Goal: Task Accomplishment & Management: Manage account settings

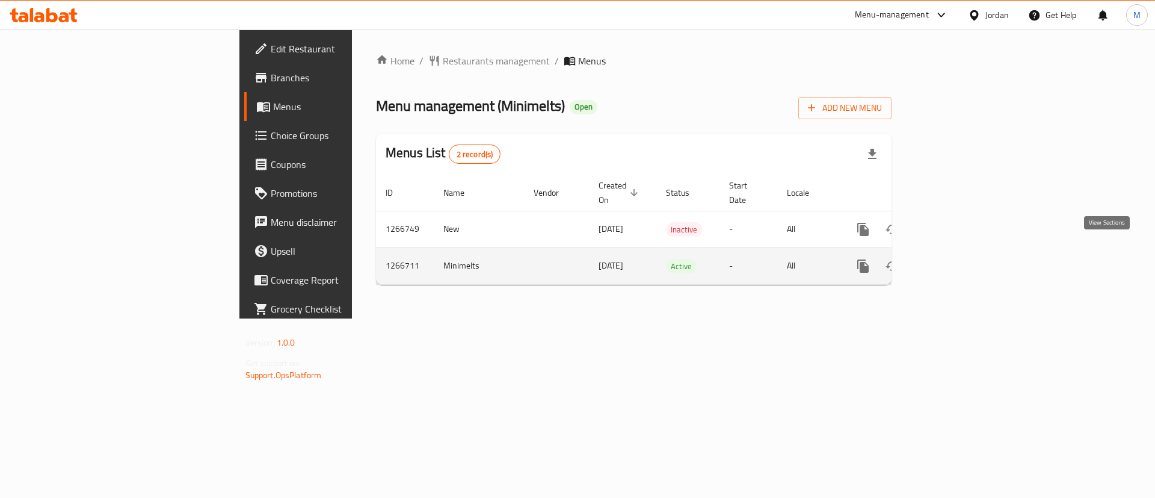
click at [957, 259] on icon "enhanced table" at bounding box center [950, 266] width 14 height 14
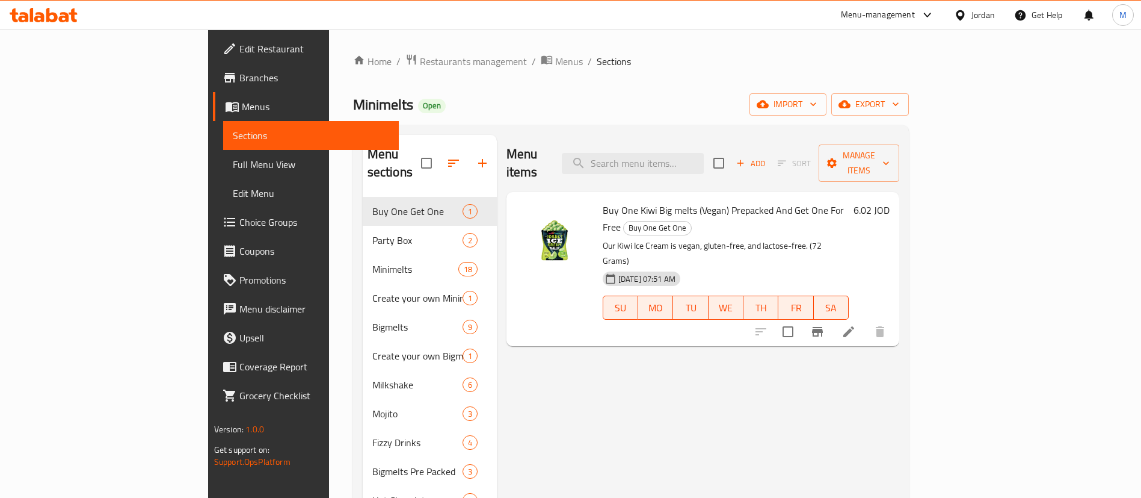
click at [866, 321] on li at bounding box center [849, 332] width 34 height 22
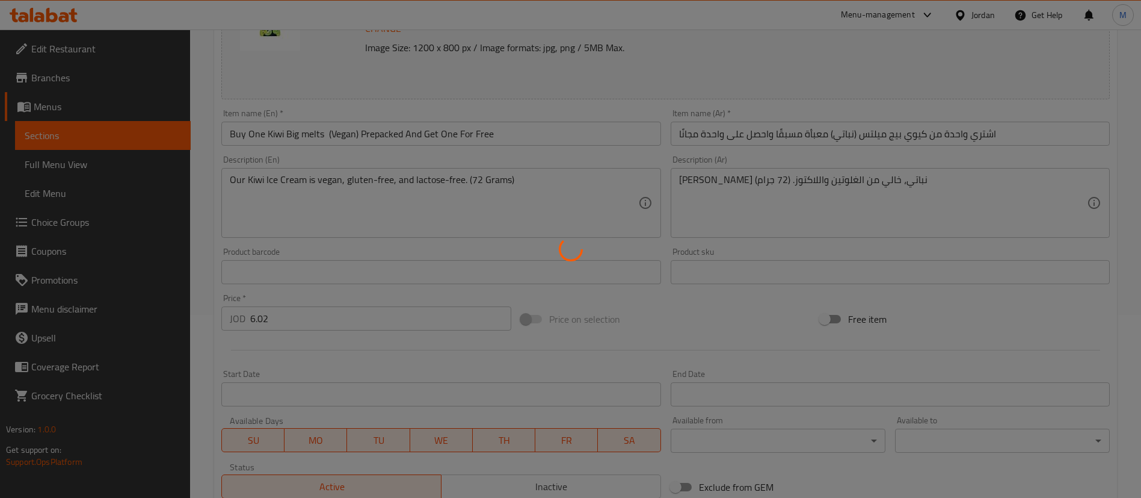
scroll to position [353, 0]
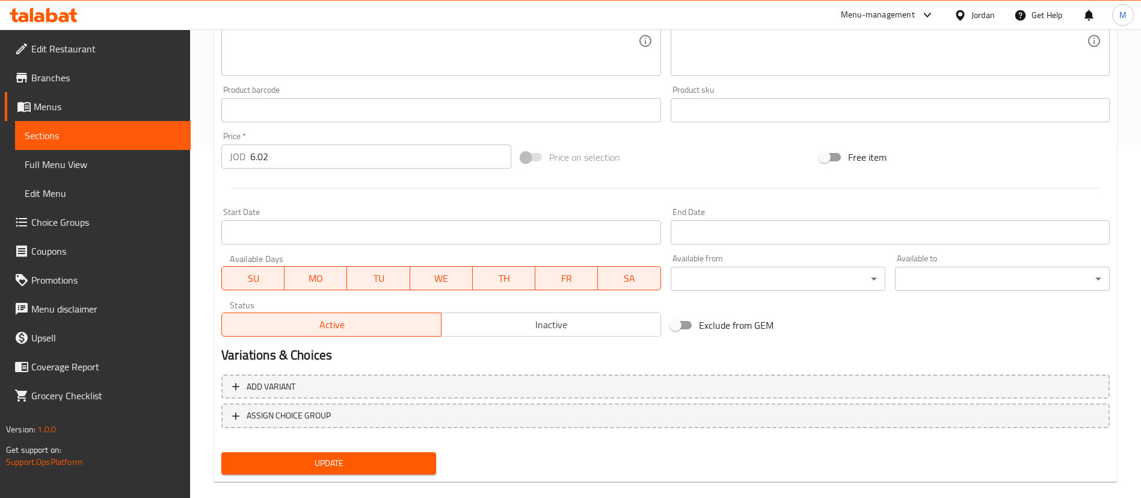
click at [525, 330] on span "Inactive" at bounding box center [551, 324] width 210 height 17
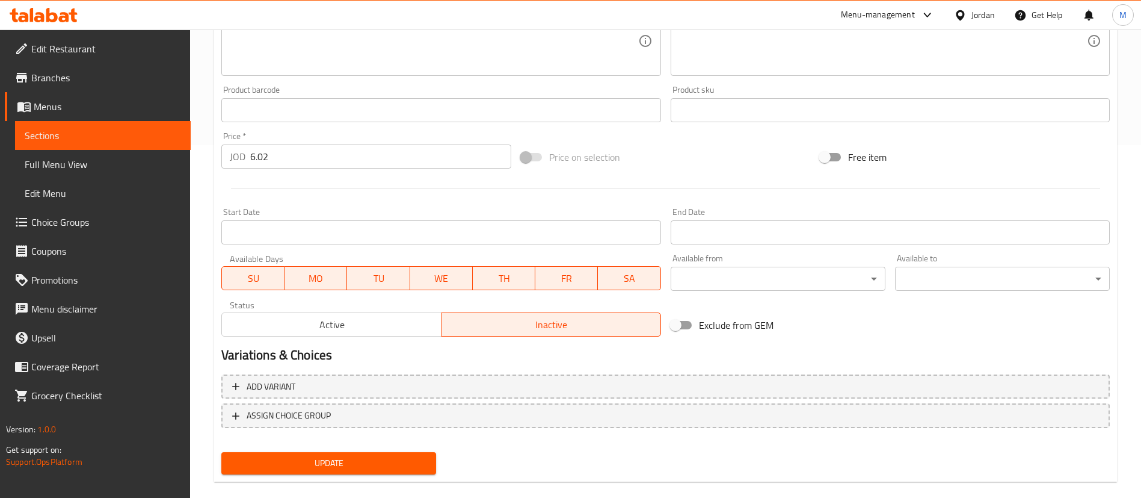
click at [433, 464] on button "Update" at bounding box center [328, 463] width 215 height 22
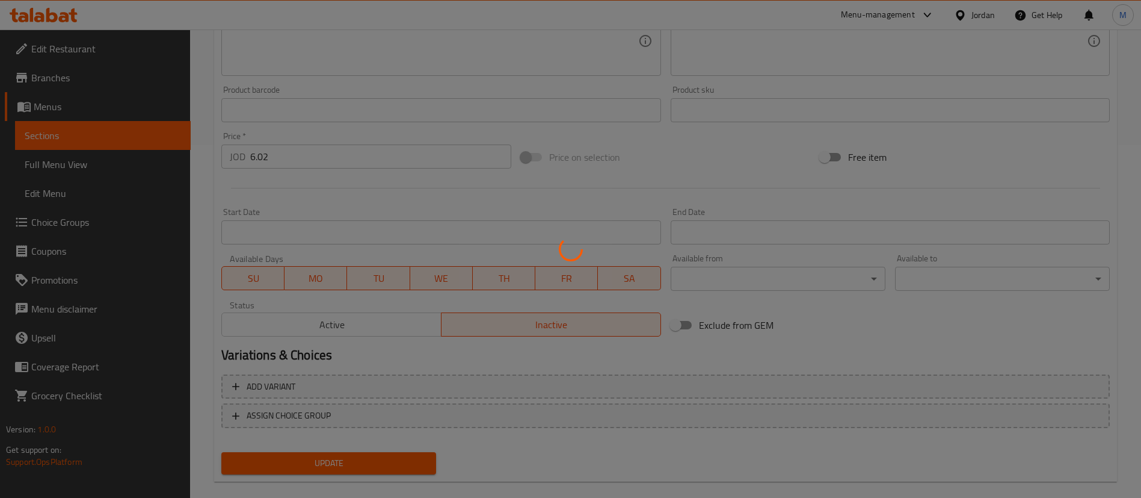
scroll to position [0, 0]
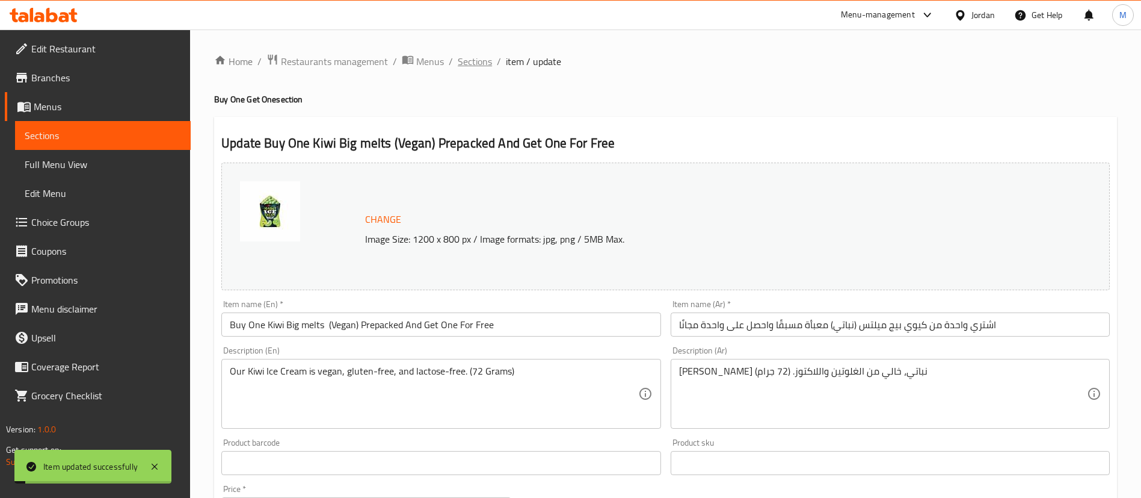
click at [478, 60] on span "Sections" at bounding box center [475, 61] width 34 height 14
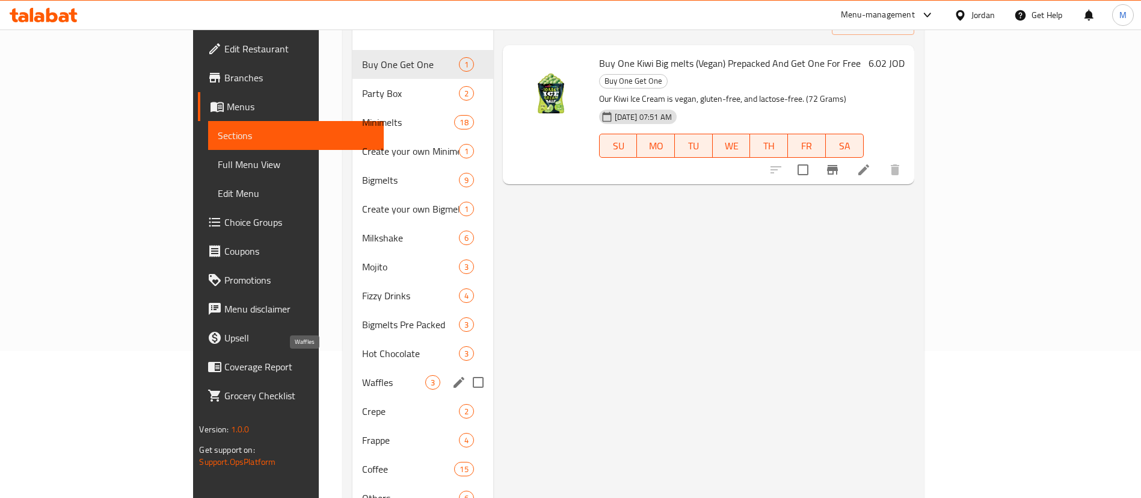
scroll to position [180, 0]
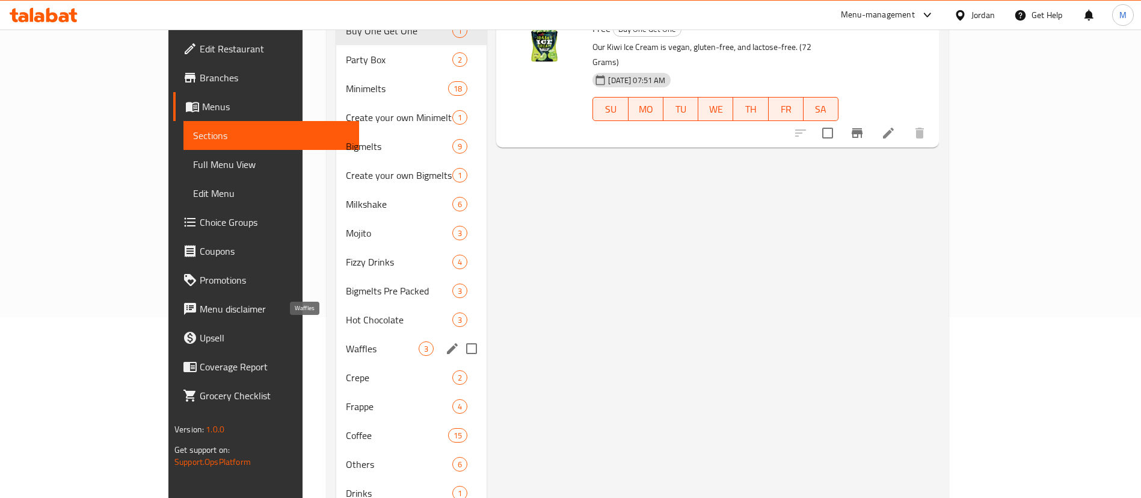
click at [346, 341] on span "Waffles" at bounding box center [382, 348] width 73 height 14
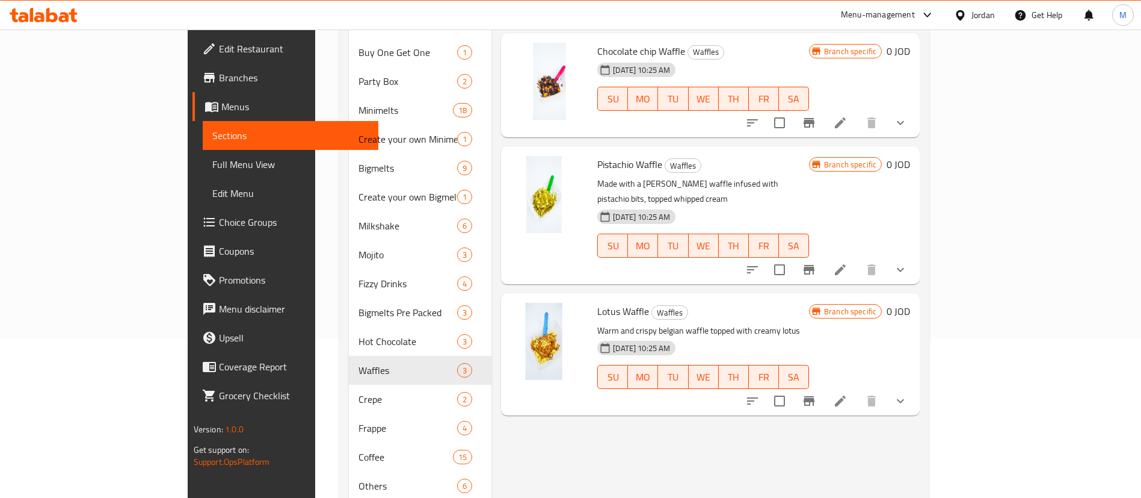
scroll to position [90, 0]
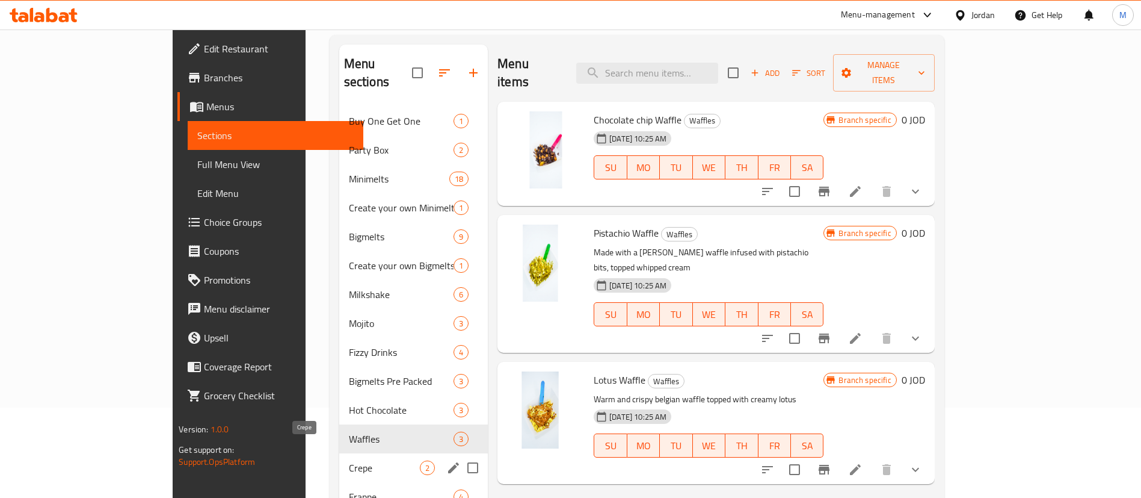
click at [349, 460] on span "Crepe" at bounding box center [384, 467] width 71 height 14
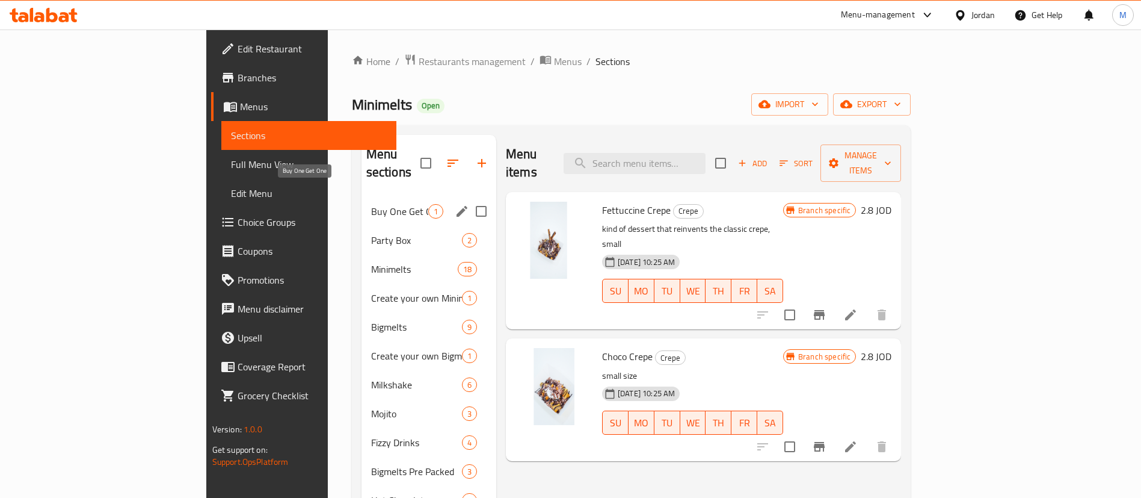
click at [371, 204] on span "Buy One Get One" at bounding box center [399, 211] width 57 height 14
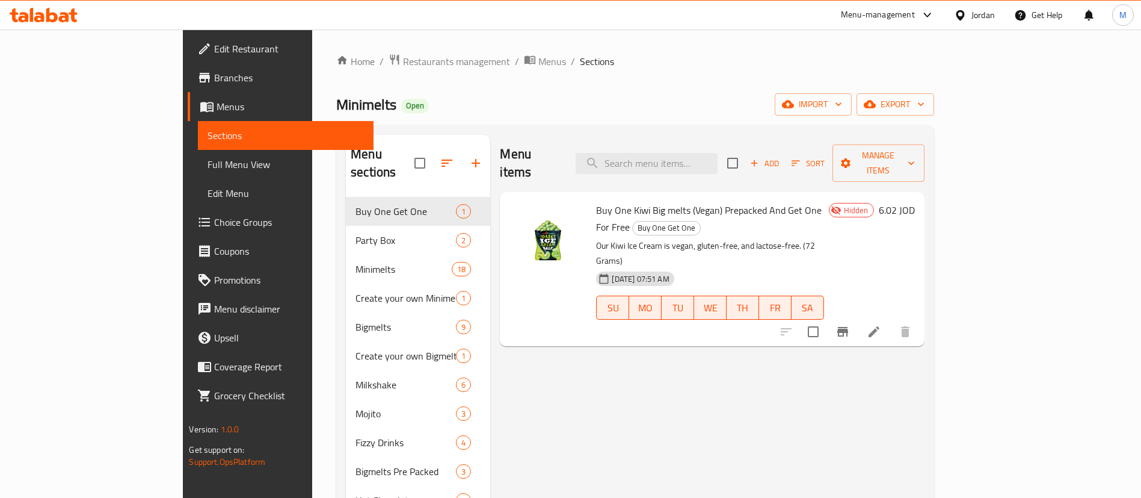
click at [638, 408] on div "Menu items Add Sort Manage items Buy One Kiwi Big melts (Vegan) Prepacked And G…" at bounding box center [707, 414] width 434 height 558
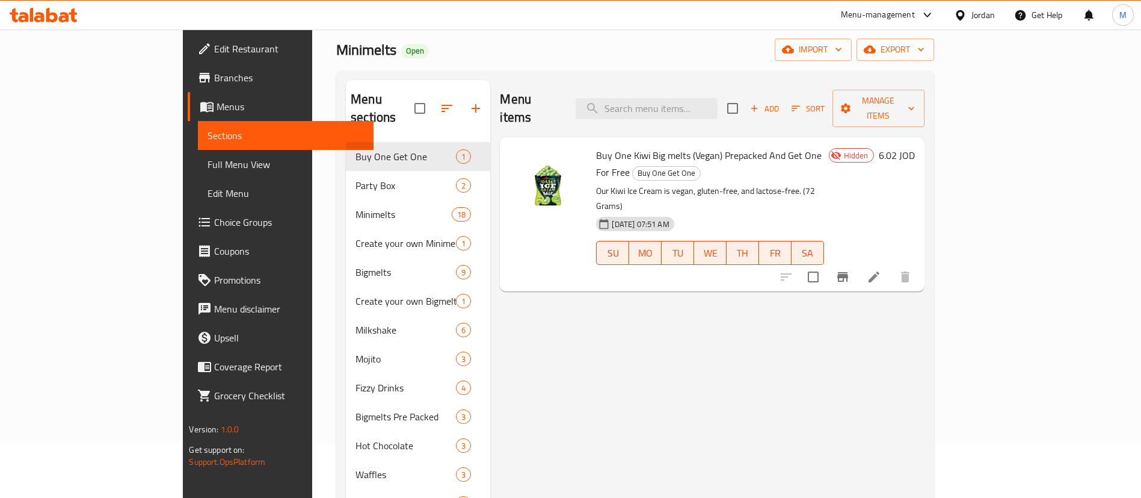
scroll to position [30, 0]
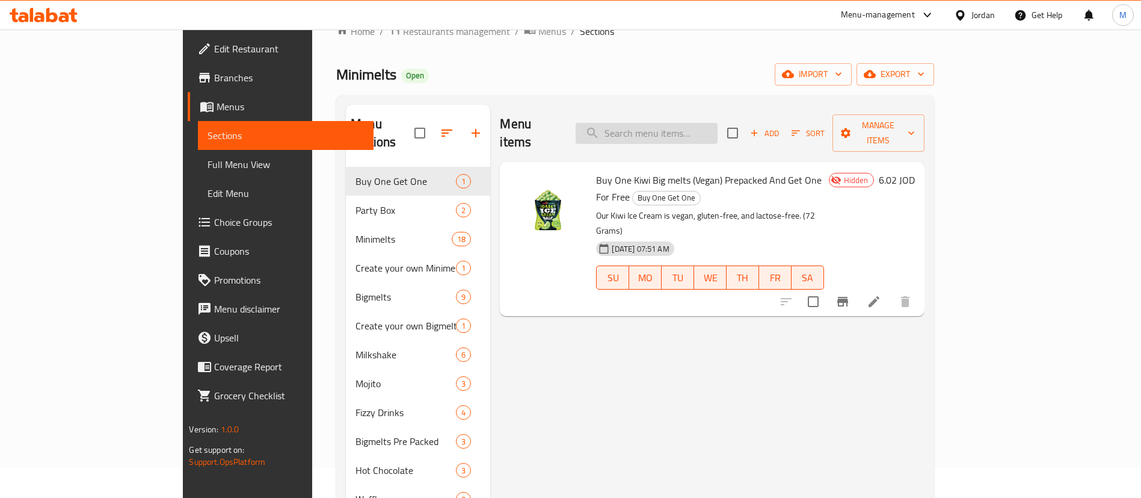
click at [667, 125] on input "search" at bounding box center [647, 133] width 142 height 21
type input "coc"
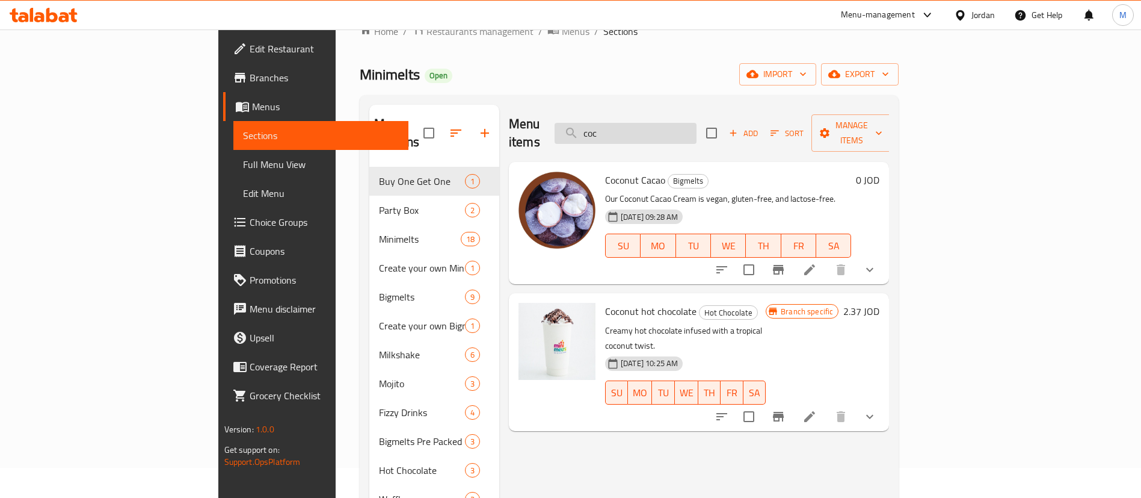
click at [697, 125] on input "coc" at bounding box center [626, 133] width 142 height 21
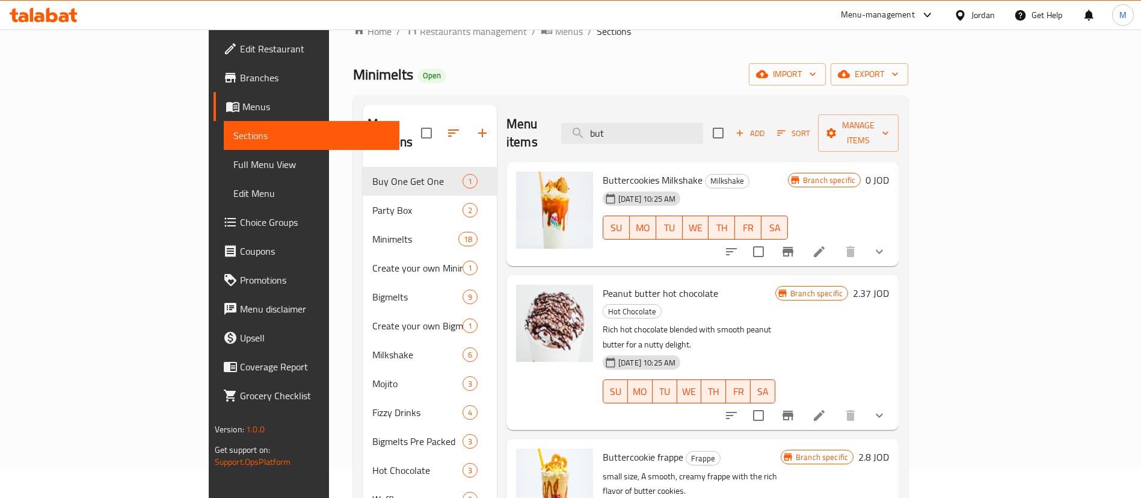
type input "but"
click at [603, 448] on span "Buttercookie frappe" at bounding box center [643, 457] width 81 height 18
copy h6 "Buttercookie frappe"
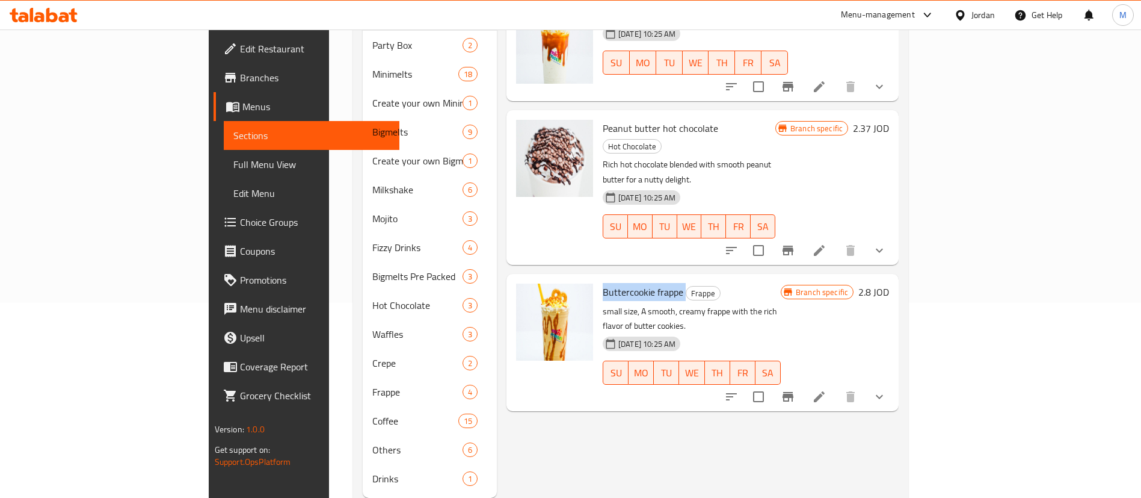
scroll to position [211, 0]
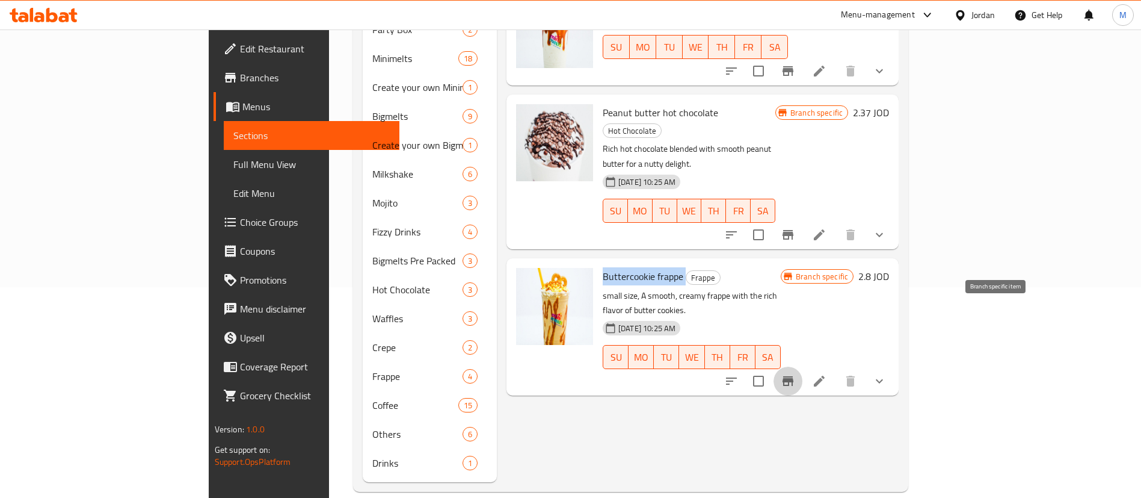
click at [803, 366] on button "Branch-specific-item" at bounding box center [788, 380] width 29 height 29
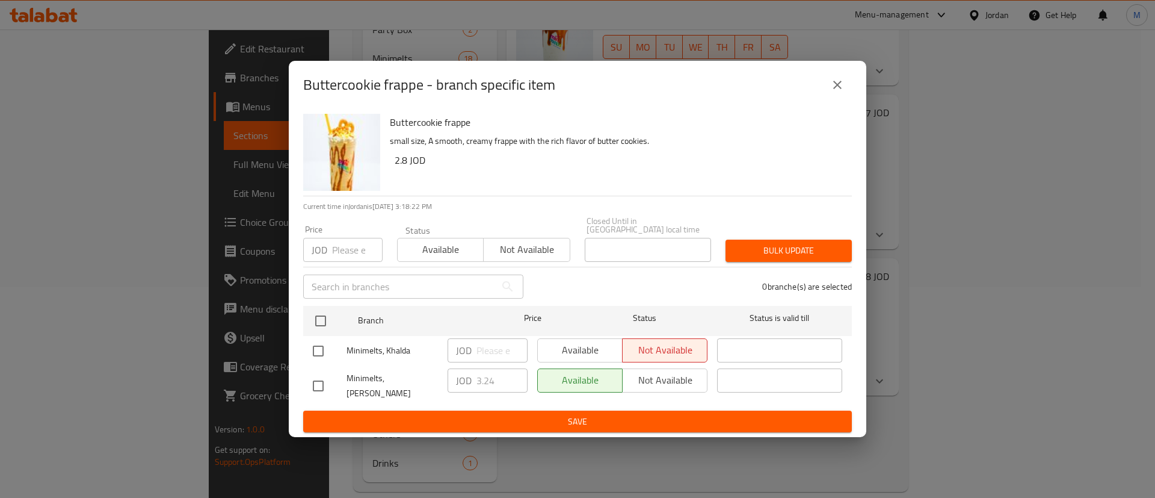
click at [842, 92] on icon "close" at bounding box center [837, 85] width 14 height 14
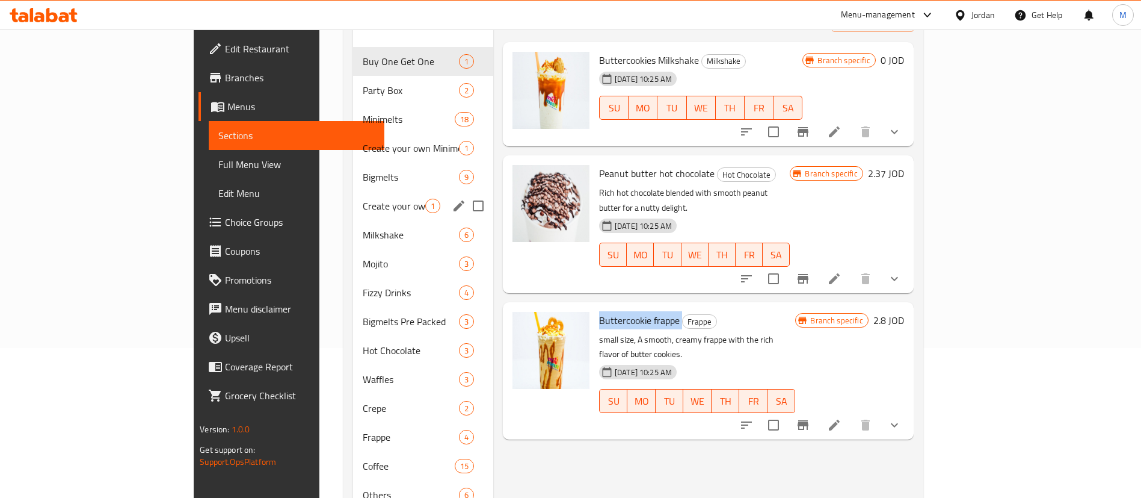
scroll to position [120, 0]
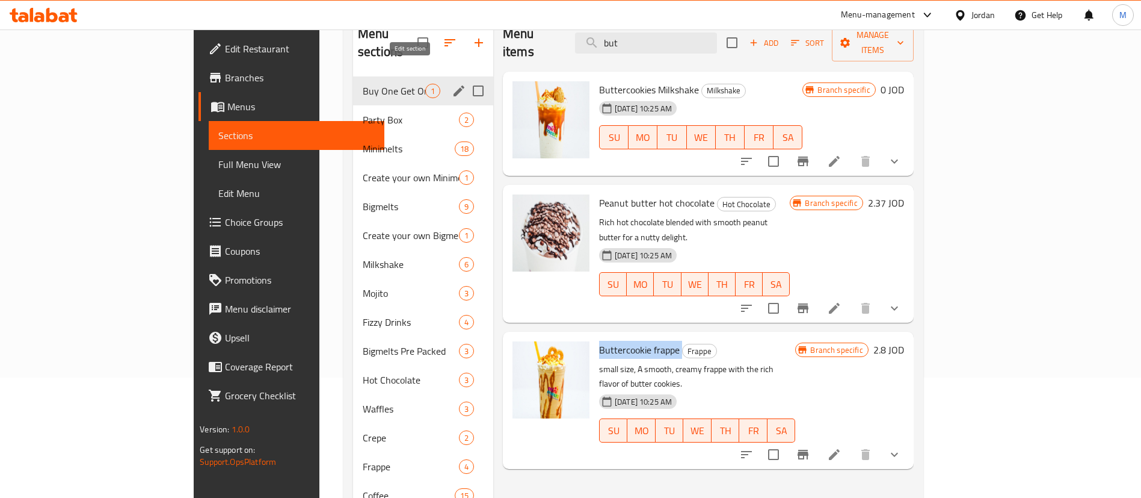
click at [454, 85] on icon "edit" at bounding box center [459, 90] width 11 height 11
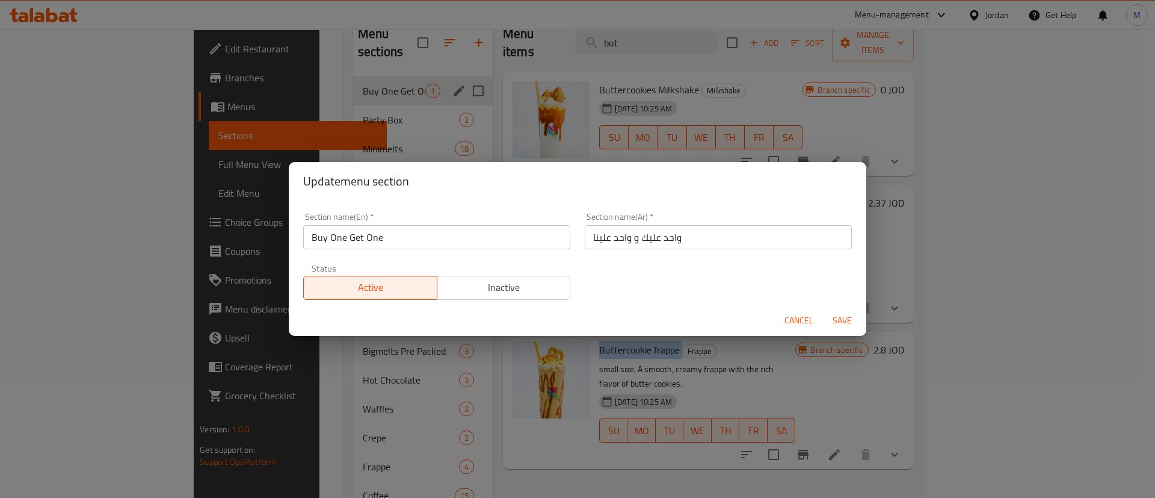
click at [465, 290] on span "Inactive" at bounding box center [504, 287] width 124 height 17
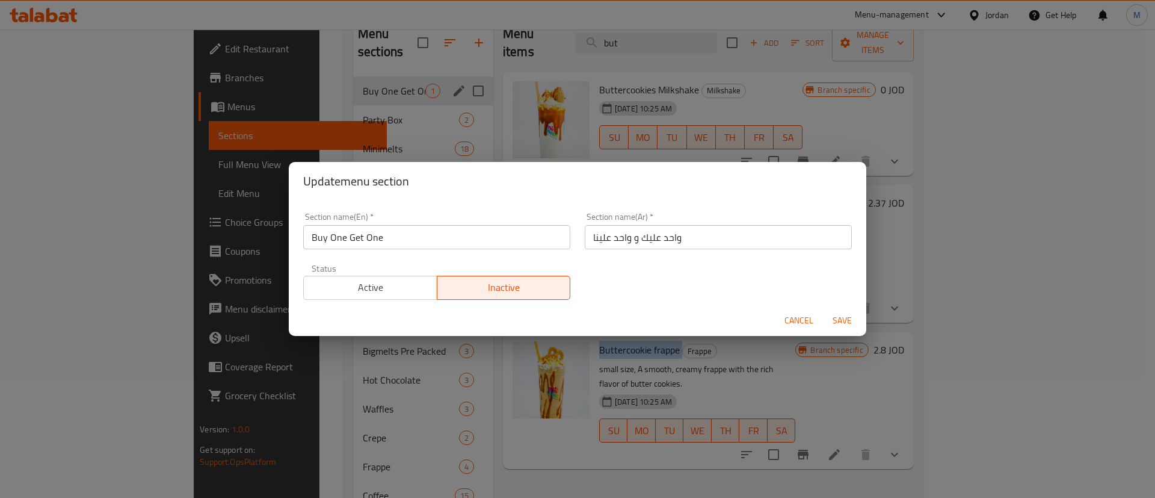
click at [842, 320] on span "Save" at bounding box center [842, 320] width 29 height 15
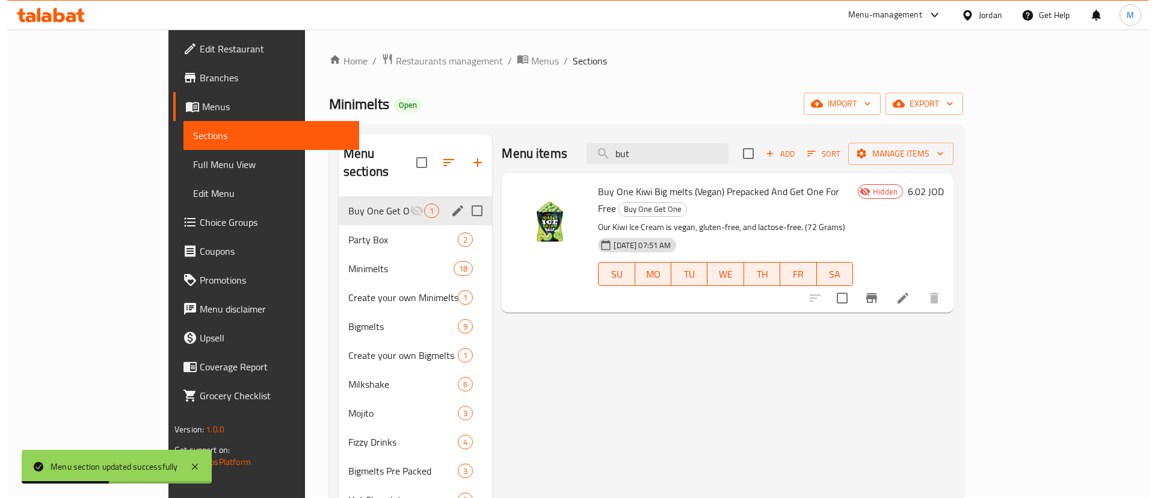
scroll to position [0, 0]
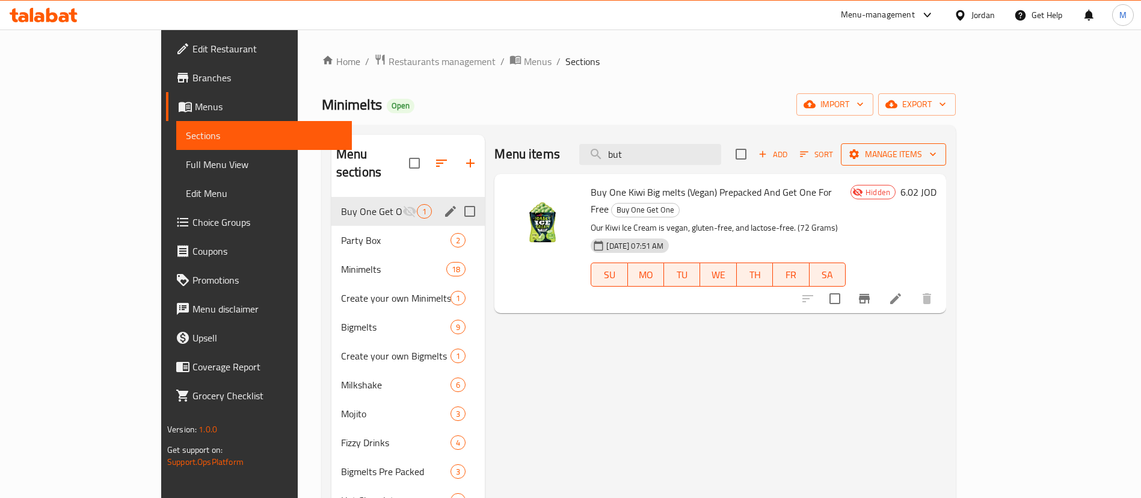
click at [937, 159] on span "Manage items" at bounding box center [894, 154] width 86 height 15
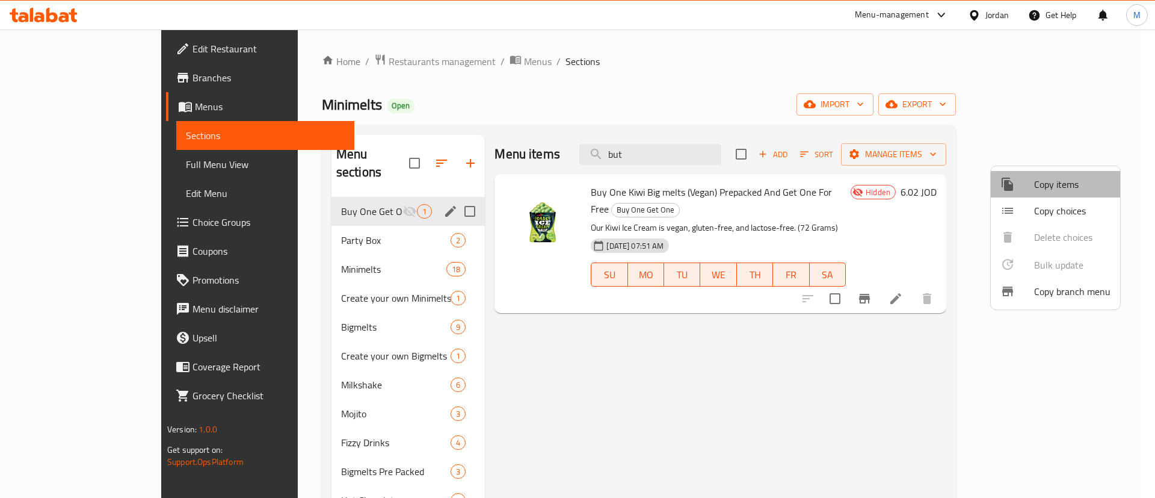
click at [1063, 182] on span "Copy items" at bounding box center [1072, 184] width 76 height 14
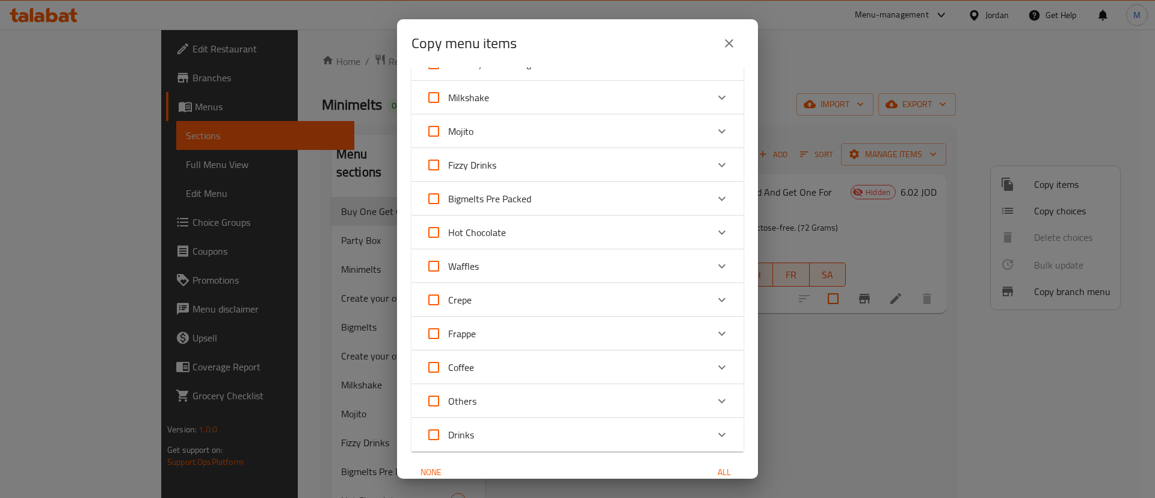
scroll to position [271, 0]
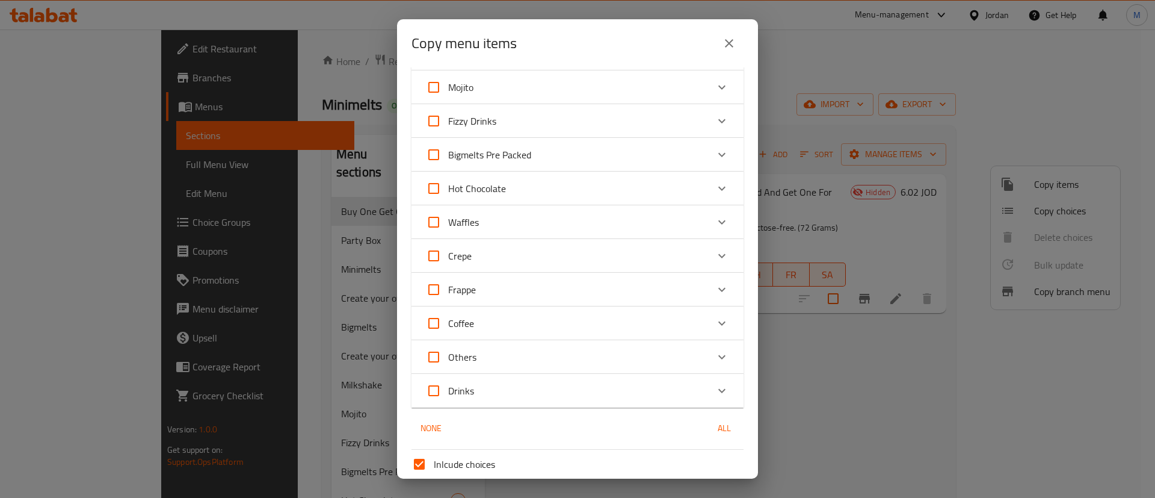
click at [511, 258] on div "Crepe" at bounding box center [567, 255] width 282 height 29
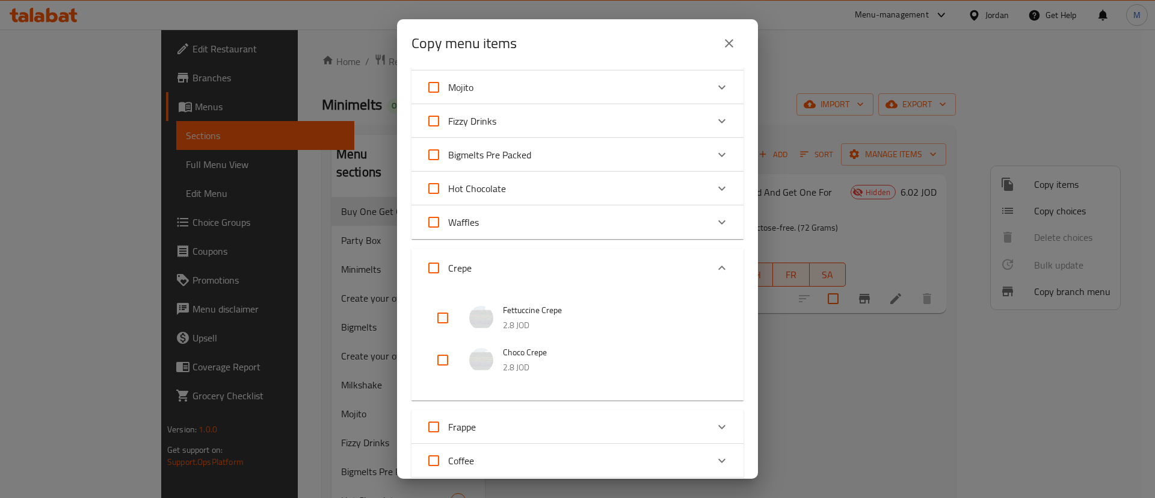
click at [449, 312] on input "checkbox" at bounding box center [442, 317] width 29 height 29
checkbox input "true"
click at [445, 351] on input "checkbox" at bounding box center [442, 359] width 29 height 29
checkbox input "true"
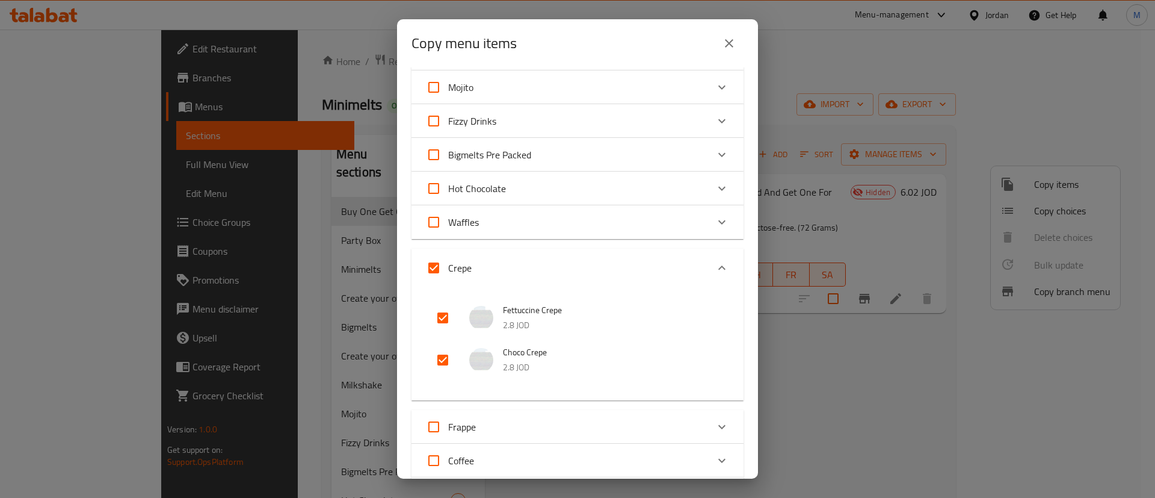
click at [485, 231] on div "Waffles" at bounding box center [567, 222] width 282 height 29
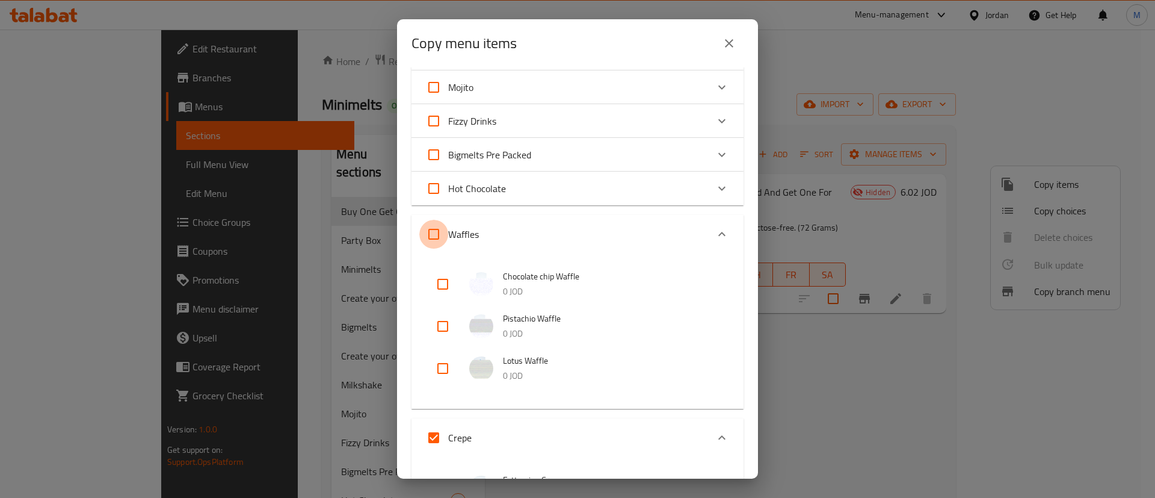
click at [431, 231] on input "Waffles" at bounding box center [433, 234] width 29 height 29
checkbox input "true"
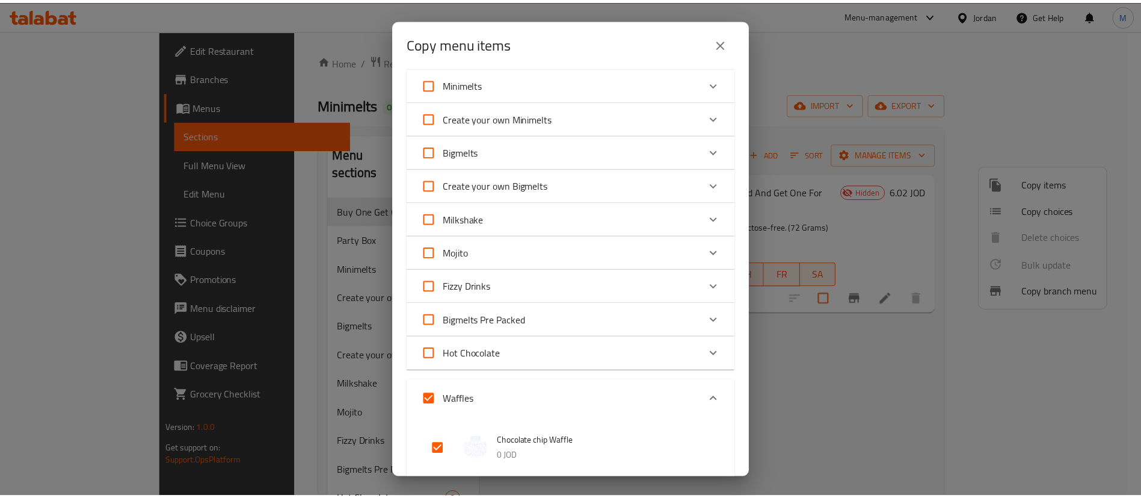
scroll to position [0, 0]
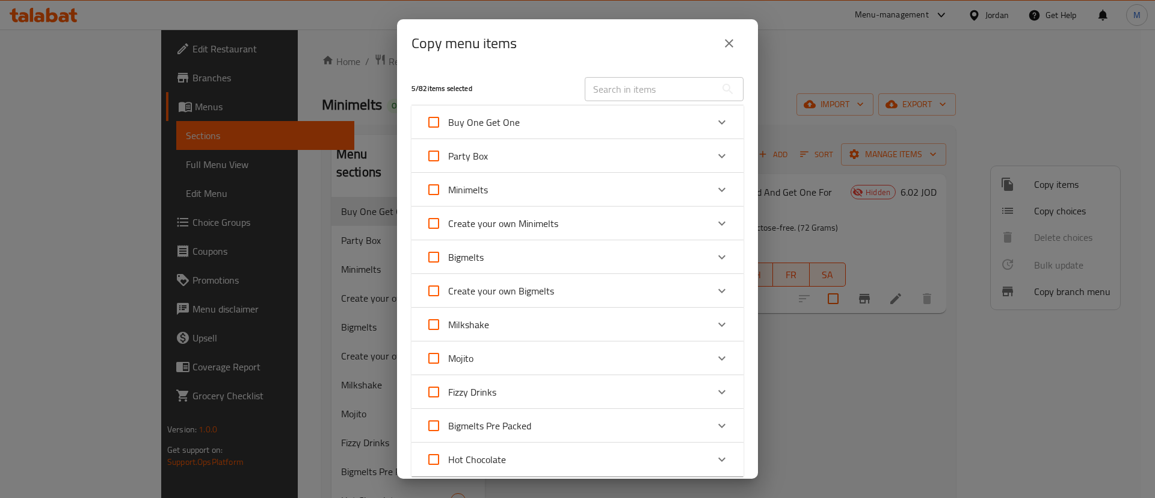
click at [617, 87] on input "text" at bounding box center [650, 89] width 131 height 24
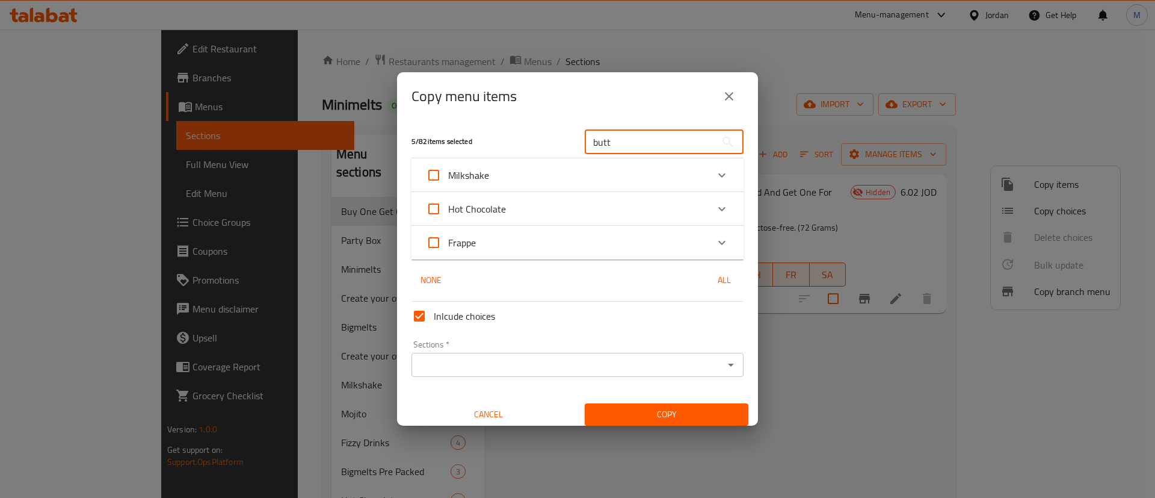
type input "butt"
click at [556, 241] on div "Frappe" at bounding box center [567, 242] width 282 height 29
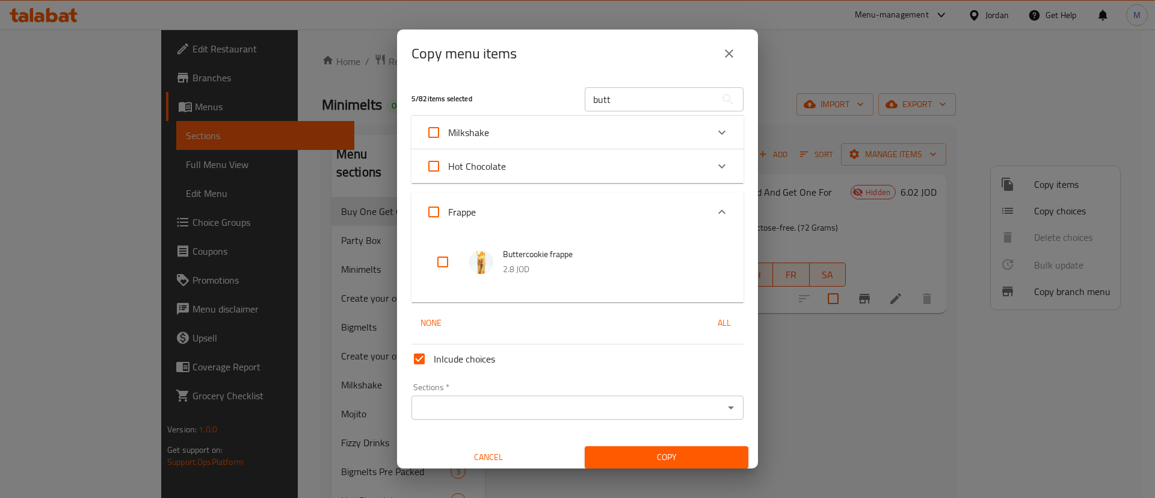
click at [447, 261] on input "checkbox" at bounding box center [442, 261] width 29 height 29
checkbox input "true"
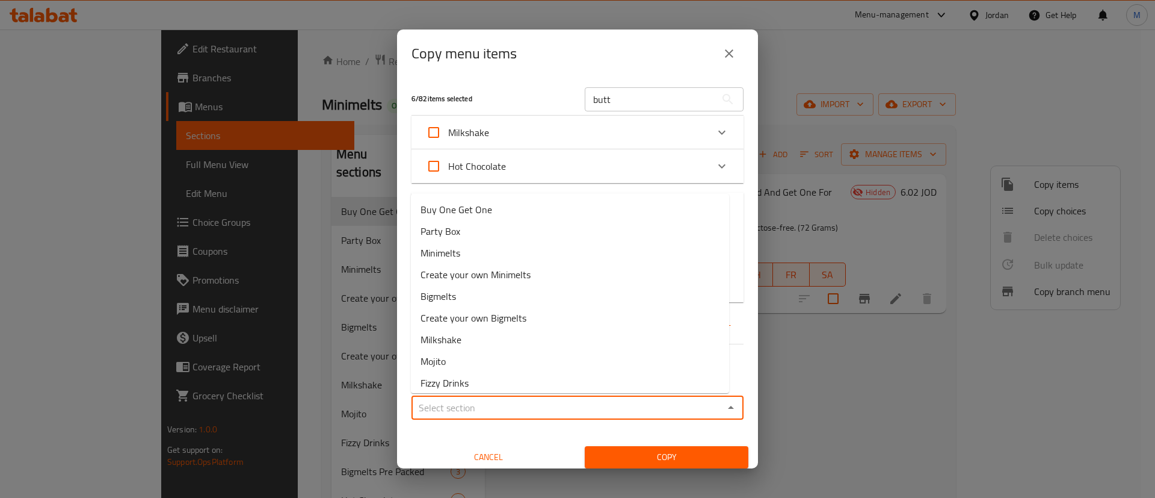
click at [521, 406] on input "Sections   *" at bounding box center [567, 407] width 305 height 17
click at [515, 212] on li "Buy One Get One" at bounding box center [570, 210] width 318 height 22
type input "Buy One Get One"
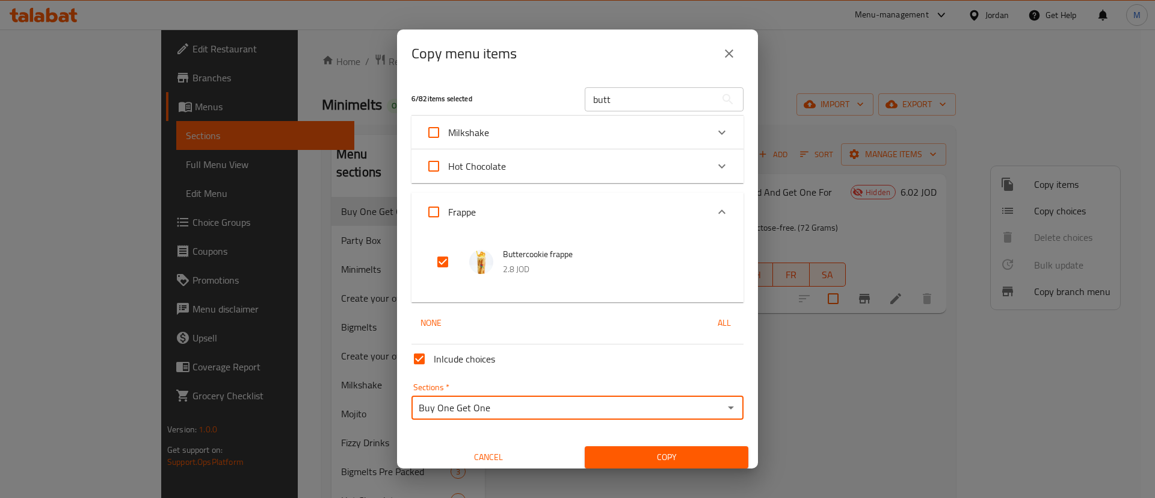
click at [643, 458] on span "Copy" at bounding box center [666, 456] width 144 height 15
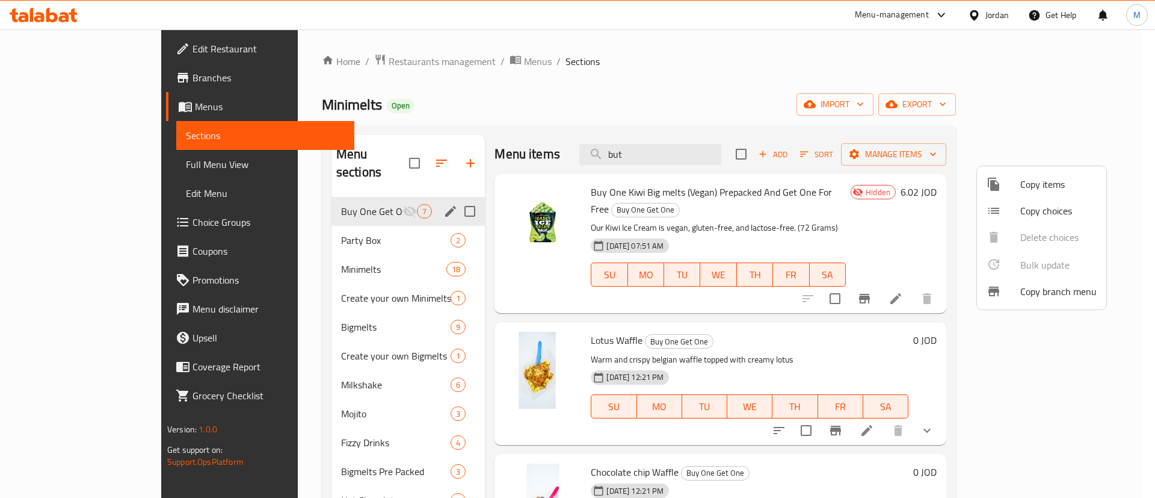
click at [812, 94] on div at bounding box center [577, 249] width 1155 height 498
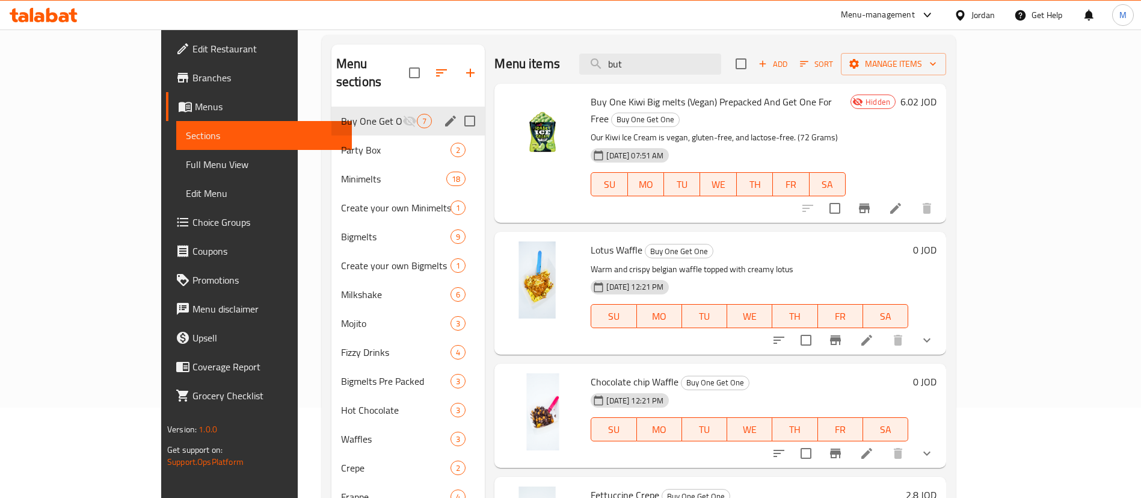
scroll to position [90, 0]
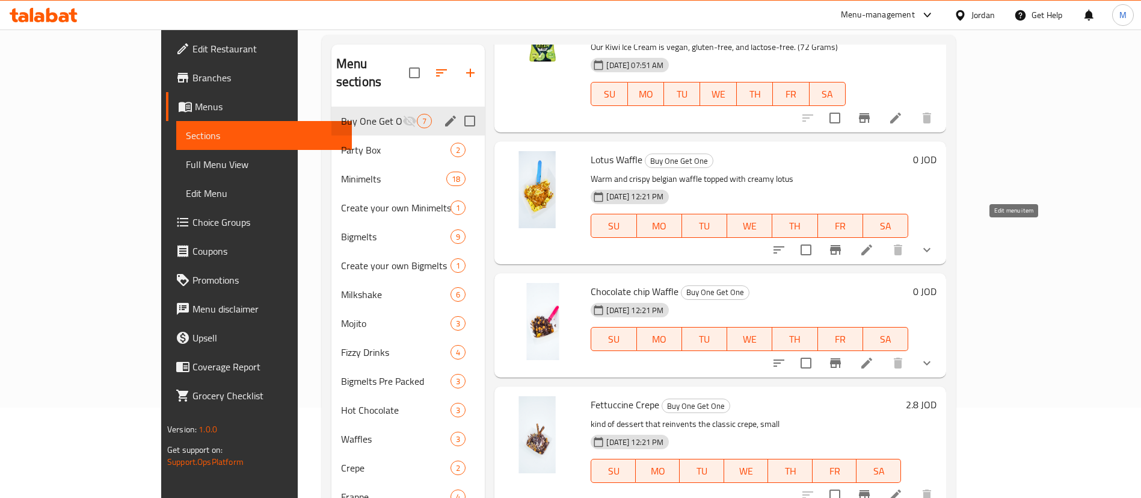
click at [872, 244] on icon at bounding box center [867, 249] width 11 height 11
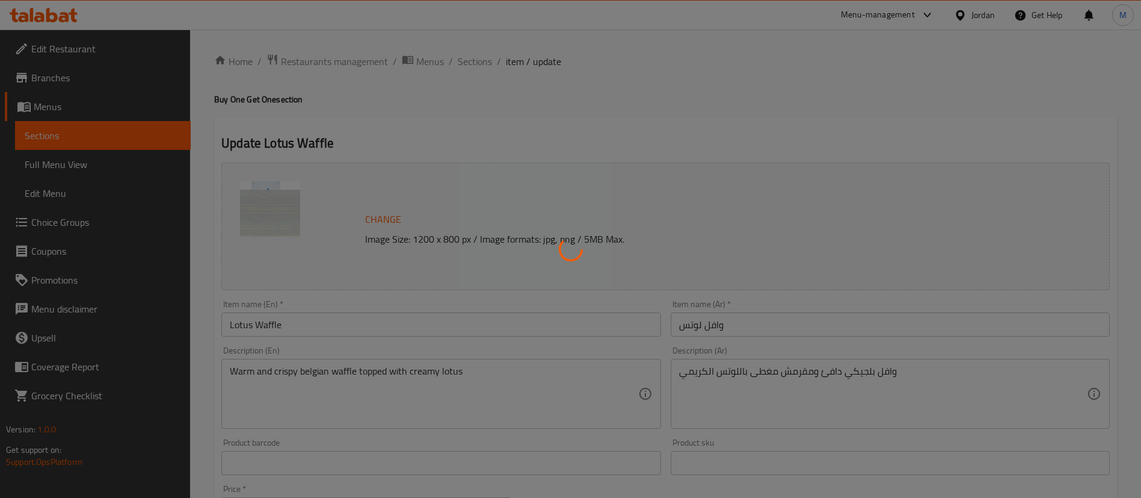
type input "إختيارك من الحجم الوافل :"
type input "1"
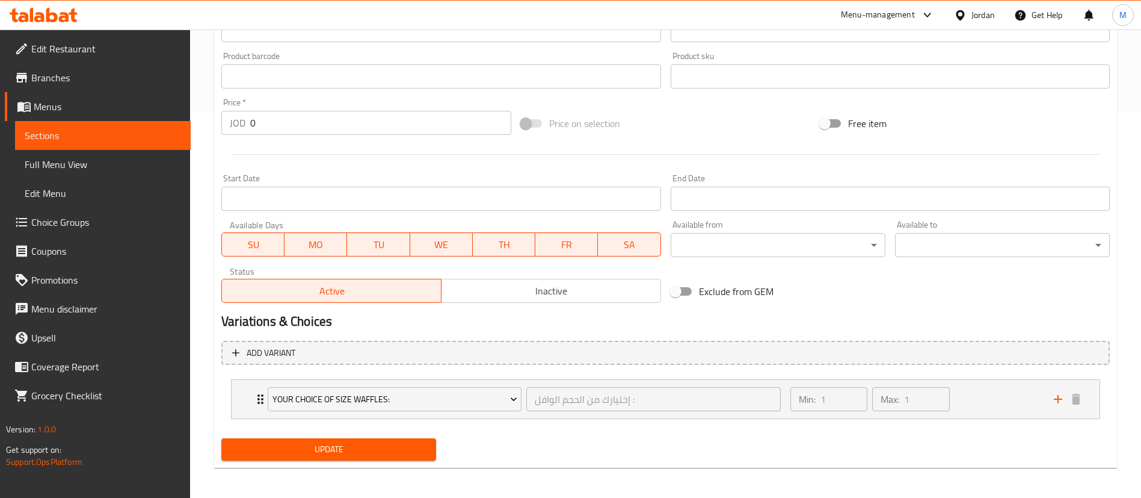
scroll to position [390, 0]
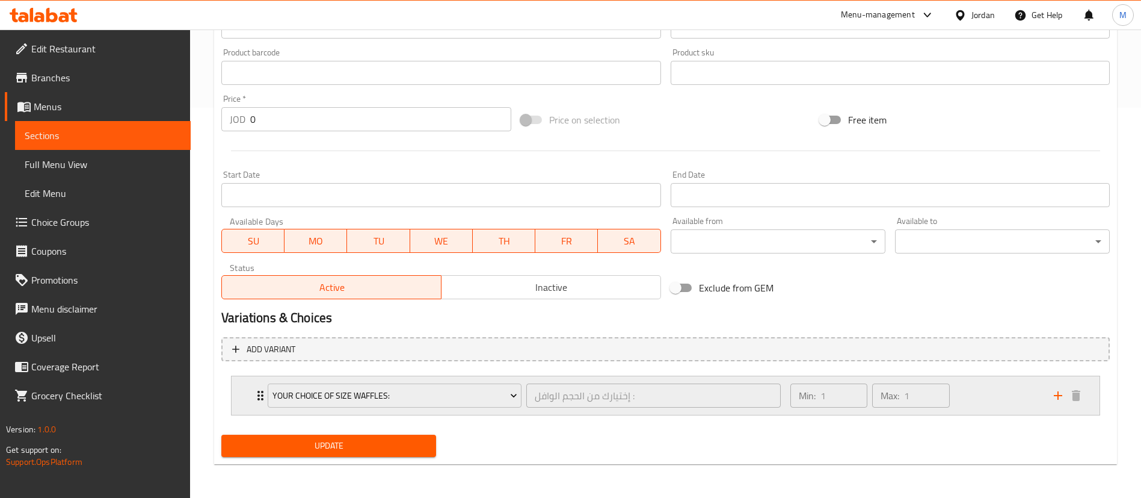
click at [1004, 407] on div "Min: 1 ​ Max: 1 ​" at bounding box center [915, 395] width 264 height 39
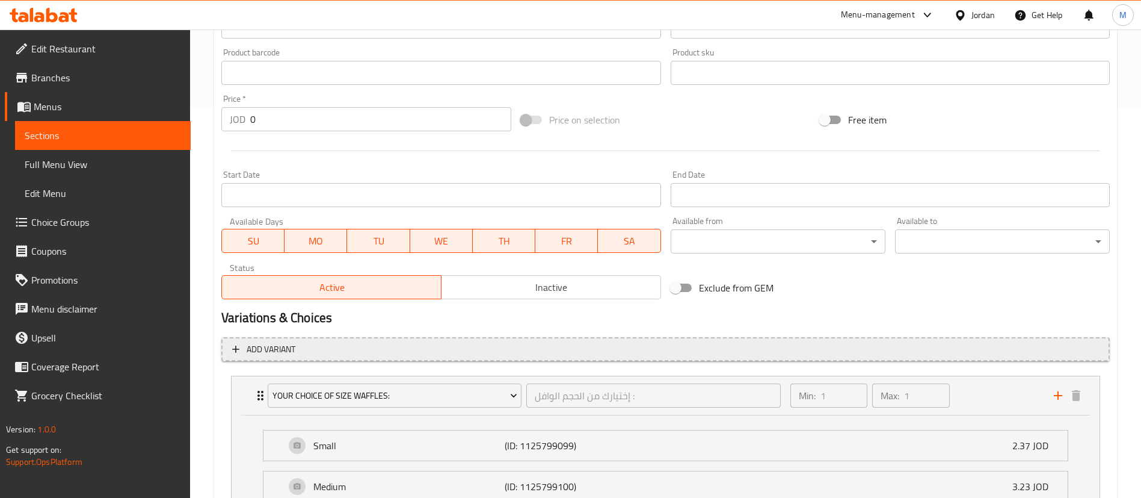
scroll to position [496, 0]
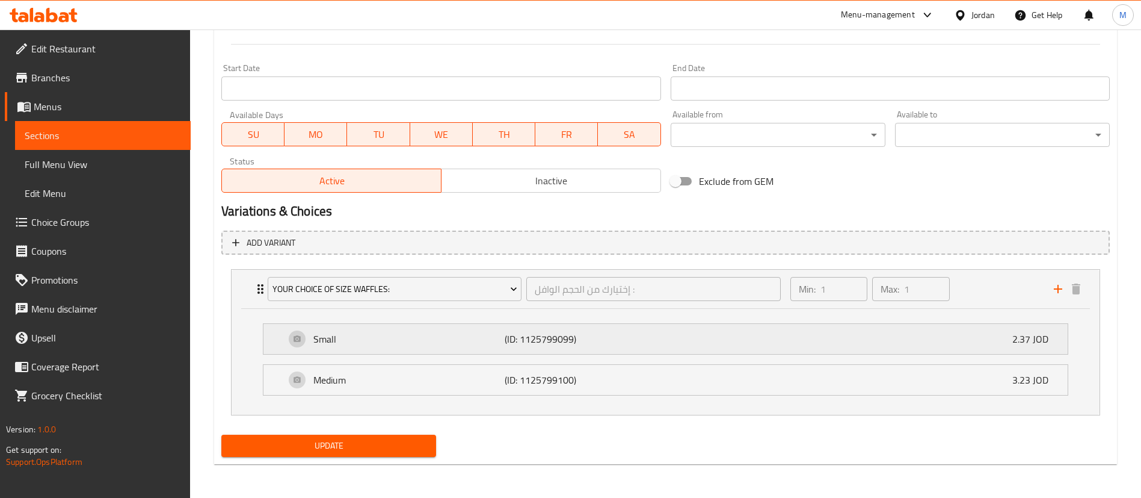
click at [719, 333] on div "Small (ID: 1125799099) 2.37 JOD" at bounding box center [669, 339] width 768 height 30
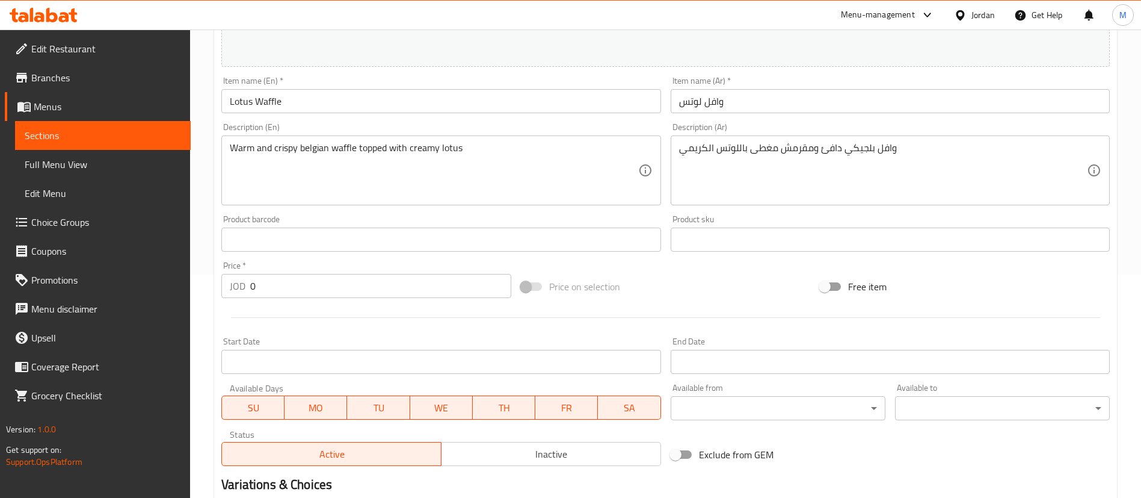
scroll to position [0, 0]
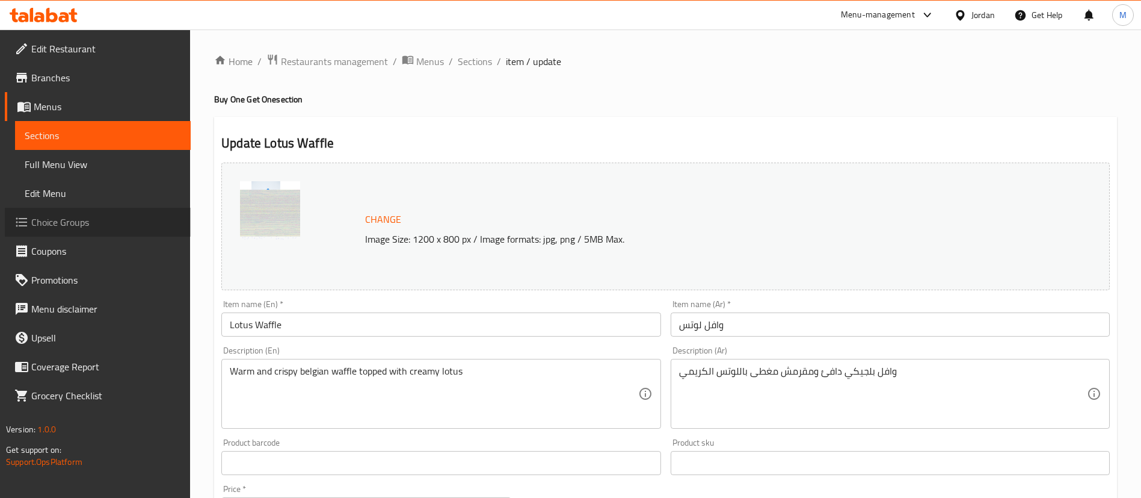
click at [137, 217] on span "Choice Groups" at bounding box center [106, 222] width 150 height 14
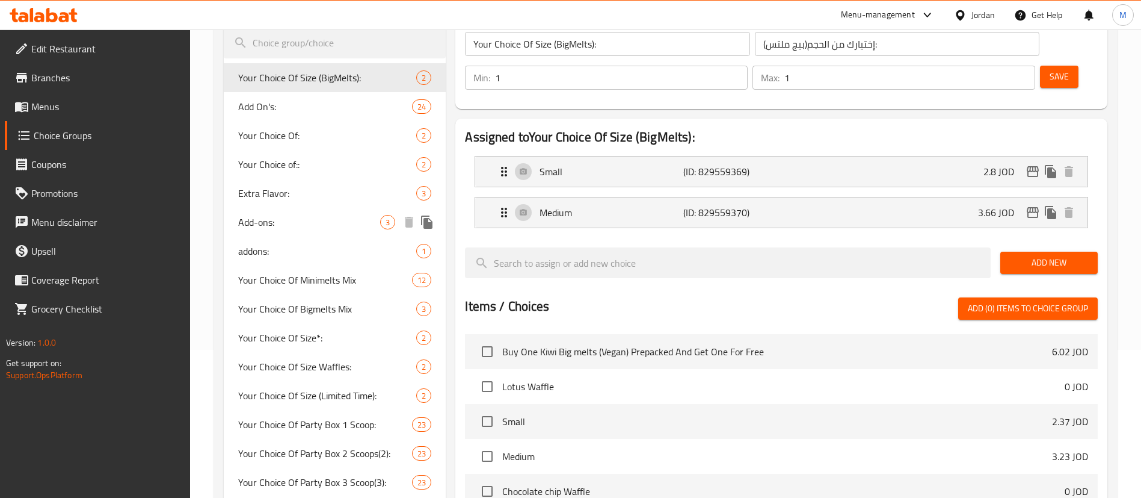
scroll to position [180, 0]
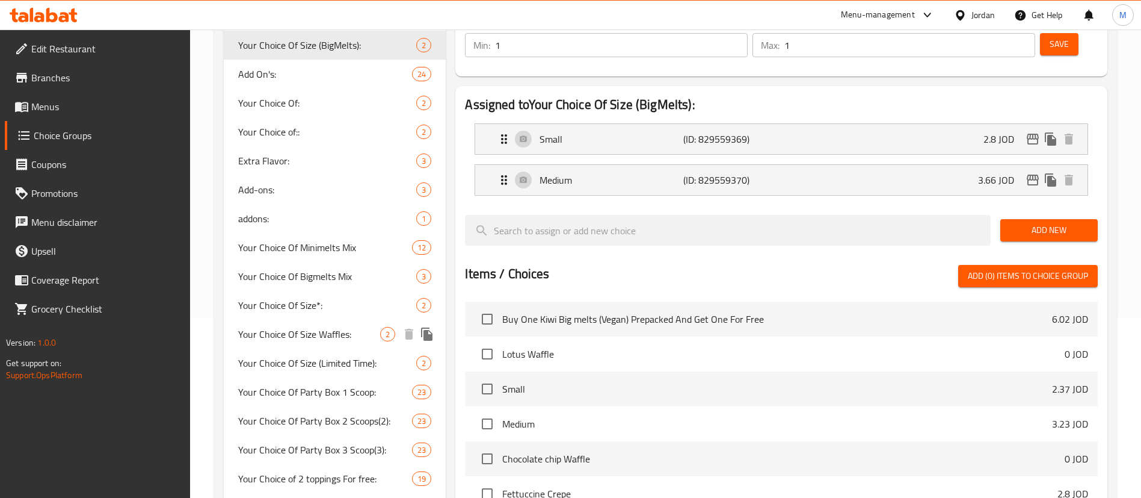
click at [361, 336] on span "Your Choice Of Size Waffles:" at bounding box center [309, 334] width 142 height 14
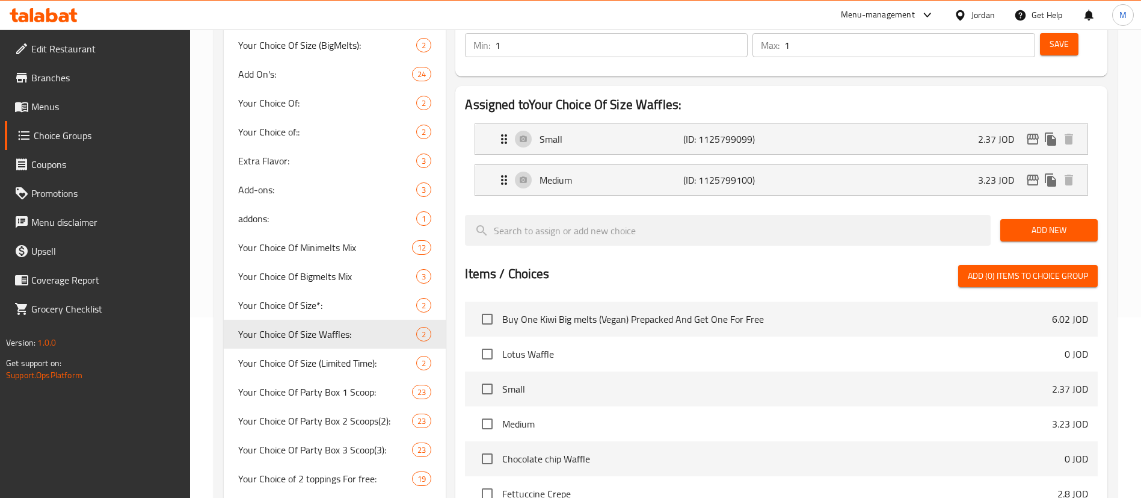
type input "Your Choice Of Size Waffles:"
type input "إختيارك من الحجم الوافل :"
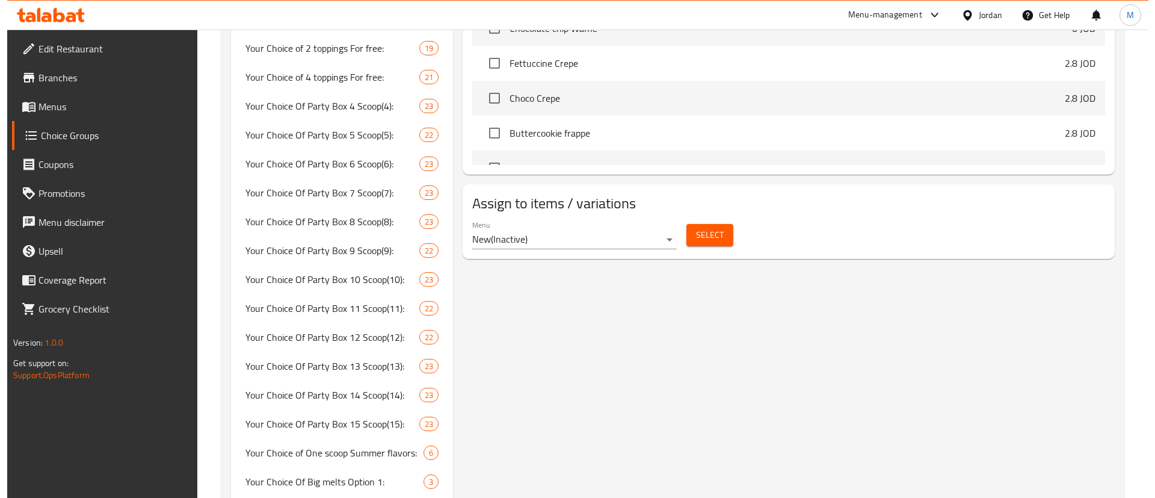
scroll to position [632, 0]
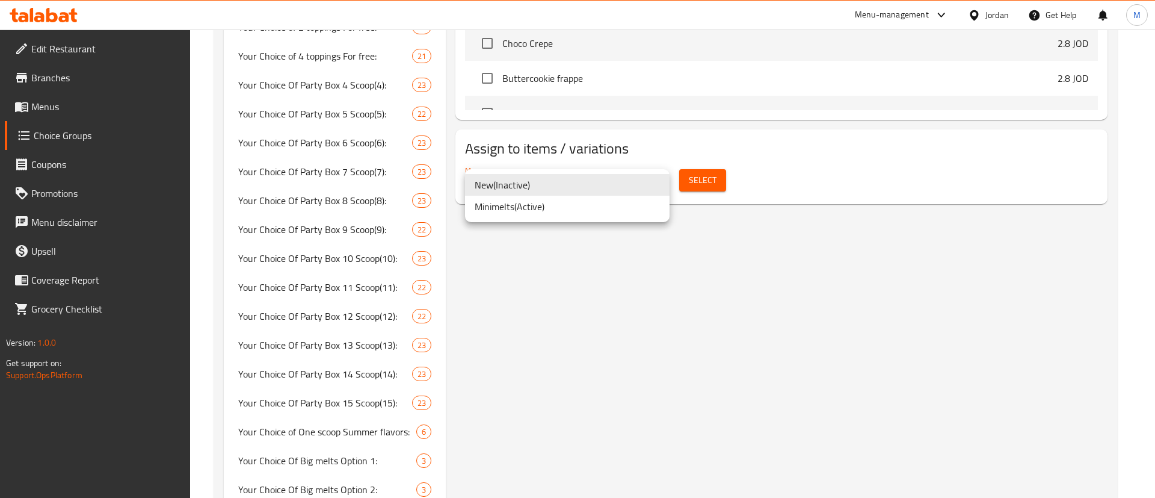
click at [618, 213] on li "Minimelts ( Active )" at bounding box center [567, 207] width 205 height 22
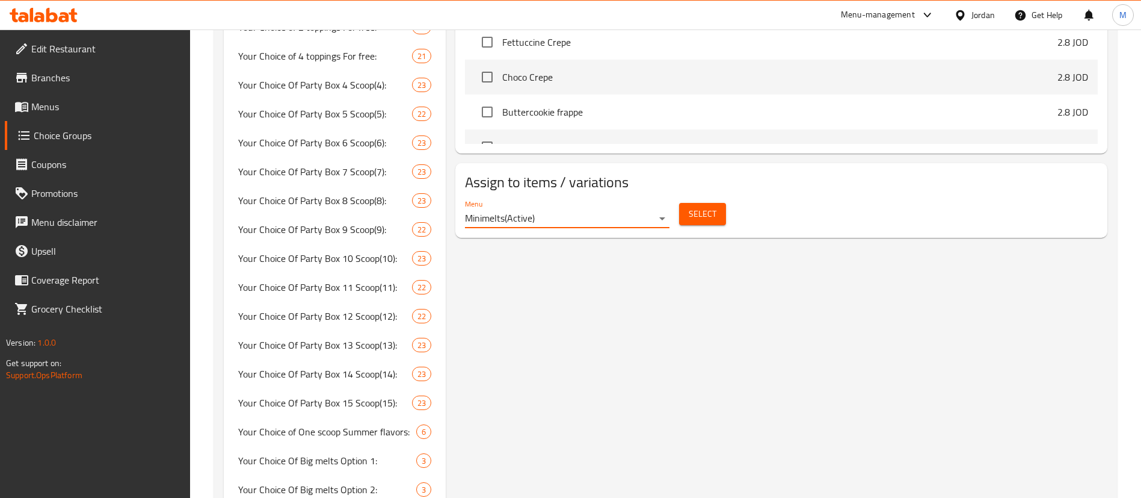
click at [699, 206] on span "Select" at bounding box center [703, 213] width 28 height 15
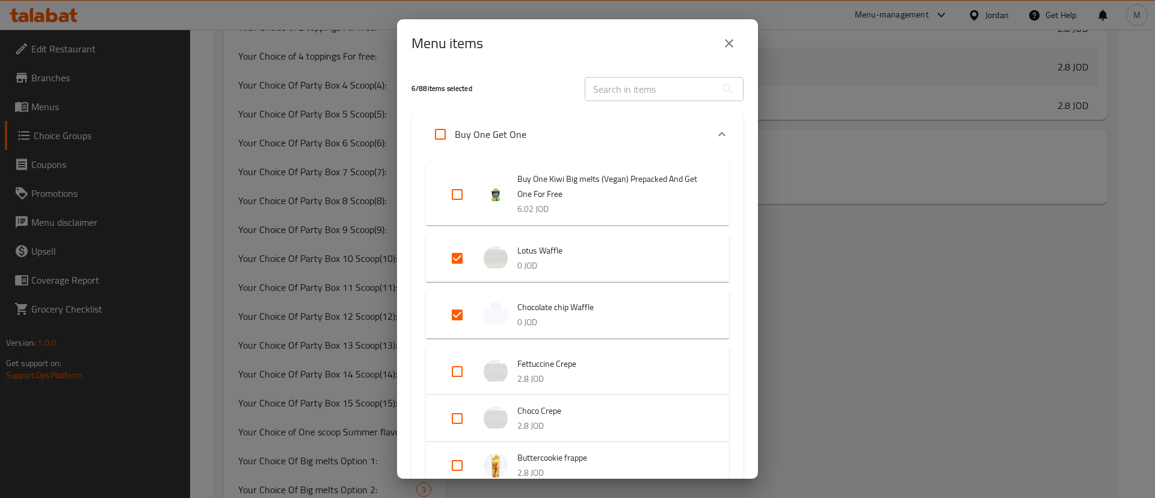
click at [459, 251] on input "Expand" at bounding box center [457, 258] width 29 height 29
checkbox input "false"
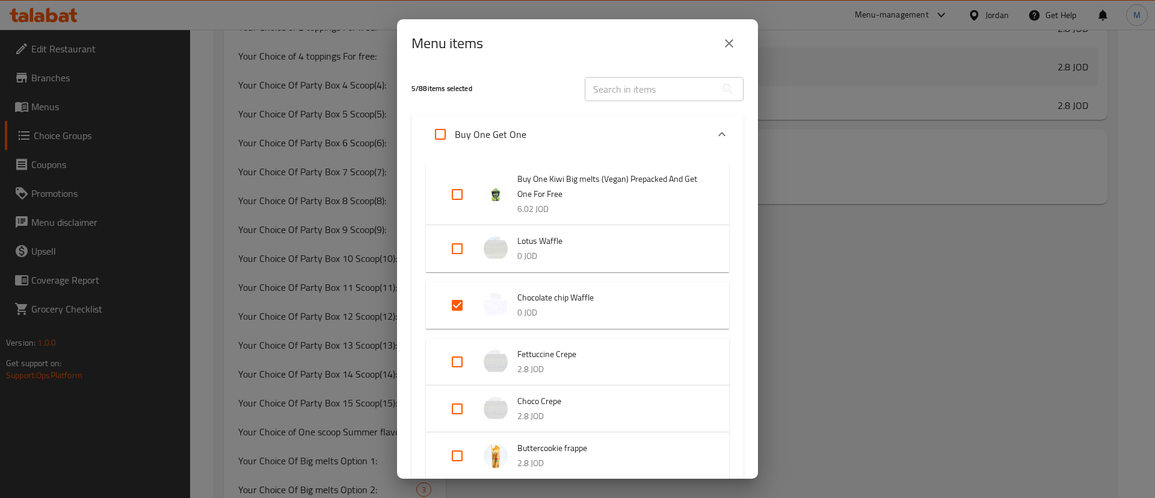
click at [457, 301] on input "Expand" at bounding box center [457, 305] width 29 height 29
checkbox input "false"
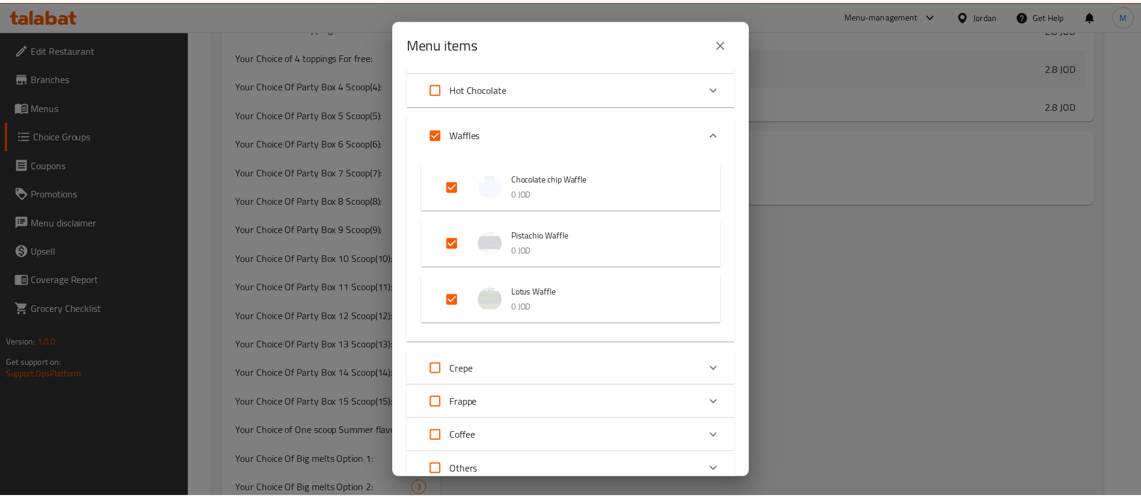
scroll to position [902, 0]
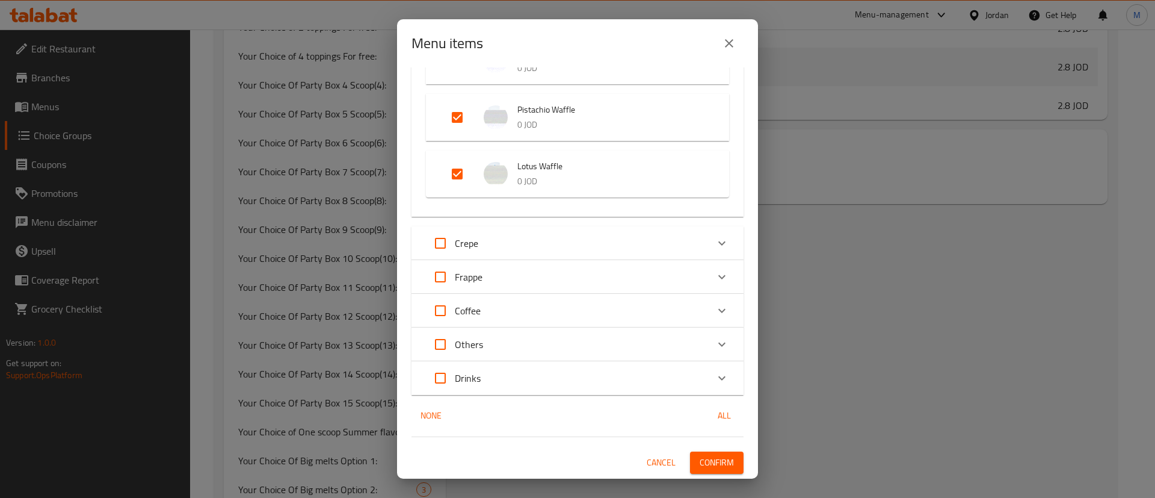
click at [711, 457] on span "Confirm" at bounding box center [717, 462] width 34 height 15
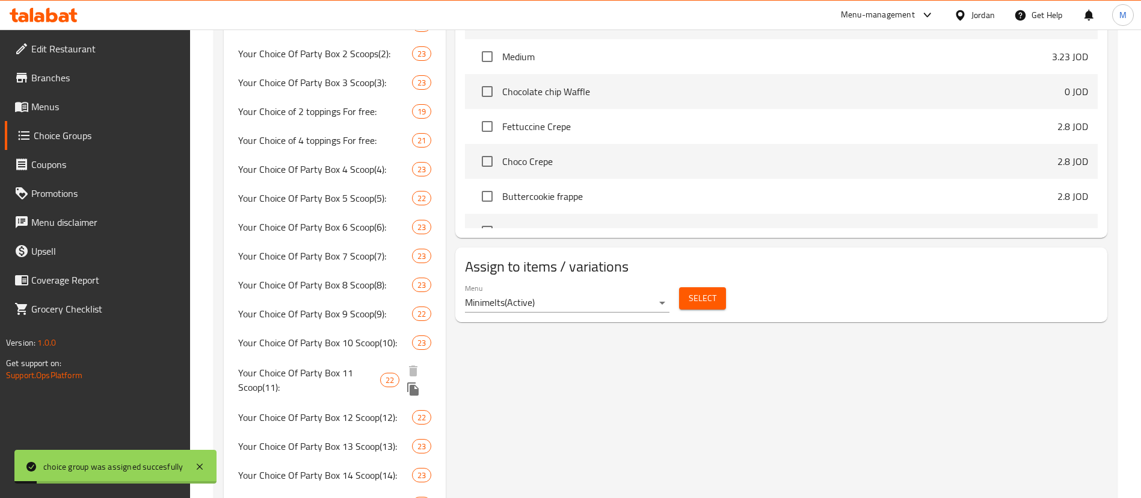
scroll to position [541, 0]
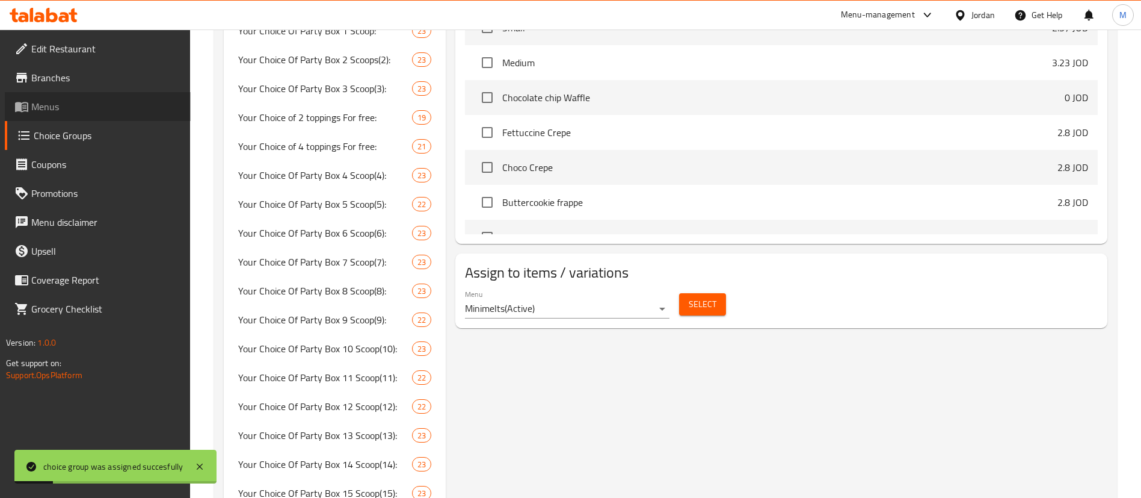
click at [102, 110] on span "Menus" at bounding box center [106, 106] width 150 height 14
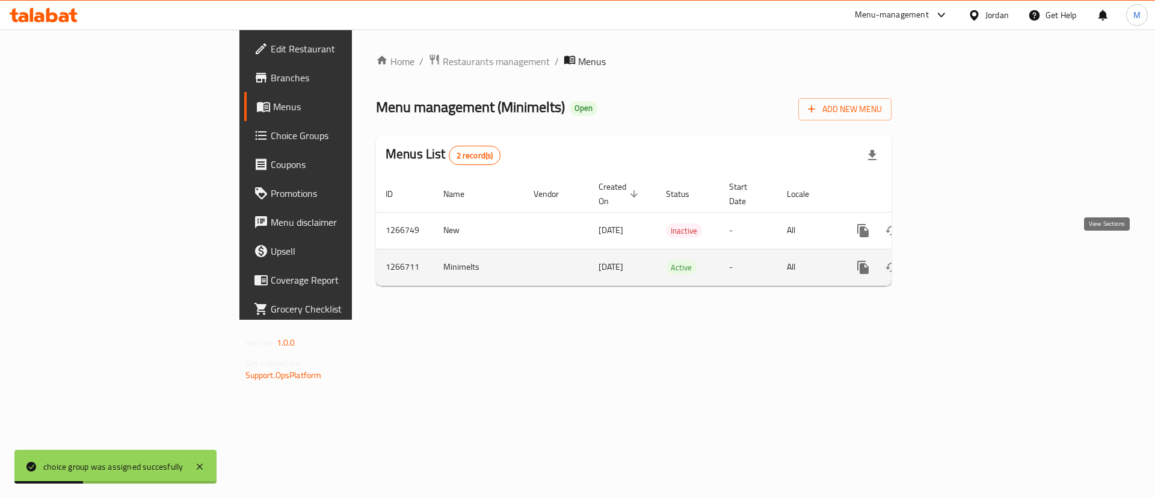
click at [964, 255] on link "enhanced table" at bounding box center [950, 267] width 29 height 29
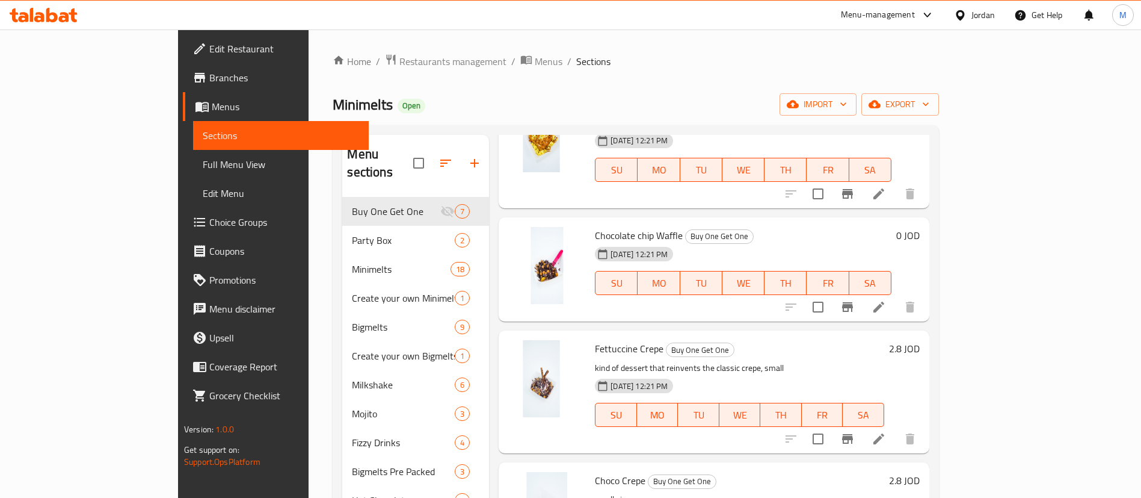
scroll to position [271, 0]
click at [884, 432] on icon at bounding box center [879, 437] width 11 height 11
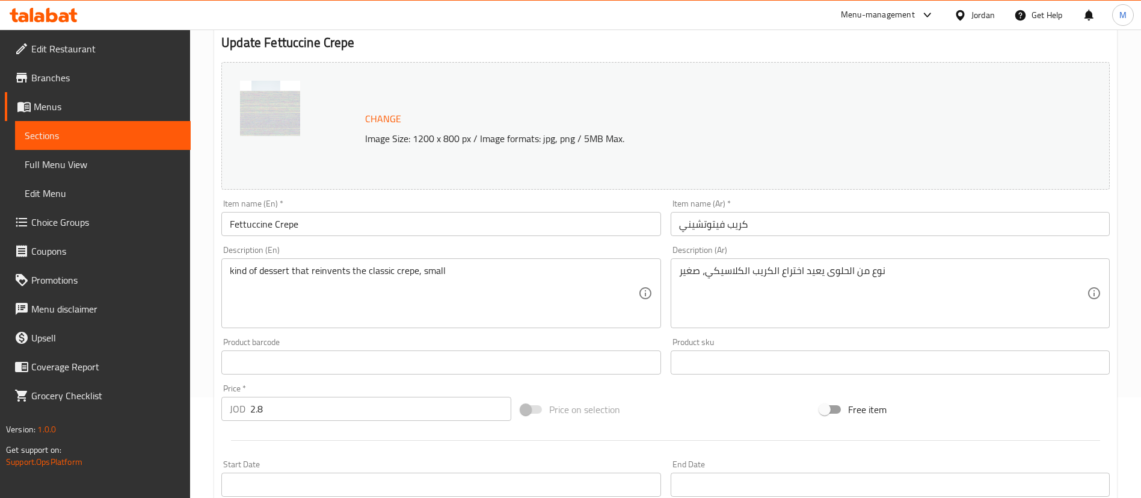
scroll to position [271, 0]
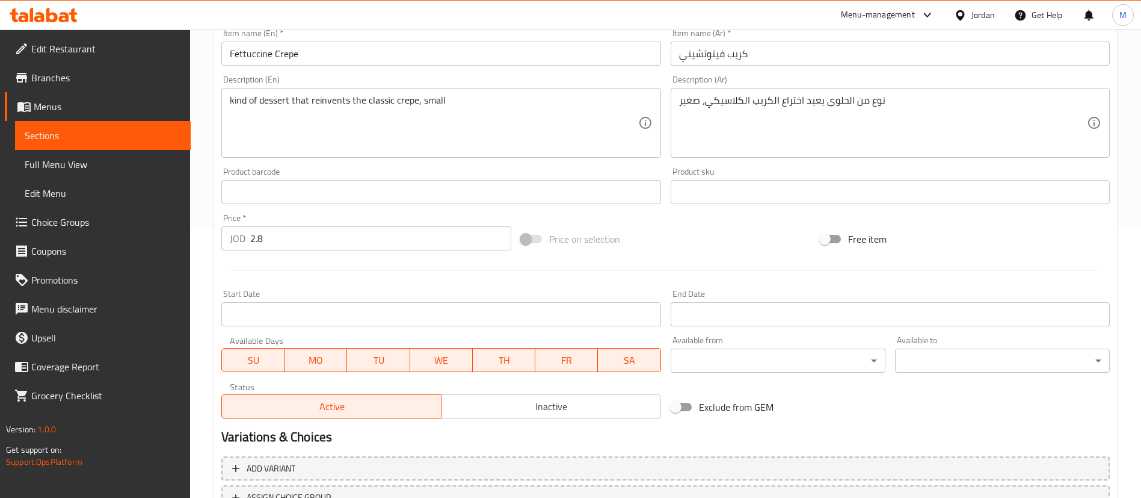
click at [330, 246] on input "2.8" at bounding box center [380, 238] width 261 height 24
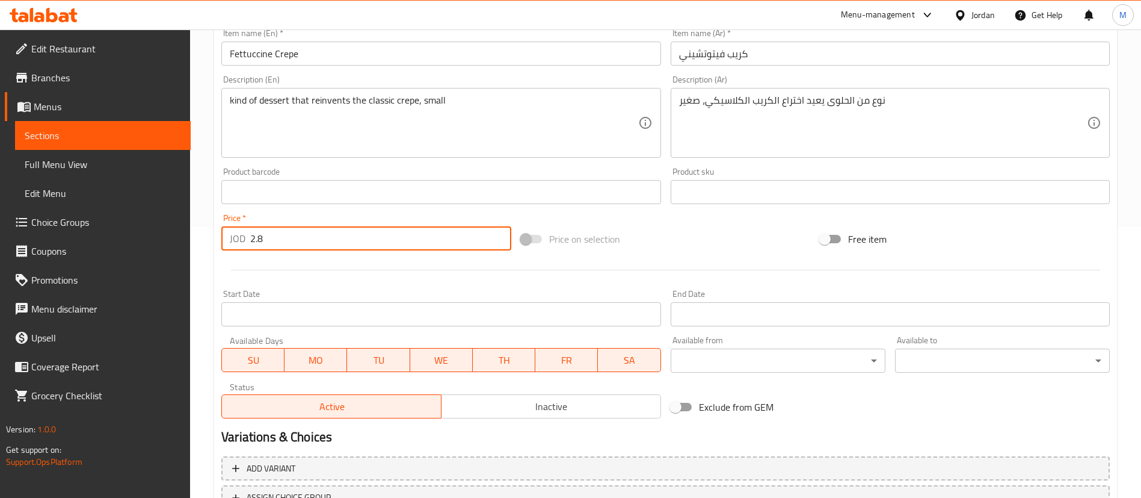
click at [330, 245] on input "2.8" at bounding box center [380, 238] width 261 height 24
type input "5.6"
click at [333, 268] on div at bounding box center [666, 269] width 898 height 29
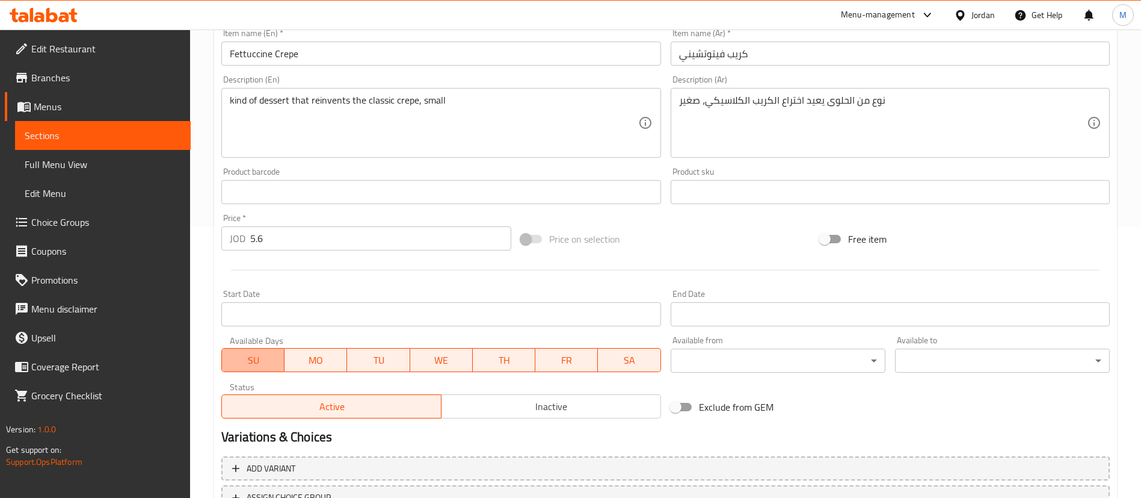
click at [258, 359] on span "SU" at bounding box center [253, 359] width 53 height 17
click at [425, 353] on span "WE" at bounding box center [441, 359] width 53 height 17
click at [511, 353] on span "TH" at bounding box center [504, 359] width 53 height 17
click at [576, 356] on span "FR" at bounding box center [566, 359] width 53 height 17
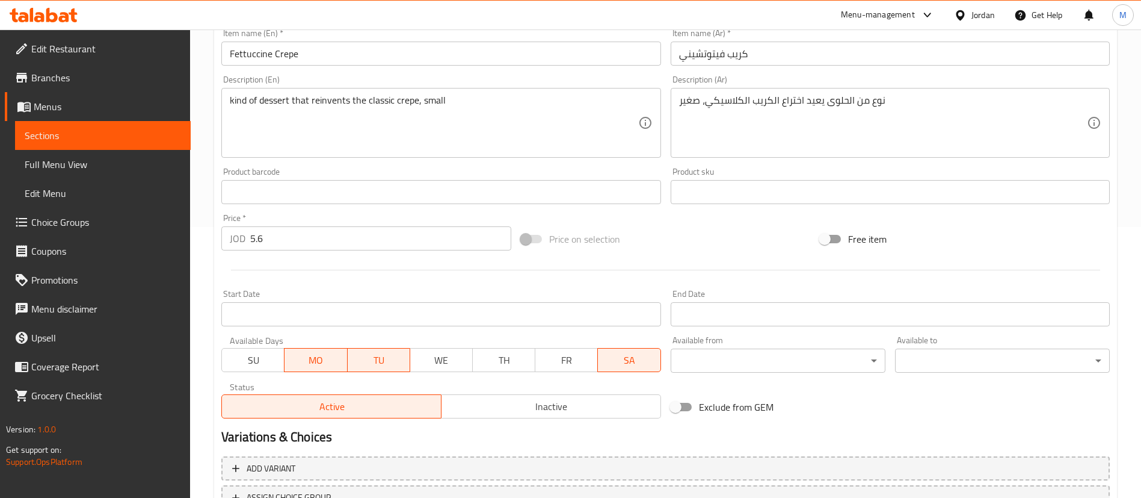
drag, startPoint x: 625, startPoint y: 356, endPoint x: 614, endPoint y: 362, distance: 11.6
click at [625, 356] on span "SA" at bounding box center [629, 359] width 53 height 17
click at [538, 315] on input "Start Date" at bounding box center [440, 314] width 439 height 24
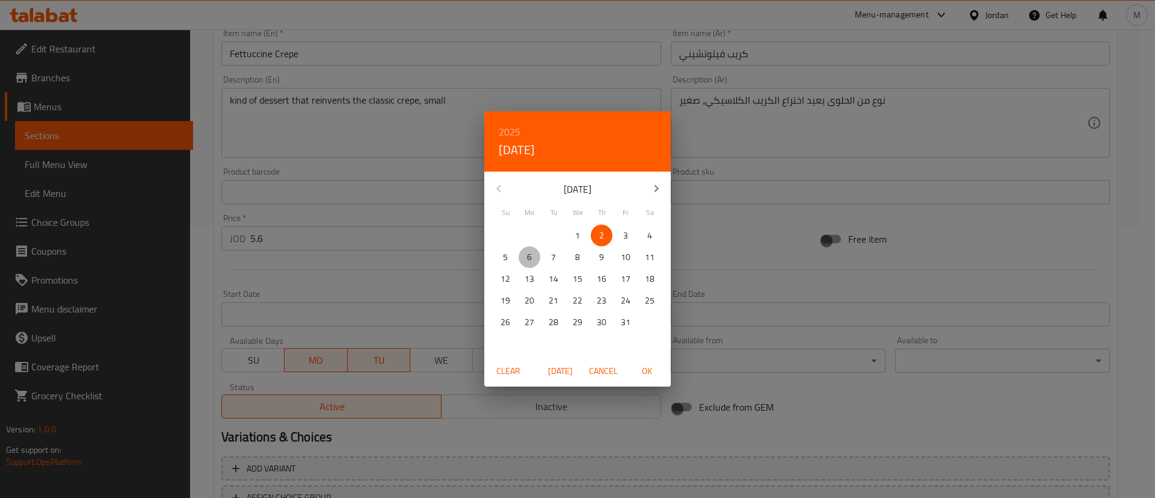
click at [532, 259] on span "6" at bounding box center [530, 257] width 22 height 15
click at [698, 231] on div "2025 Mon, Oct [DATE] Mo Tu We Th Fr Sa 28 29 30 1 2 3 4 5 6 7 8 9 10 11 12 13 1…" at bounding box center [577, 249] width 1155 height 498
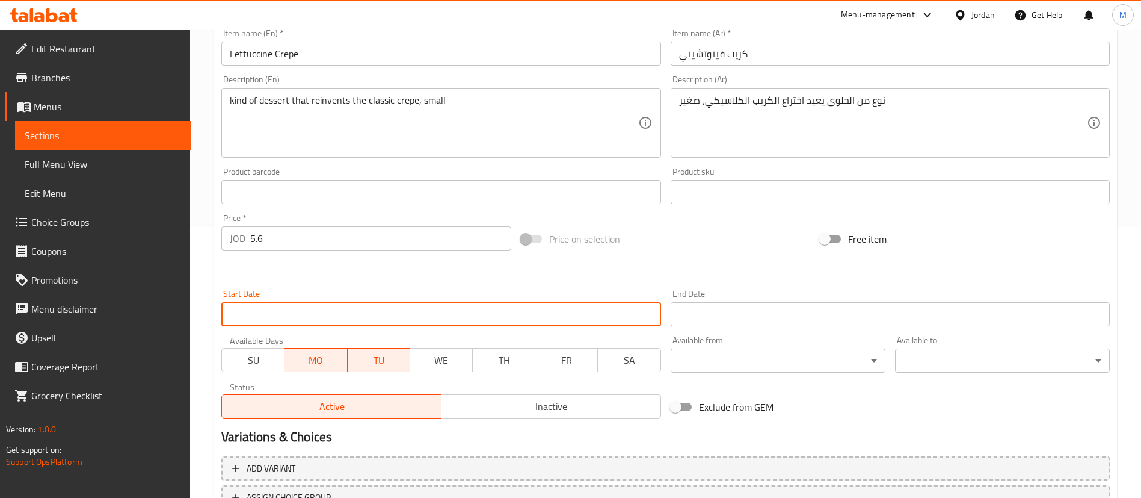
click at [602, 315] on input "Start Date" at bounding box center [440, 314] width 439 height 24
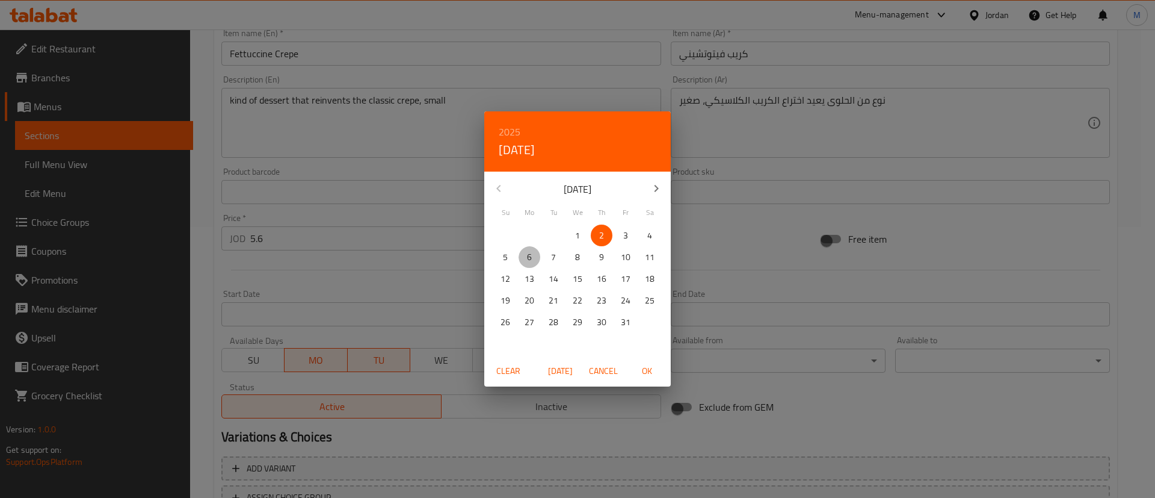
click at [531, 259] on p "6" at bounding box center [529, 257] width 5 height 15
click at [649, 366] on span "OK" at bounding box center [646, 370] width 29 height 15
type input "[DATE]"
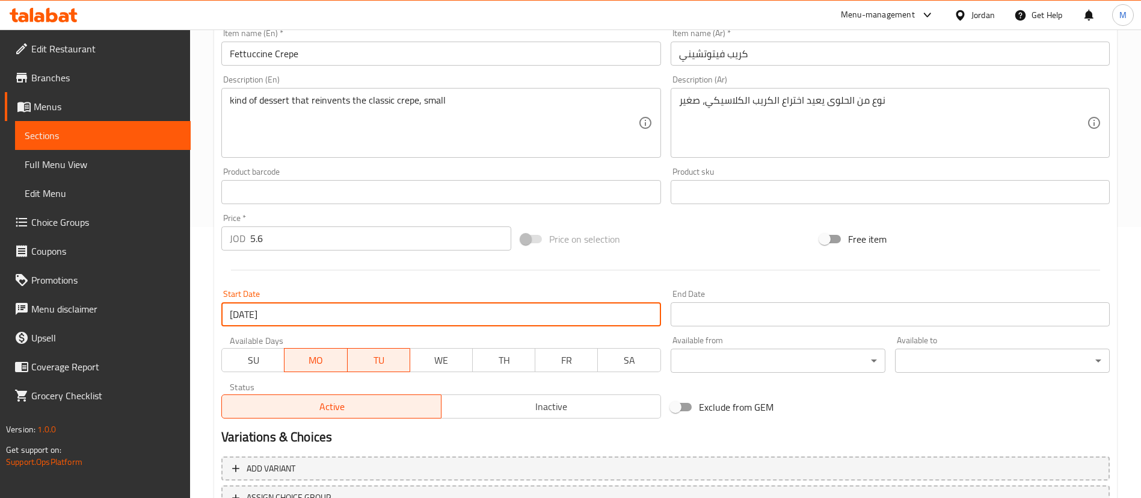
click at [722, 316] on input "Start Date" at bounding box center [890, 314] width 439 height 24
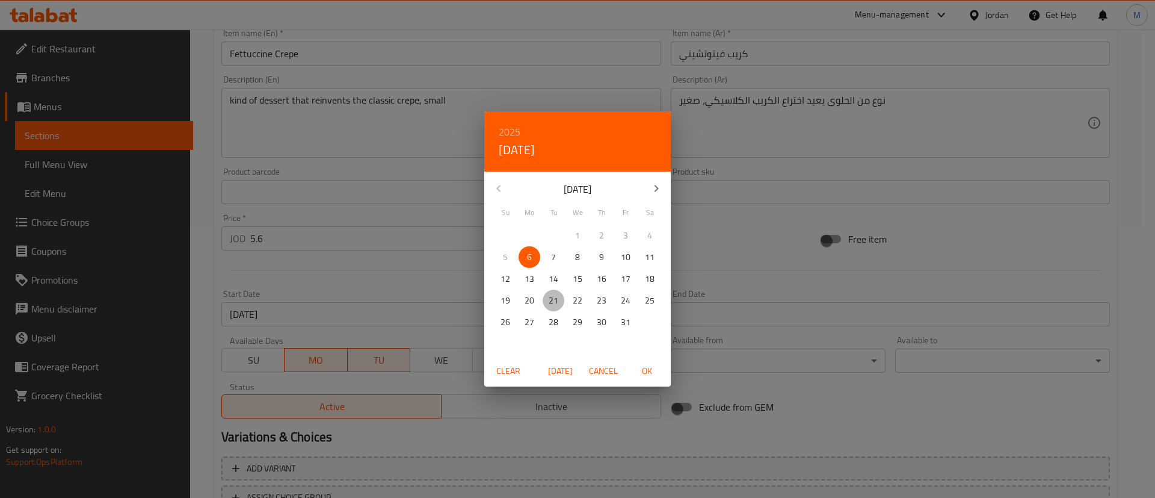
click at [554, 303] on p "21" at bounding box center [554, 300] width 10 height 15
click at [643, 364] on span "OK" at bounding box center [646, 370] width 29 height 15
type input "[DATE]"
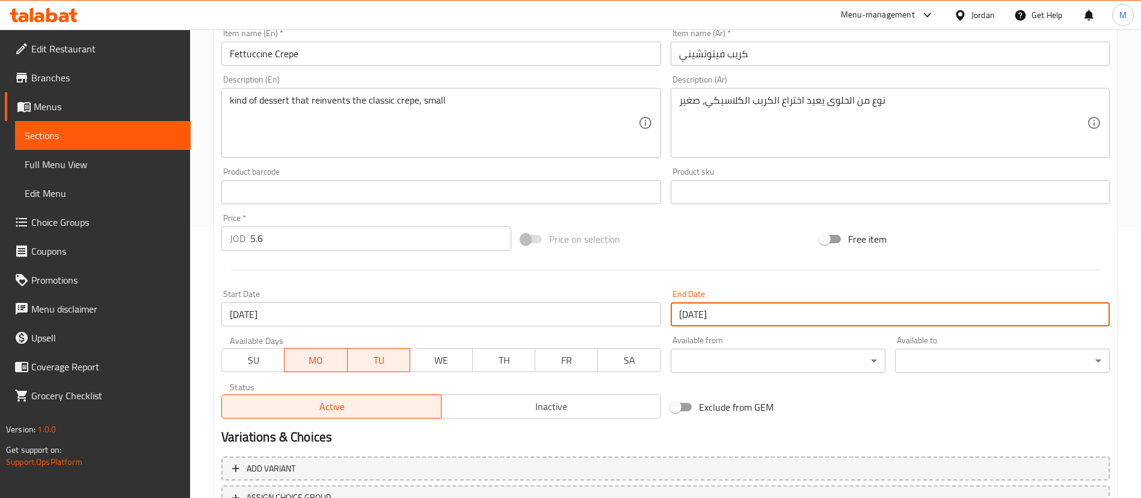
click at [473, 278] on div at bounding box center [666, 269] width 898 height 29
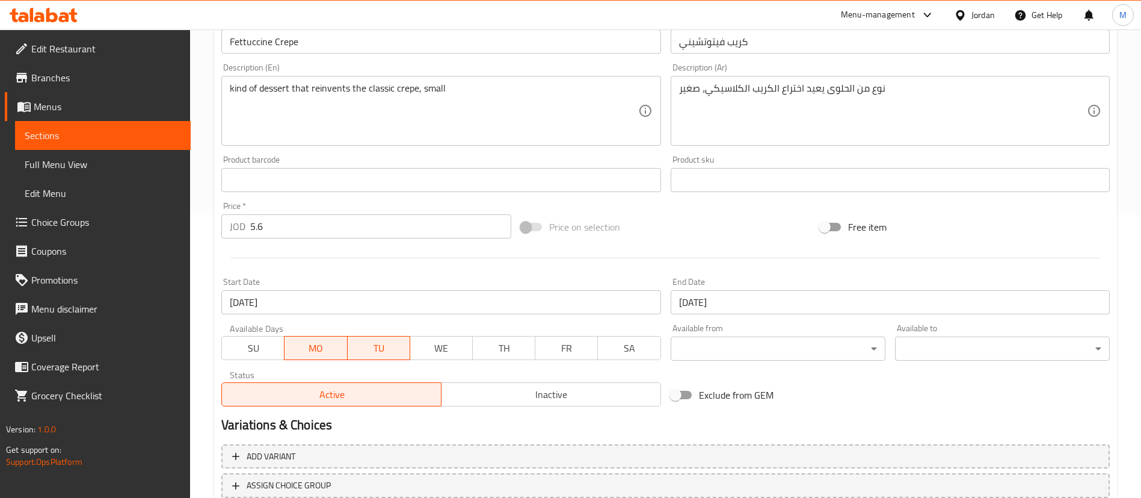
scroll to position [361, 0]
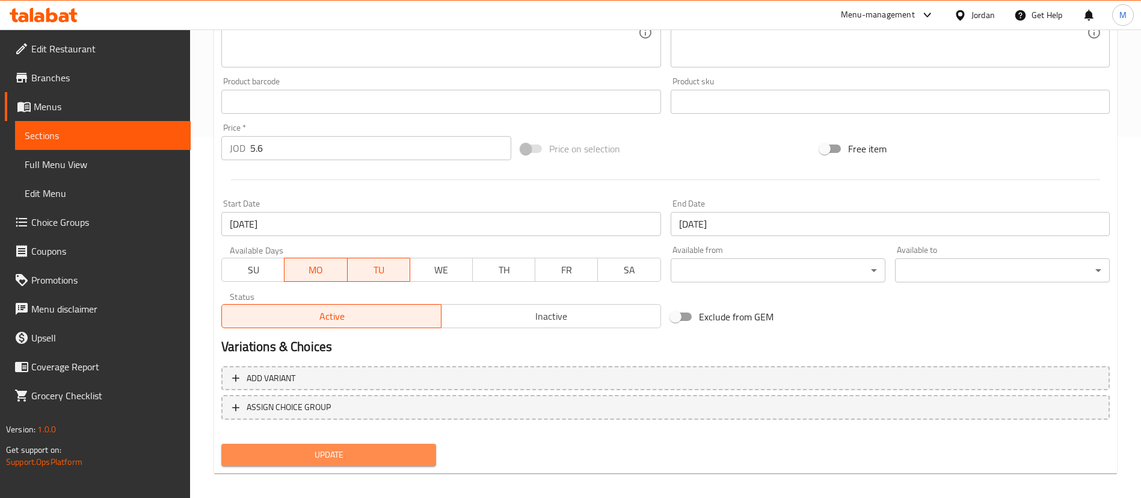
click at [427, 460] on button "Update" at bounding box center [328, 454] width 215 height 22
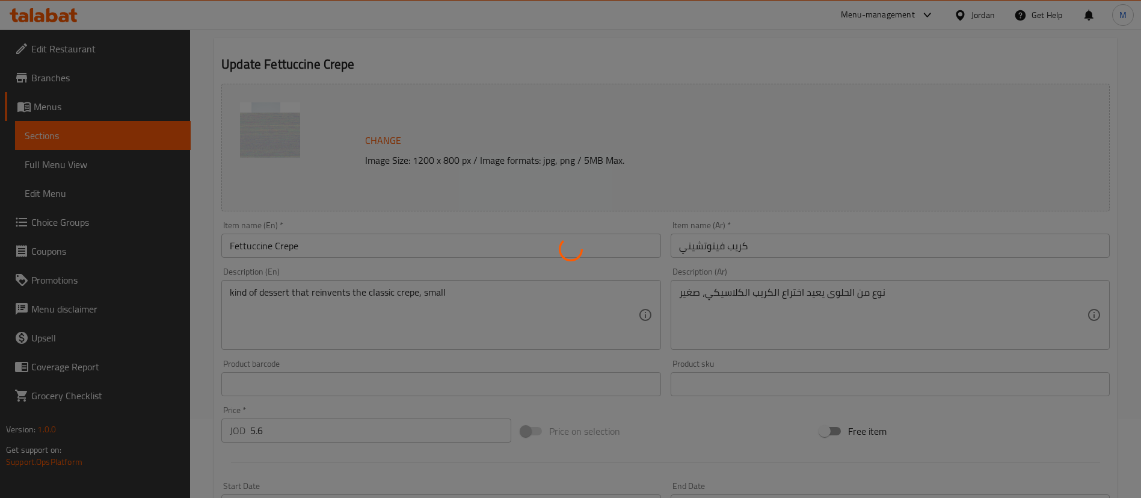
scroll to position [0, 0]
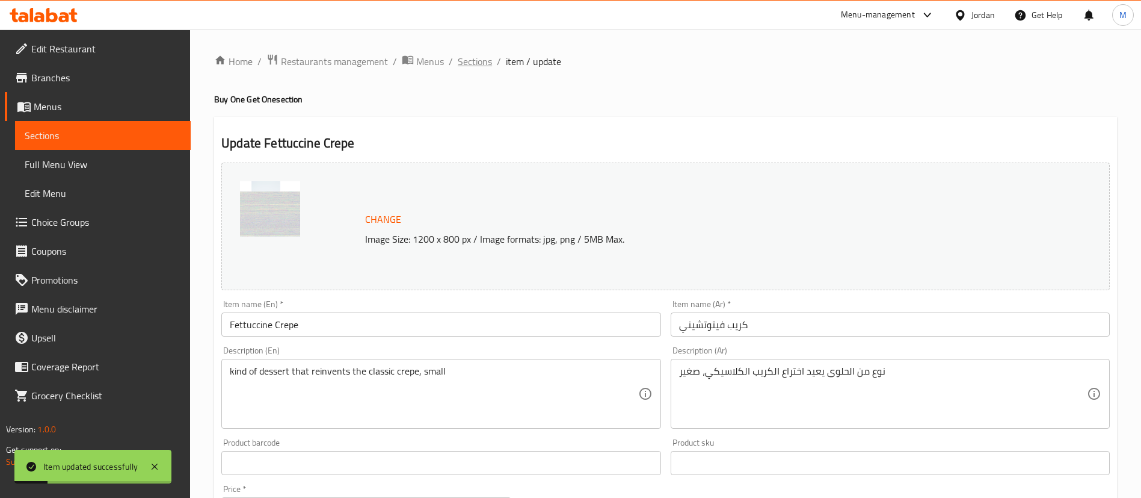
click at [481, 64] on span "Sections" at bounding box center [475, 61] width 34 height 14
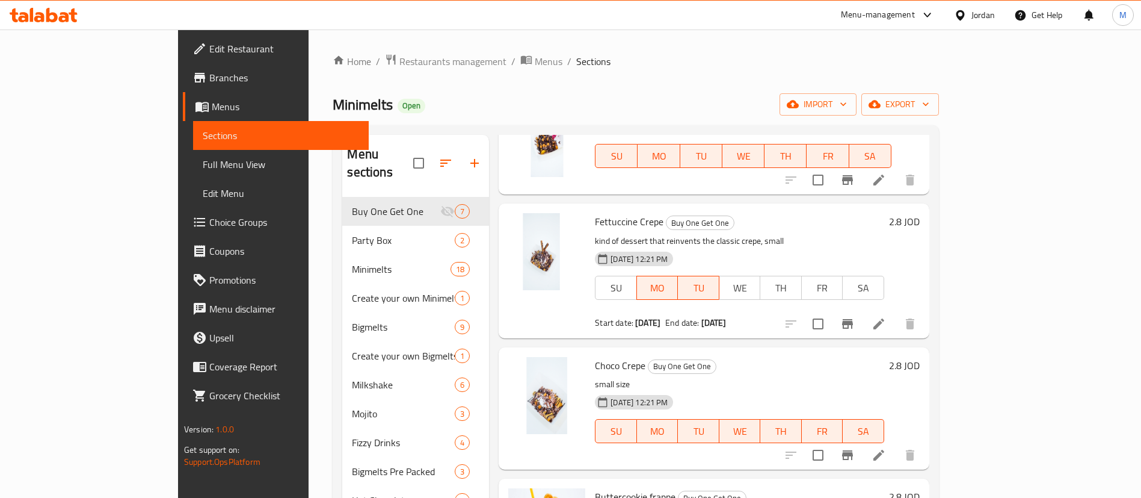
scroll to position [404, 0]
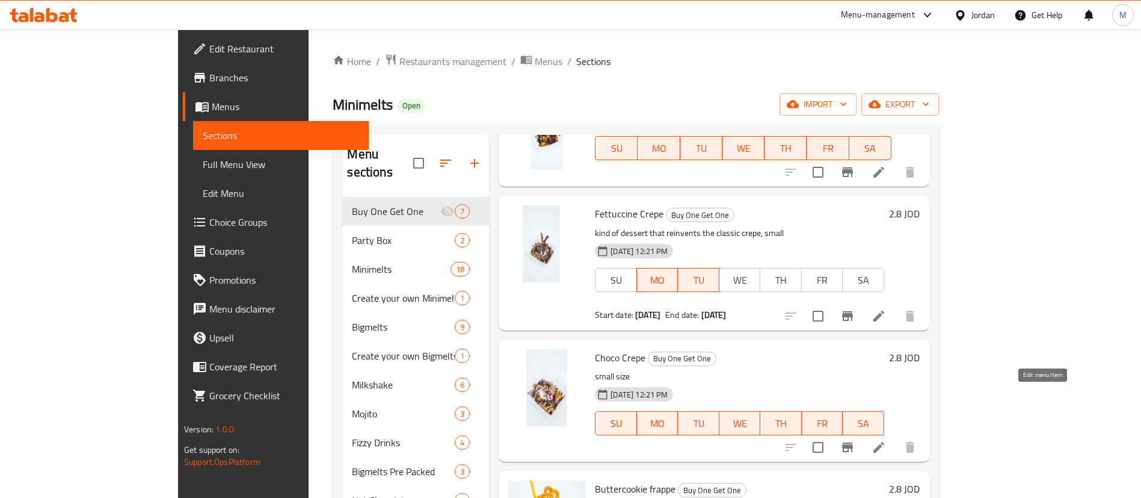
click at [886, 440] on icon at bounding box center [879, 447] width 14 height 14
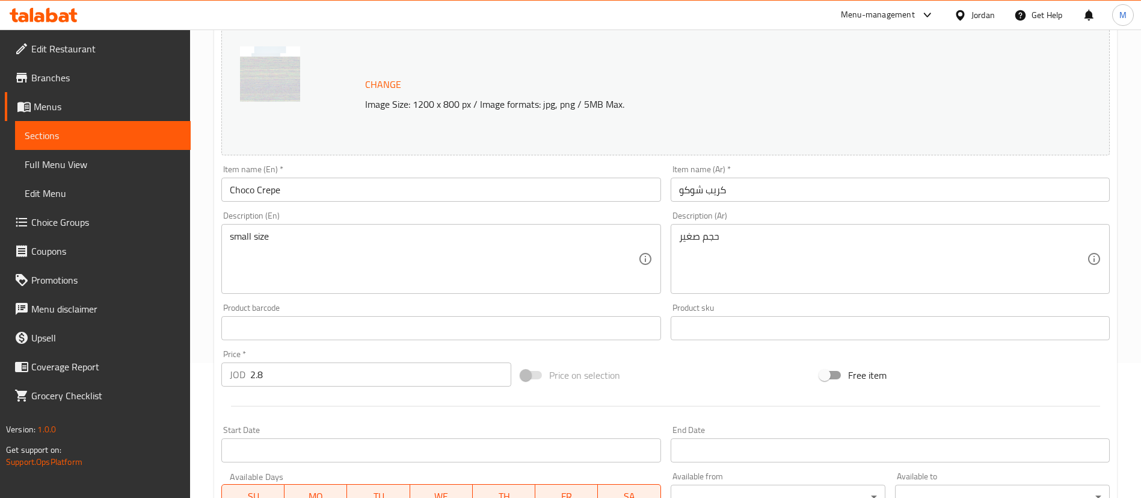
scroll to position [180, 0]
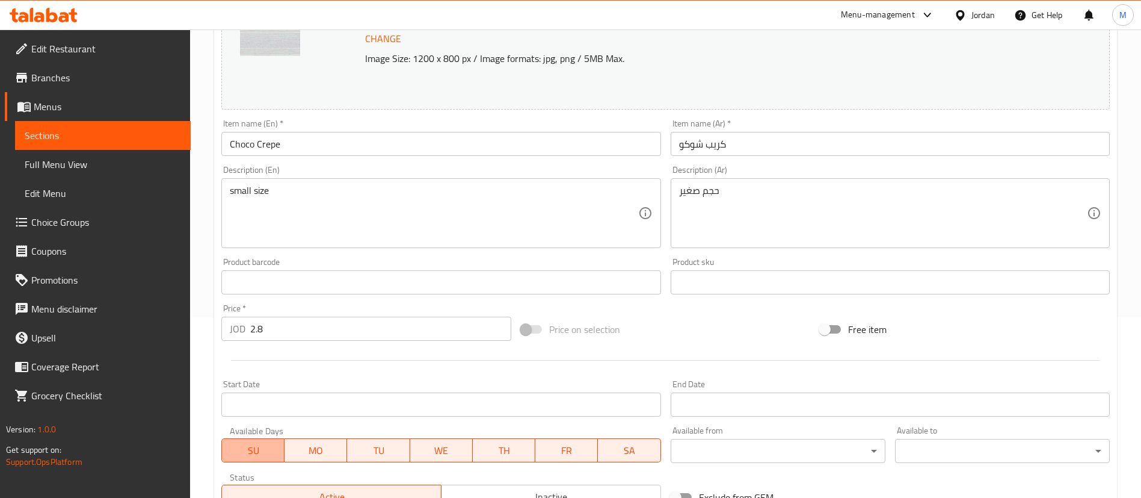
click at [268, 455] on span "SU" at bounding box center [253, 450] width 53 height 17
click at [436, 452] on span "WE" at bounding box center [441, 450] width 53 height 17
click at [500, 448] on span "TH" at bounding box center [504, 450] width 53 height 17
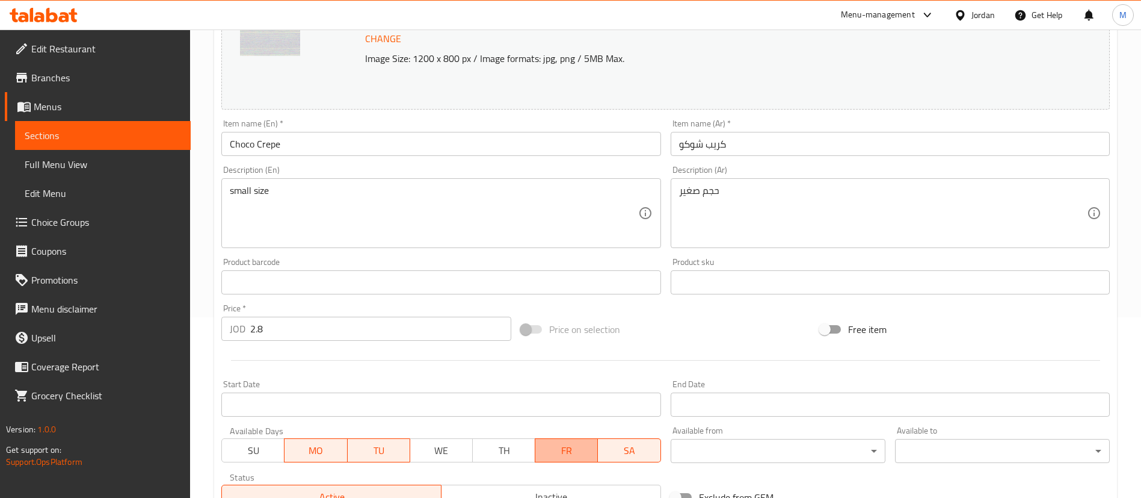
click at [578, 448] on span "FR" at bounding box center [566, 450] width 53 height 17
click at [635, 452] on span "SA" at bounding box center [629, 450] width 53 height 17
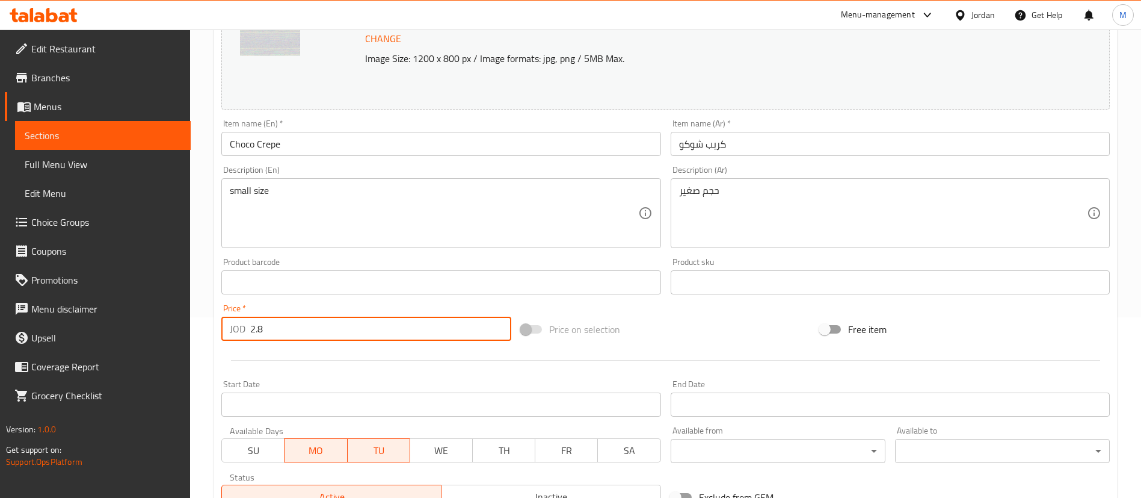
click at [351, 324] on input "2.8" at bounding box center [380, 328] width 261 height 24
type input "6"
type input "5.6"
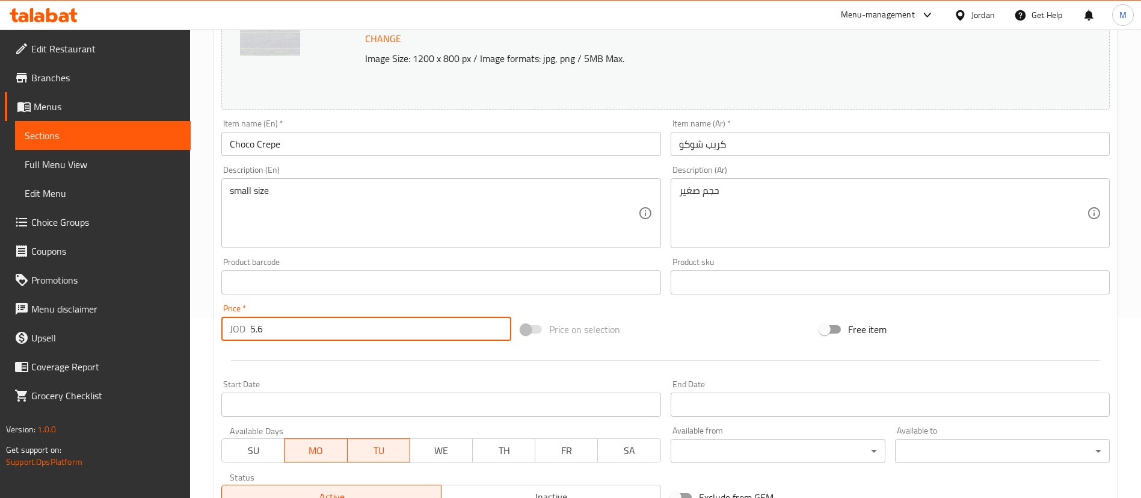
click at [368, 368] on div at bounding box center [666, 359] width 898 height 29
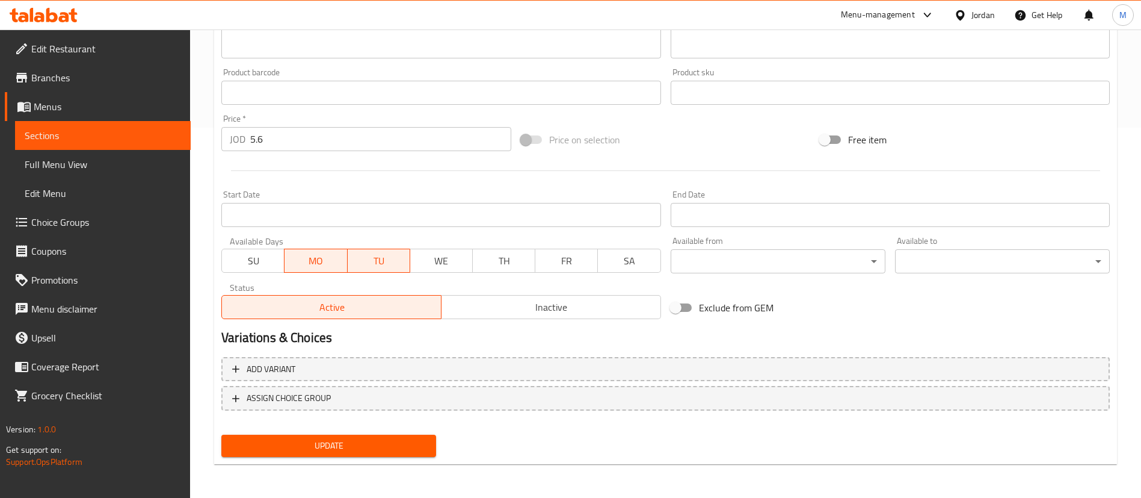
click at [587, 217] on input "Start Date" at bounding box center [440, 215] width 439 height 24
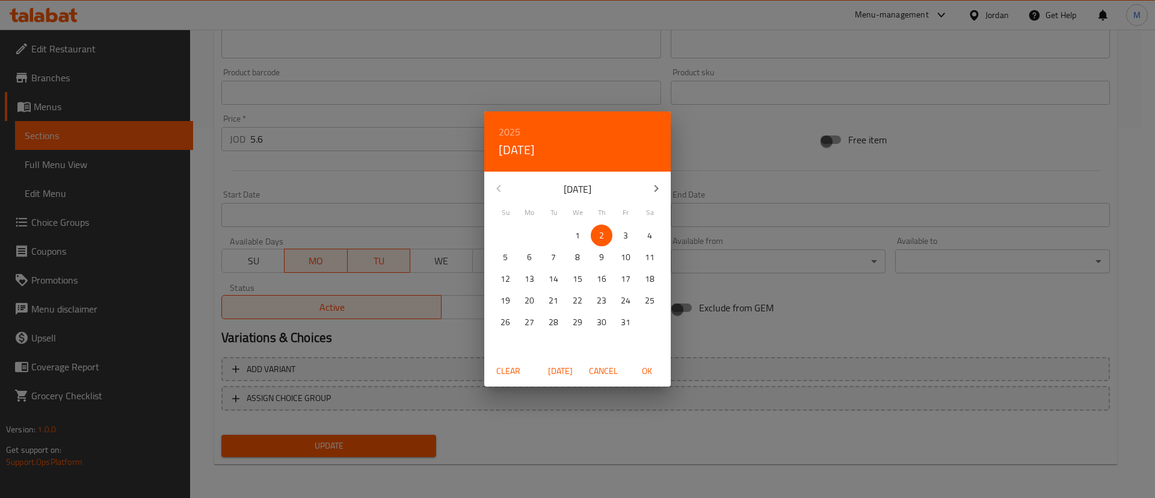
click at [529, 256] on p "6" at bounding box center [529, 257] width 5 height 15
click at [639, 366] on span "OK" at bounding box center [646, 370] width 29 height 15
type input "[DATE]"
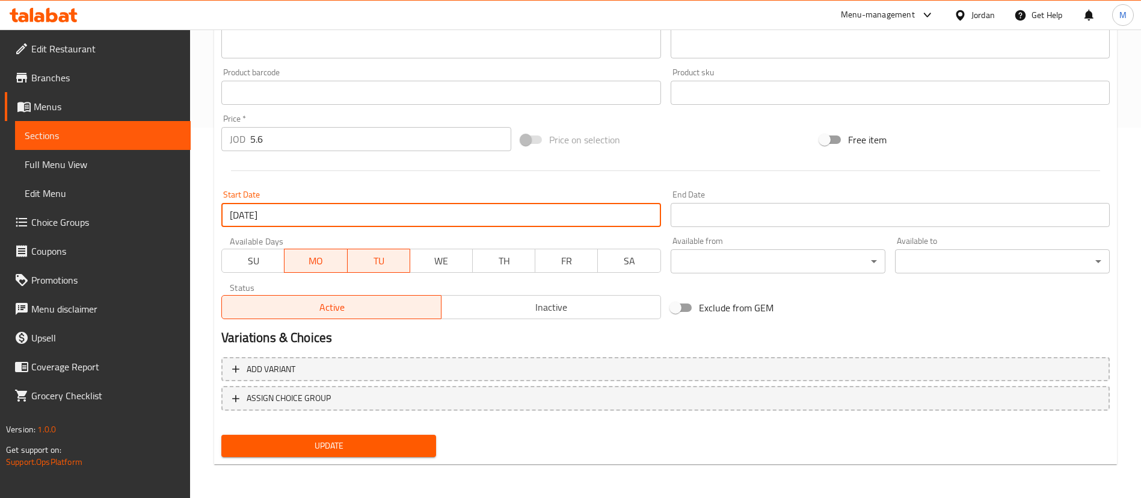
click at [718, 217] on input "Start Date" at bounding box center [890, 215] width 439 height 24
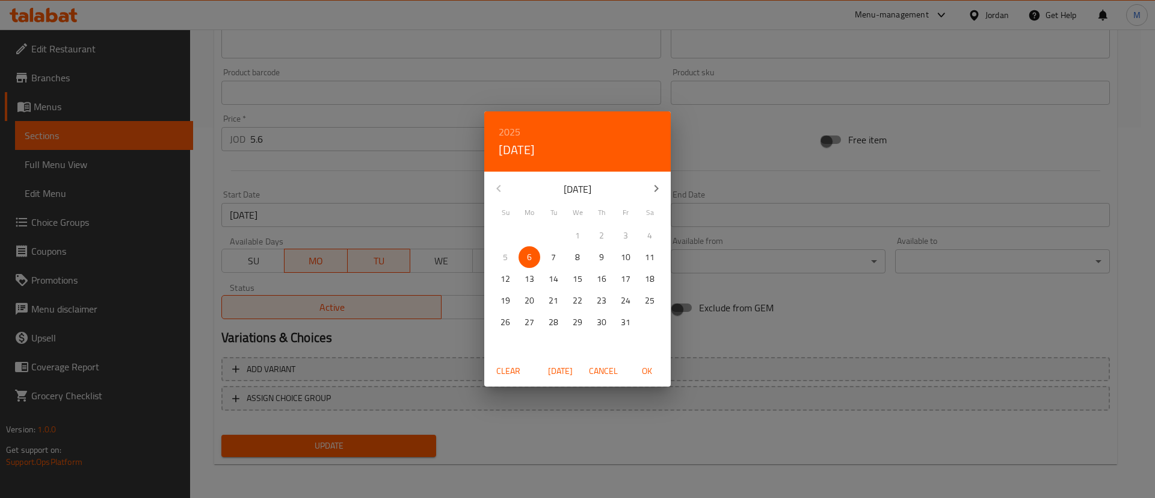
click at [552, 303] on p "21" at bounding box center [554, 300] width 10 height 15
click at [642, 369] on span "OK" at bounding box center [646, 370] width 29 height 15
type input "[DATE]"
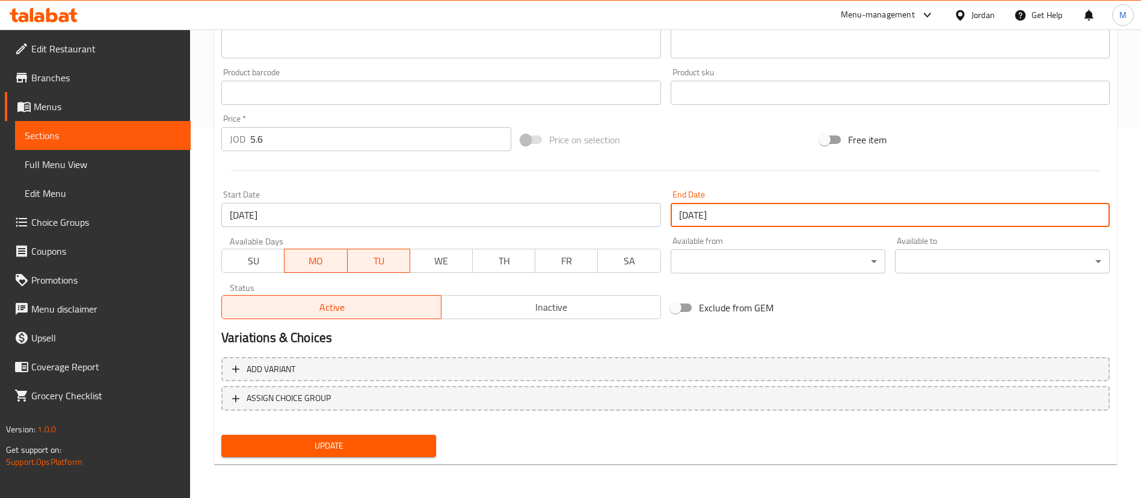
click at [647, 460] on div "Update" at bounding box center [666, 446] width 898 height 32
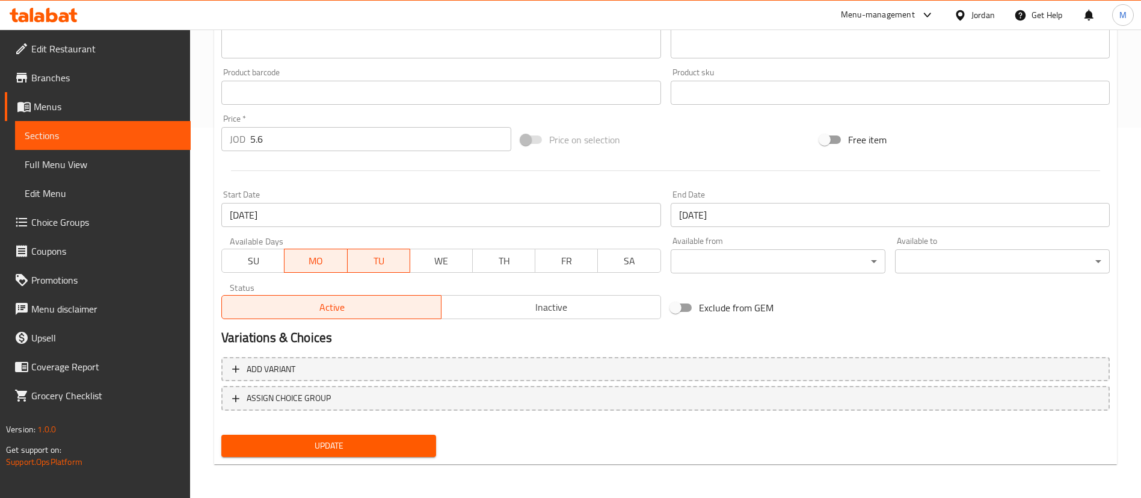
click at [712, 215] on input "[DATE]" at bounding box center [890, 215] width 439 height 24
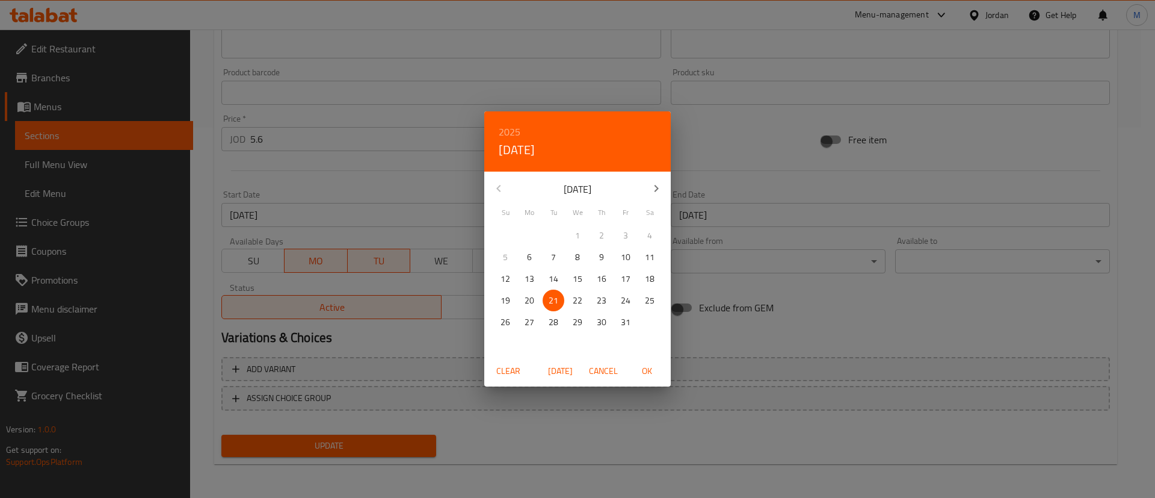
click at [529, 424] on div "2025 Tue, Oct [DATE] Mo Tu We Th Fr Sa 28 29 30 1 2 3 4 5 6 7 8 9 10 11 12 13 1…" at bounding box center [577, 249] width 1155 height 498
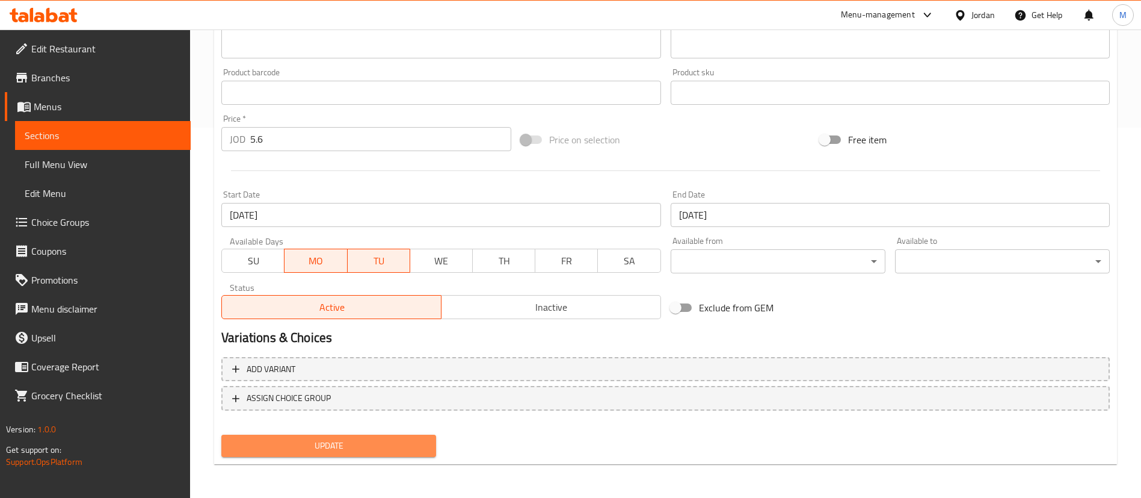
click at [407, 446] on span "Update" at bounding box center [329, 445] width 196 height 15
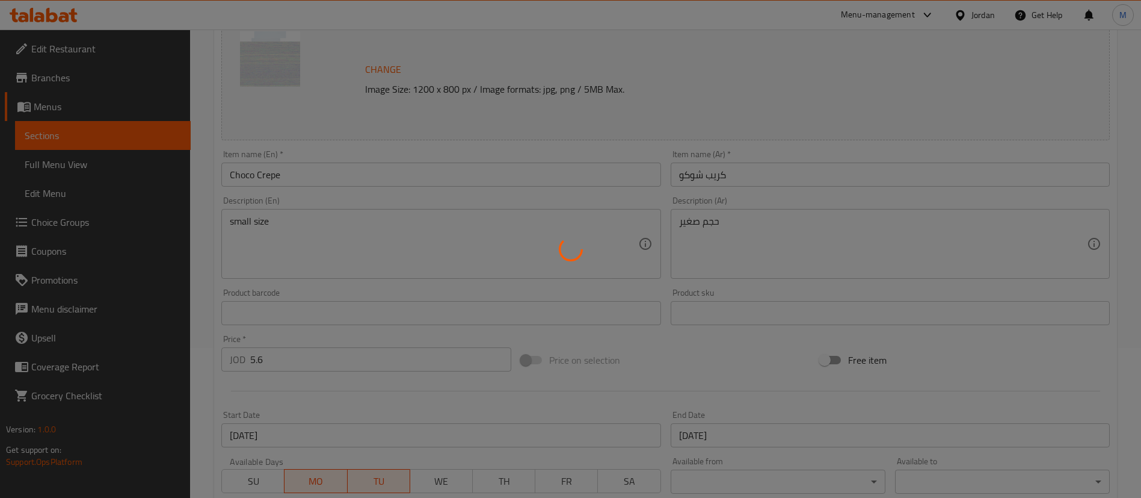
scroll to position [0, 0]
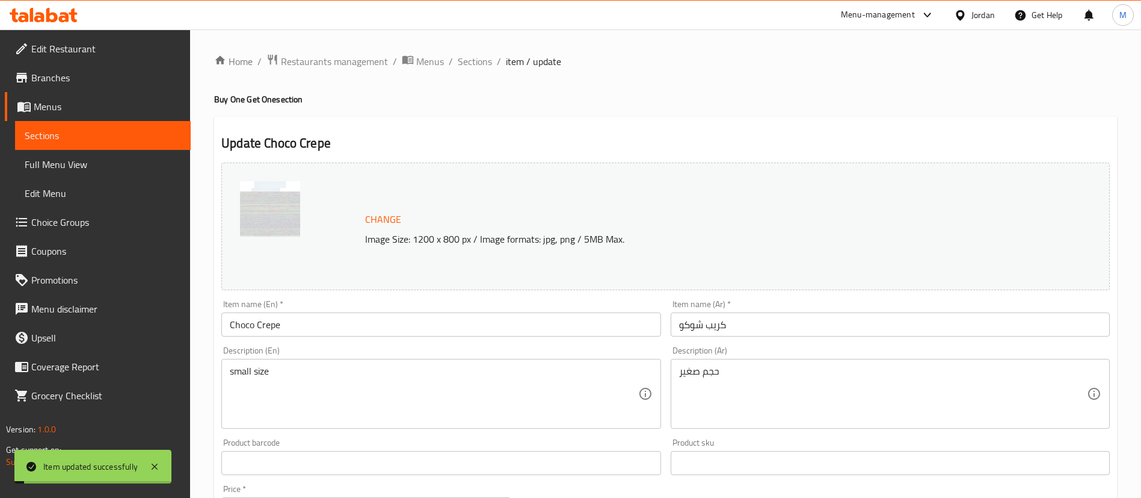
drag, startPoint x: 479, startPoint y: 64, endPoint x: 513, endPoint y: 91, distance: 42.8
click at [479, 64] on span "Sections" at bounding box center [475, 61] width 34 height 14
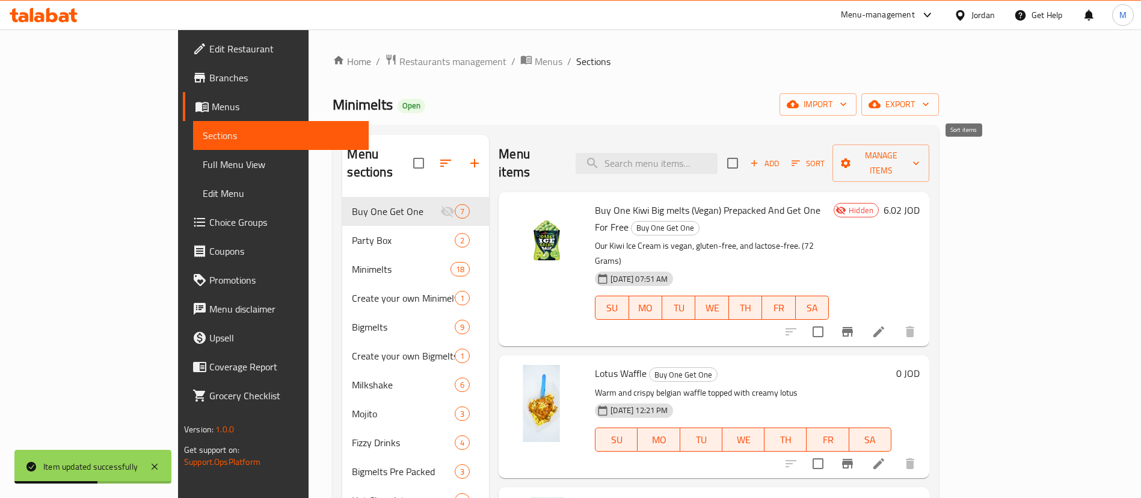
click at [801, 158] on icon "button" at bounding box center [796, 163] width 11 height 11
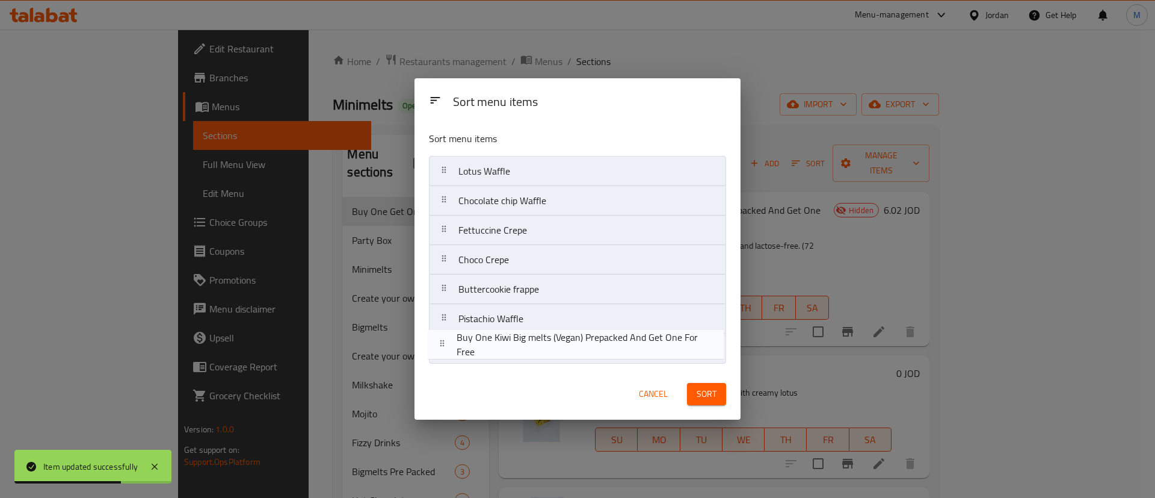
drag, startPoint x: 637, startPoint y: 169, endPoint x: 636, endPoint y: 350, distance: 180.5
click at [636, 350] on nav "Buy One Kiwi Big melts (Vegan) Prepacked And Get One For Free Lotus Waffle Choc…" at bounding box center [578, 260] width 298 height 208
click at [699, 392] on span "Sort" at bounding box center [707, 393] width 20 height 15
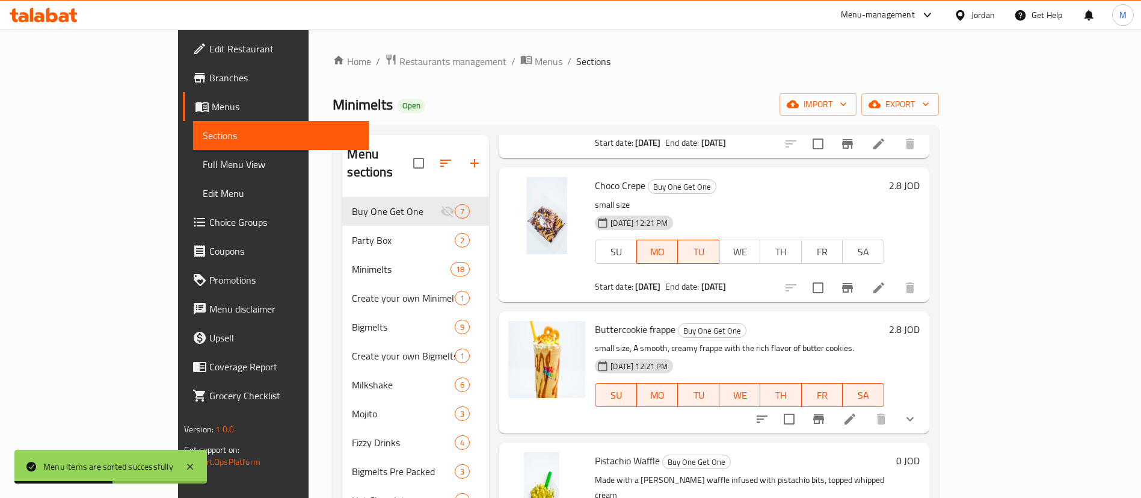
scroll to position [416, 0]
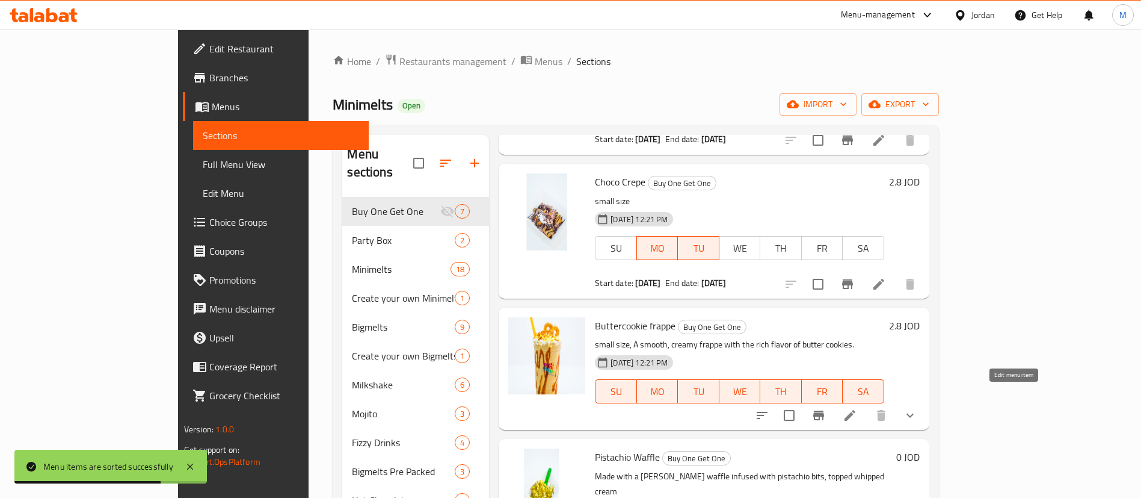
click at [857, 408] on icon at bounding box center [850, 415] width 14 height 14
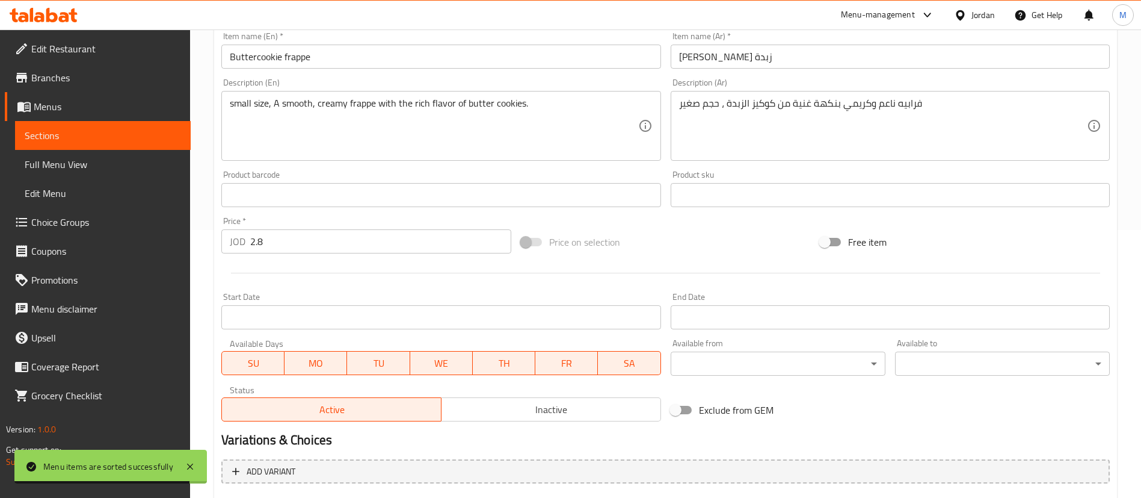
scroll to position [271, 0]
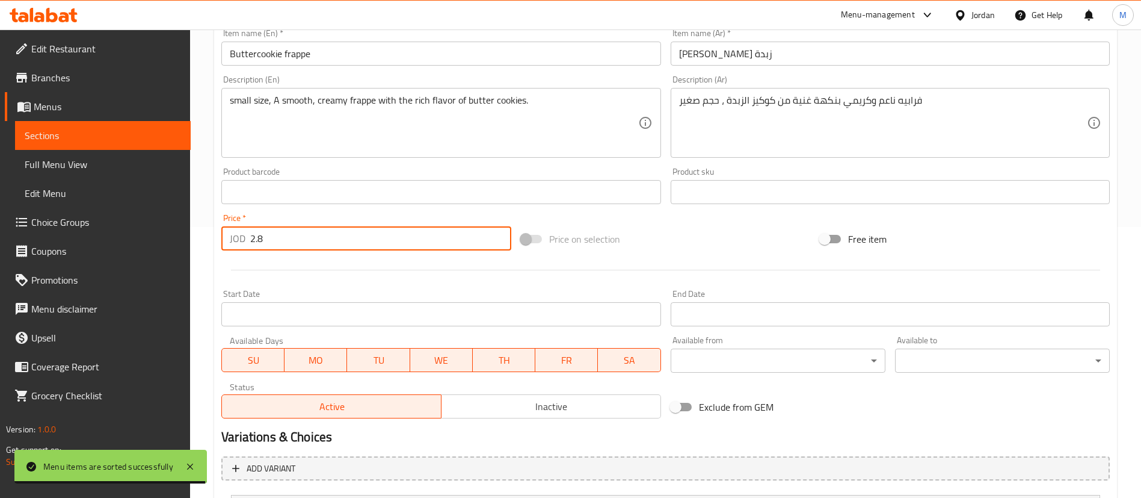
click at [347, 244] on input "2.8" at bounding box center [380, 238] width 261 height 24
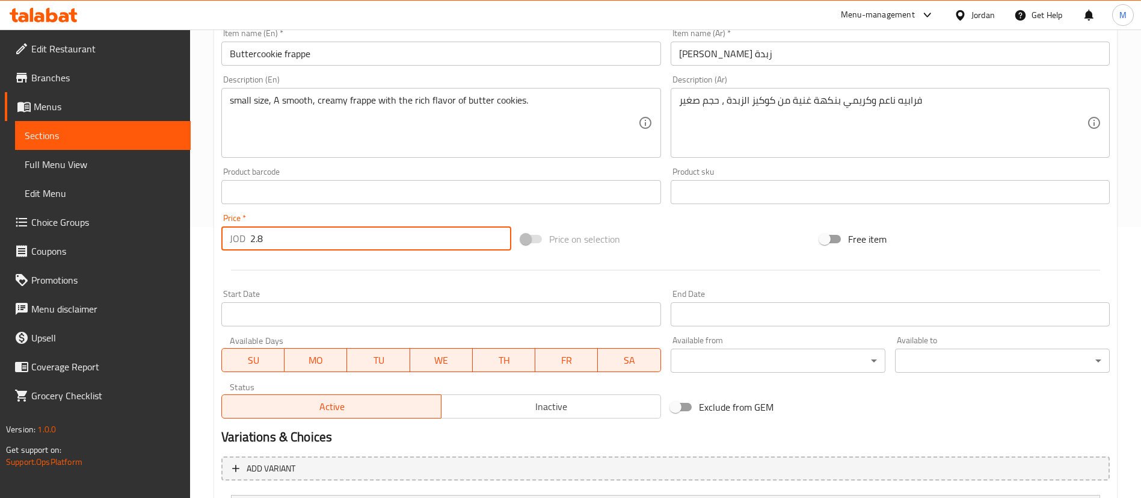
click at [347, 244] on input "2.8" at bounding box center [380, 238] width 261 height 24
type input "2"
type input "5.6"
click at [355, 276] on div at bounding box center [666, 269] width 898 height 29
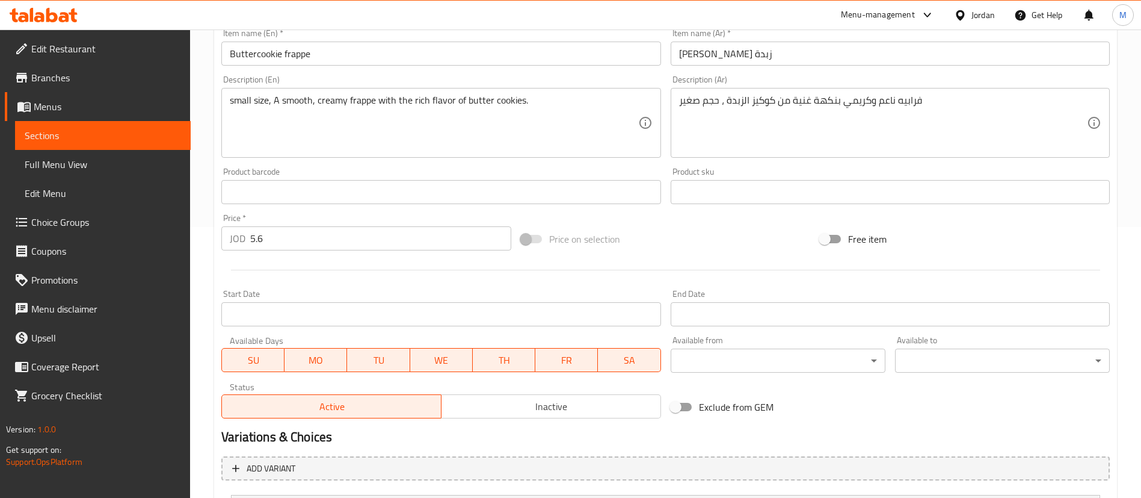
click at [265, 356] on span "SU" at bounding box center [253, 359] width 53 height 17
click at [425, 365] on span "WE" at bounding box center [441, 359] width 53 height 17
click at [514, 358] on span "TH" at bounding box center [504, 359] width 53 height 17
drag, startPoint x: 561, startPoint y: 358, endPoint x: 573, endPoint y: 359, distance: 11.4
click at [562, 358] on span "FR" at bounding box center [566, 359] width 53 height 17
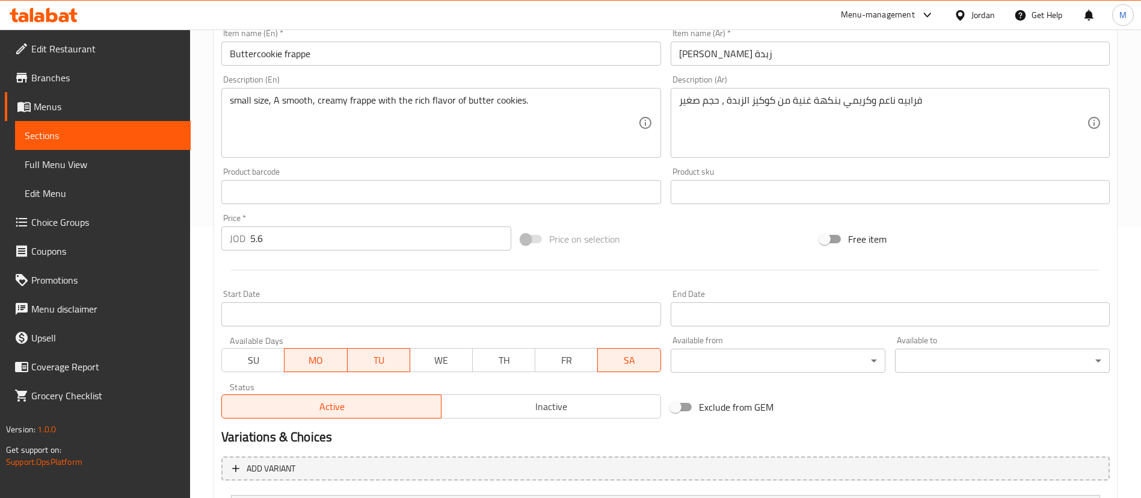
click at [618, 363] on span "SA" at bounding box center [629, 359] width 53 height 17
click at [588, 319] on input "Start Date" at bounding box center [440, 314] width 439 height 24
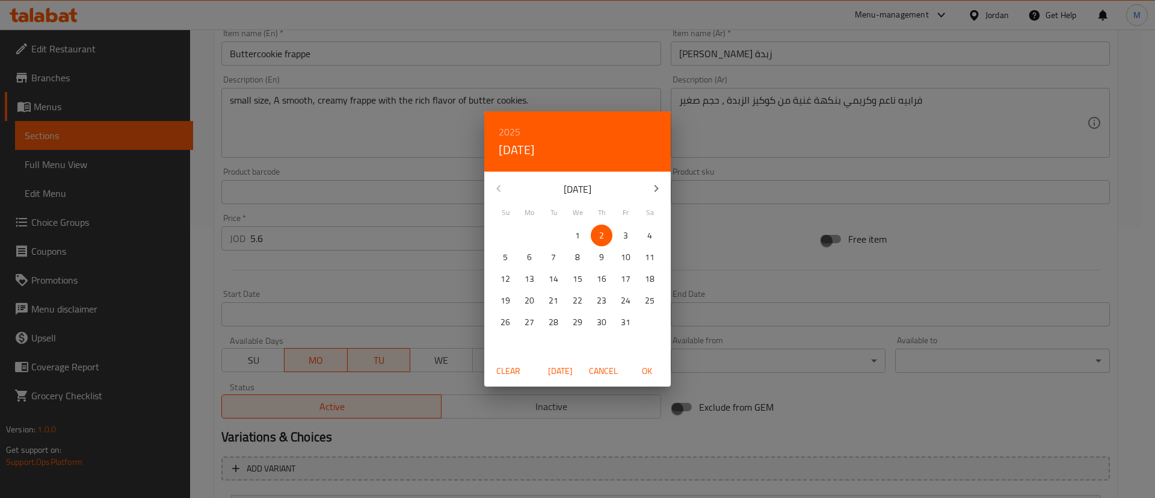
click at [532, 256] on span "6" at bounding box center [530, 257] width 22 height 15
click at [638, 368] on span "OK" at bounding box center [646, 370] width 29 height 15
type input "[DATE]"
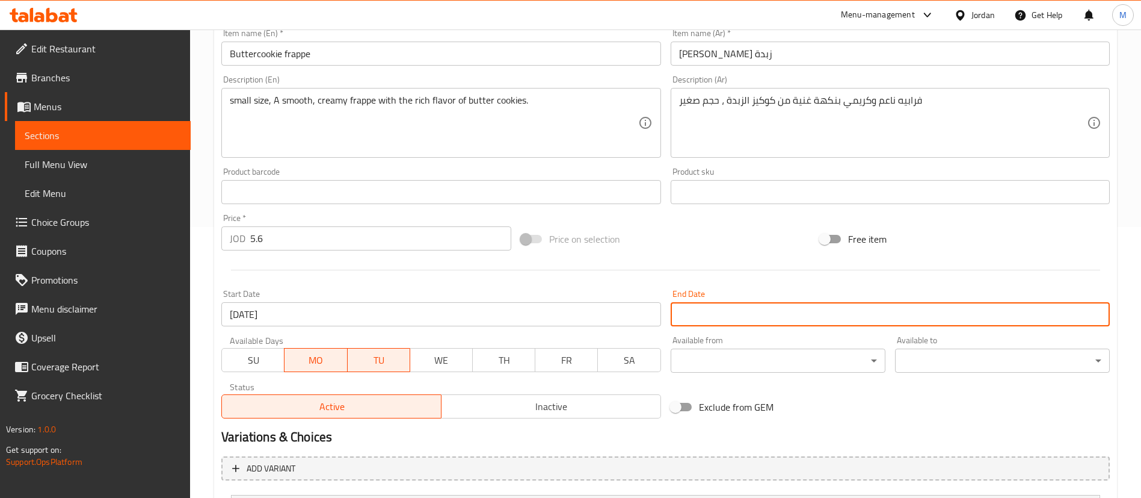
click at [708, 319] on input "Start Date" at bounding box center [890, 314] width 439 height 24
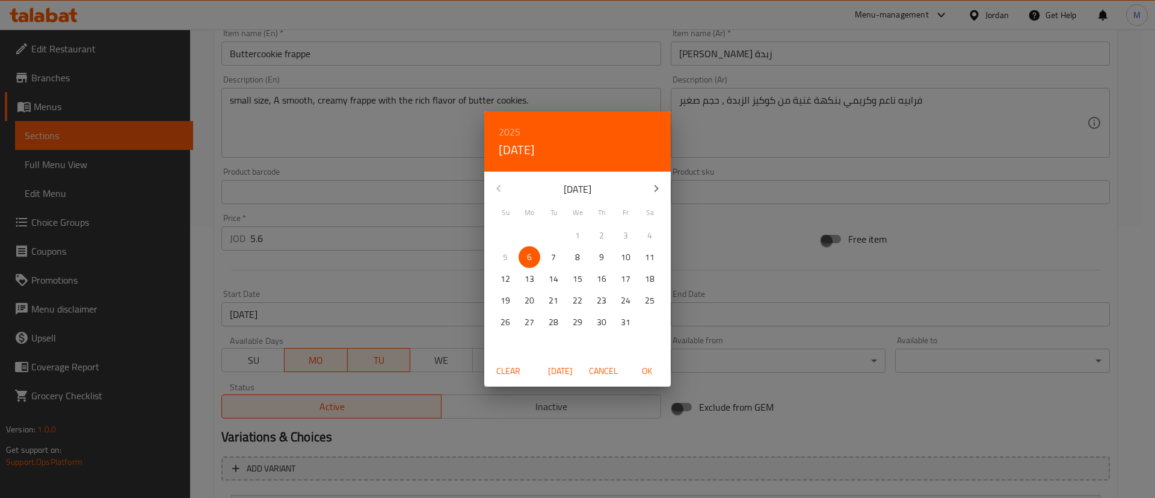
drag, startPoint x: 551, startPoint y: 299, endPoint x: 557, endPoint y: 301, distance: 6.9
click at [551, 299] on p "21" at bounding box center [554, 300] width 10 height 15
click at [642, 366] on span "OK" at bounding box center [646, 370] width 29 height 15
type input "[DATE]"
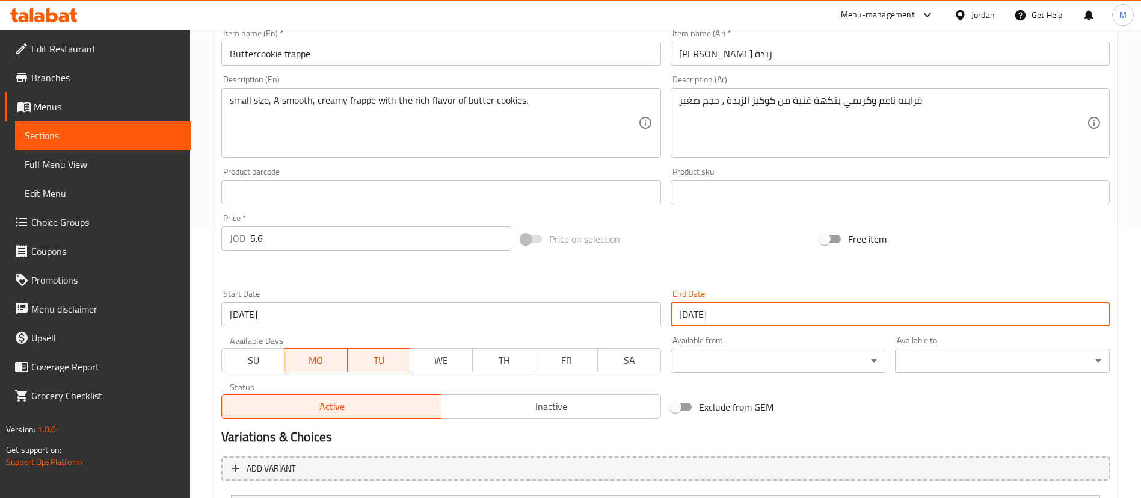
click at [600, 438] on h2 "Variations & Choices" at bounding box center [665, 437] width 889 height 18
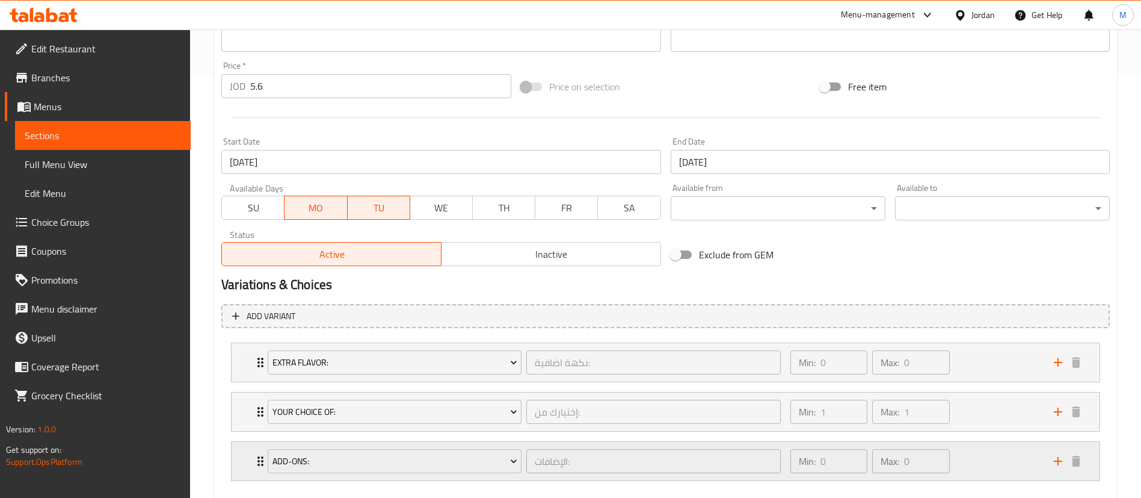
scroll to position [451, 0]
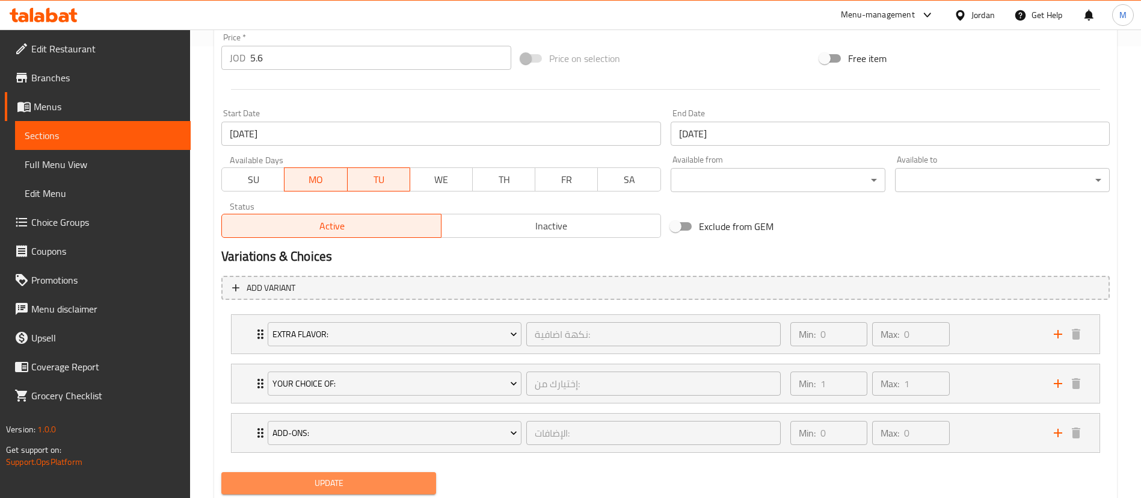
click at [432, 479] on button "Update" at bounding box center [328, 483] width 215 height 22
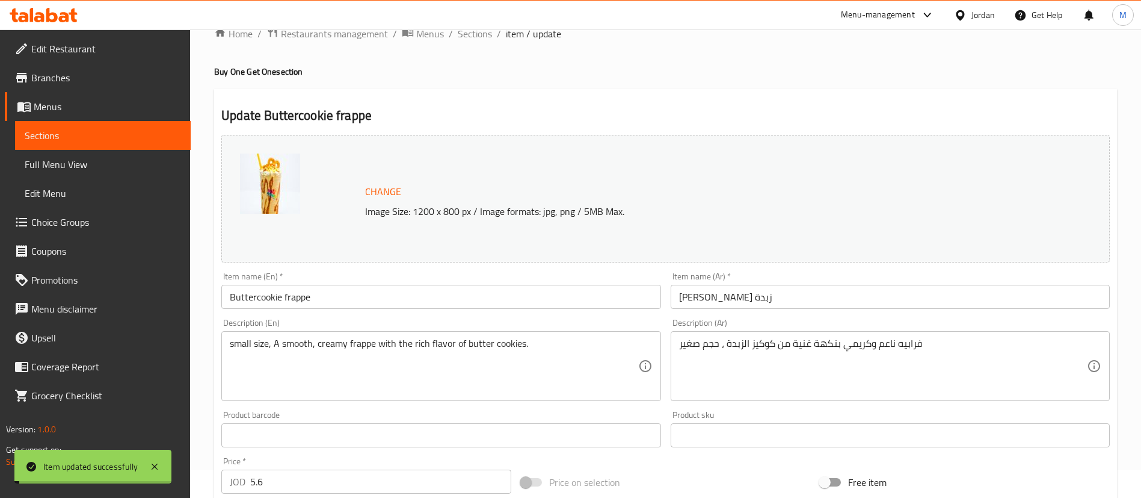
scroll to position [0, 0]
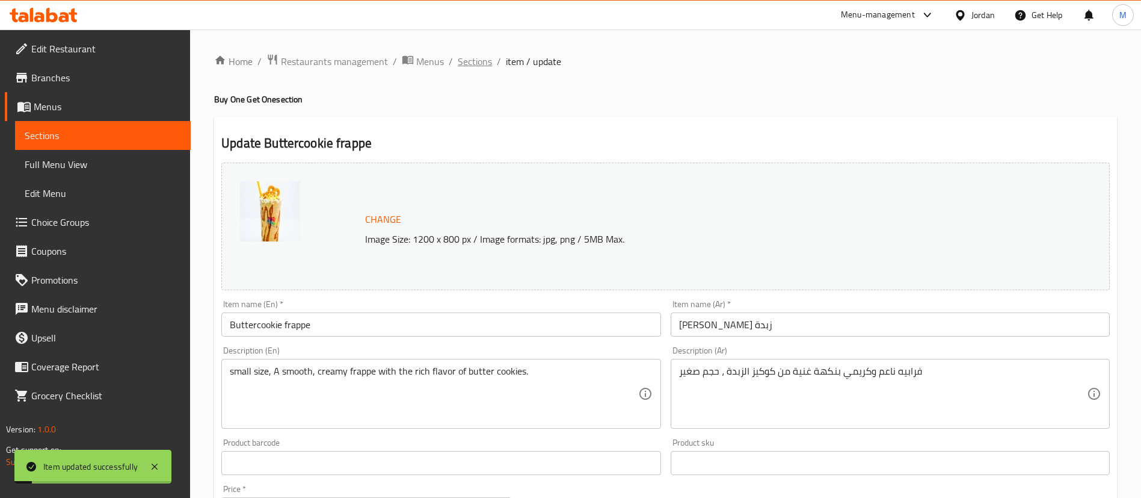
click at [479, 63] on span "Sections" at bounding box center [475, 61] width 34 height 14
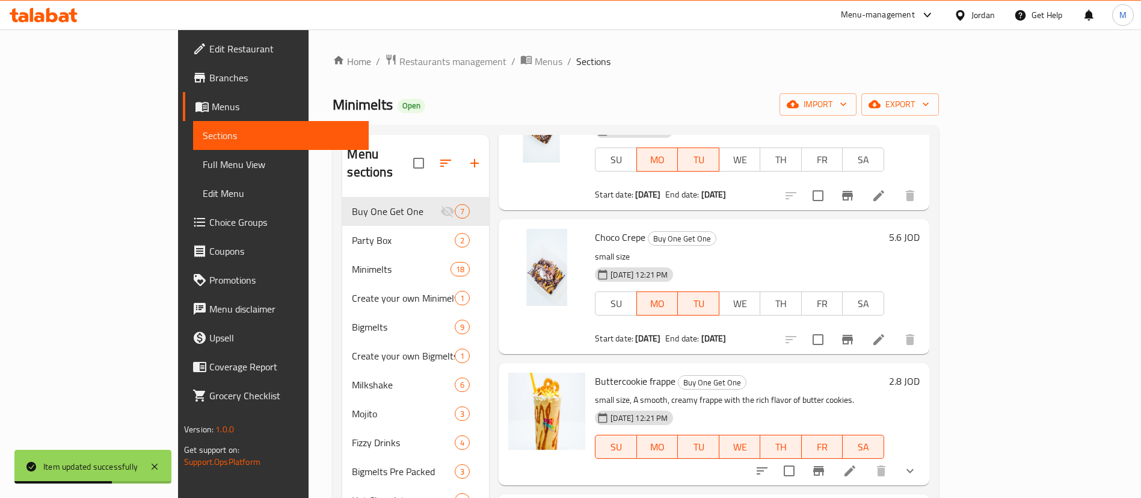
scroll to position [416, 0]
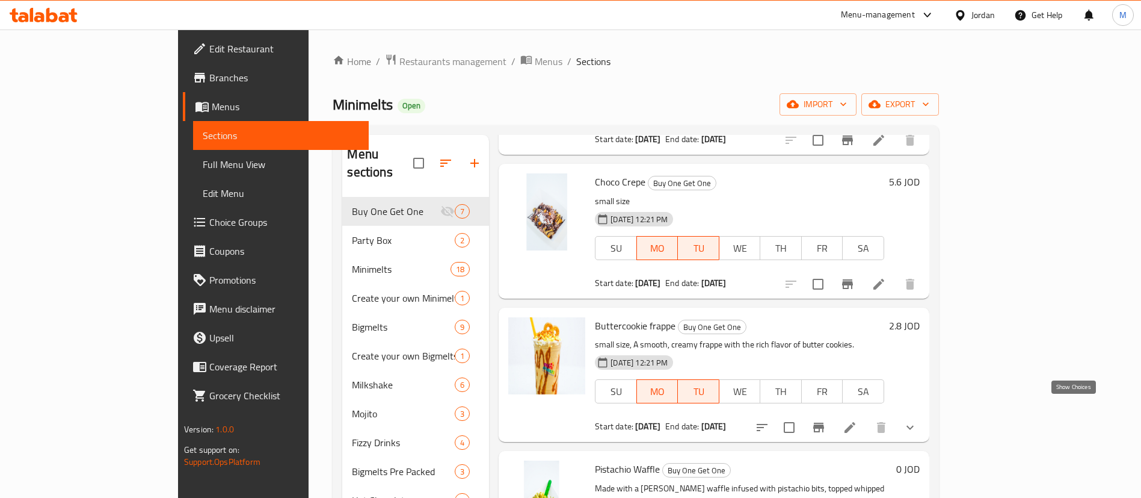
click at [918, 420] on icon "show more" at bounding box center [910, 427] width 14 height 14
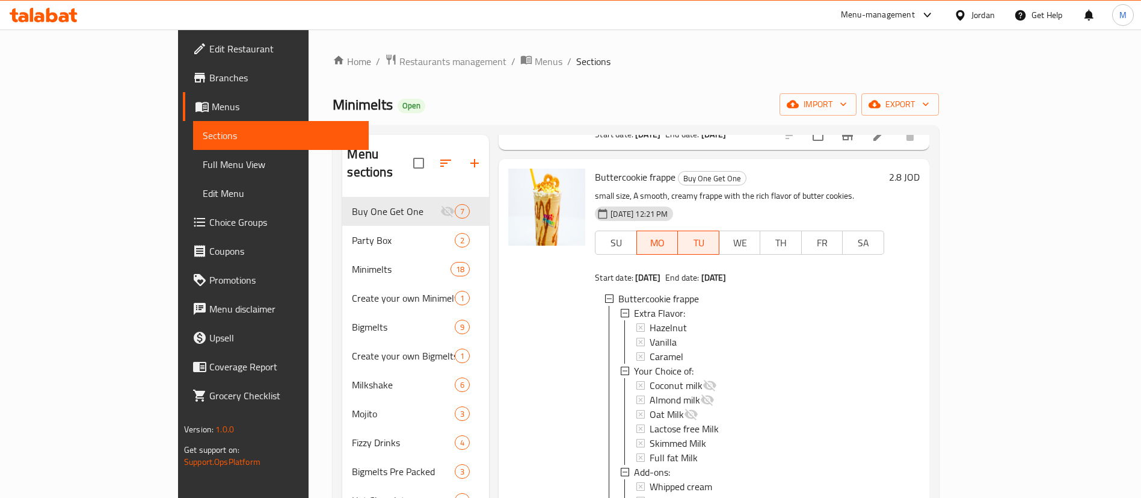
scroll to position [597, 0]
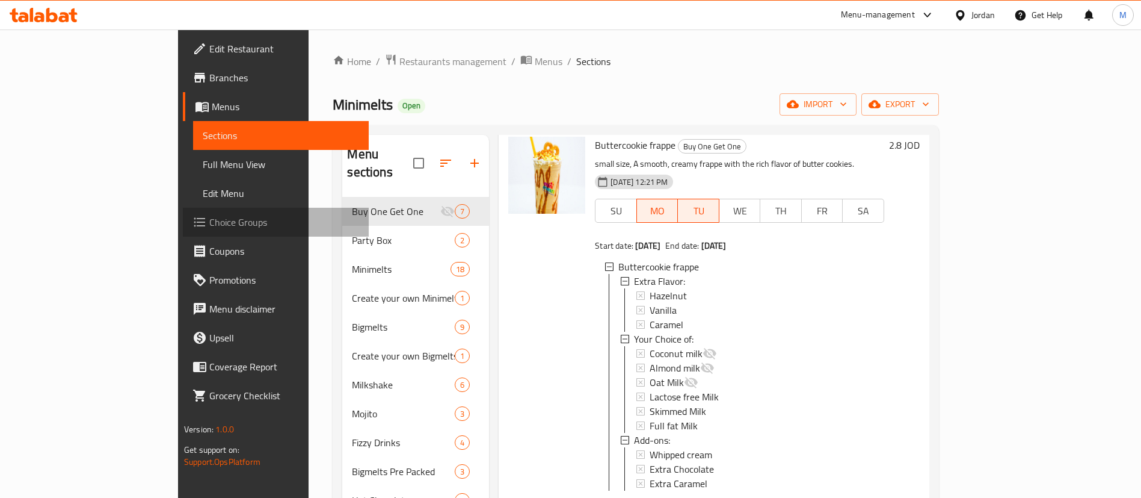
click at [209, 218] on span "Choice Groups" at bounding box center [284, 222] width 150 height 14
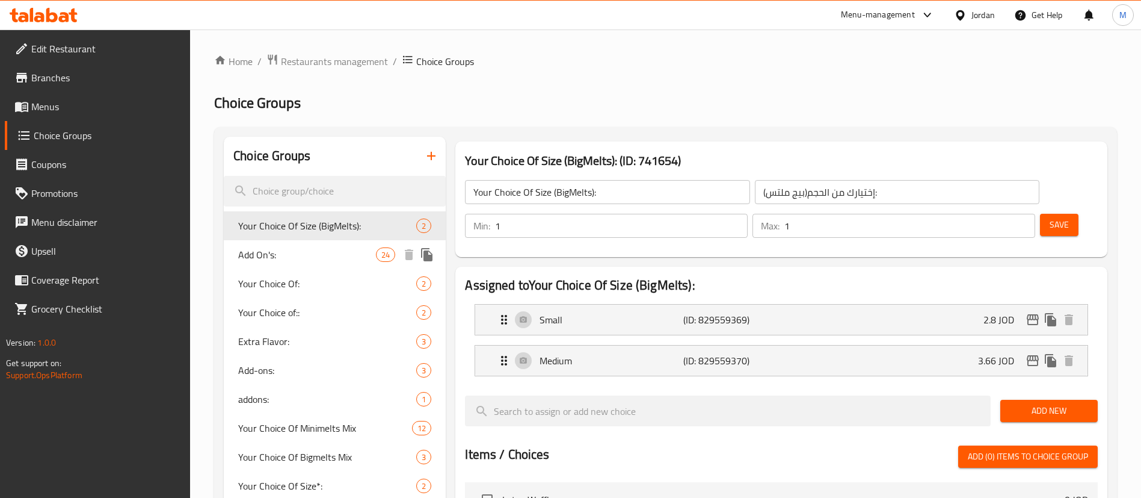
click at [313, 257] on span "Add On's:" at bounding box center [307, 254] width 138 height 14
type input "Add On's:"
type input "الإضافات:"
type input "0"
type input "2"
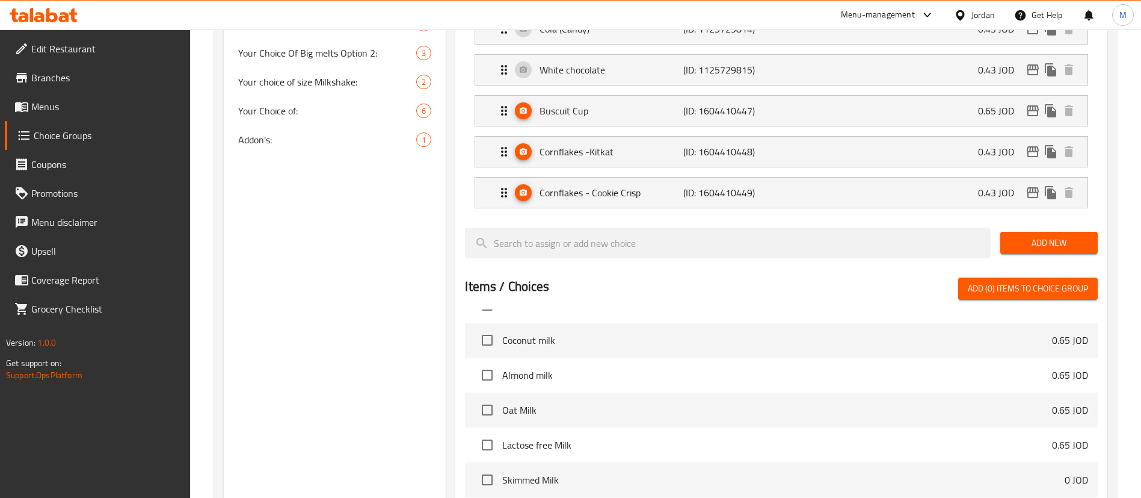
scroll to position [1277, 0]
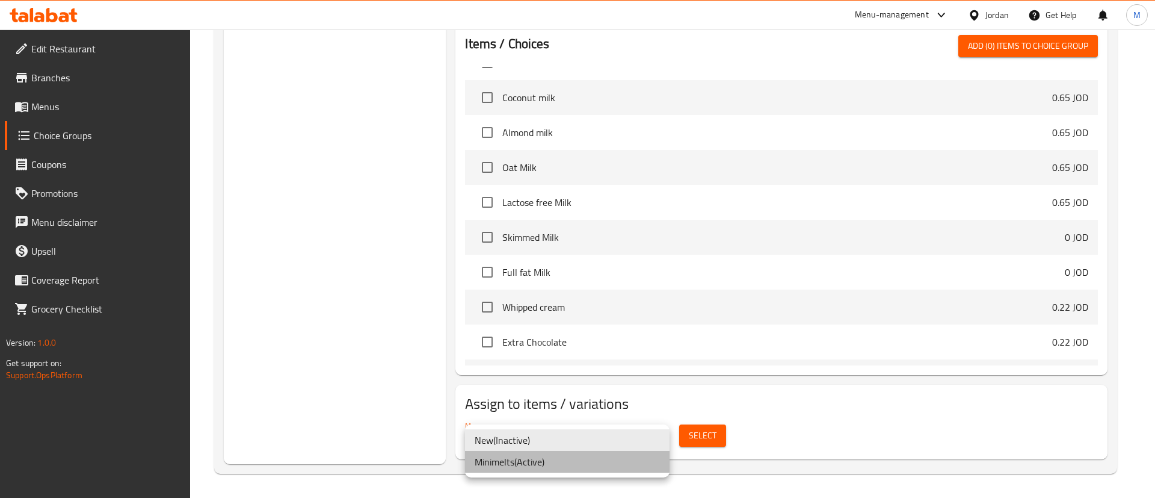
click at [608, 458] on li "Minimelts ( Active )" at bounding box center [567, 462] width 205 height 22
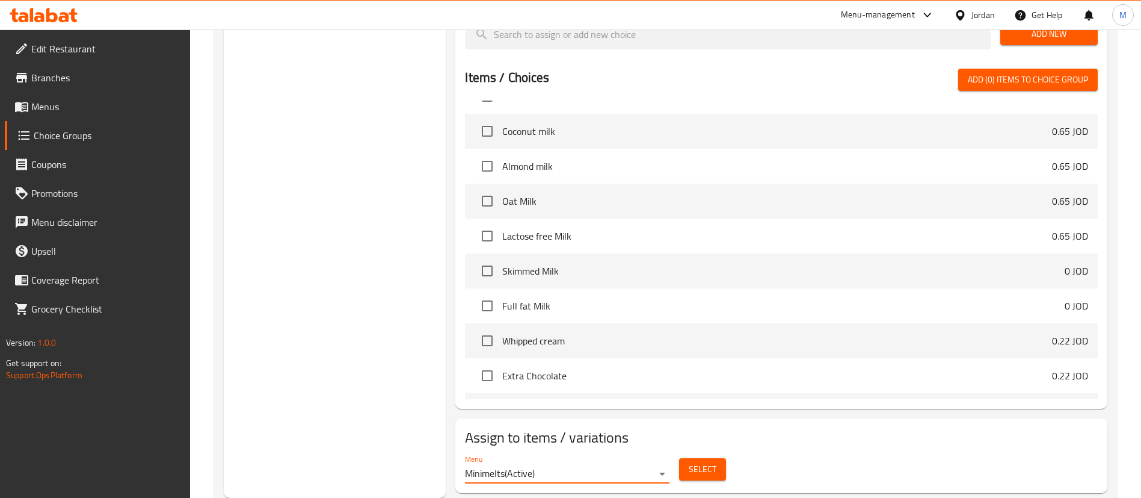
click at [699, 461] on span "Select" at bounding box center [703, 468] width 28 height 15
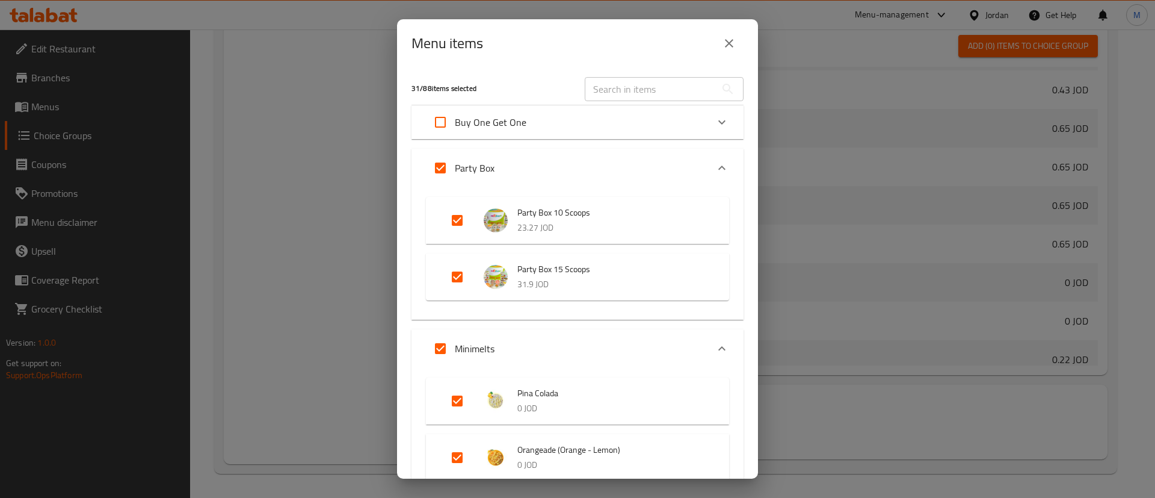
click at [735, 46] on icon "close" at bounding box center [729, 43] width 14 height 14
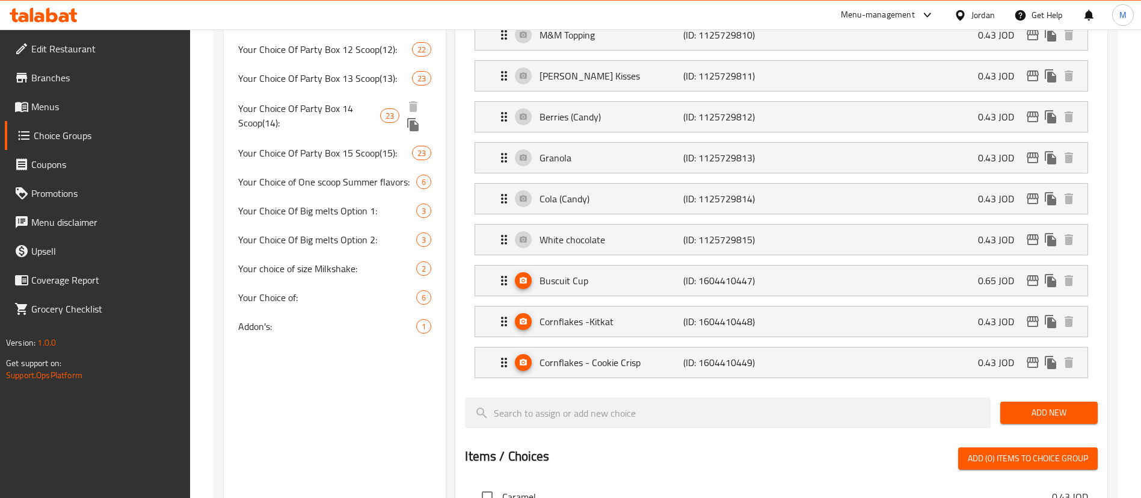
scroll to position [825, 0]
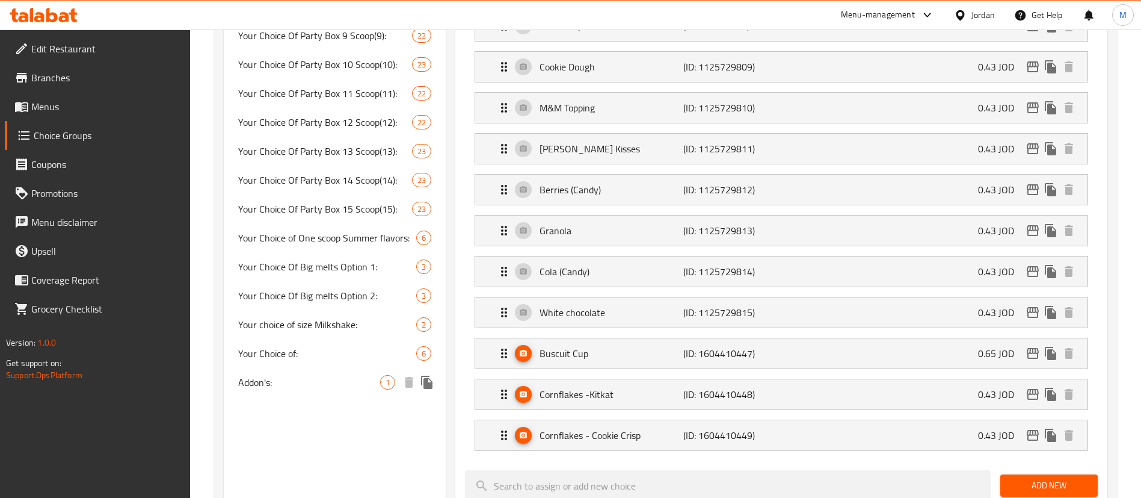
click at [329, 394] on div "Addon's: 1" at bounding box center [335, 382] width 222 height 29
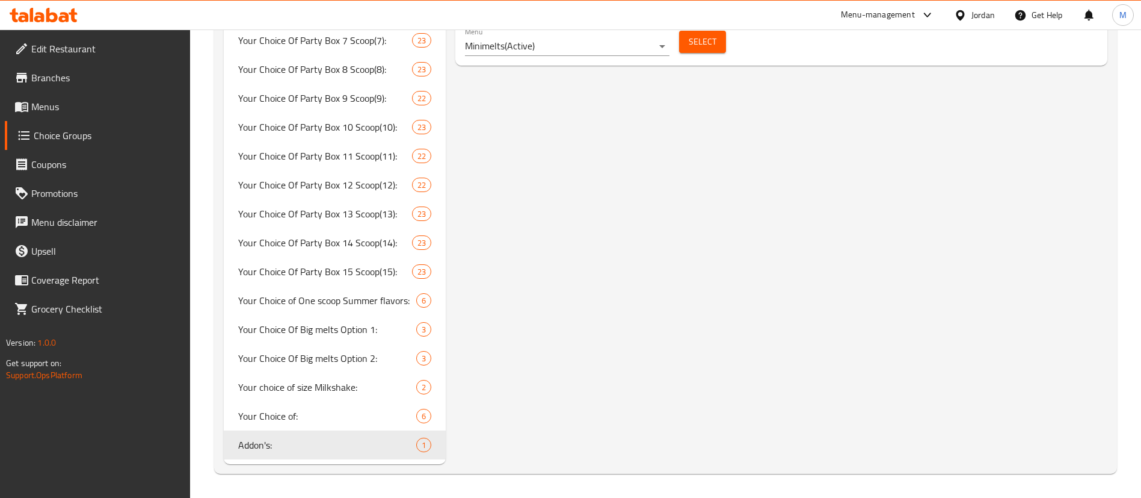
type input "Addon's:"
type input "0"
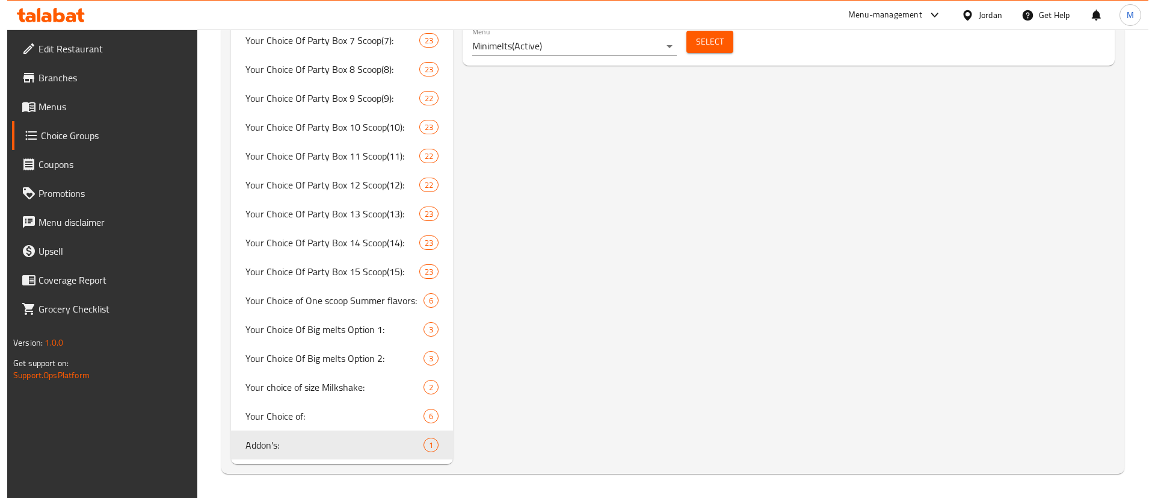
scroll to position [492, 0]
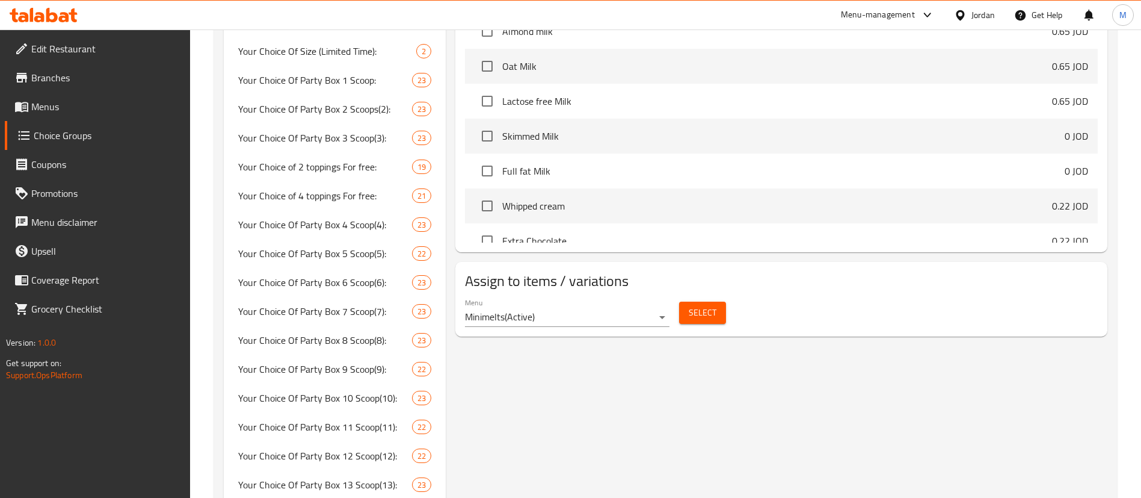
click at [708, 305] on span "Select" at bounding box center [703, 312] width 28 height 15
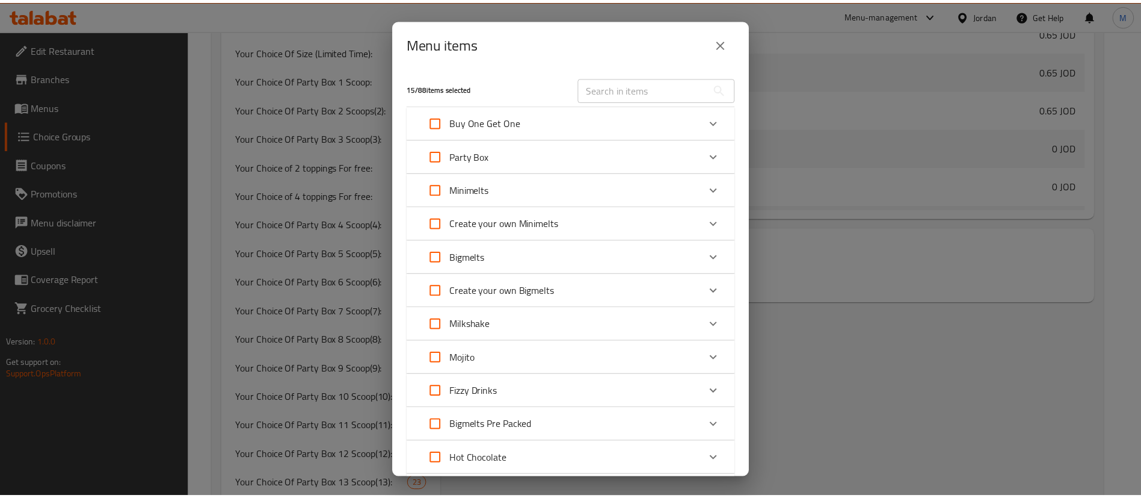
scroll to position [271, 0]
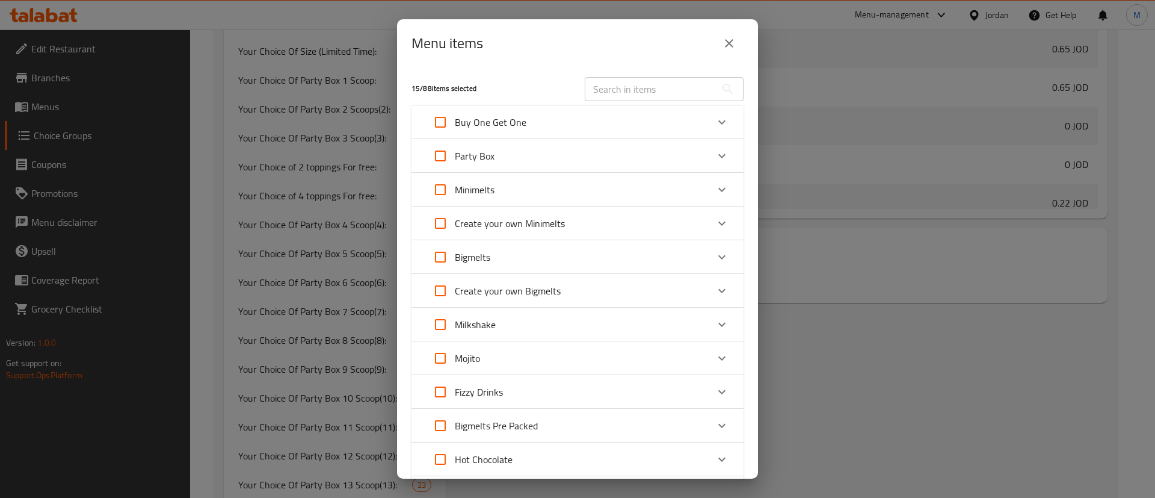
click at [725, 49] on icon "close" at bounding box center [729, 43] width 14 height 14
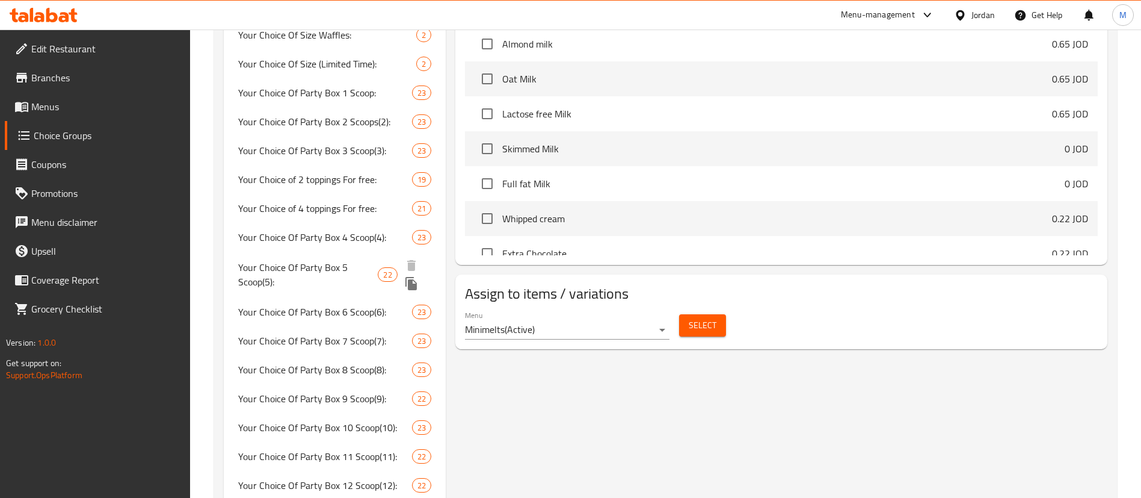
scroll to position [312, 0]
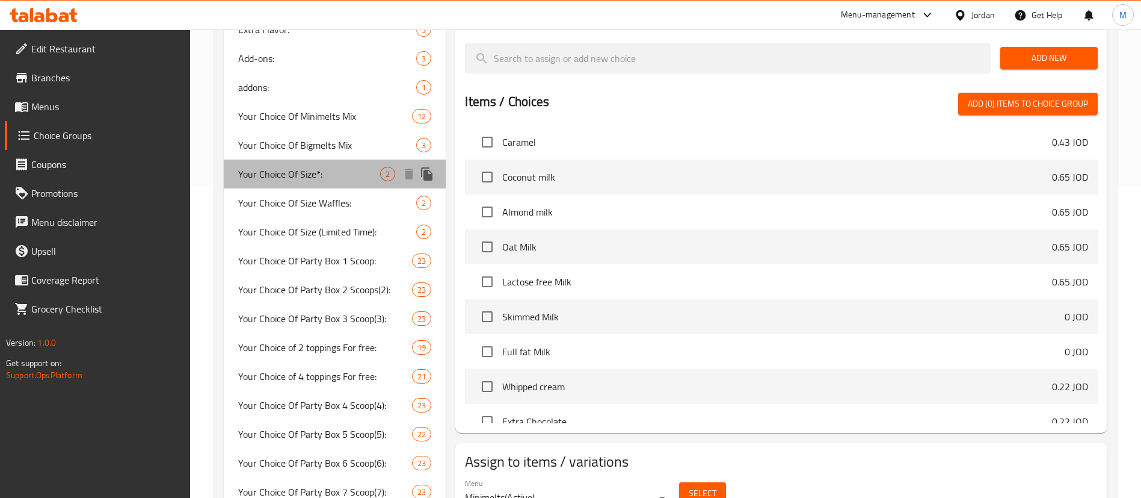
click at [294, 171] on span "Your Choice Of Size*:" at bounding box center [309, 174] width 142 height 14
type input "Your Choice Of Size*:"
type input "إختيارك من الحجم*:"
type input "1"
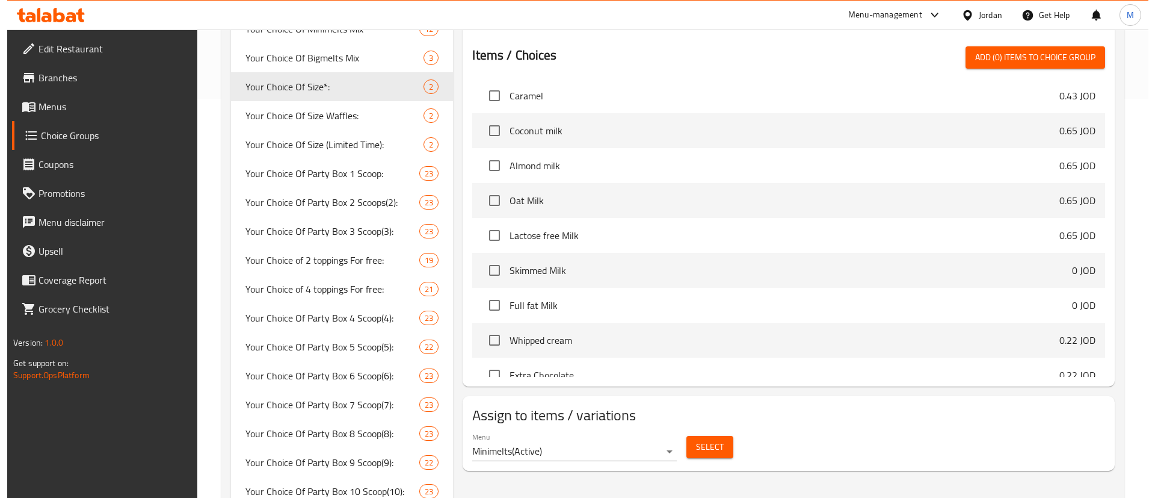
scroll to position [492, 0]
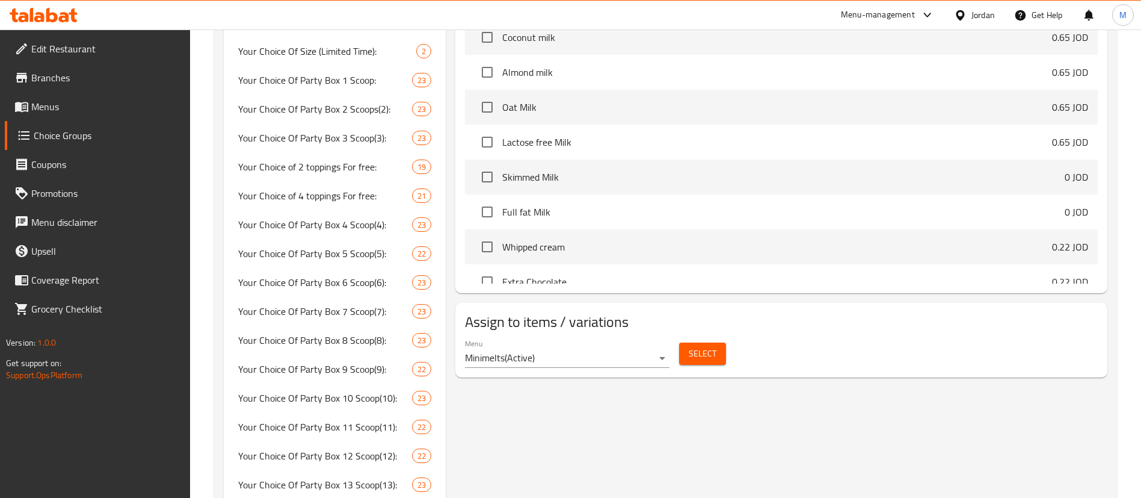
click at [706, 346] on span "Select" at bounding box center [703, 353] width 28 height 15
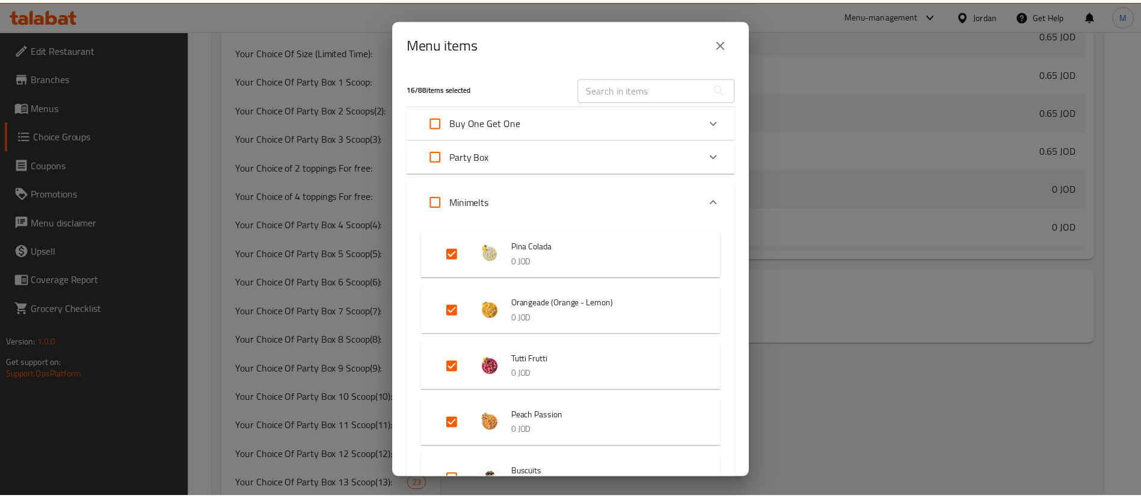
scroll to position [271, 0]
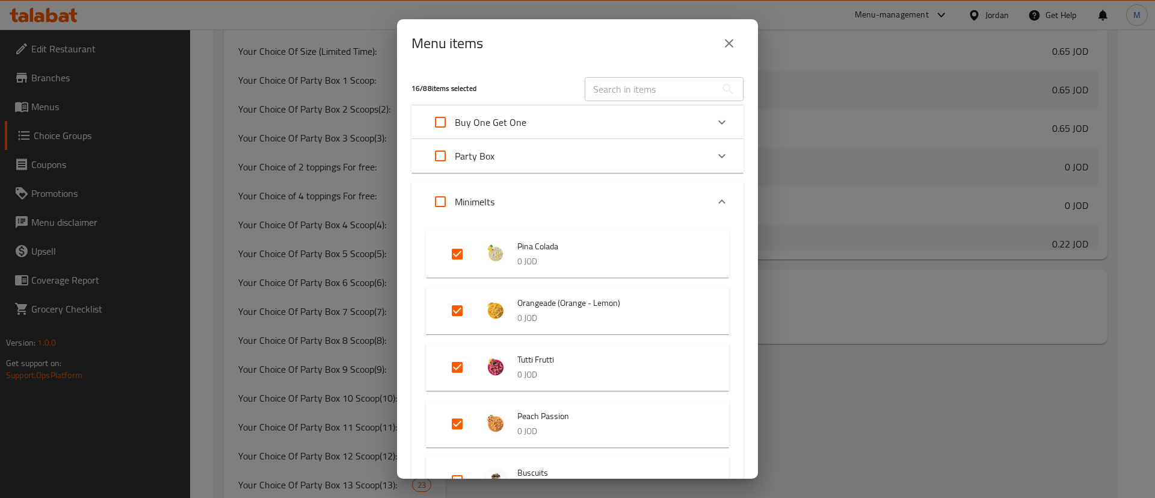
click at [738, 38] on button "close" at bounding box center [729, 43] width 29 height 29
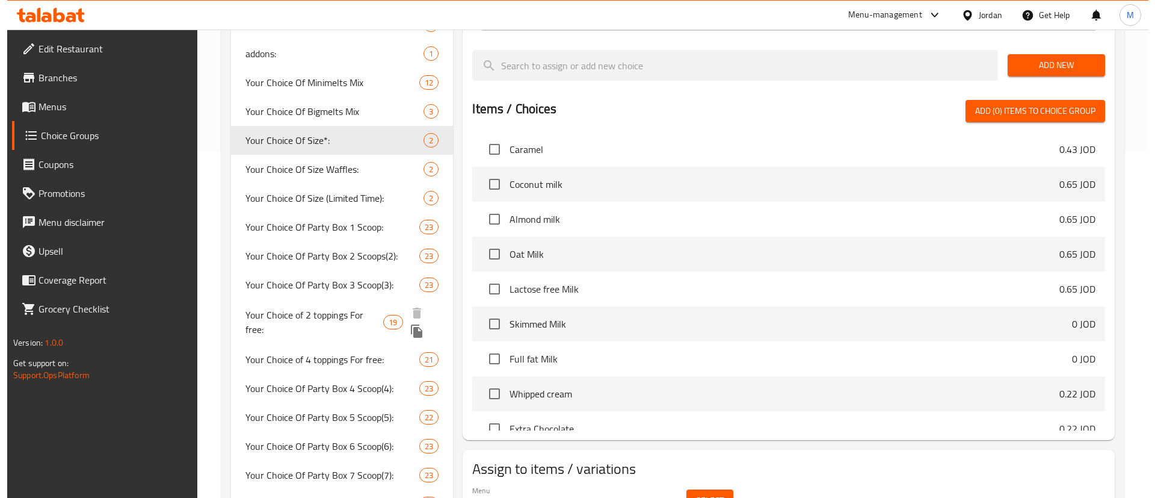
scroll to position [312, 0]
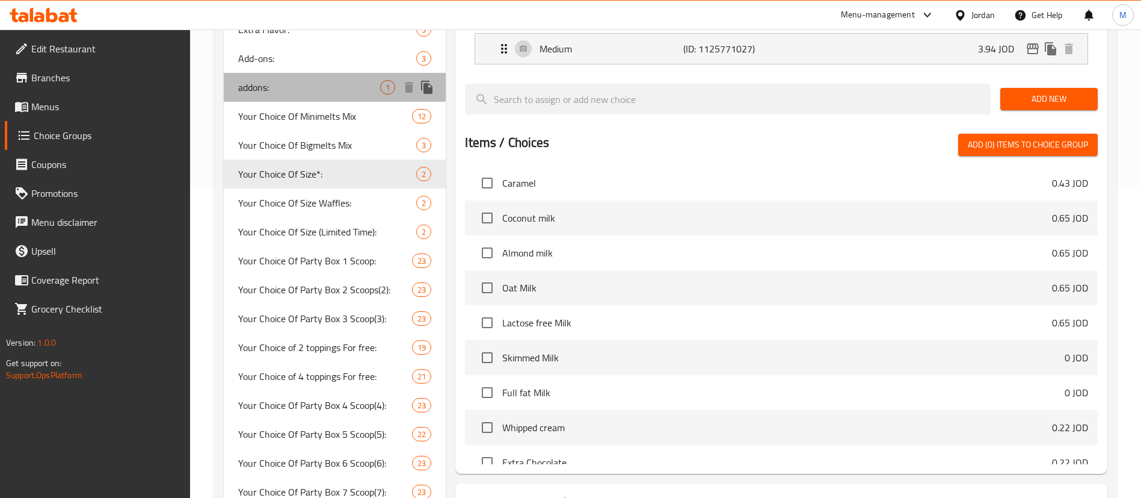
click at [312, 88] on span "addons:" at bounding box center [309, 87] width 142 height 14
type input "addons:"
type input "الإضافات:"
type input "0"
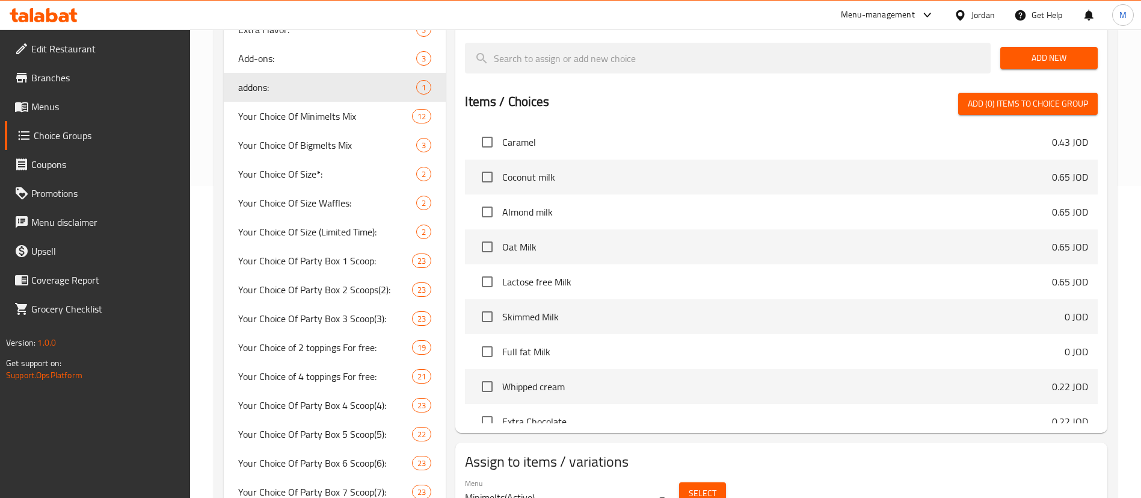
click at [715, 482] on button "Select" at bounding box center [702, 493] width 47 height 22
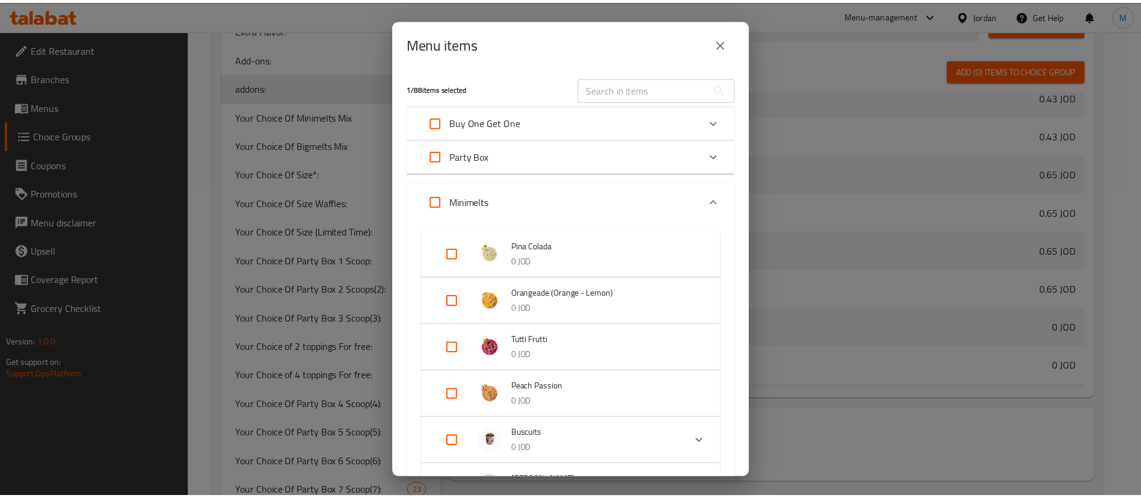
scroll to position [271, 0]
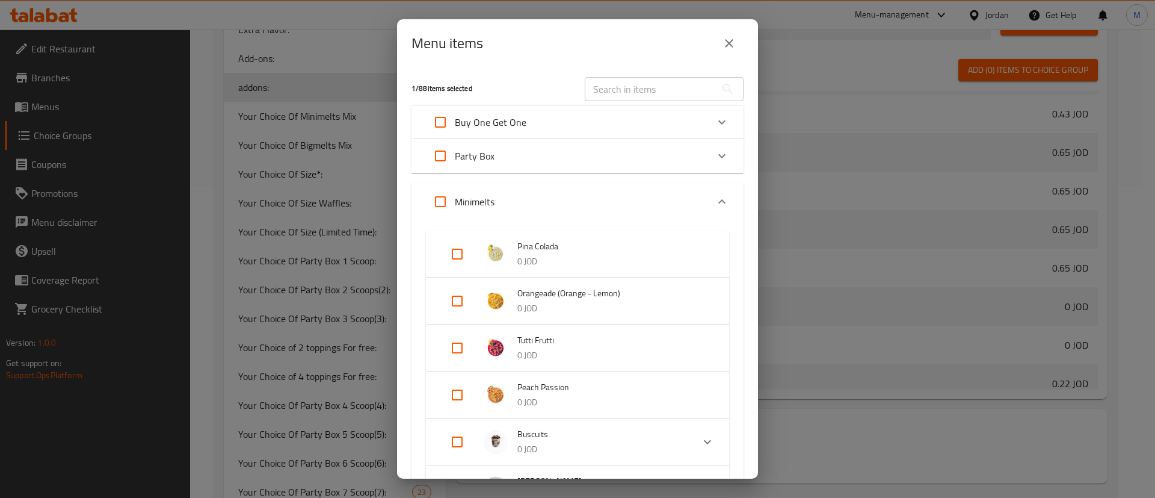
drag, startPoint x: 732, startPoint y: 45, endPoint x: 353, endPoint y: 198, distance: 408.4
click at [732, 43] on icon "close" at bounding box center [729, 43] width 14 height 14
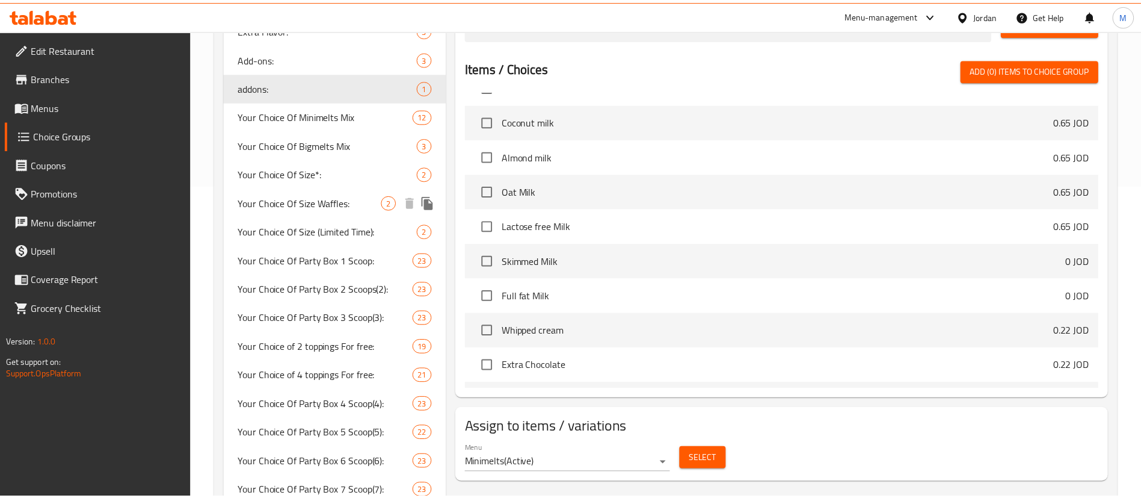
scroll to position [249, 0]
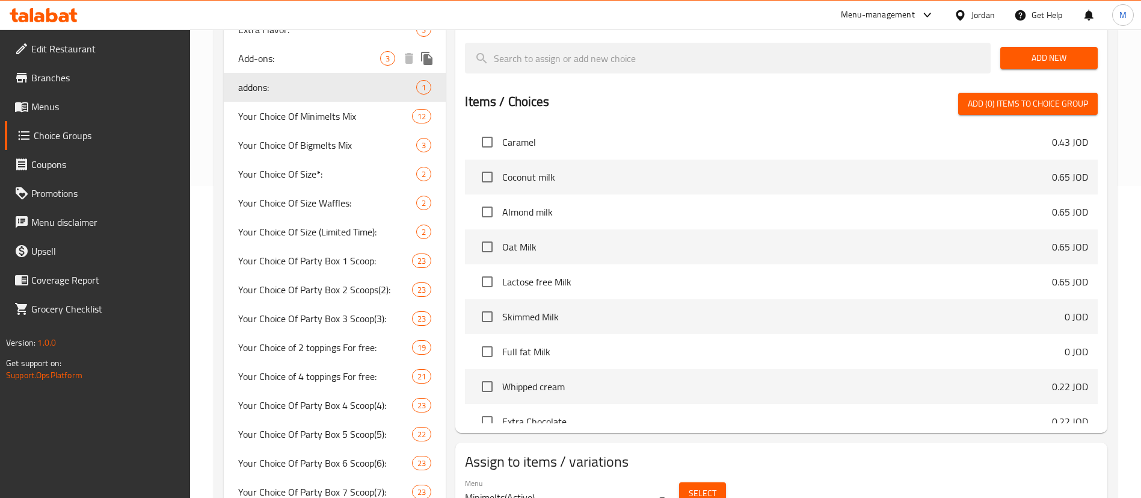
click at [335, 65] on span "Add-ons:" at bounding box center [309, 58] width 142 height 14
type input "Add-ons:"
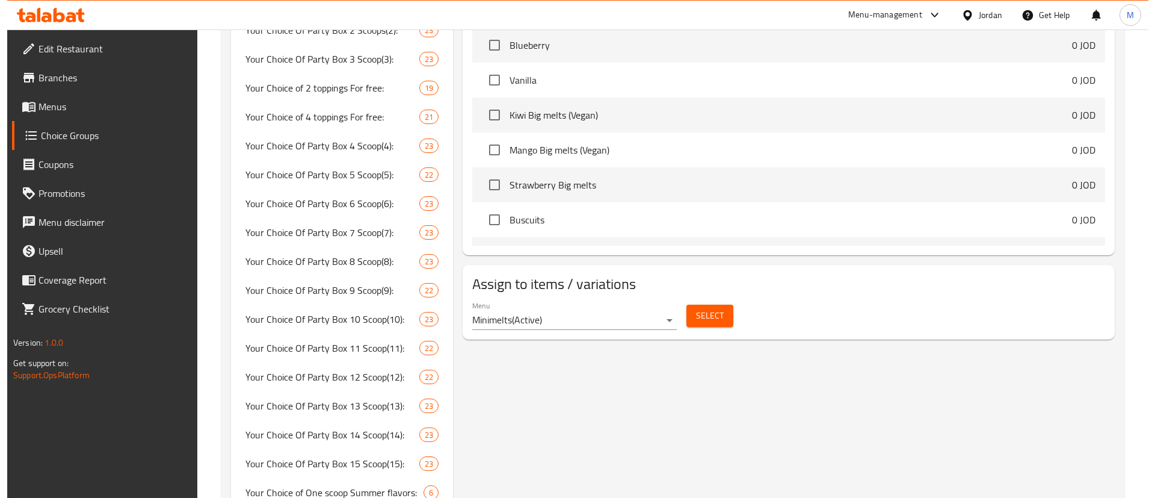
scroll to position [582, 0]
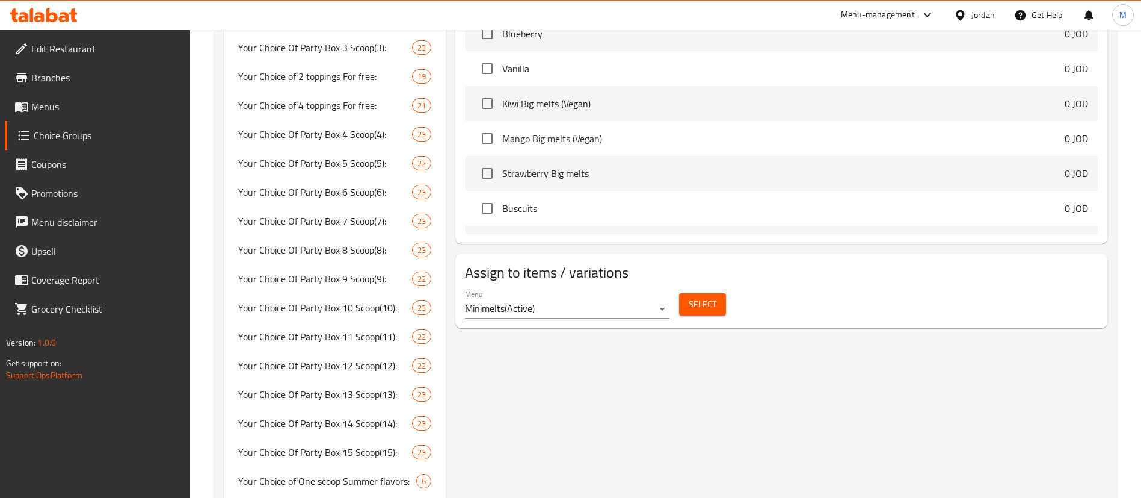
click at [719, 293] on button "Select" at bounding box center [702, 304] width 47 height 22
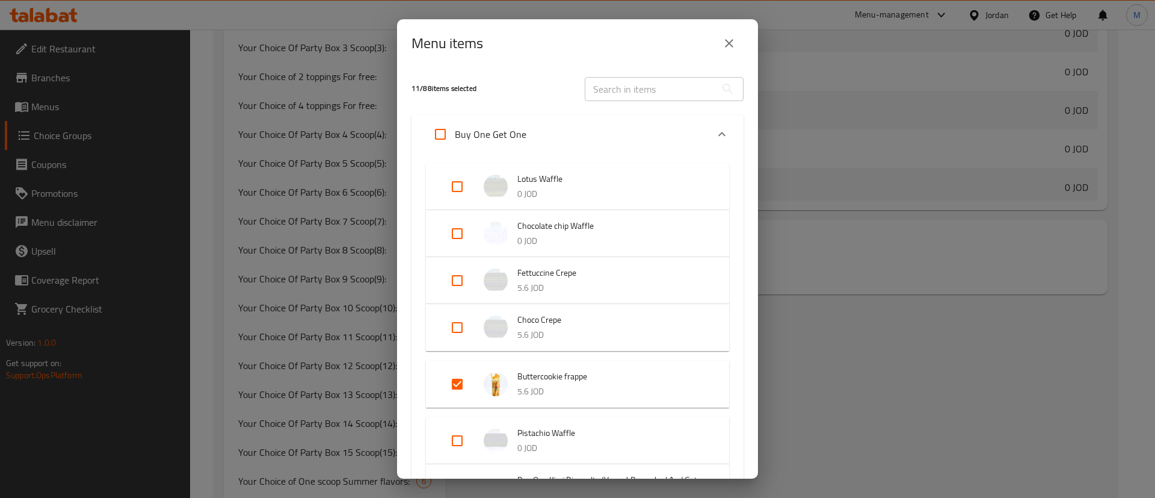
click at [463, 384] on input "Expand" at bounding box center [457, 383] width 29 height 29
checkbox input "false"
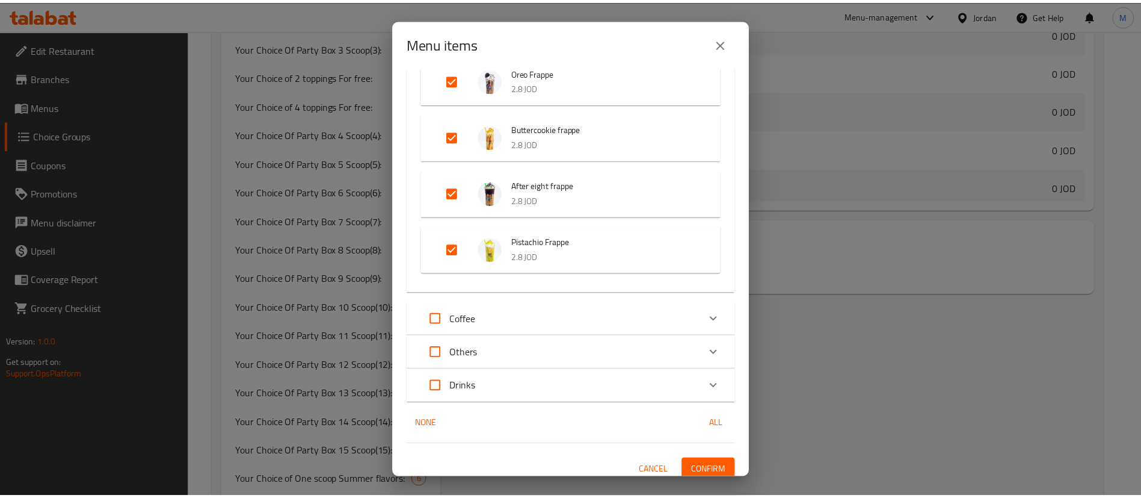
scroll to position [1332, 0]
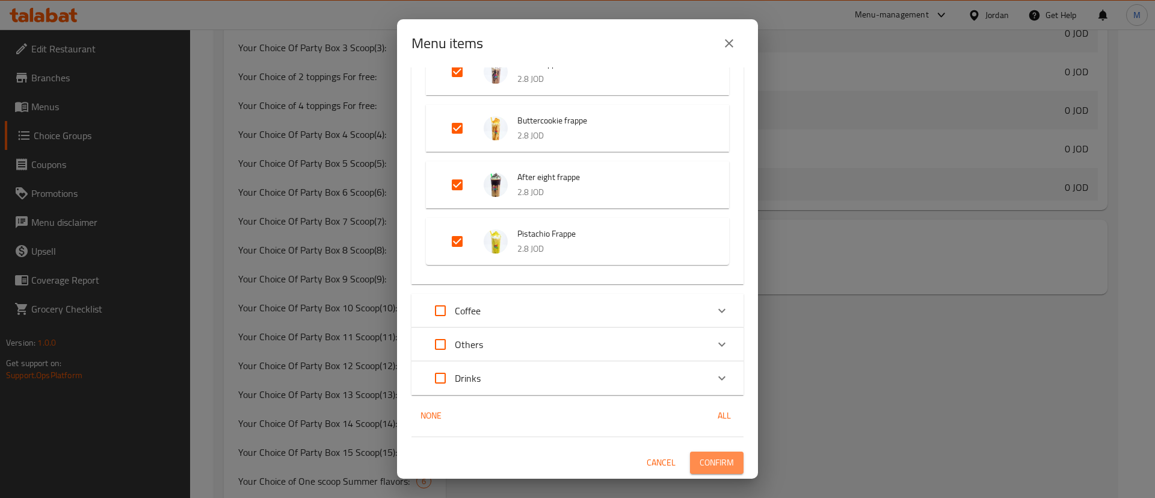
click at [715, 455] on span "Confirm" at bounding box center [717, 462] width 34 height 15
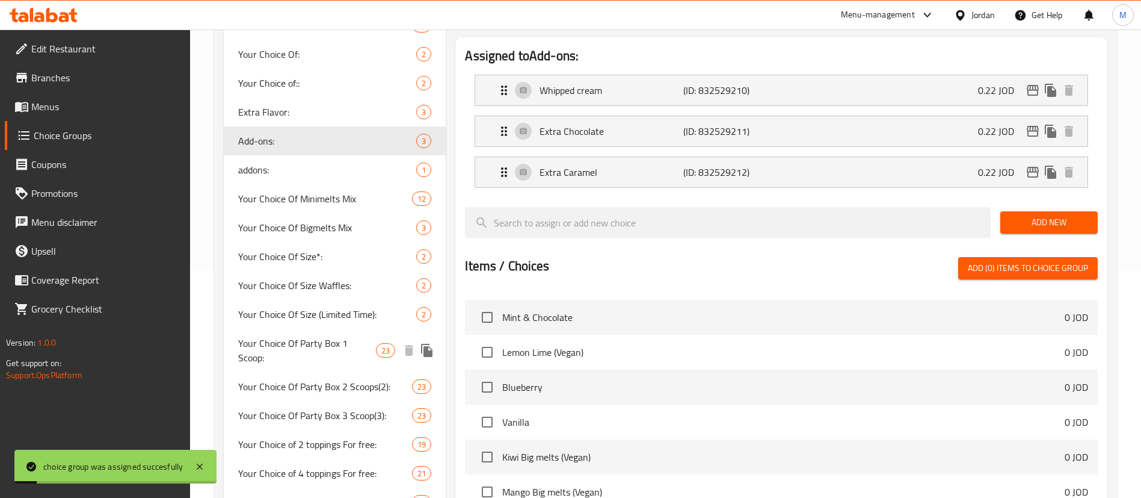
scroll to position [131, 0]
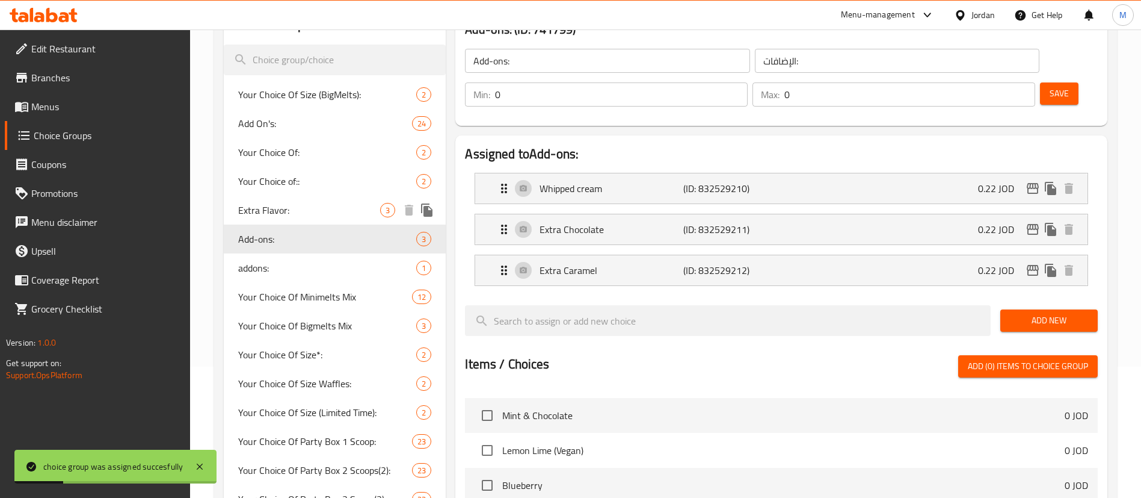
click at [284, 211] on span "Extra Flavor:" at bounding box center [309, 210] width 142 height 14
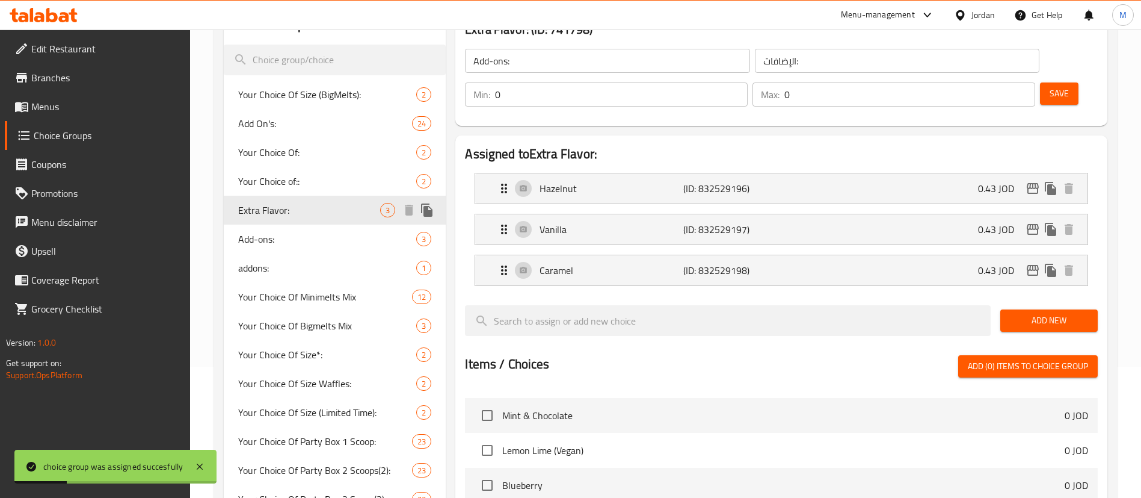
type input "Extra Flavor:"
type input "نكهة اضافية:"
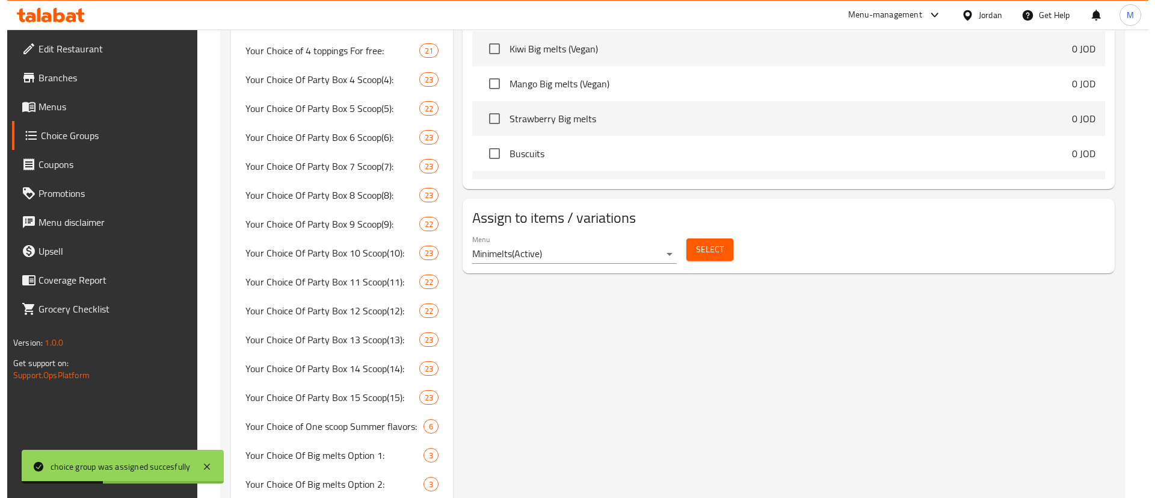
scroll to position [763, 0]
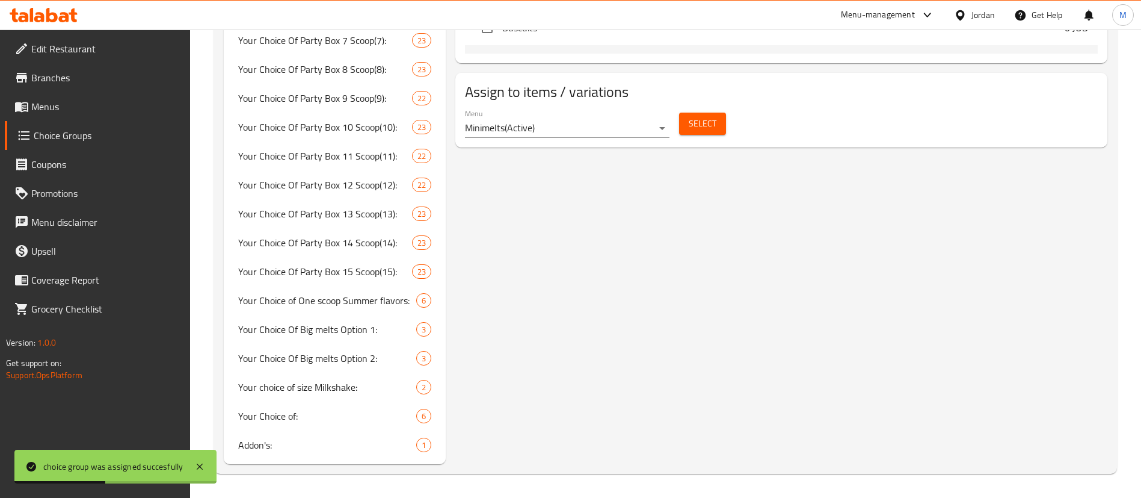
click at [706, 116] on span "Select" at bounding box center [703, 123] width 28 height 15
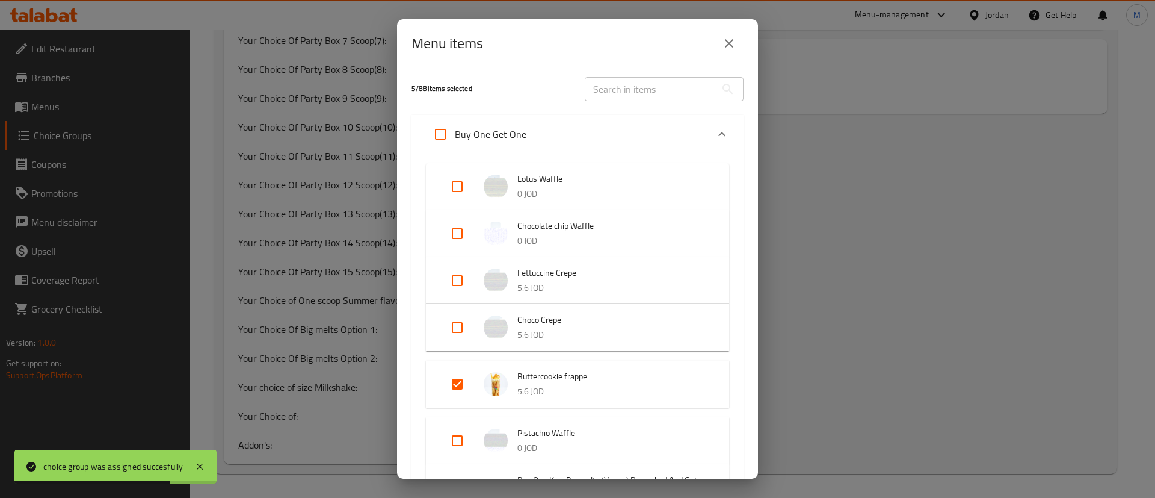
click at [464, 382] on input "Expand" at bounding box center [457, 383] width 29 height 29
checkbox input "false"
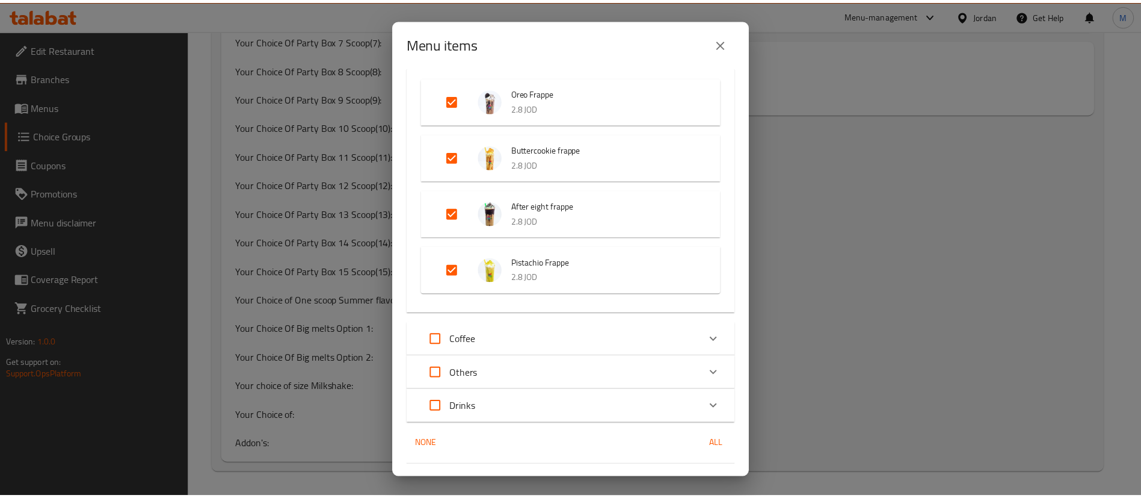
scroll to position [949, 0]
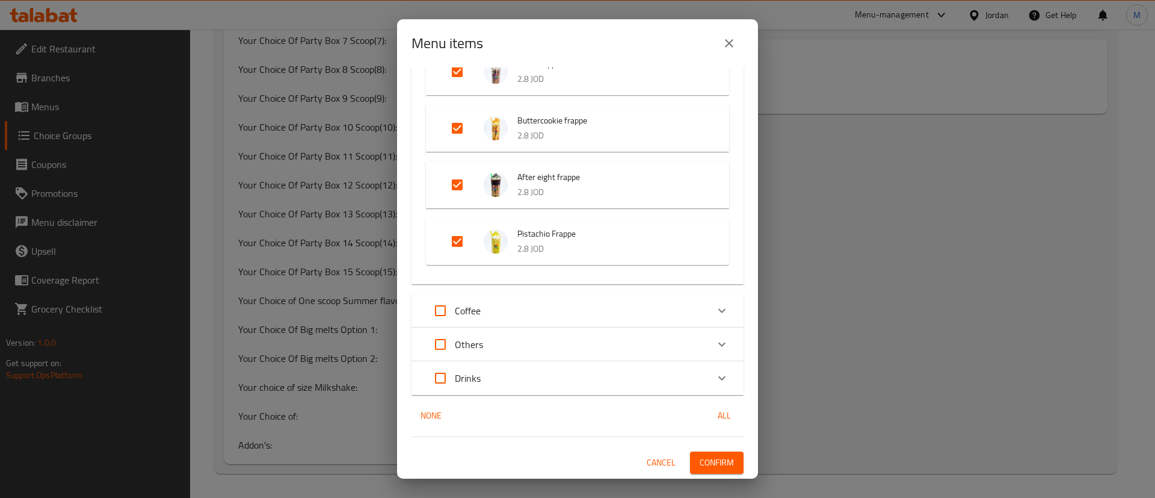
click at [725, 460] on button "Confirm" at bounding box center [717, 462] width 54 height 22
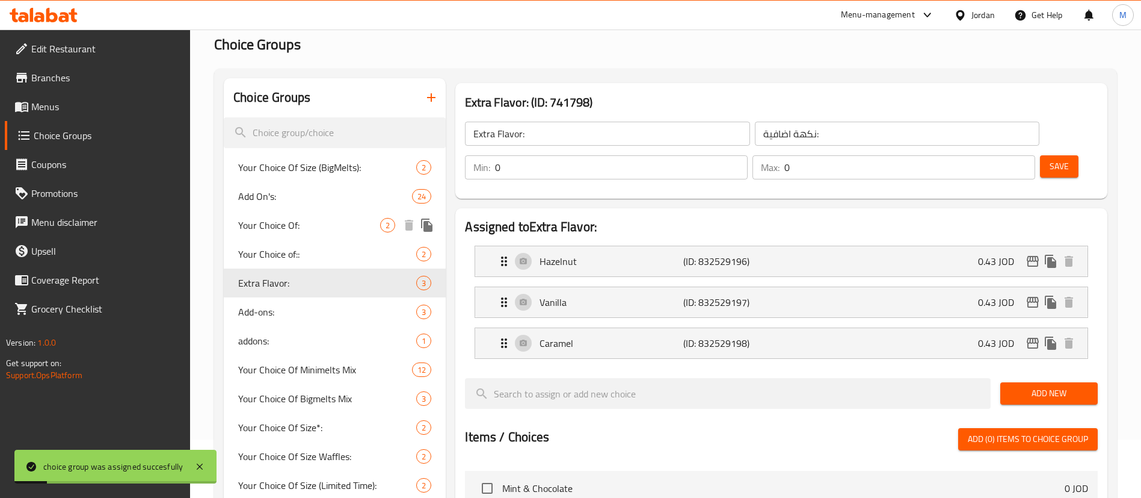
scroll to position [0, 0]
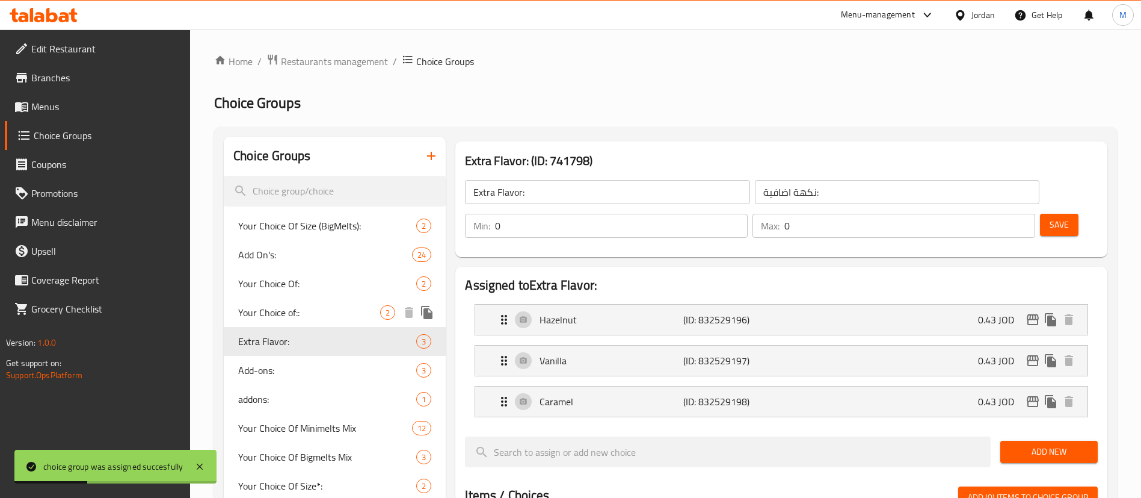
click at [333, 312] on span "Your Choice of::" at bounding box center [309, 312] width 142 height 14
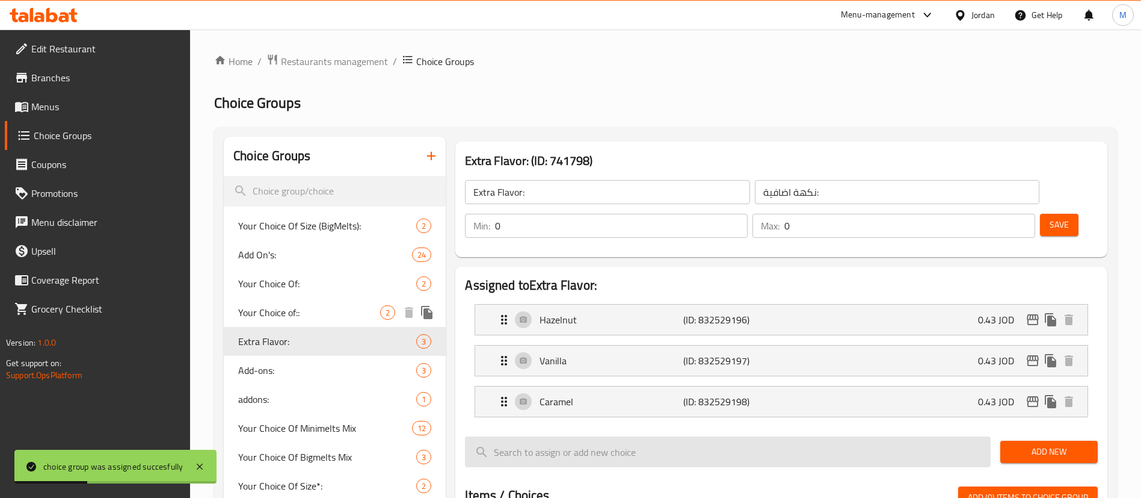
type input "Your Choice of::"
type input "إختيارك من:"
type input "1"
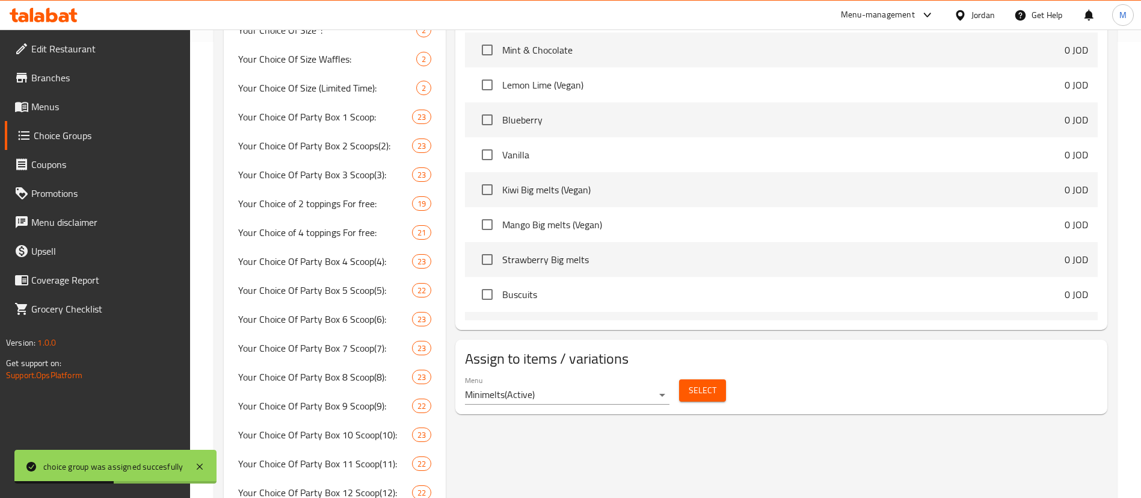
scroll to position [632, 0]
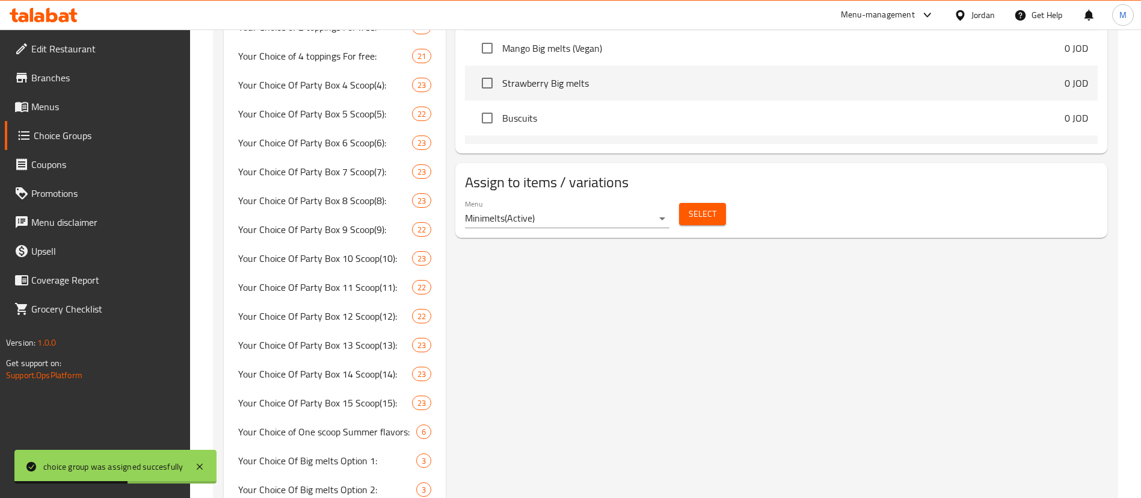
click at [685, 203] on button "Select" at bounding box center [702, 214] width 47 height 22
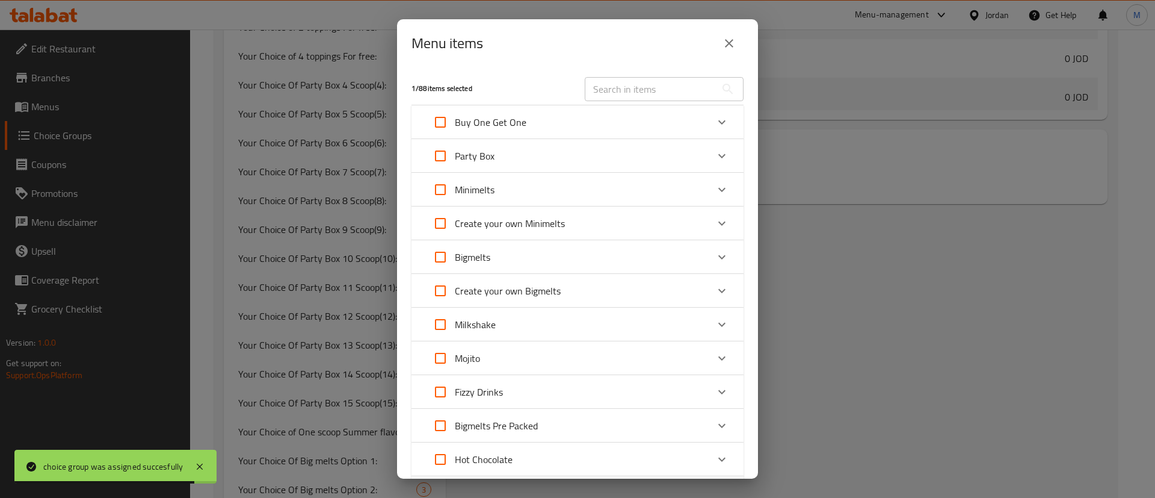
click at [736, 41] on button "close" at bounding box center [729, 43] width 29 height 29
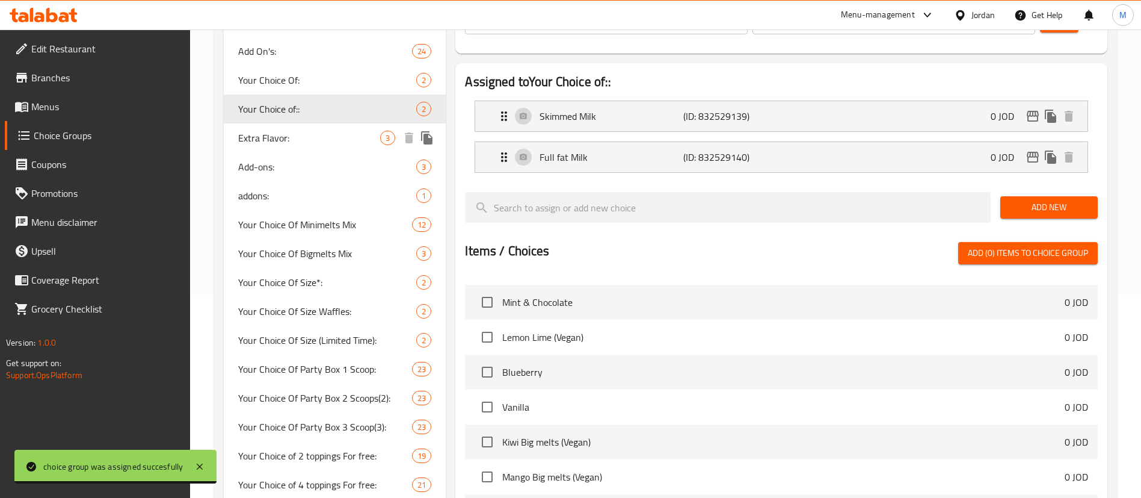
scroll to position [180, 0]
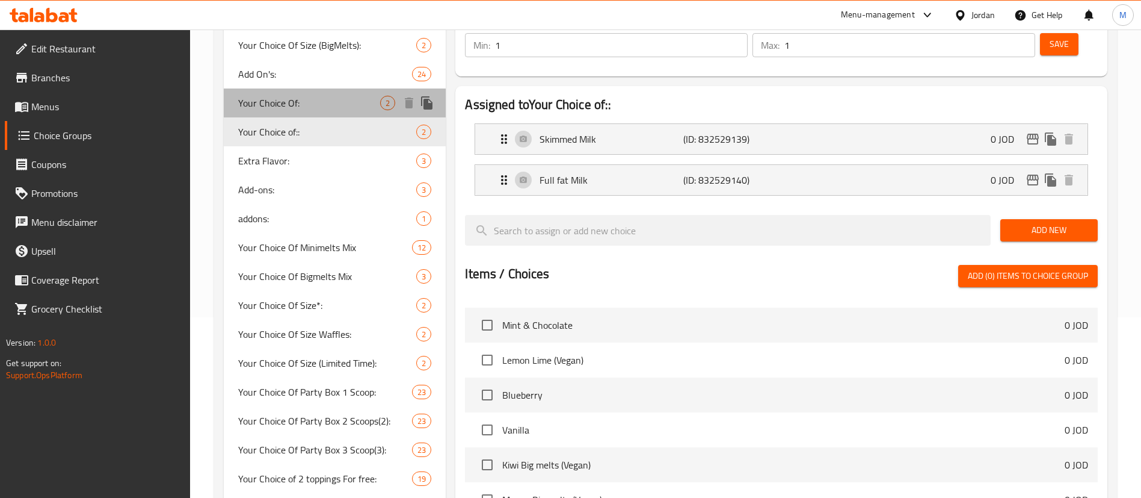
click at [306, 104] on span "Your Choice Of:" at bounding box center [309, 103] width 142 height 14
type input "Your Choice Of:"
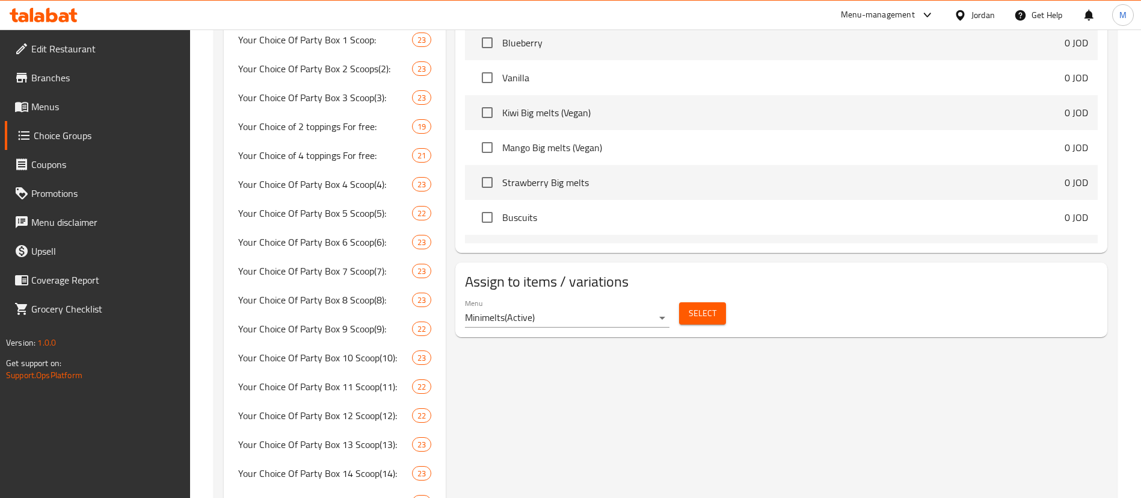
scroll to position [722, 0]
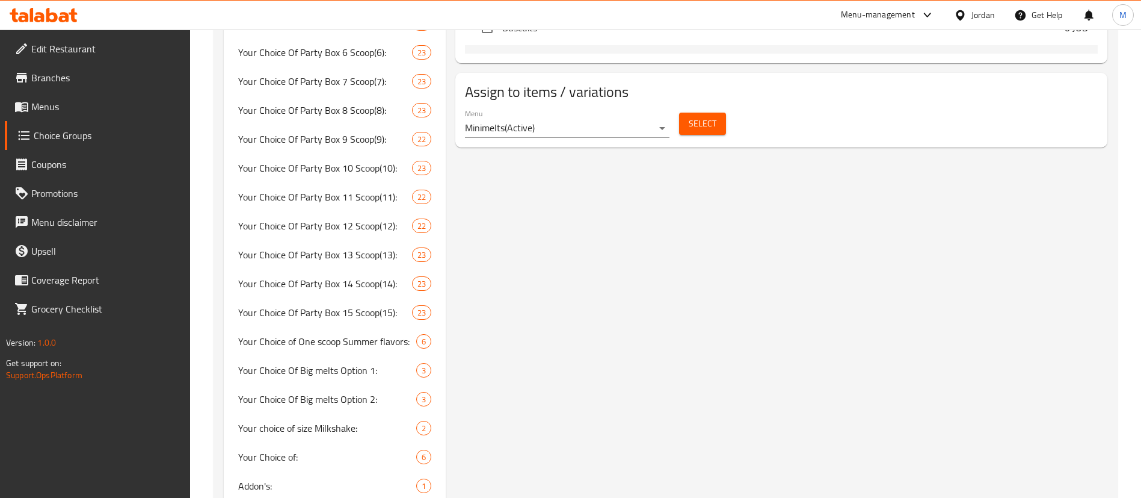
click at [716, 113] on button "Select" at bounding box center [702, 124] width 47 height 22
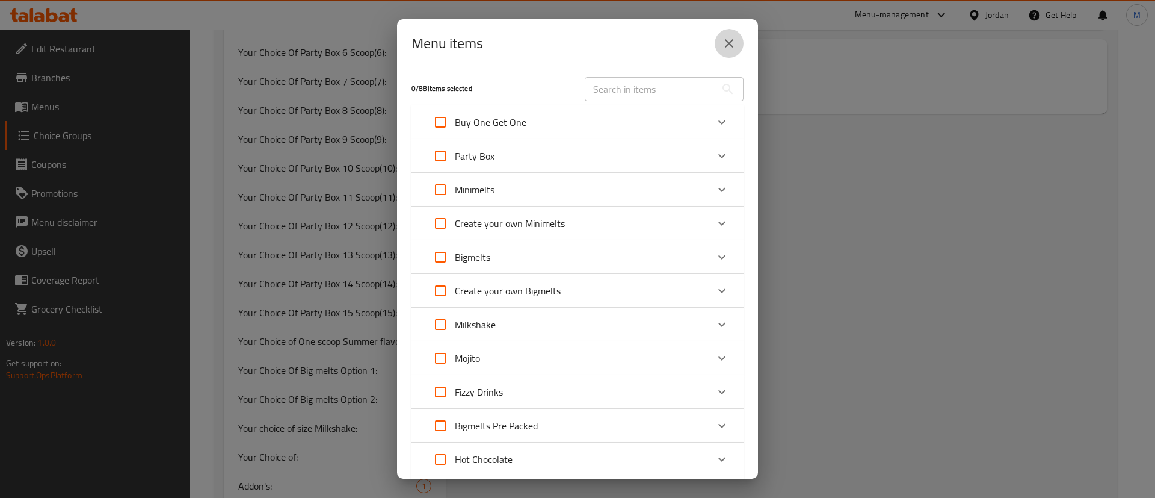
click at [722, 50] on icon "close" at bounding box center [729, 43] width 14 height 14
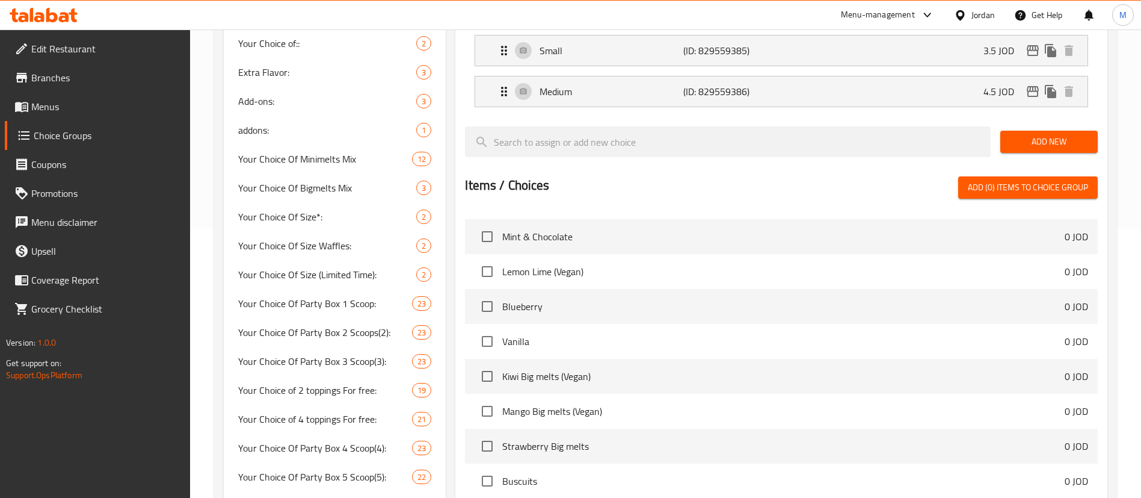
scroll to position [0, 0]
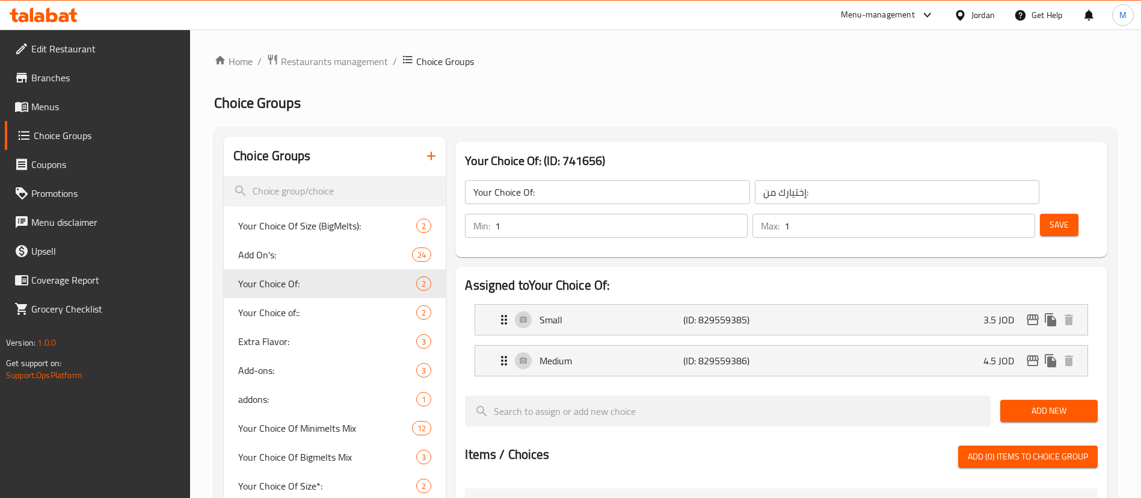
click at [97, 103] on span "Menus" at bounding box center [106, 106] width 150 height 14
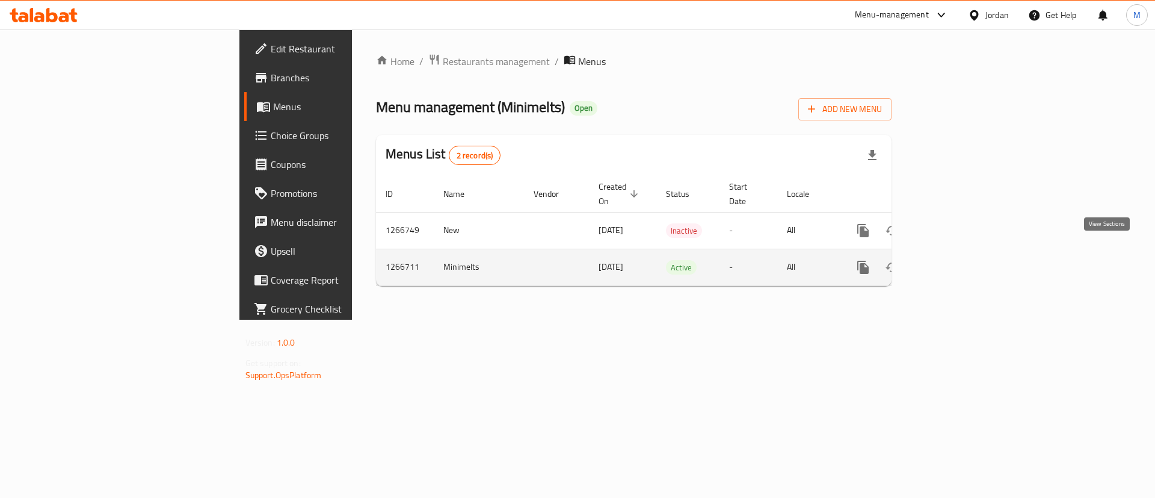
click at [957, 260] on icon "enhanced table" at bounding box center [950, 267] width 14 height 14
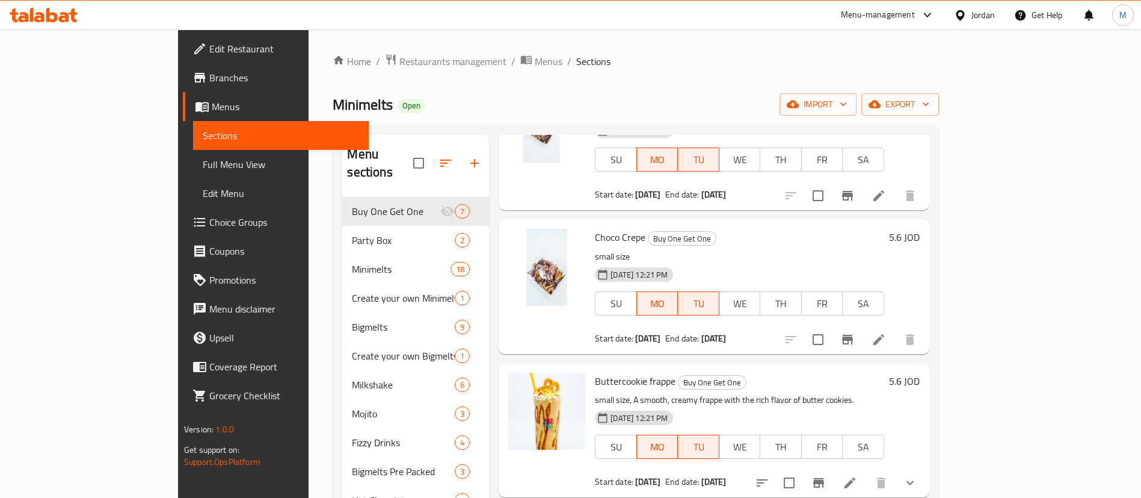
scroll to position [428, 0]
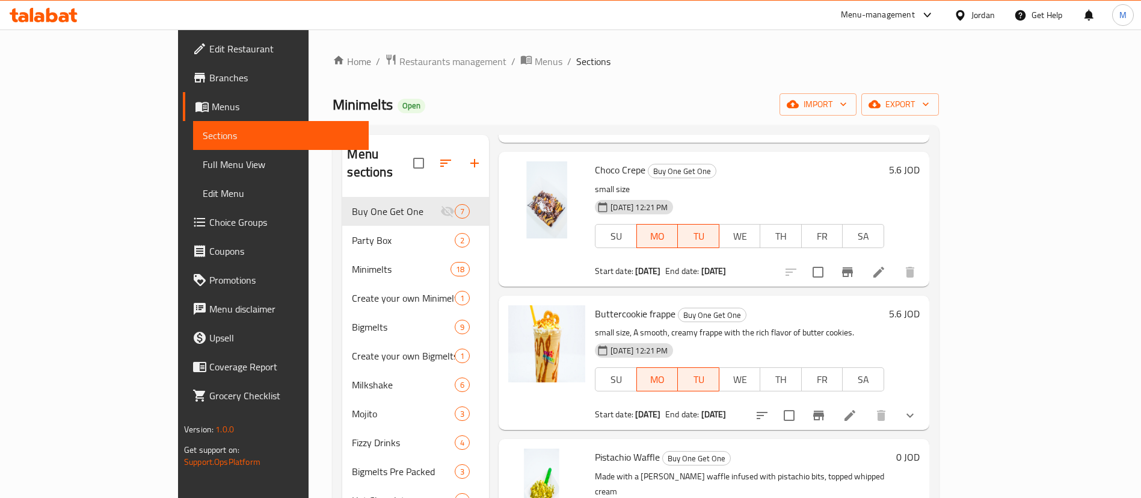
click at [918, 408] on icon "show more" at bounding box center [910, 415] width 14 height 14
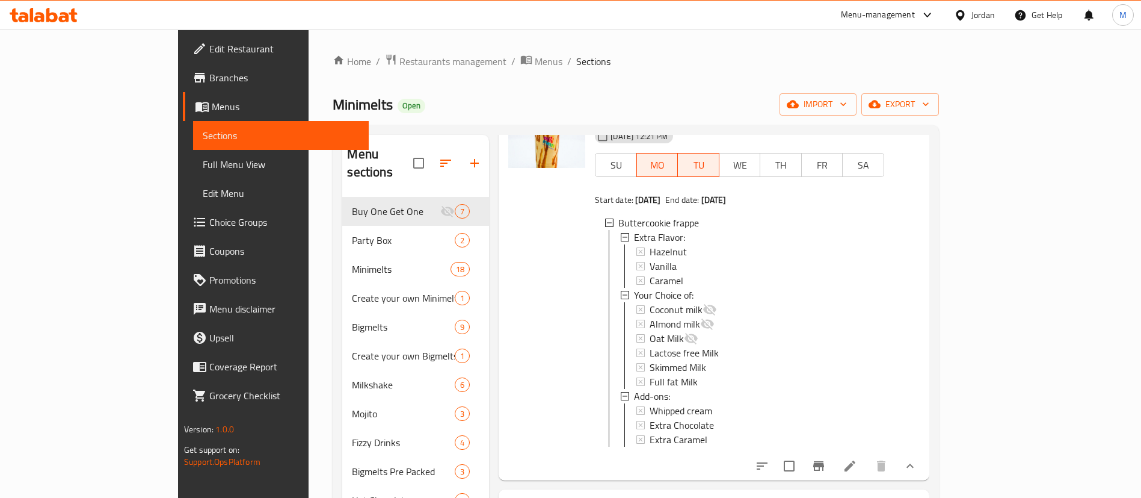
scroll to position [699, 0]
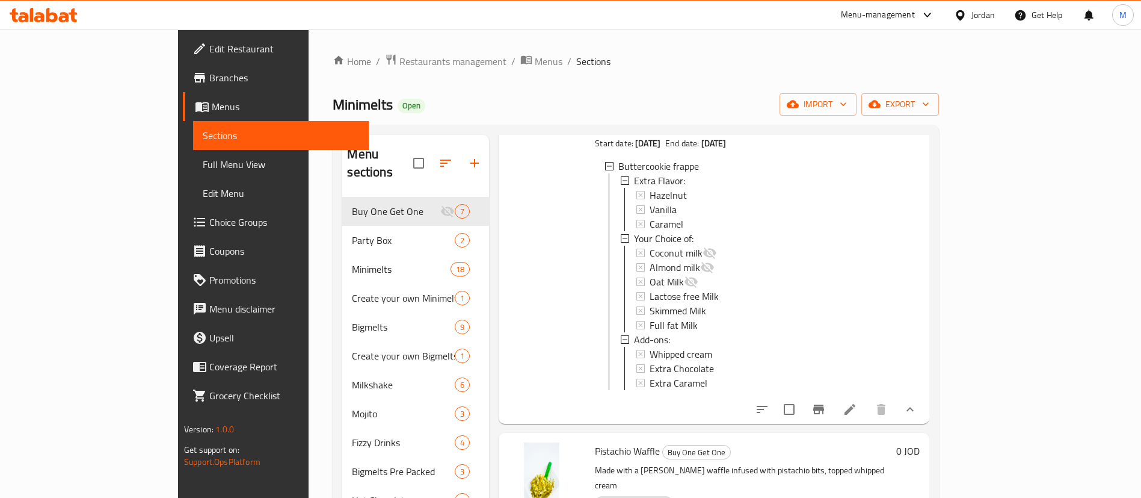
click at [867, 399] on li at bounding box center [850, 409] width 34 height 22
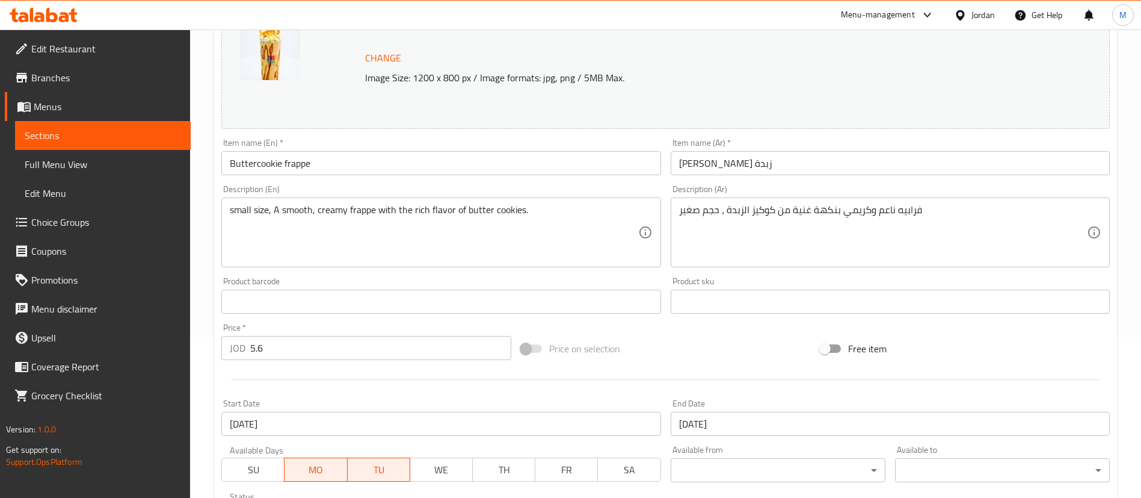
scroll to position [390, 0]
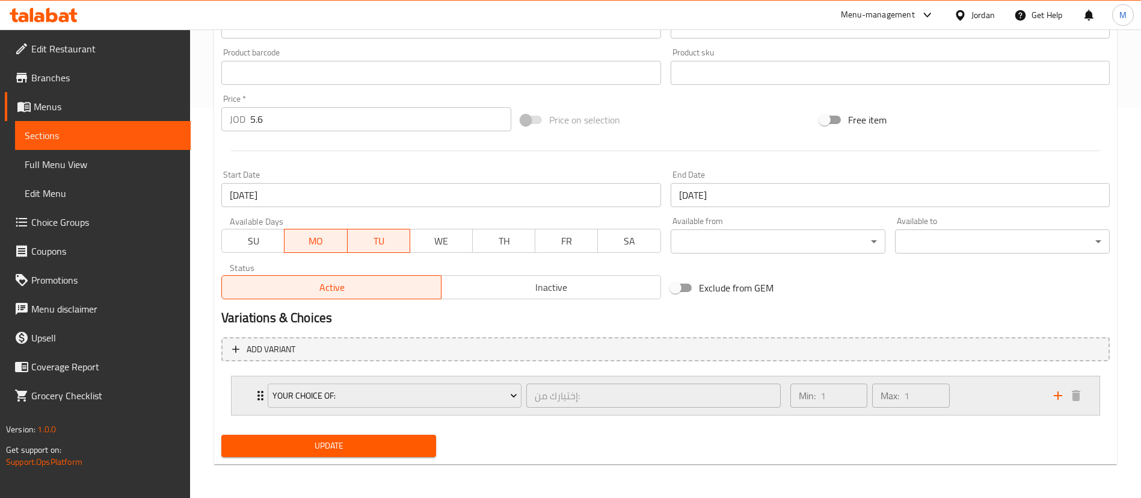
click at [986, 385] on div "Min: 1 ​ Max: 1 ​" at bounding box center [915, 395] width 264 height 39
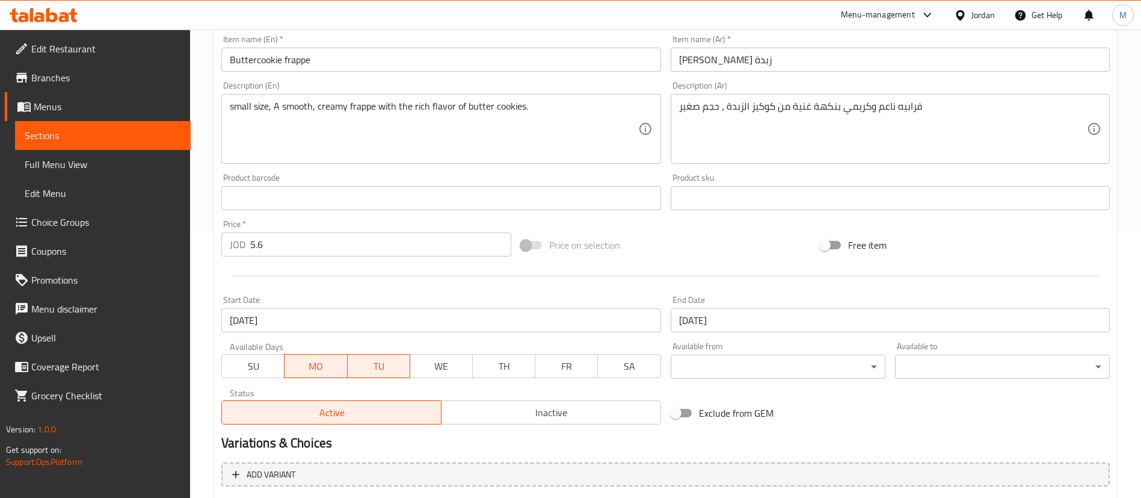
scroll to position [0, 0]
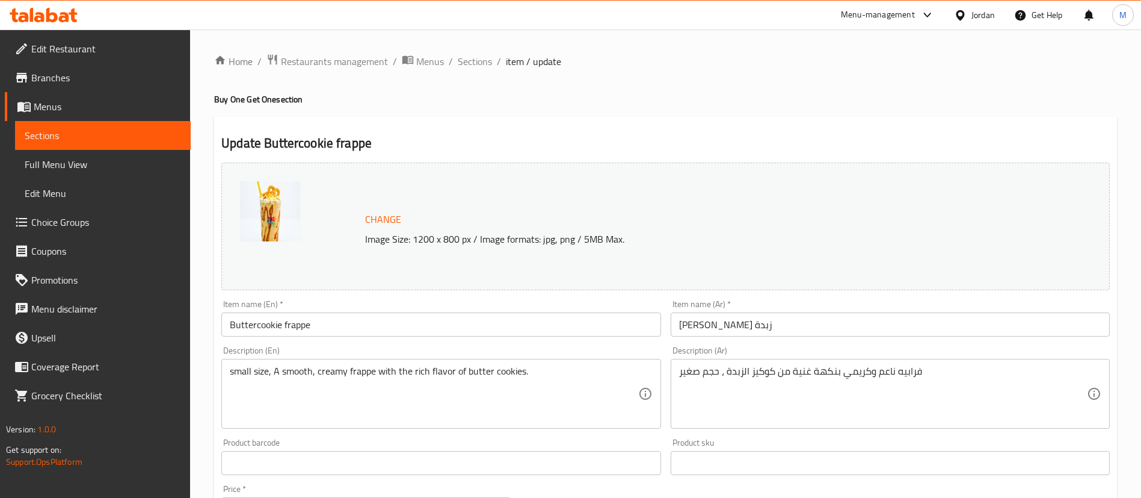
click at [76, 222] on span "Choice Groups" at bounding box center [106, 222] width 150 height 14
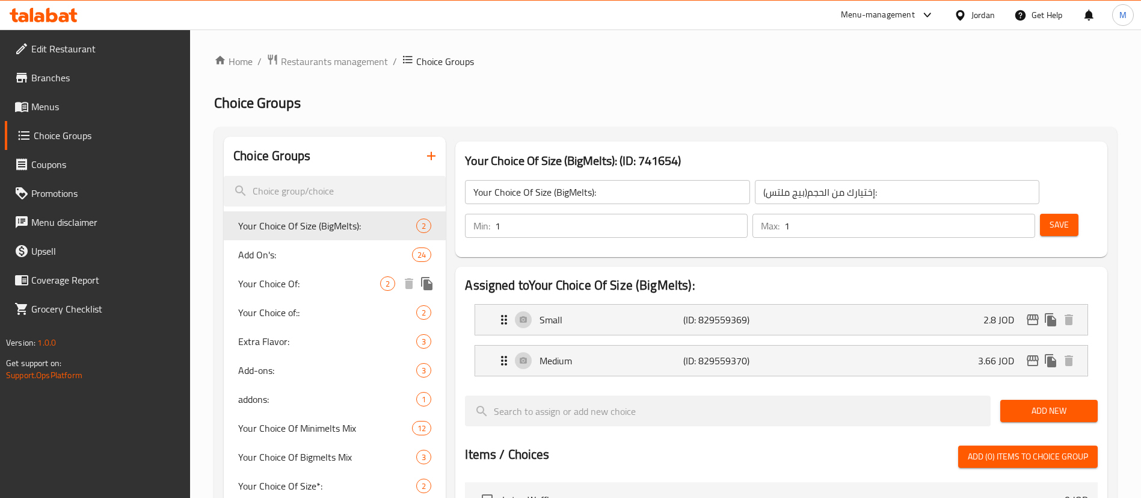
click at [288, 283] on span "Your Choice Of:" at bounding box center [309, 283] width 142 height 14
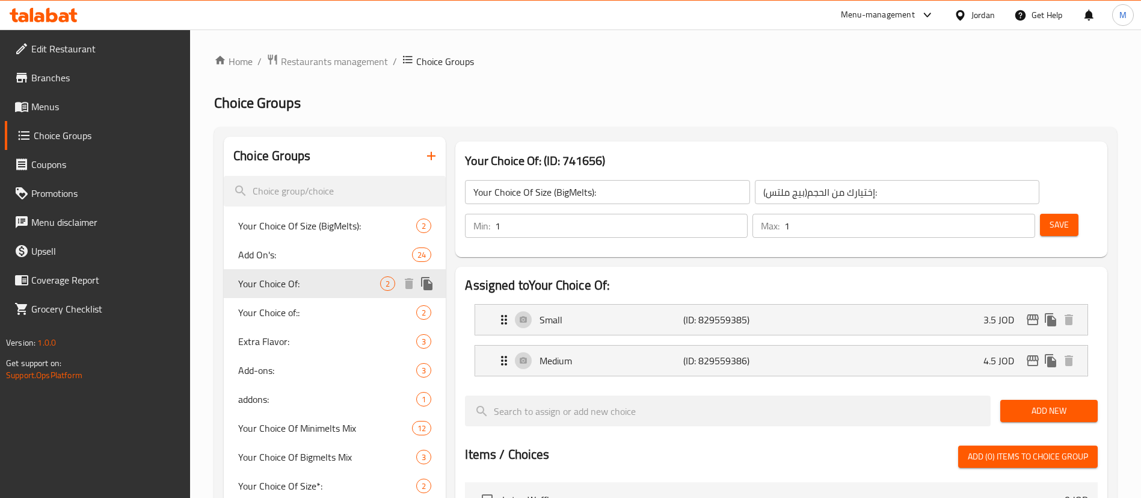
type input "Your Choice Of:"
type input "إختيارك من:"
click at [290, 306] on span "Your Choice of::" at bounding box center [309, 312] width 142 height 14
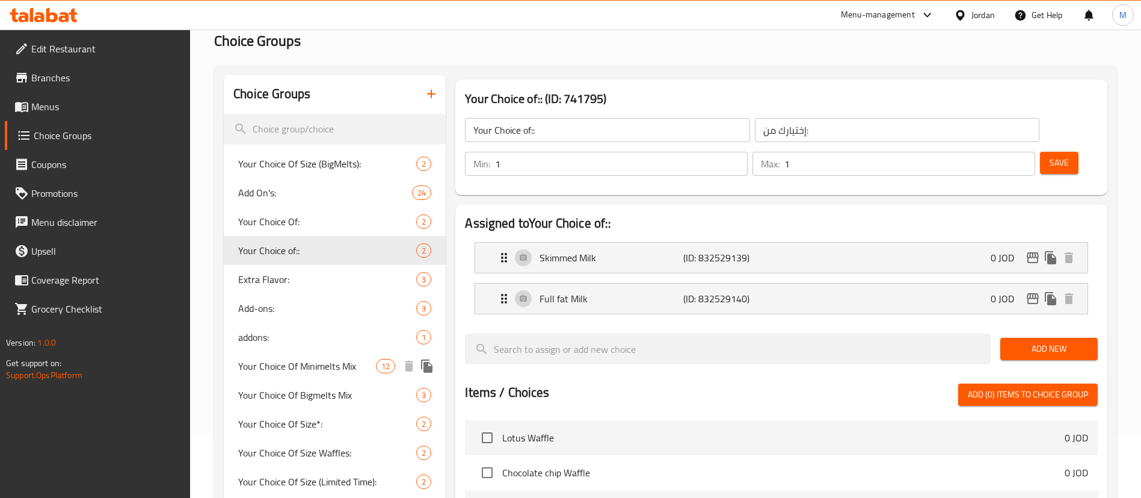
scroll to position [90, 0]
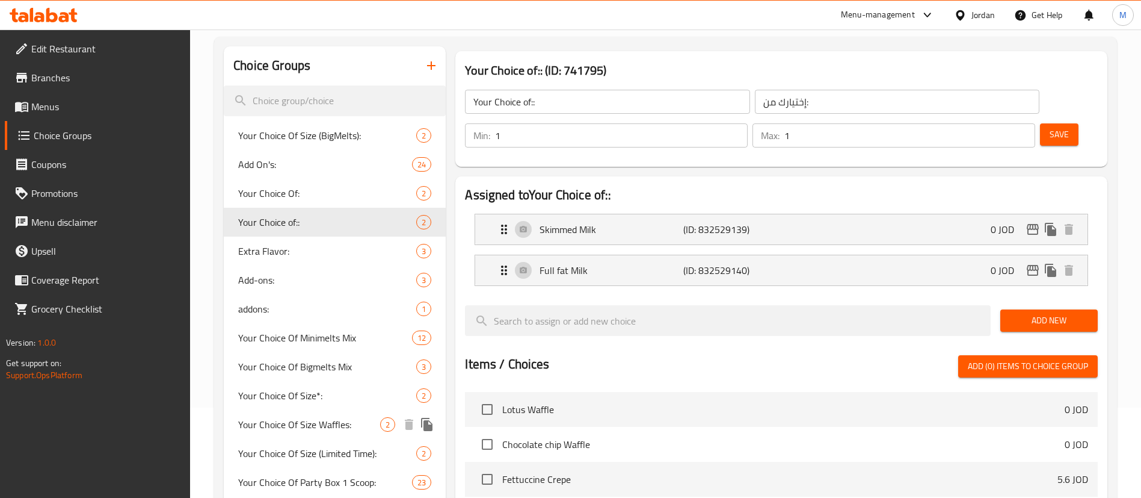
click at [326, 422] on span "Your Choice Of Size Waffles:" at bounding box center [309, 424] width 142 height 14
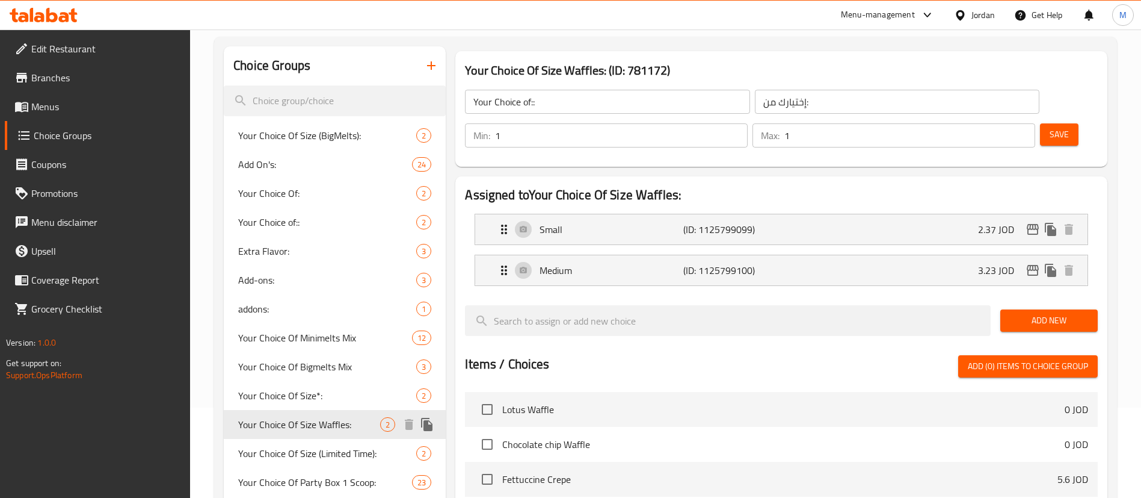
type input "Your Choice Of Size Waffles:"
type input "إختيارك من الحجم الوافل :"
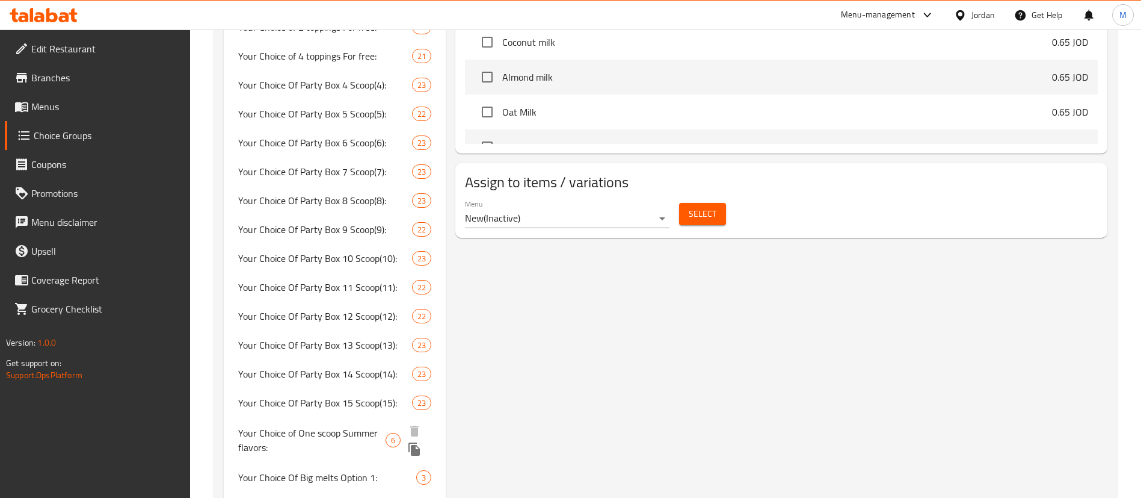
scroll to position [722, 0]
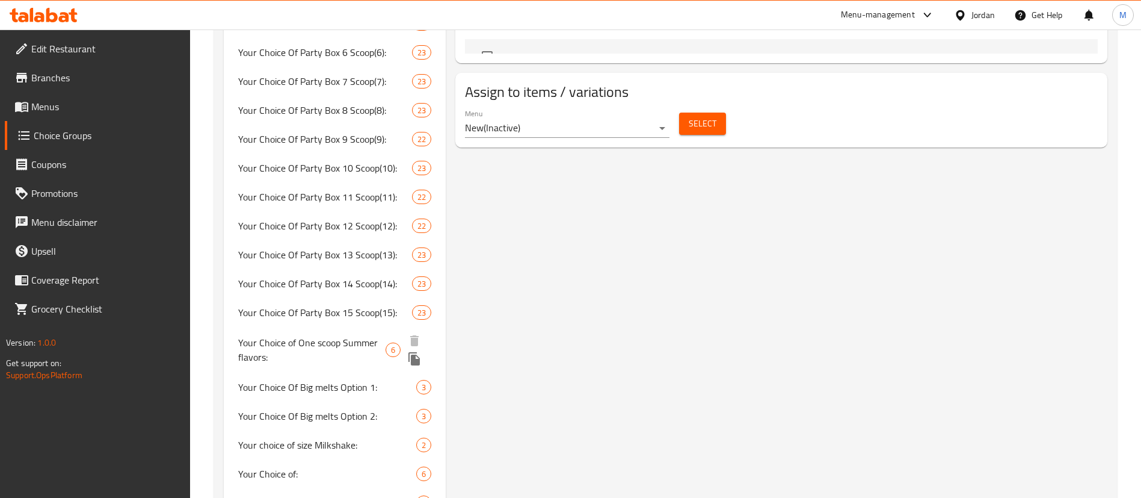
click at [366, 335] on span "Your Choice of One scoop Summer flavors:" at bounding box center [311, 349] width 147 height 29
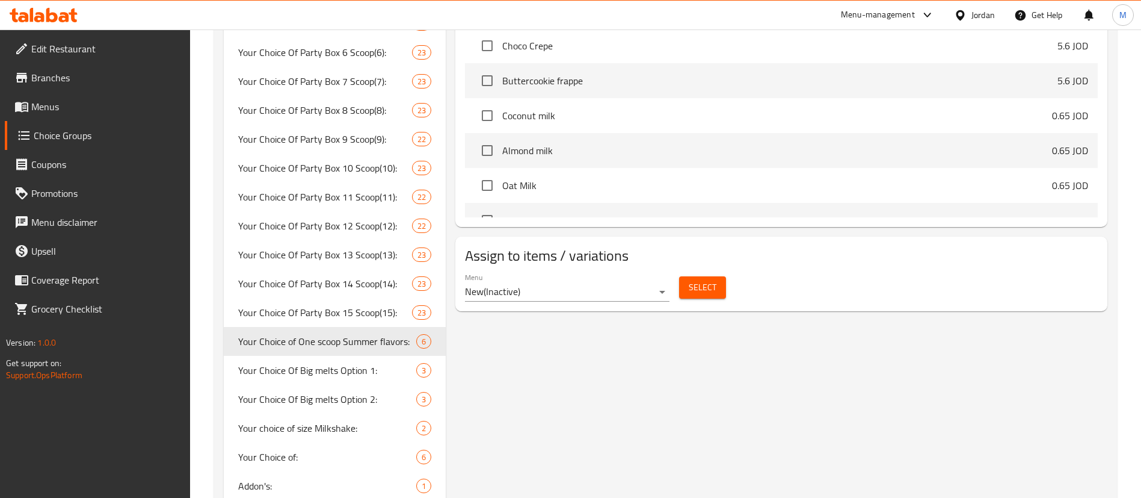
type input "Your Choice of One scoop Summer flavors:"
type input "اختيارك من مغرفة واحدة من نكهات الصيف:"
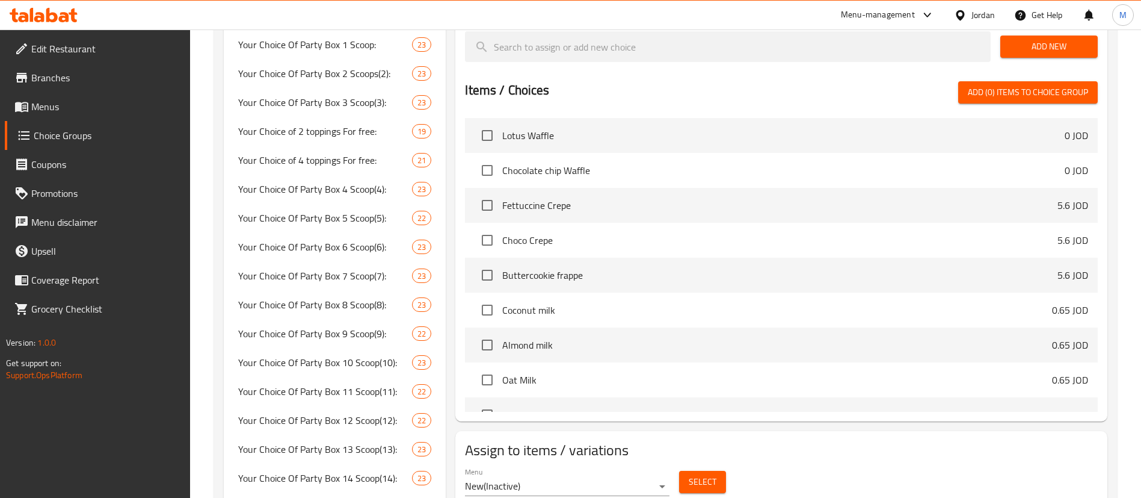
scroll to position [541, 0]
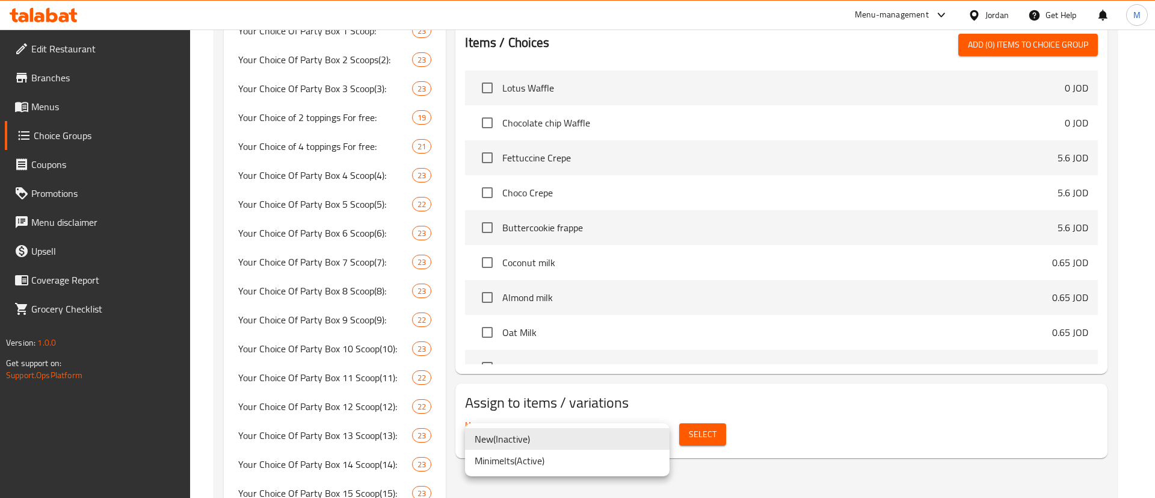
click at [617, 470] on li "Minimelts ( Active )" at bounding box center [567, 460] width 205 height 22
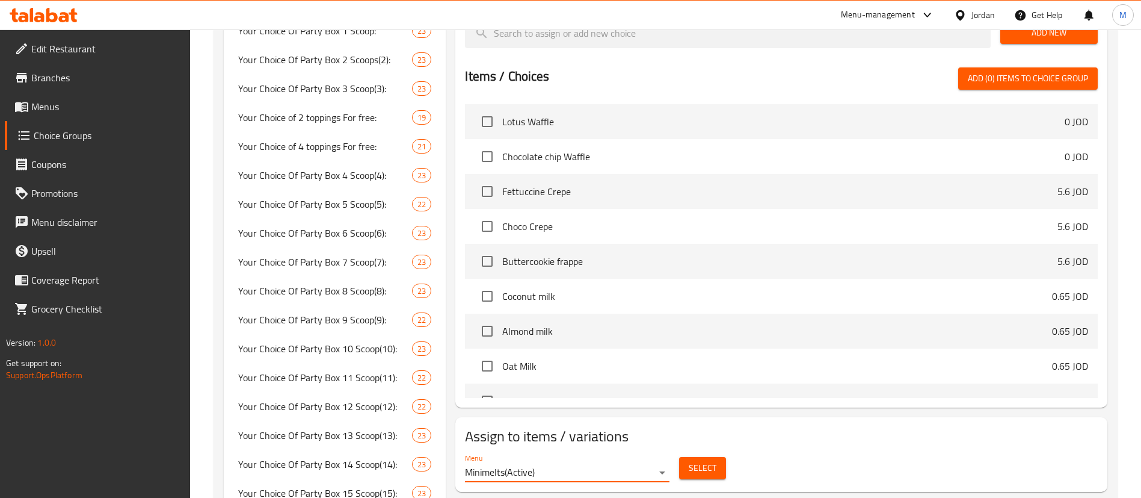
click at [707, 460] on span "Select" at bounding box center [703, 467] width 28 height 15
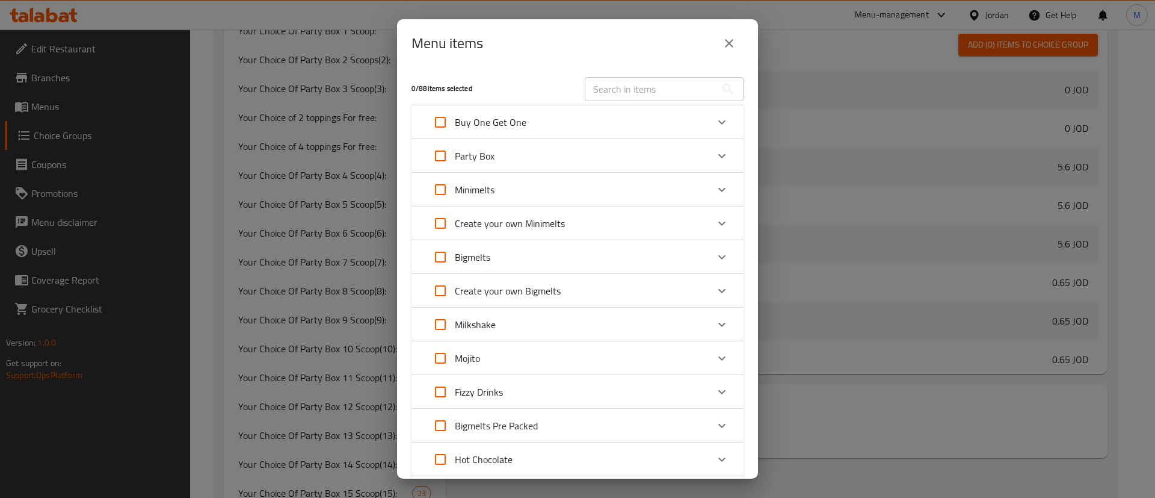
click at [725, 44] on icon "close" at bounding box center [729, 43] width 14 height 14
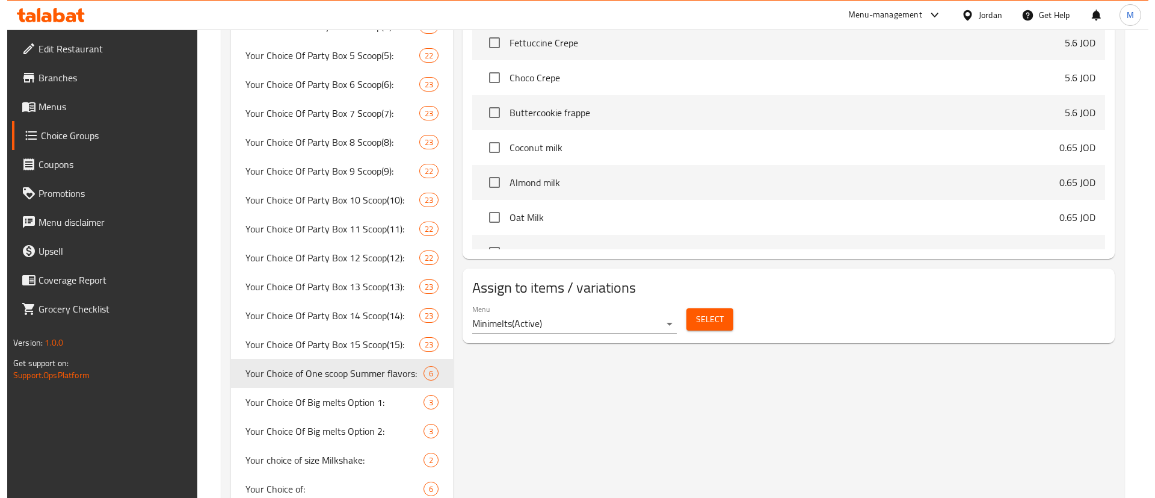
scroll to position [722, 0]
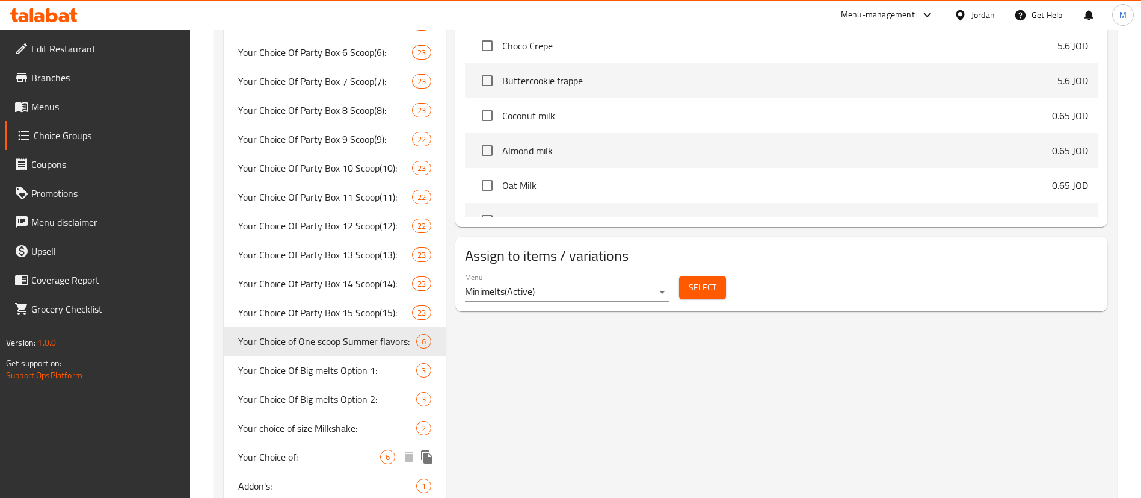
click at [339, 449] on span "Your Choice of:" at bounding box center [309, 456] width 142 height 14
type input "Your Choice of:"
type input "إختيارك من:"
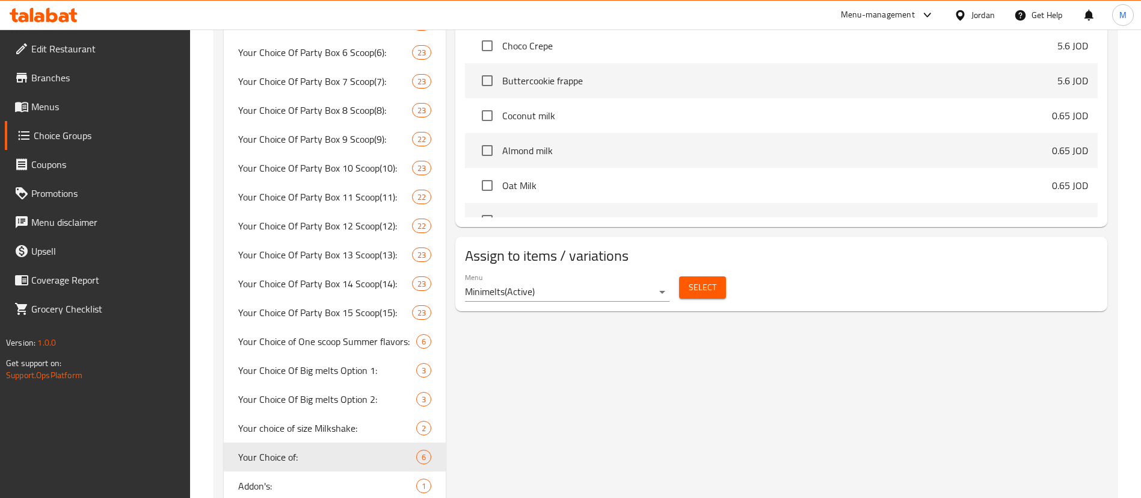
click at [712, 280] on span "Select" at bounding box center [703, 287] width 28 height 15
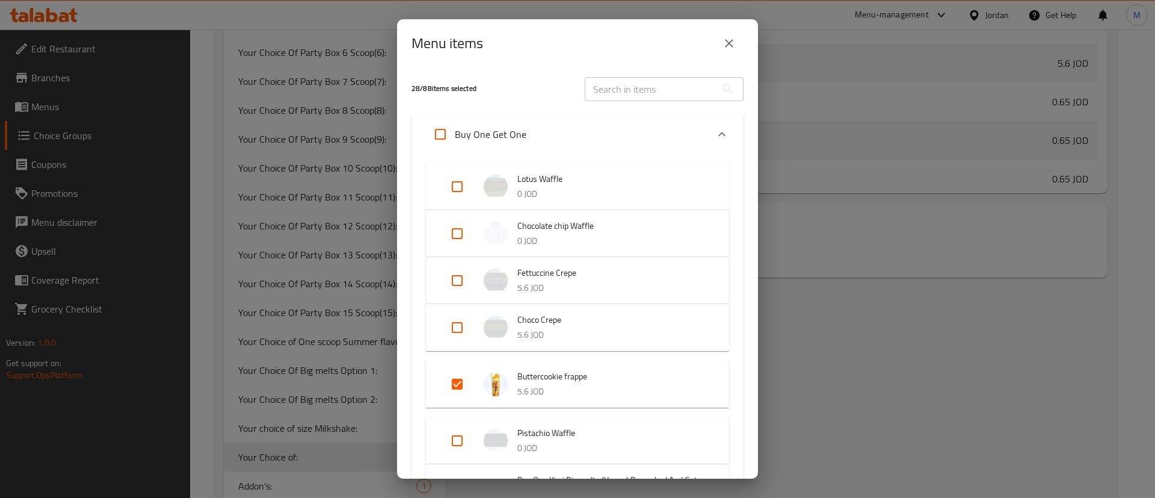
click at [452, 381] on input "Expand" at bounding box center [457, 383] width 29 height 29
checkbox input "false"
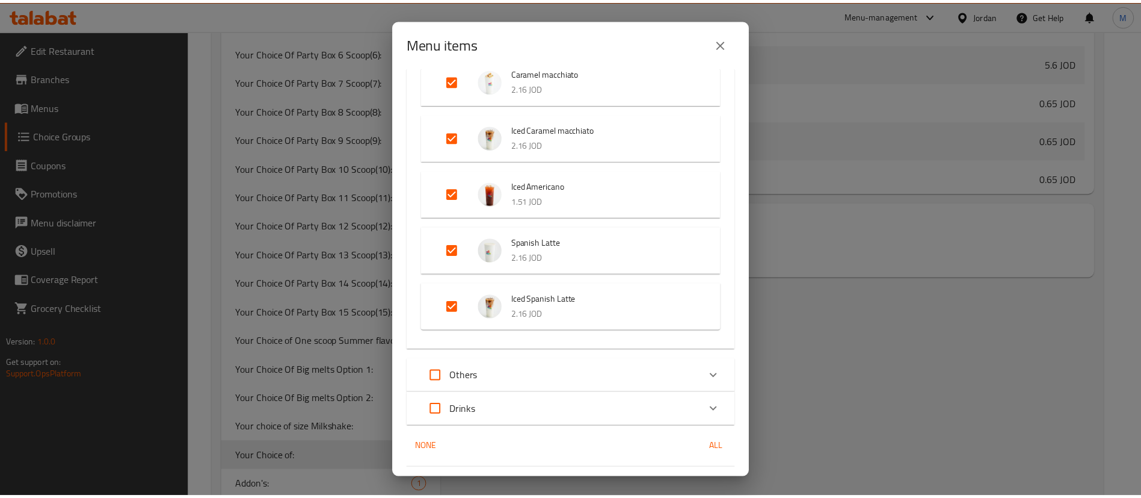
scroll to position [2426, 0]
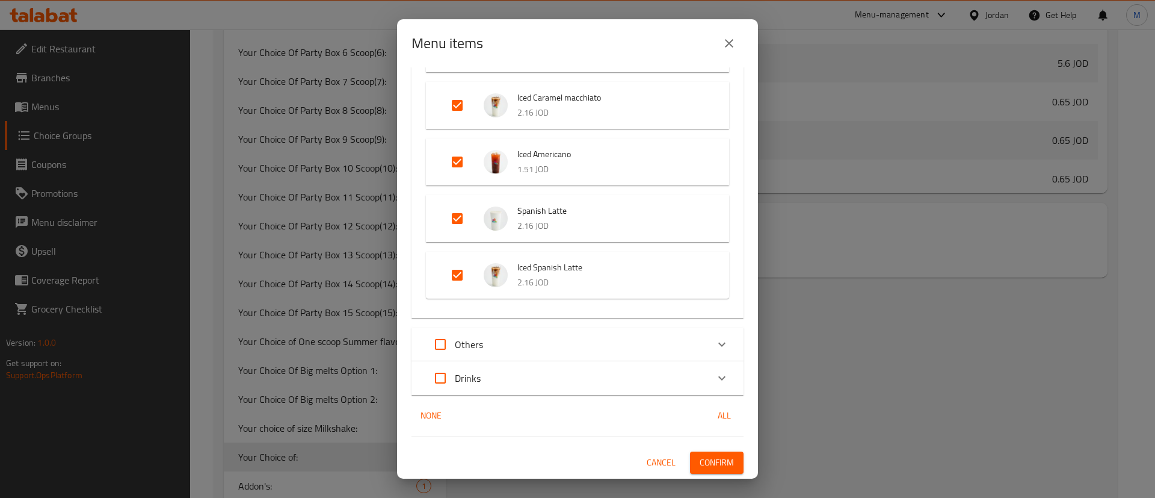
click at [727, 454] on button "Confirm" at bounding box center [717, 462] width 54 height 22
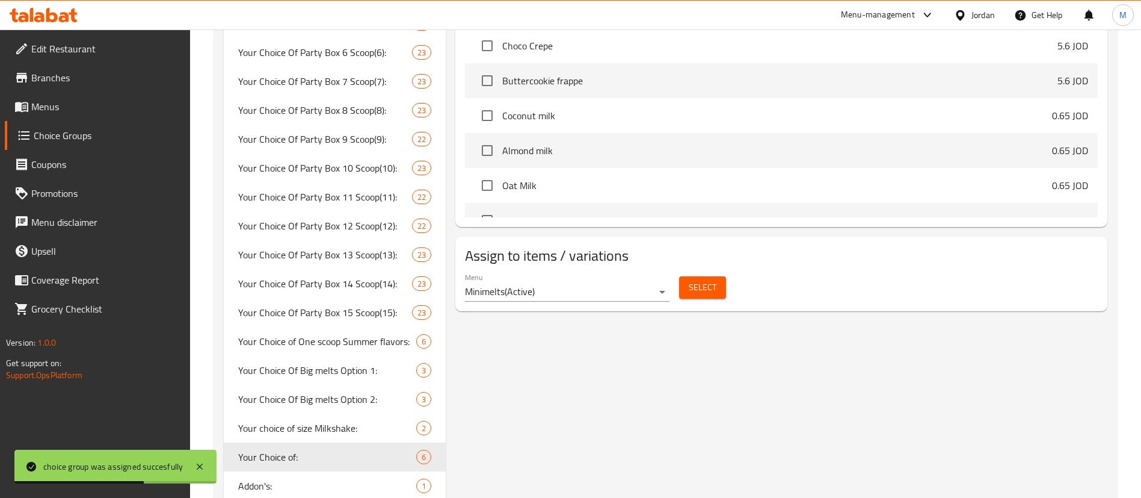
click at [58, 114] on span "Menus" at bounding box center [106, 106] width 150 height 14
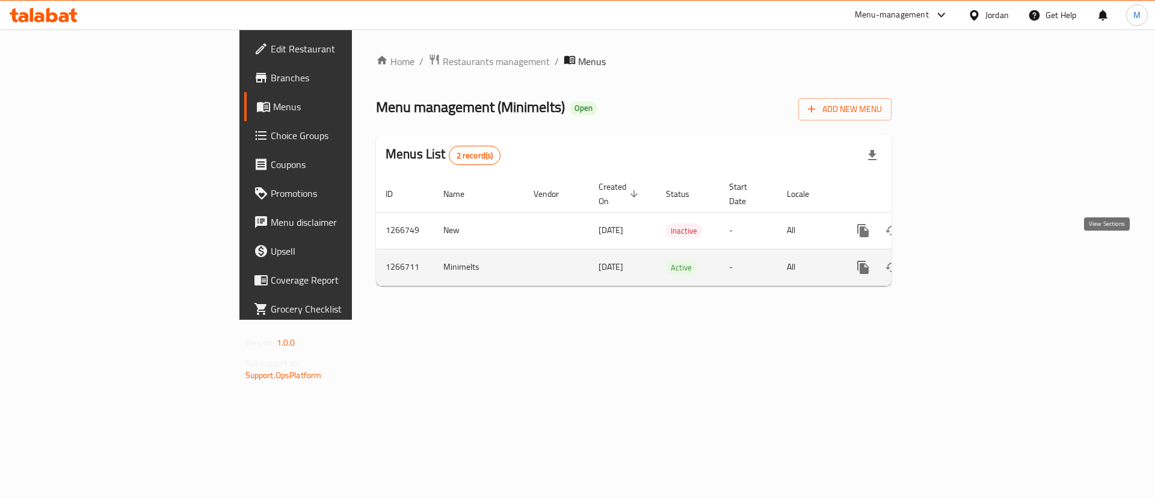
click at [957, 260] on icon "enhanced table" at bounding box center [950, 267] width 14 height 14
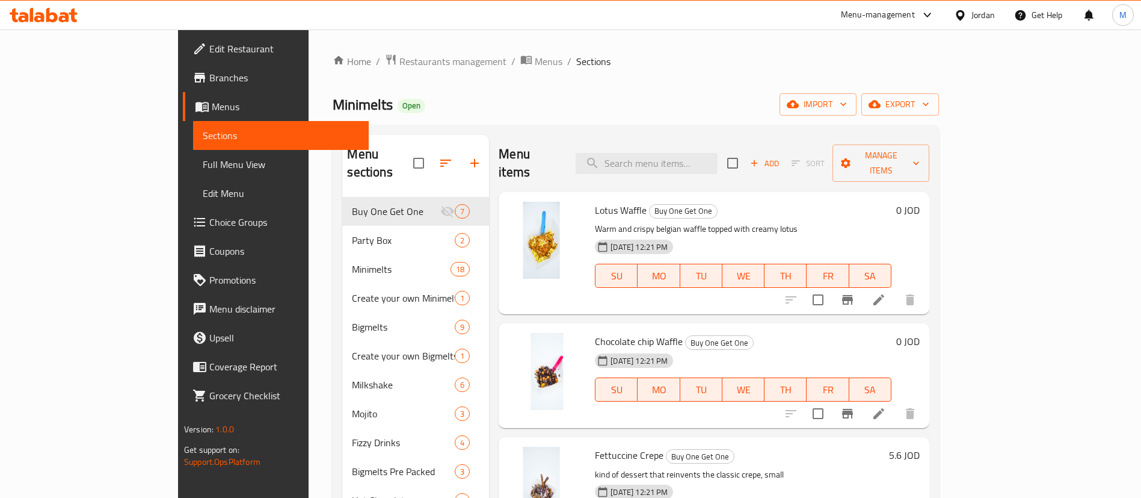
click at [856, 197] on div "Lotus Waffle Buy One Get One Warm and crispy belgian waffle topped with creamy …" at bounding box center [743, 253] width 306 height 113
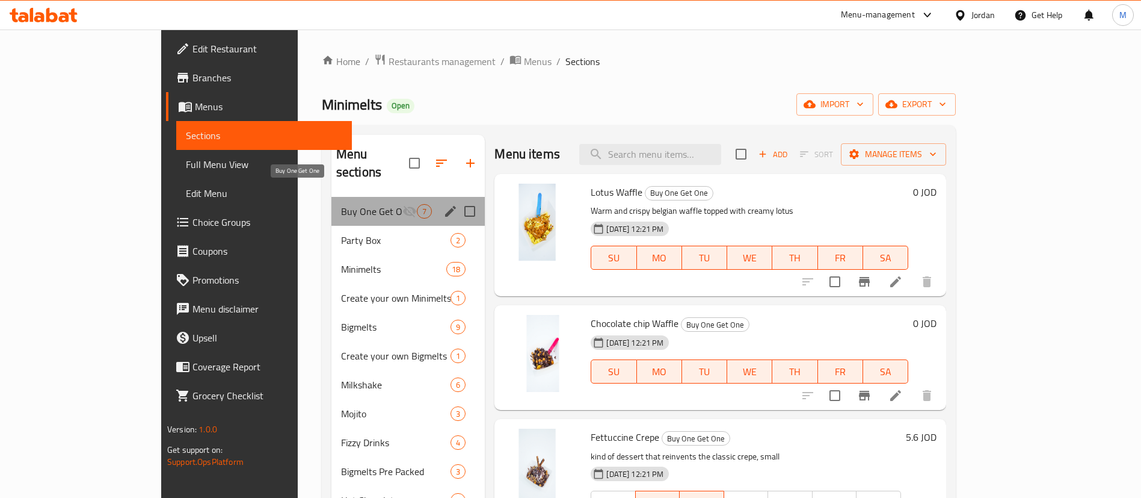
click at [341, 204] on span "Buy One Get One" at bounding box center [371, 211] width 61 height 14
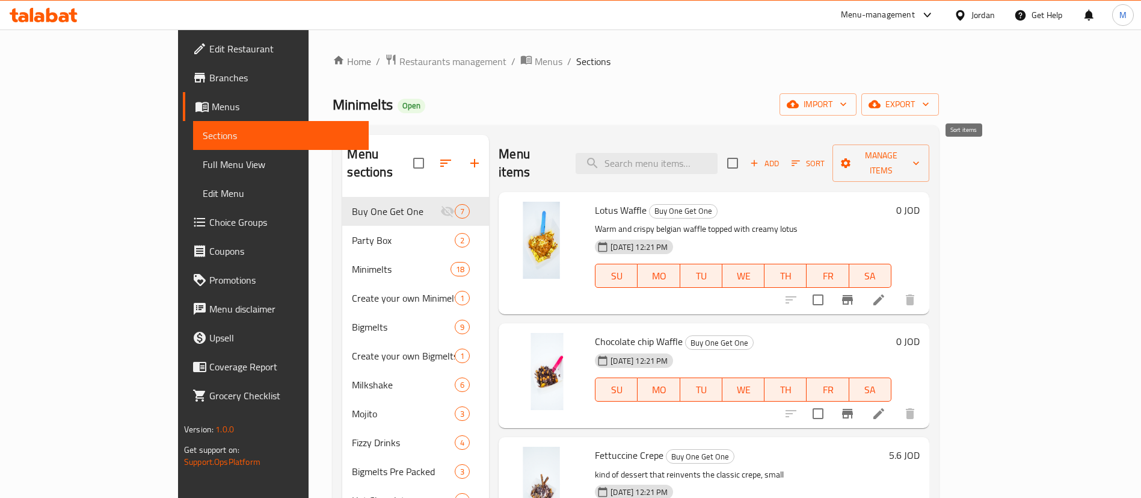
click at [801, 158] on icon "button" at bounding box center [796, 163] width 11 height 11
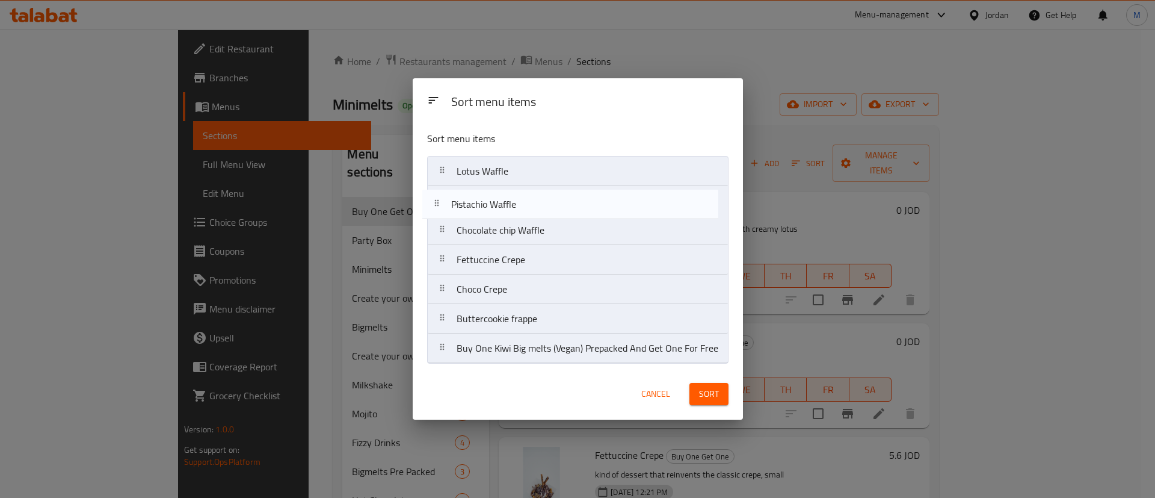
drag, startPoint x: 591, startPoint y: 314, endPoint x: 579, endPoint y: 192, distance: 122.7
click at [579, 192] on nav "Lotus Waffle Chocolate chip Waffle Fettuccine Crepe Choco Crepe Buttercookie fr…" at bounding box center [577, 260] width 301 height 208
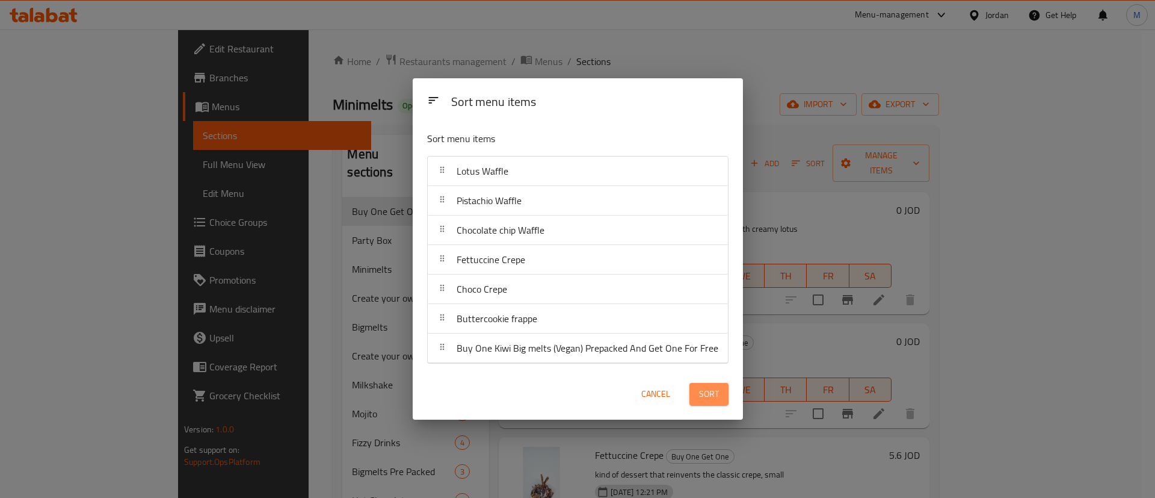
click at [721, 389] on button "Sort" at bounding box center [708, 394] width 39 height 22
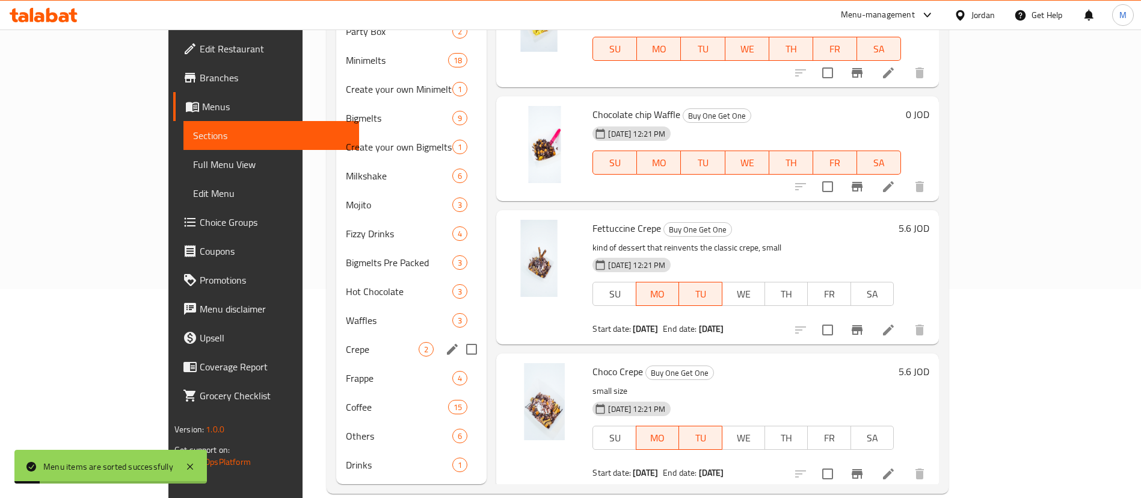
scroll to position [211, 0]
click at [346, 311] on span "Waffles" at bounding box center [382, 318] width 73 height 14
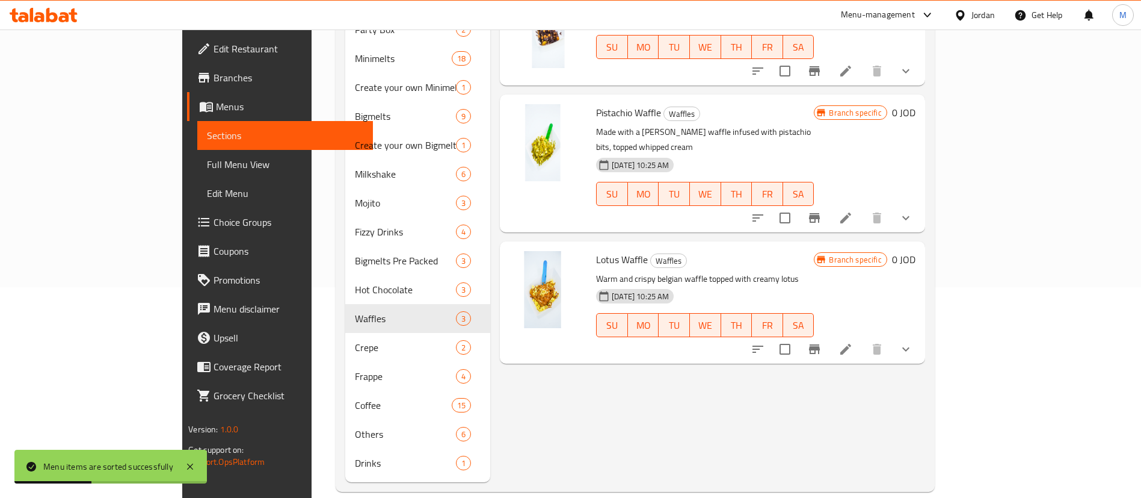
scroll to position [120, 0]
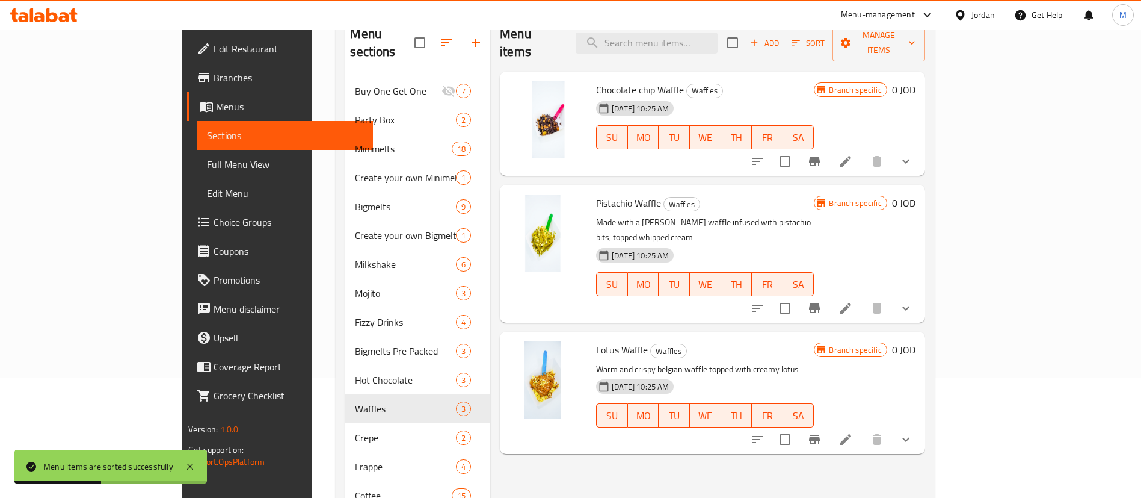
click at [822, 432] on icon "Branch-specific-item" at bounding box center [814, 439] width 14 height 14
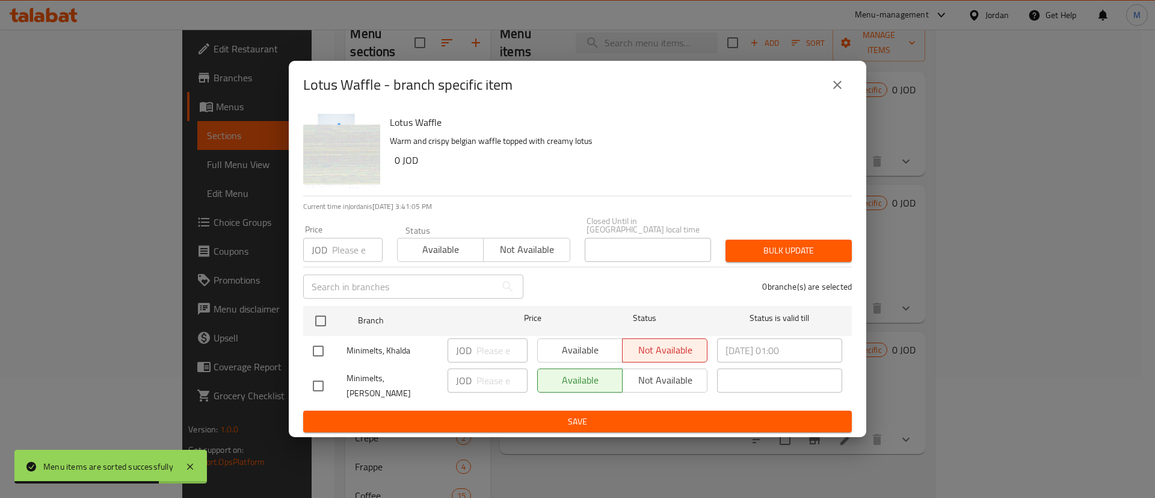
click at [838, 90] on icon "close" at bounding box center [837, 85] width 14 height 14
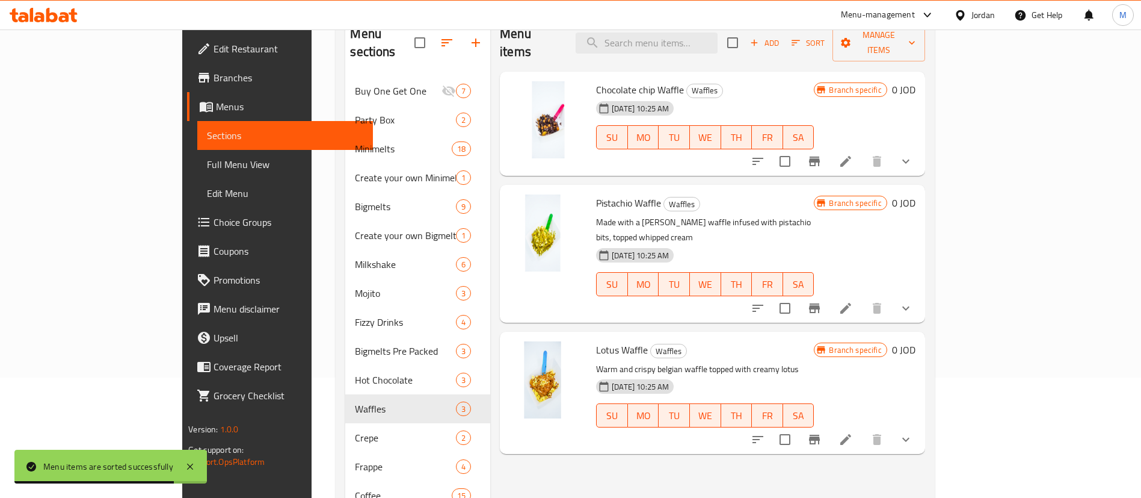
click at [853, 432] on icon at bounding box center [846, 439] width 14 height 14
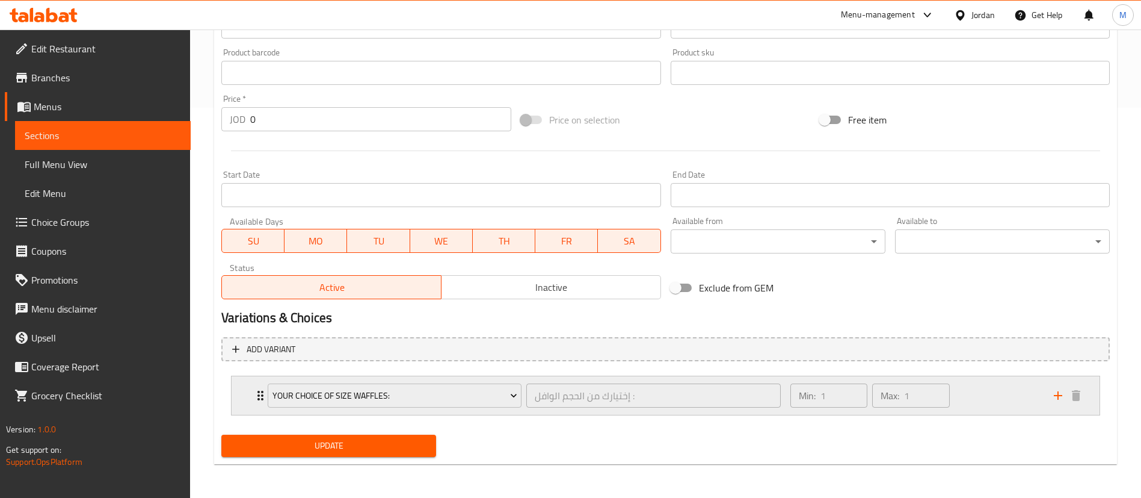
click at [987, 380] on div "Min: 1 ​ Max: 1 ​" at bounding box center [915, 395] width 264 height 39
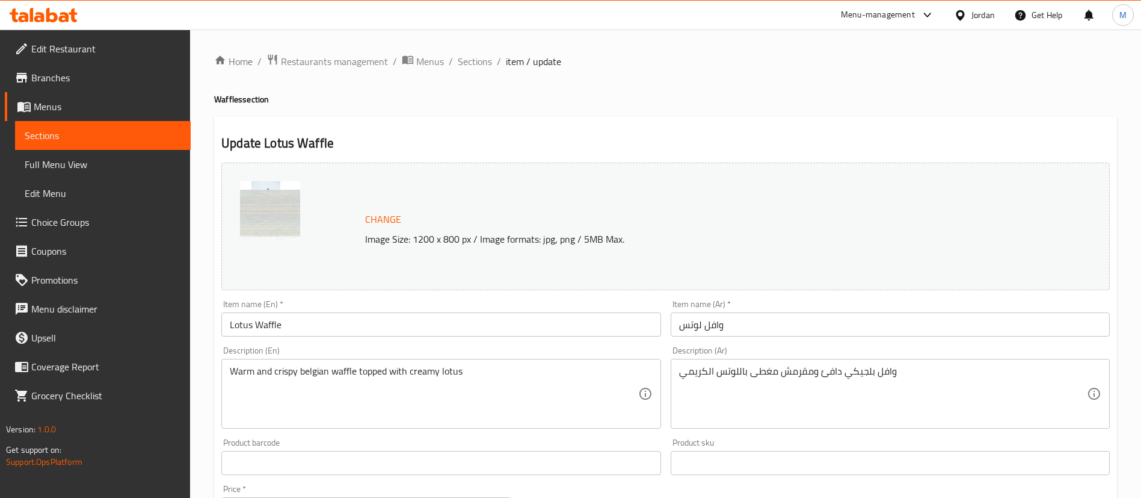
click at [472, 64] on span "Sections" at bounding box center [475, 61] width 34 height 14
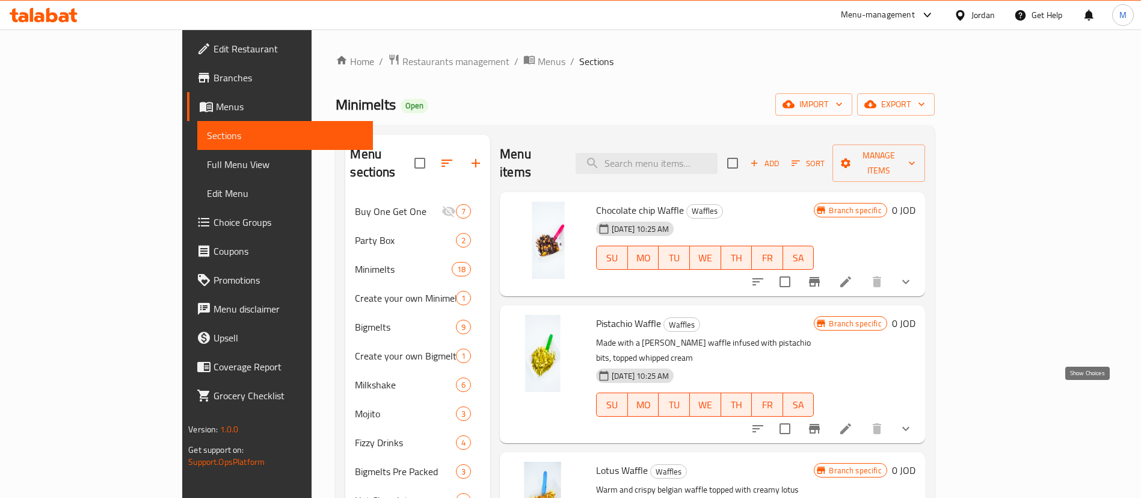
click at [913, 421] on icon "show more" at bounding box center [906, 428] width 14 height 14
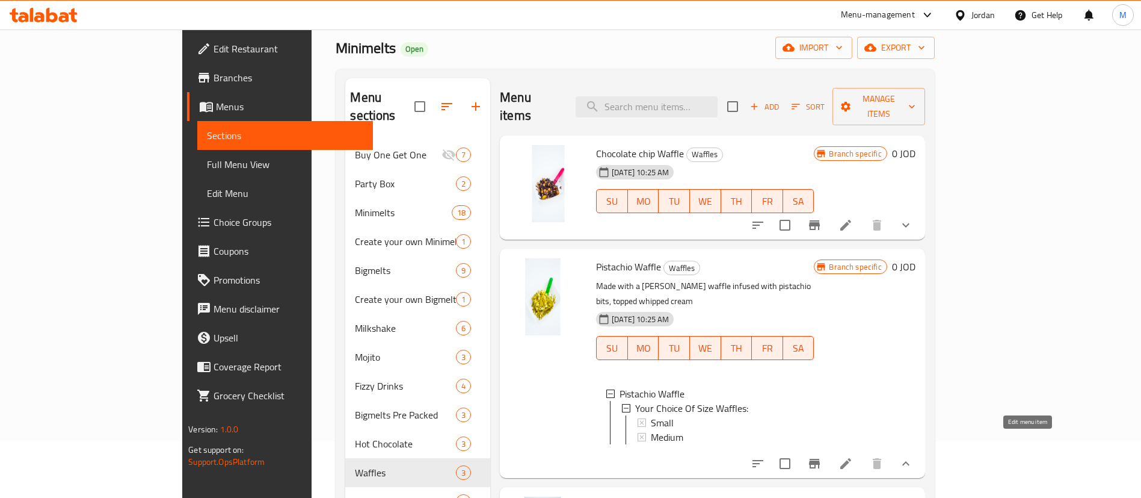
scroll to position [90, 0]
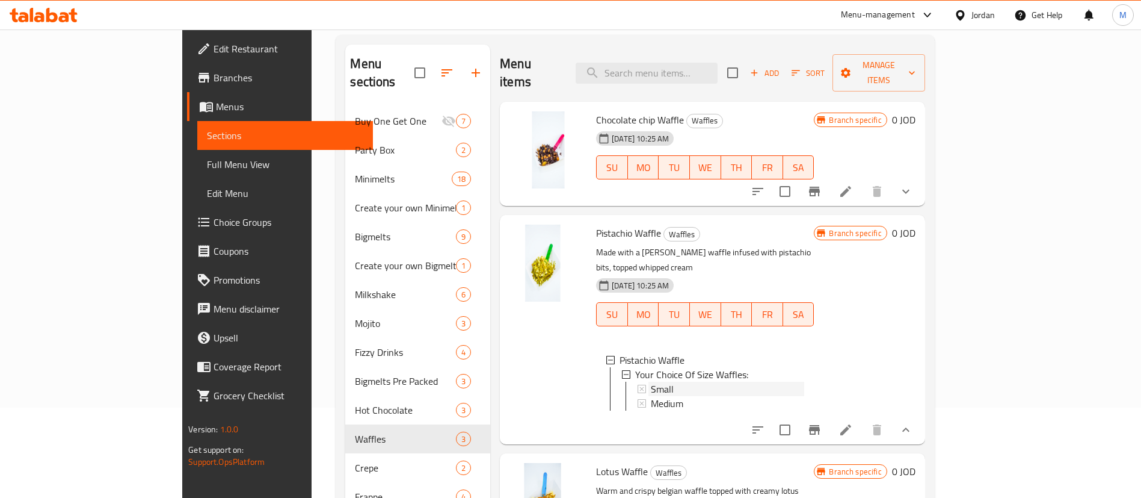
click at [708, 381] on div "Small" at bounding box center [727, 388] width 153 height 14
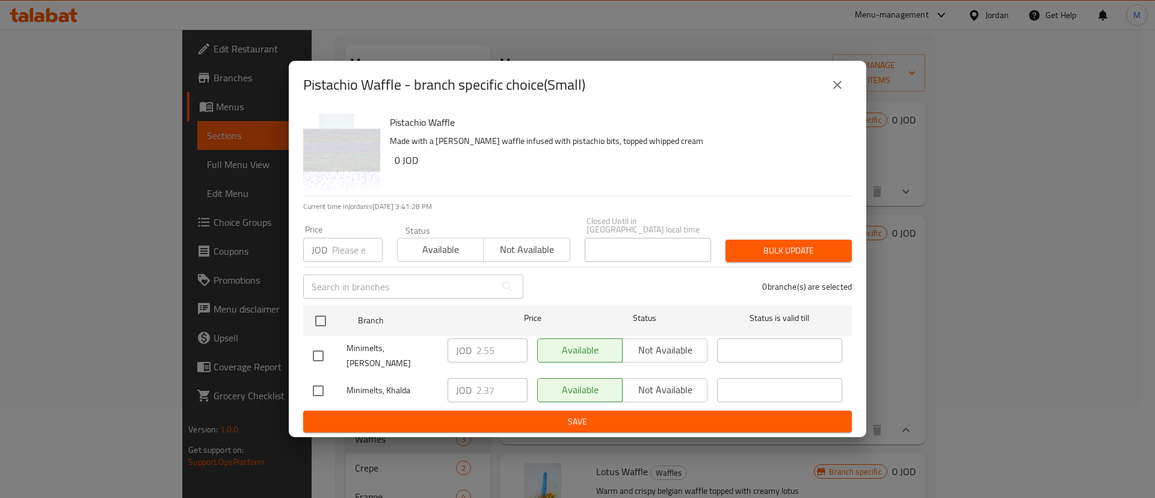
click at [839, 89] on icon "close" at bounding box center [837, 85] width 8 height 8
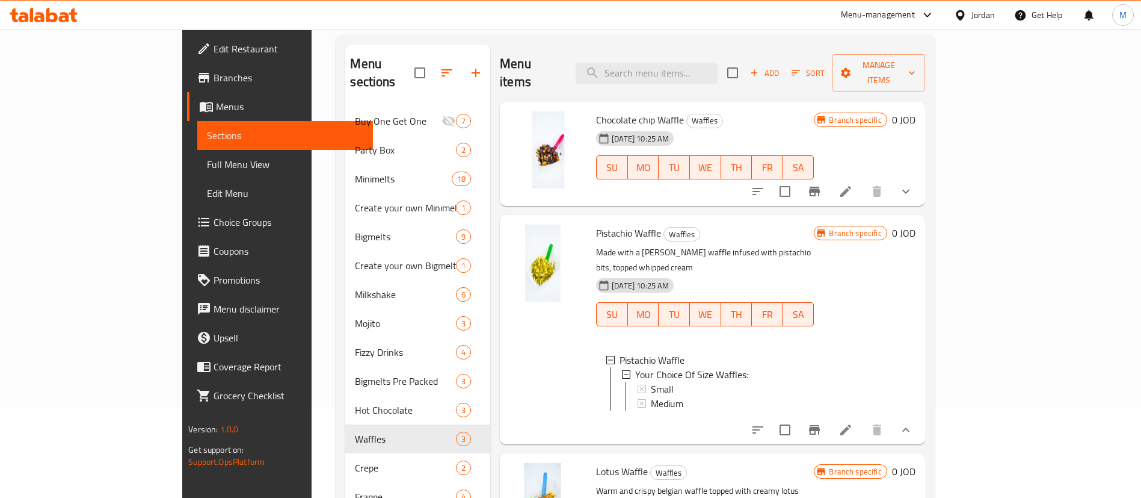
click at [921, 177] on button "show more" at bounding box center [906, 191] width 29 height 29
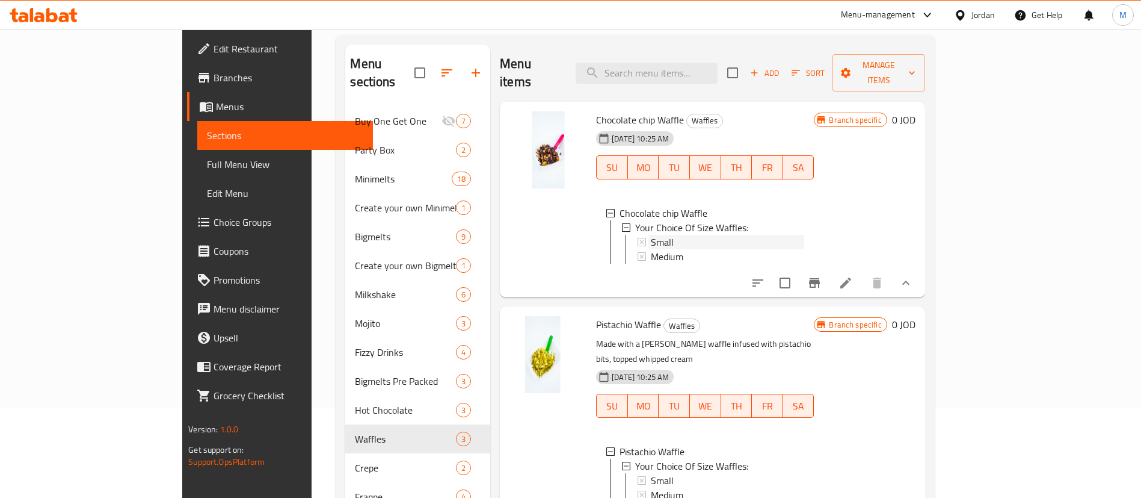
click at [705, 235] on div "Small" at bounding box center [727, 242] width 153 height 14
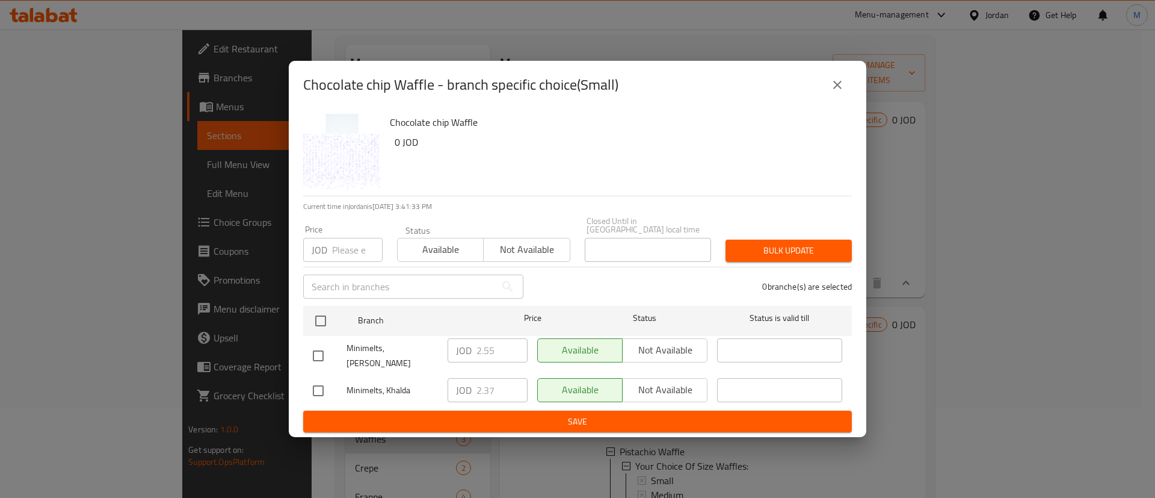
click at [839, 92] on icon "close" at bounding box center [837, 85] width 14 height 14
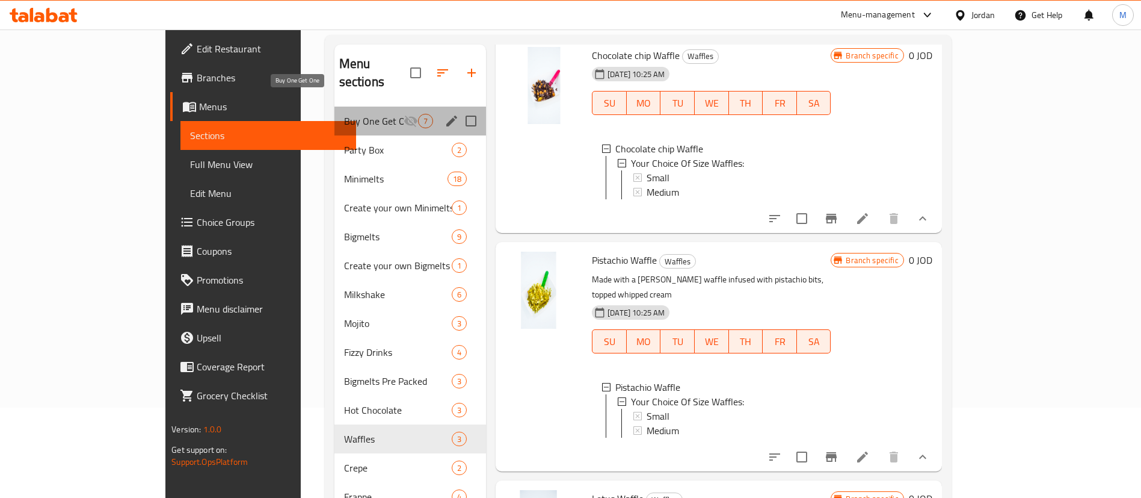
click at [344, 114] on span "Buy One Get One" at bounding box center [374, 121] width 60 height 14
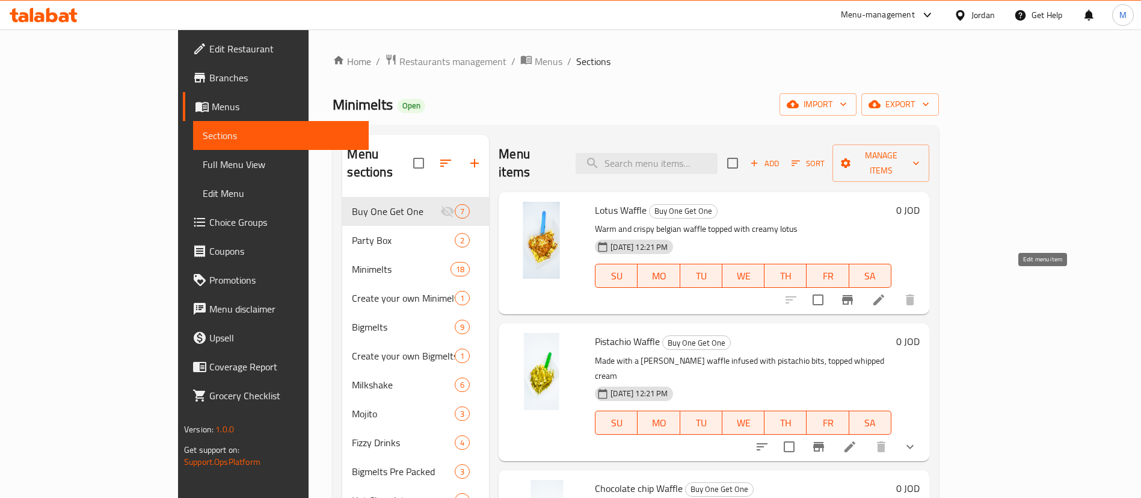
click at [886, 292] on icon at bounding box center [879, 299] width 14 height 14
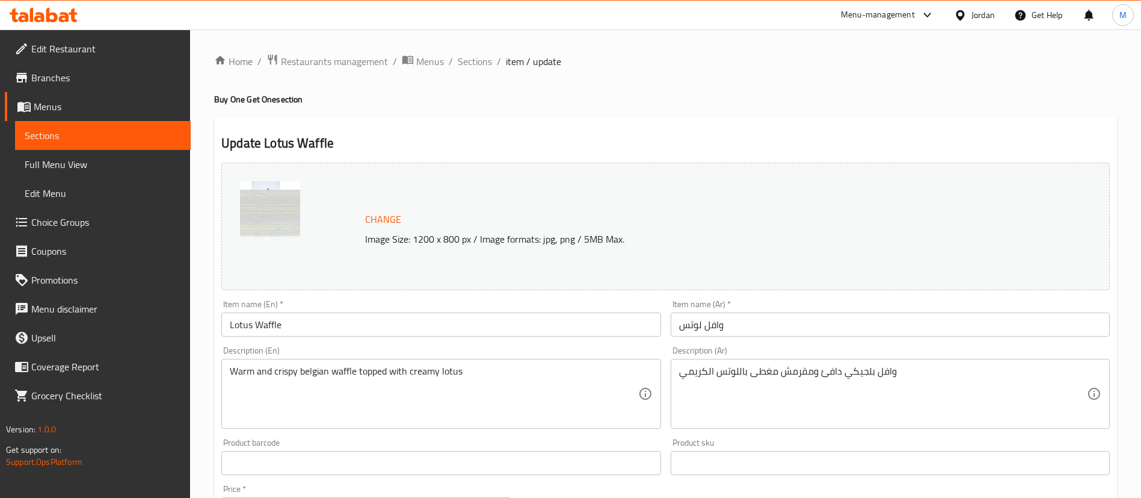
click at [227, 325] on input "Lotus Waffle" at bounding box center [440, 324] width 439 height 24
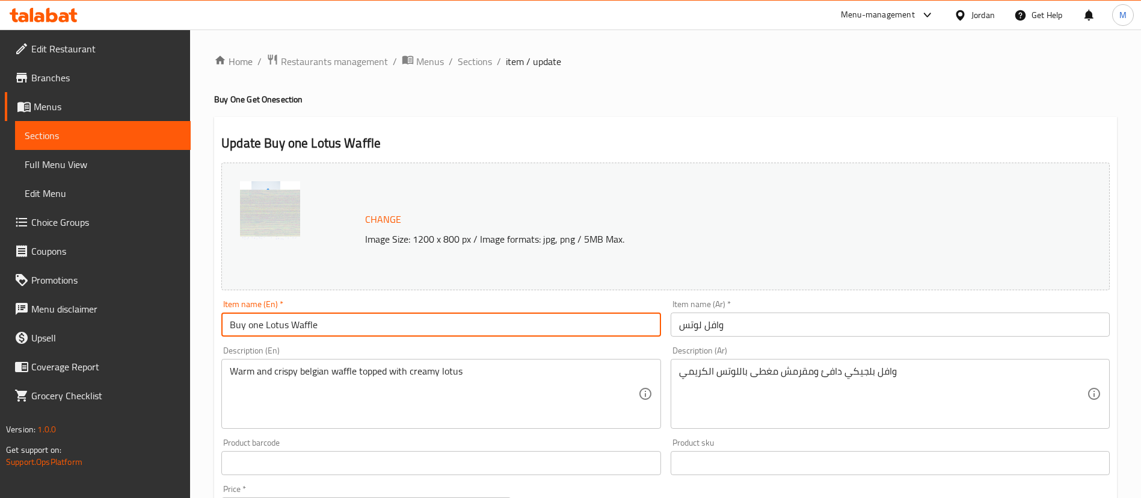
click at [342, 326] on input "Buy one Lotus Waffle" at bounding box center [440, 324] width 439 height 24
click at [510, 329] on input "Buy one Lotus Waffle And Get One for free" at bounding box center [440, 324] width 439 height 24
type input "Buy one Lotus Waffle And Get One for free"
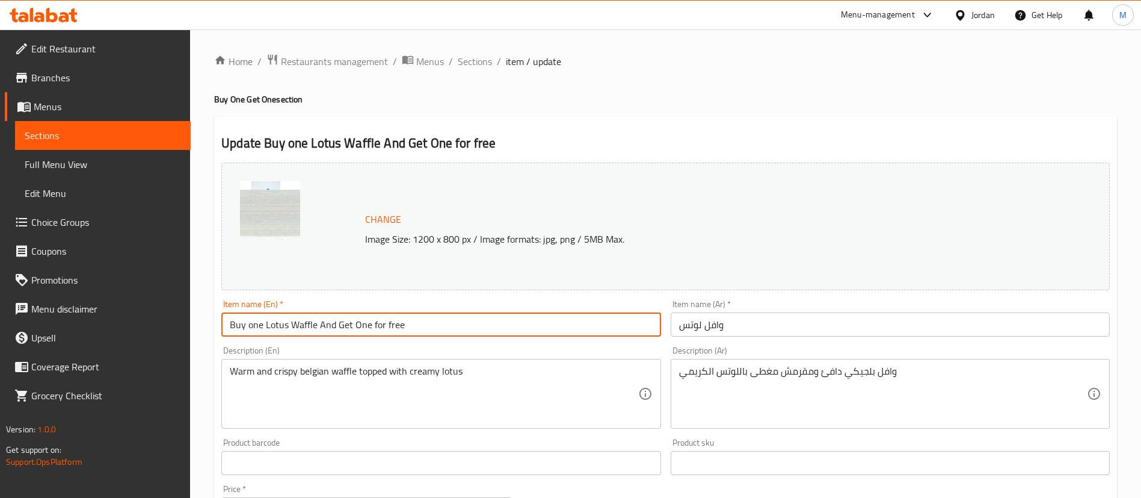
click at [799, 330] on input "وافل لوتس" at bounding box center [890, 324] width 439 height 24
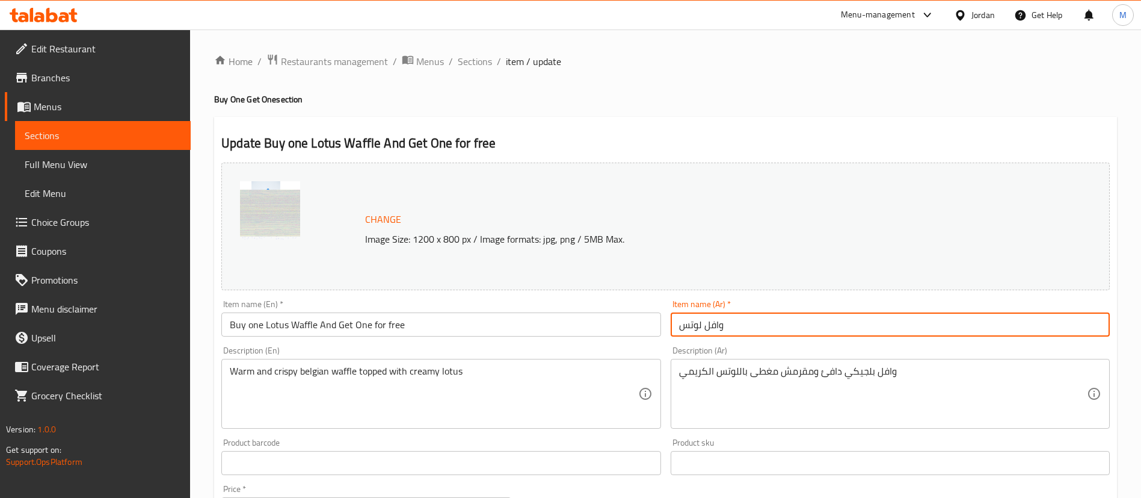
click at [799, 330] on input "وافل لوتس" at bounding box center [890, 324] width 439 height 24
paste input "اشتري وافل لوتس واحد واحصل على الثاني مجانًا"
type input "اشتري وافل لوتس واحد واحصل على الثاني مجانًا"
click at [784, 132] on div "Update Buy one Lotus Waffle And Get One for free Change Image Size: 1200 x 800 …" at bounding box center [665, 476] width 903 height 718
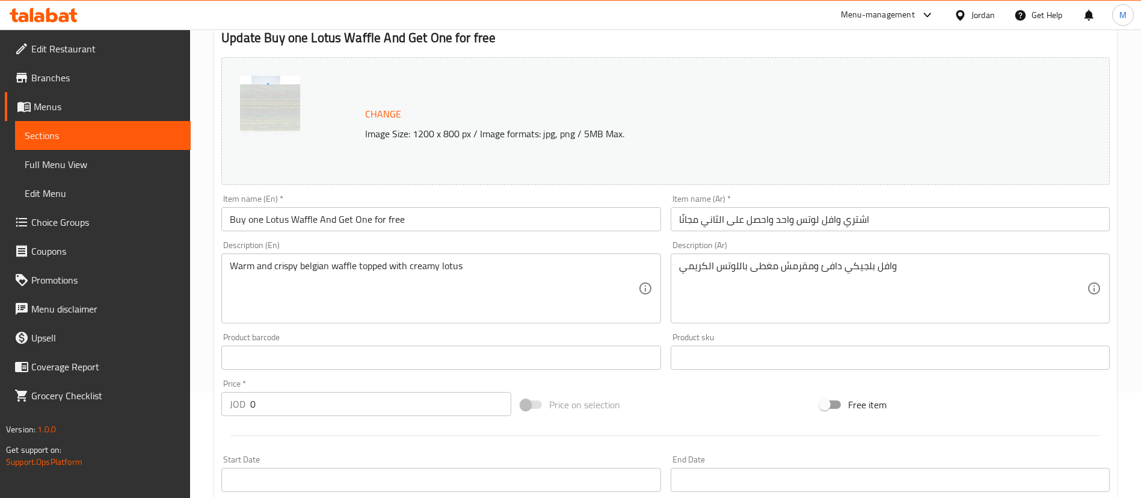
scroll to position [180, 0]
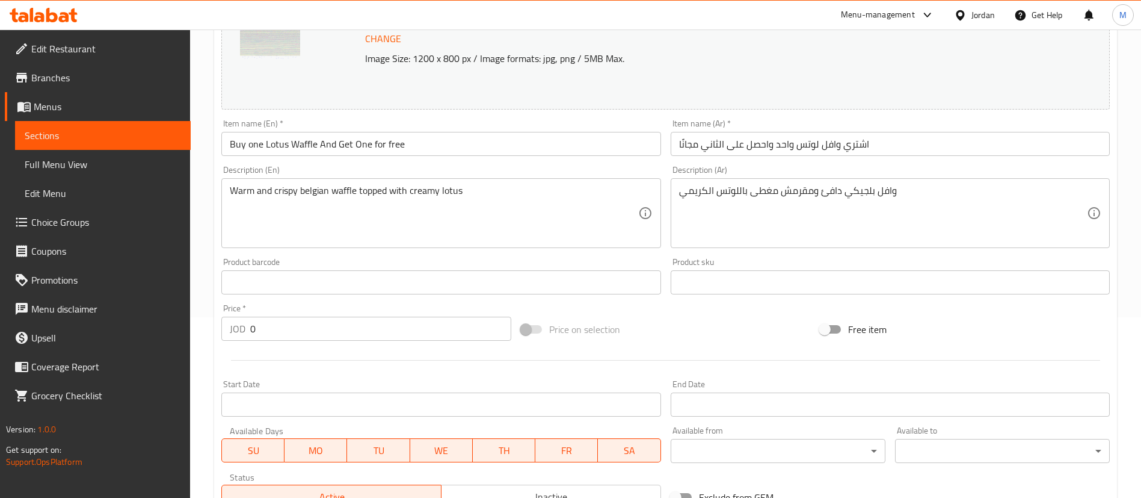
click at [401, 332] on input "0" at bounding box center [380, 328] width 261 height 24
type input "5.10"
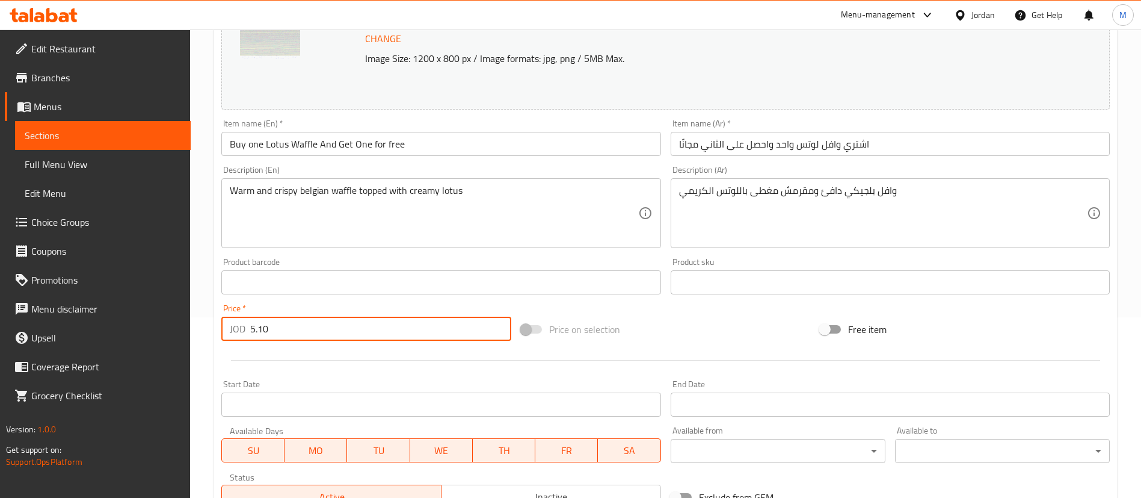
click at [403, 367] on div at bounding box center [666, 359] width 898 height 29
click at [258, 443] on span "SU" at bounding box center [253, 450] width 53 height 17
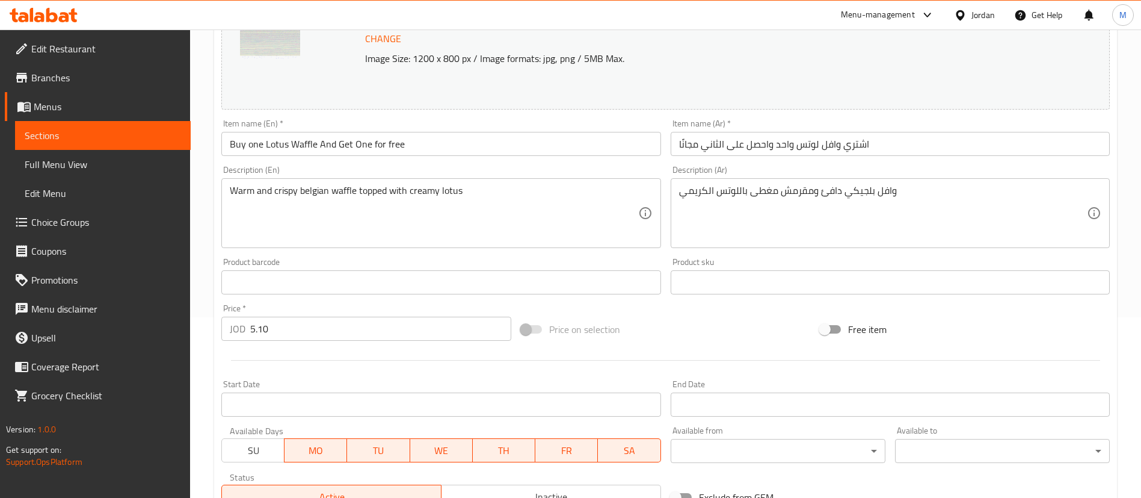
click at [438, 447] on span "WE" at bounding box center [441, 450] width 53 height 17
click at [494, 449] on span "TH" at bounding box center [504, 450] width 53 height 17
drag, startPoint x: 532, startPoint y: 449, endPoint x: 583, endPoint y: 448, distance: 50.5
click at [540, 449] on div "SU MO TU WE TH FR SA" at bounding box center [440, 444] width 439 height 36
click at [591, 448] on span "FR" at bounding box center [566, 450] width 53 height 17
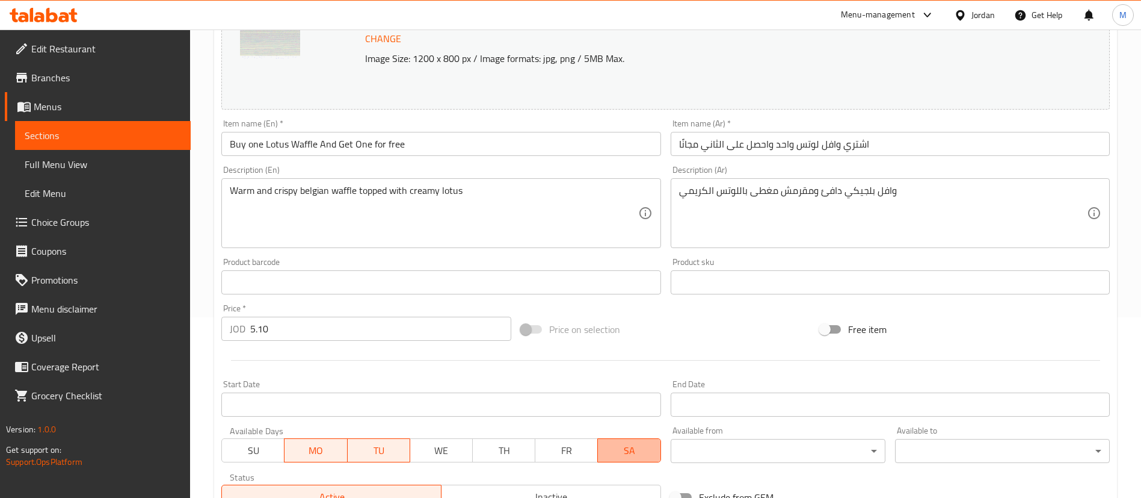
click at [617, 447] on span "SA" at bounding box center [629, 450] width 53 height 17
click at [615, 360] on hr at bounding box center [665, 360] width 869 height 1
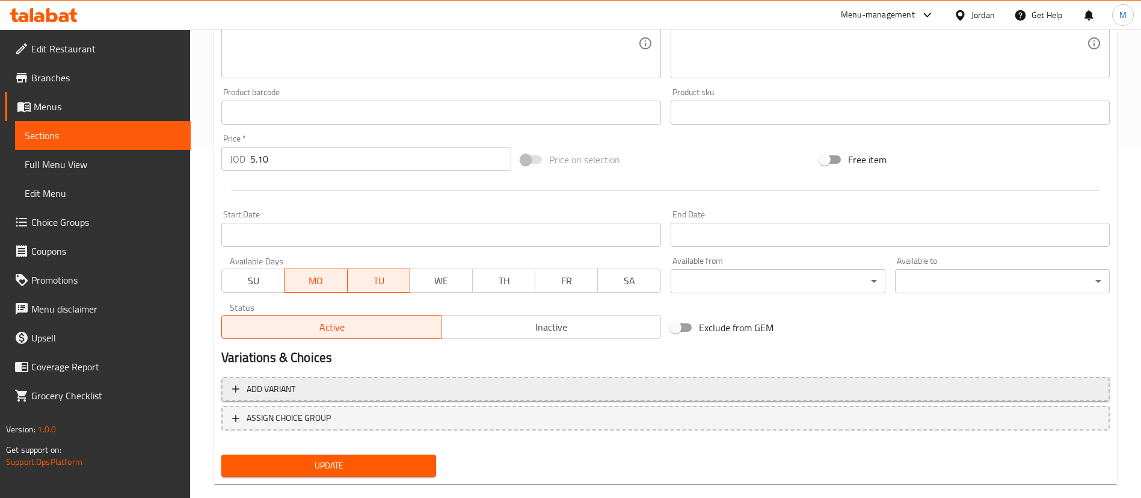
scroll to position [370, 0]
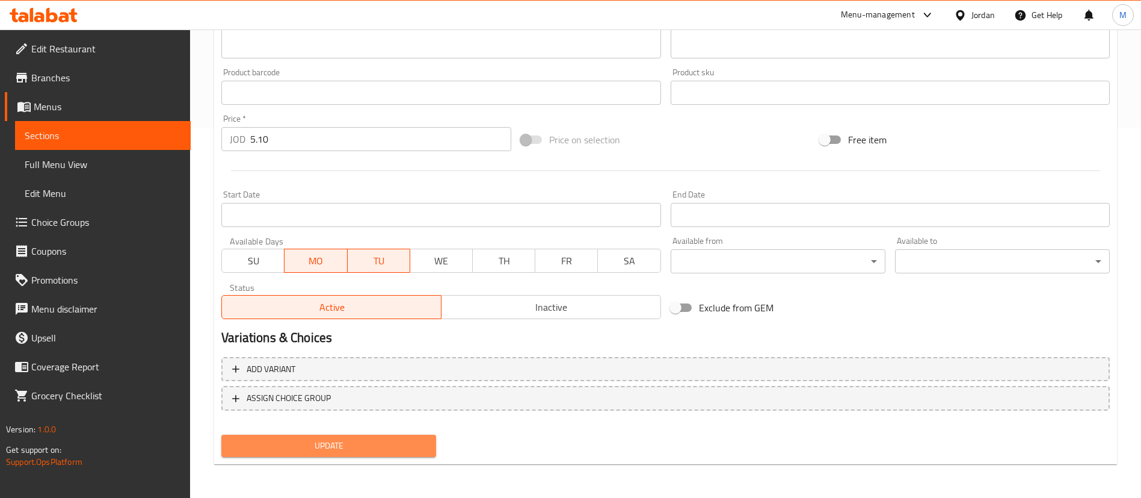
click at [386, 446] on span "Update" at bounding box center [329, 445] width 196 height 15
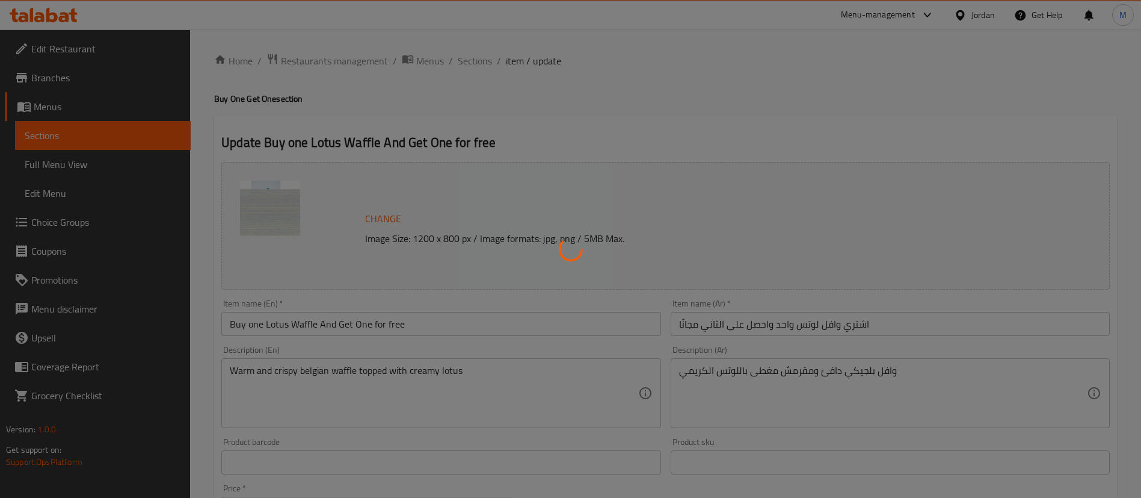
scroll to position [0, 0]
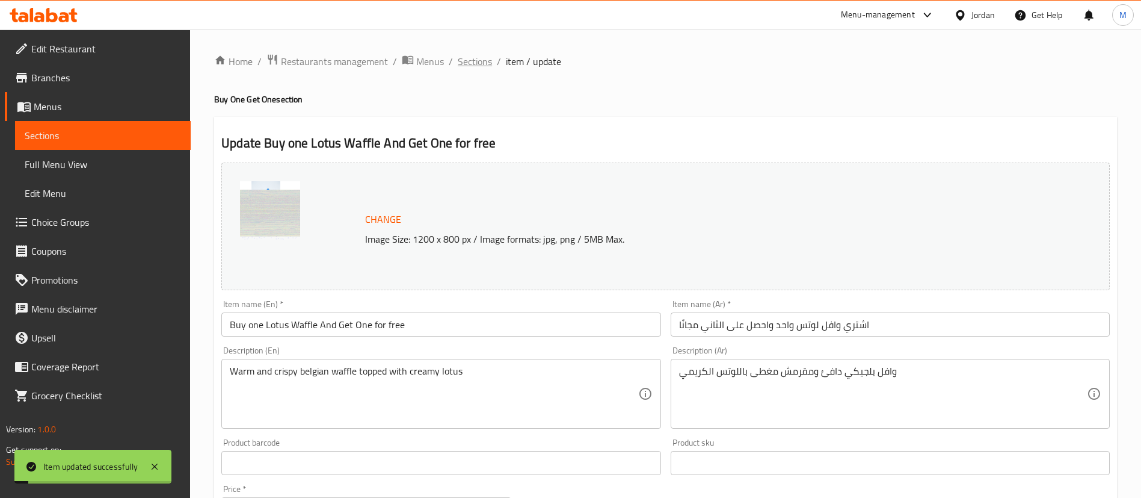
click at [479, 64] on span "Sections" at bounding box center [475, 61] width 34 height 14
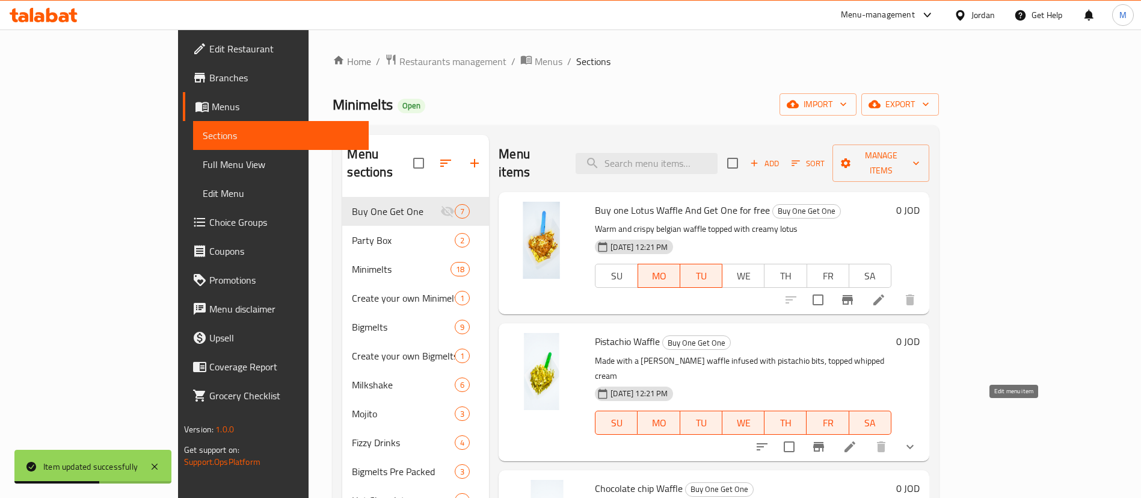
click at [857, 439] on icon at bounding box center [850, 446] width 14 height 14
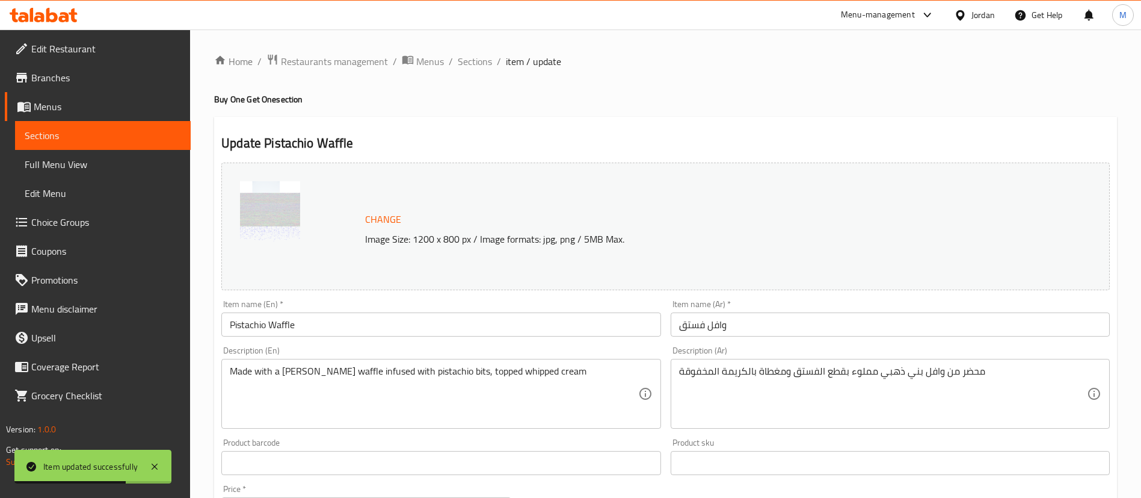
click at [377, 327] on input "Pistachio Waffle" at bounding box center [440, 324] width 439 height 24
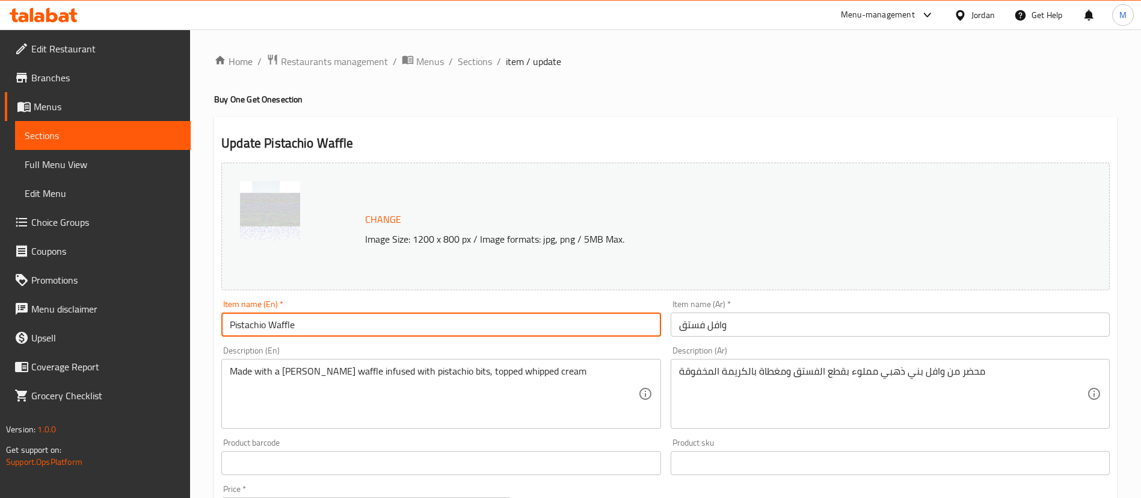
paste input "Buy one Lotus Waffle And Get One for free"
drag, startPoint x: 296, startPoint y: 328, endPoint x: 221, endPoint y: 327, distance: 75.2
click at [221, 327] on div "Item name (En)   * Pistachio Waffle Buy one Lotus Waffle And Get One for free I…" at bounding box center [441, 318] width 449 height 46
drag, startPoint x: 268, startPoint y: 322, endPoint x: 317, endPoint y: 325, distance: 49.5
click at [317, 325] on input "Buy one Lotus Waffle And Get One for free" at bounding box center [440, 324] width 439 height 24
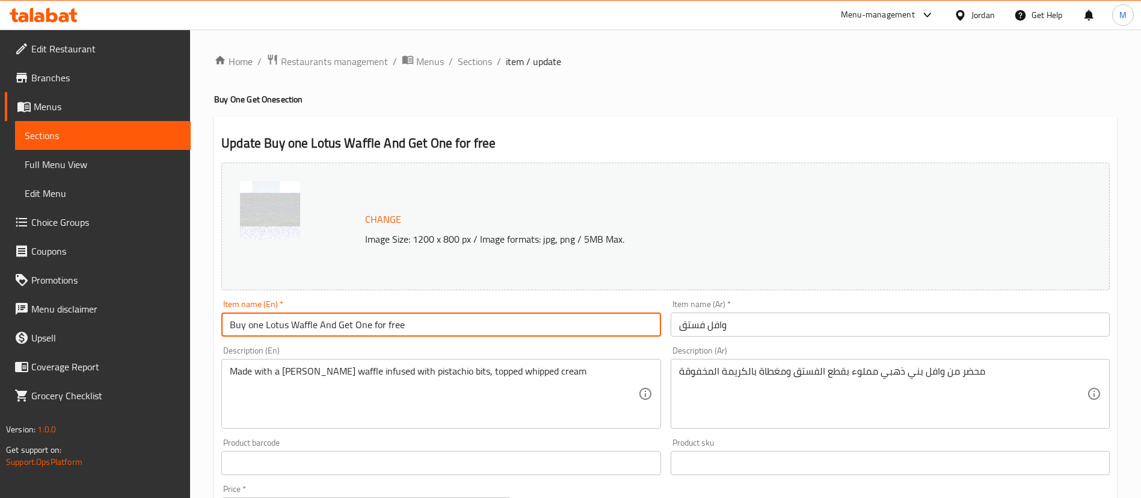
drag, startPoint x: 314, startPoint y: 326, endPoint x: 267, endPoint y: 320, distance: 47.3
click at [267, 320] on input "Buy one Lotus Waffle And Get One for free" at bounding box center [440, 324] width 439 height 24
paste input "Pistachio"
type input "Buy one Pistachio Waffle And Get One for free"
click at [742, 332] on input "وافل فستق" at bounding box center [890, 324] width 439 height 24
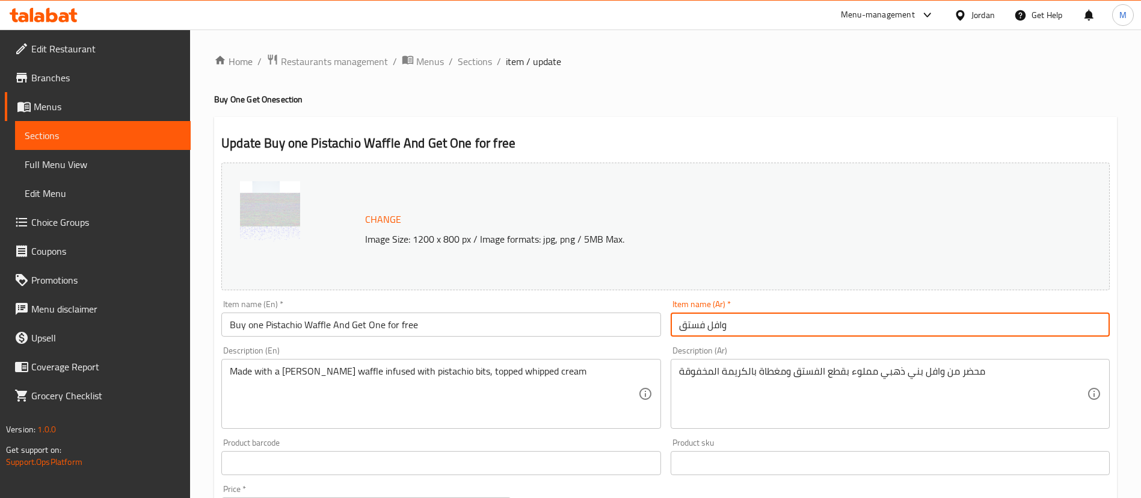
paste input "اشتري وافل لوتس واحد واحصل على الثاني مجانًا"
drag, startPoint x: 922, startPoint y: 330, endPoint x: 870, endPoint y: 326, distance: 52.5
click at [870, 326] on input "وافل فستق اشتري وافل لوتس واحد واحصل على الثاني مجانًا" at bounding box center [890, 324] width 439 height 24
drag, startPoint x: 841, startPoint y: 326, endPoint x: 800, endPoint y: 326, distance: 40.9
click at [800, 326] on input "اشتري وافل لوتس واحد واحصل على الثاني مجانًا" at bounding box center [890, 324] width 439 height 24
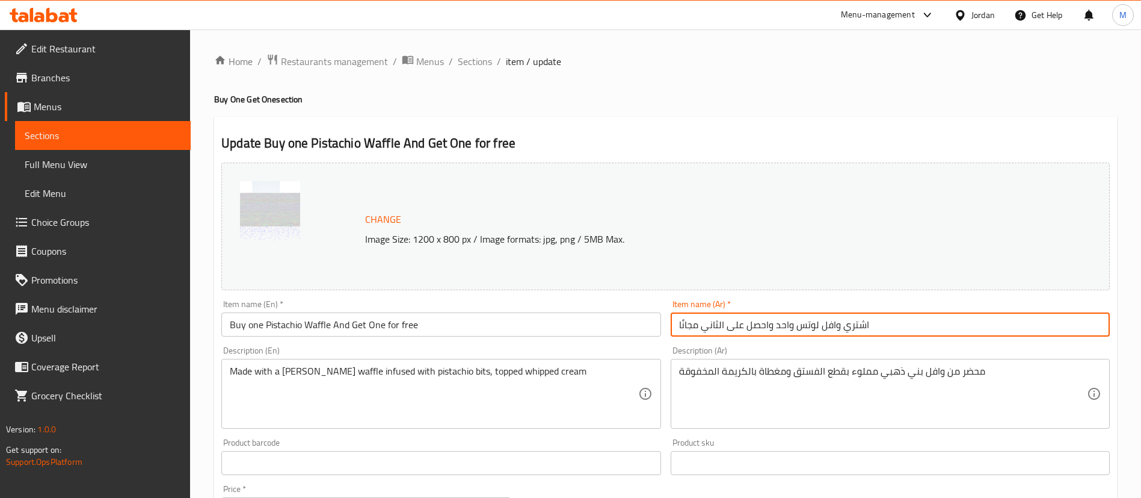
paste input "ستق"
type input "اشتري وافل فستق واحد واحصل على الثاني مجانًا"
click at [867, 100] on h4 "Buy One Get One section" at bounding box center [665, 99] width 903 height 12
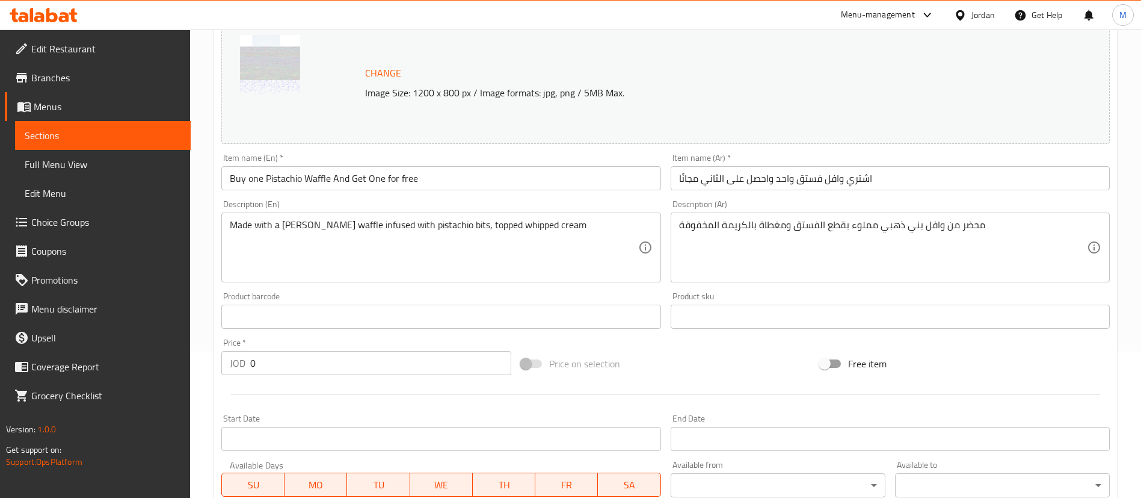
scroll to position [180, 0]
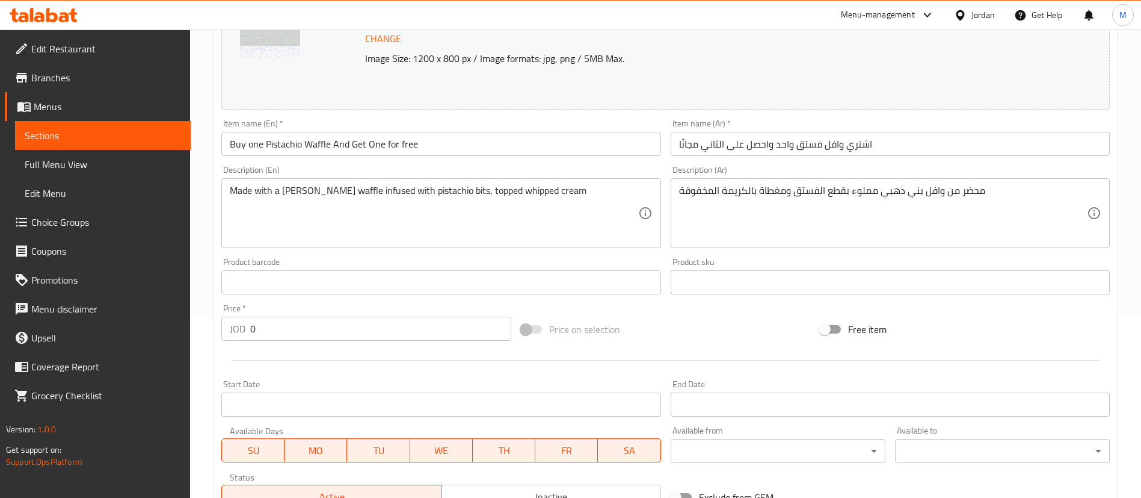
click at [389, 347] on div at bounding box center [666, 359] width 898 height 29
click at [378, 334] on input "0" at bounding box center [380, 328] width 261 height 24
type input "5.1"
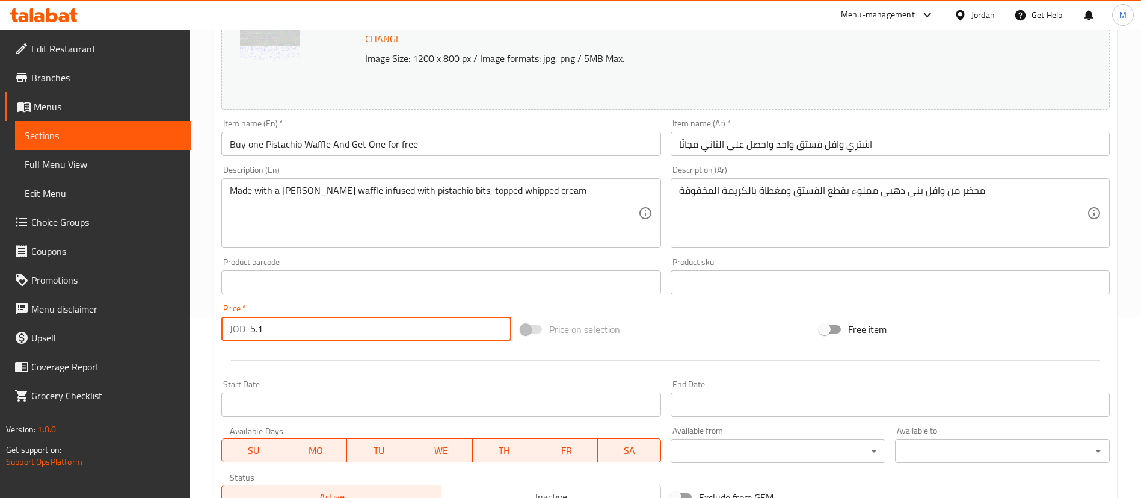
click at [408, 360] on hr at bounding box center [665, 360] width 869 height 1
click at [272, 447] on span "SU" at bounding box center [253, 450] width 53 height 17
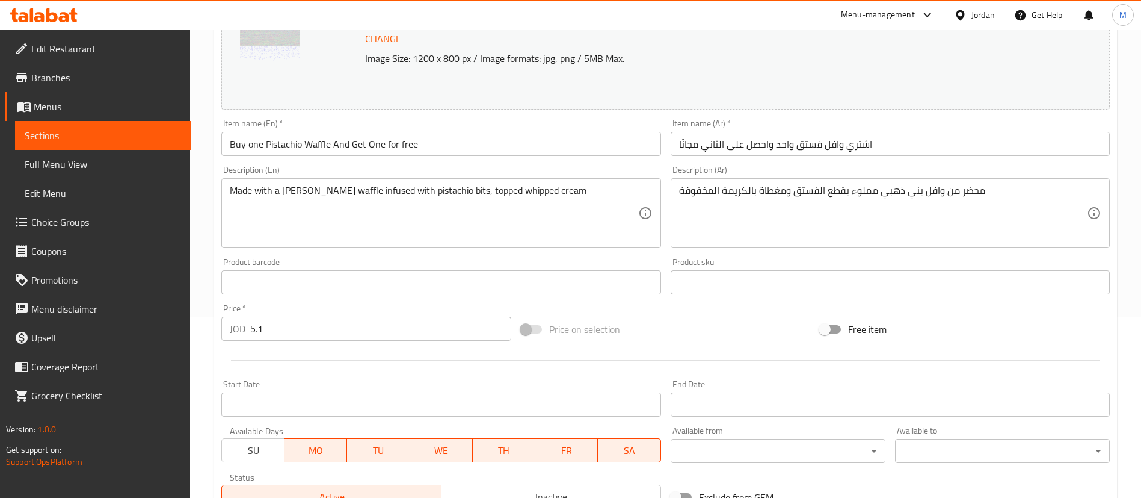
click at [440, 448] on span "WE" at bounding box center [441, 450] width 53 height 17
click at [498, 447] on span "TH" at bounding box center [504, 450] width 53 height 17
click at [569, 448] on span "FR" at bounding box center [566, 450] width 53 height 17
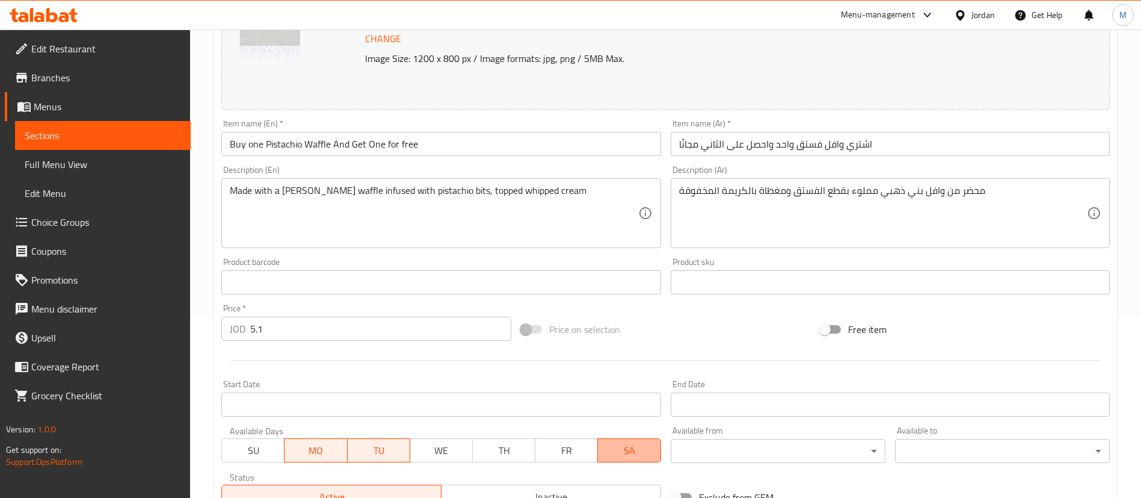
click at [631, 448] on span "SA" at bounding box center [629, 450] width 53 height 17
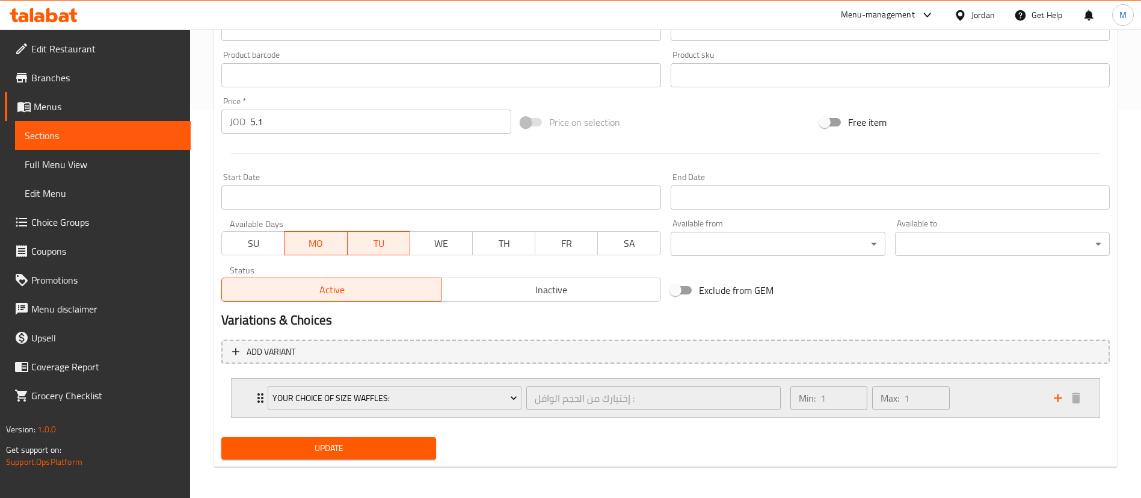
scroll to position [390, 0]
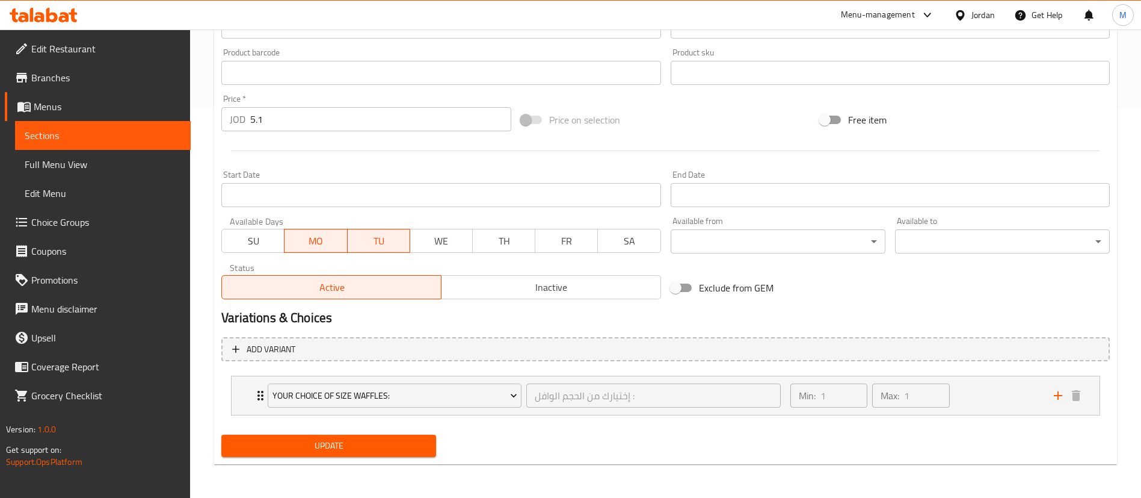
click at [384, 444] on span "Update" at bounding box center [329, 445] width 196 height 15
click at [1014, 411] on div "Min: 1 ​ Max: 1 ​" at bounding box center [915, 395] width 264 height 39
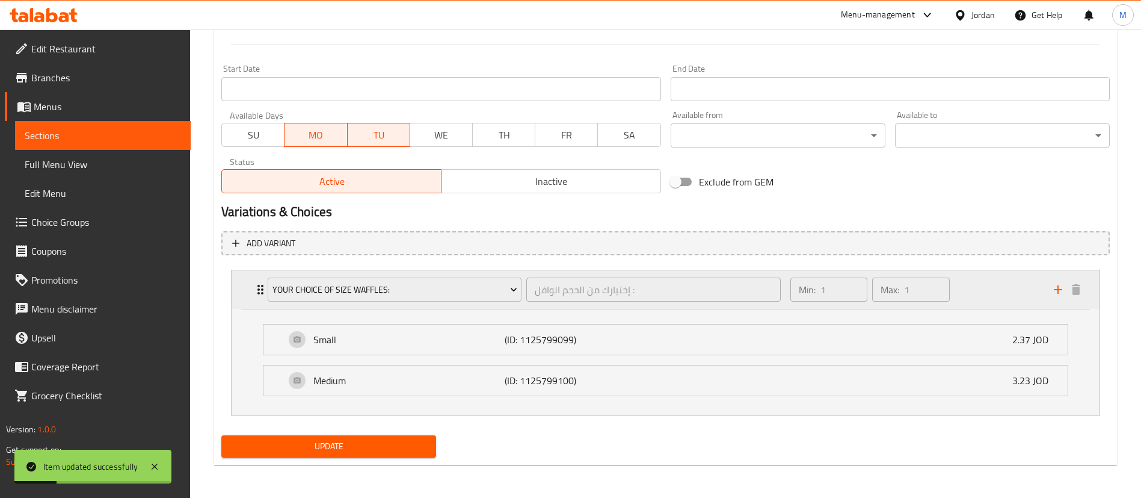
scroll to position [496, 0]
click at [392, 449] on span "Update" at bounding box center [329, 445] width 196 height 15
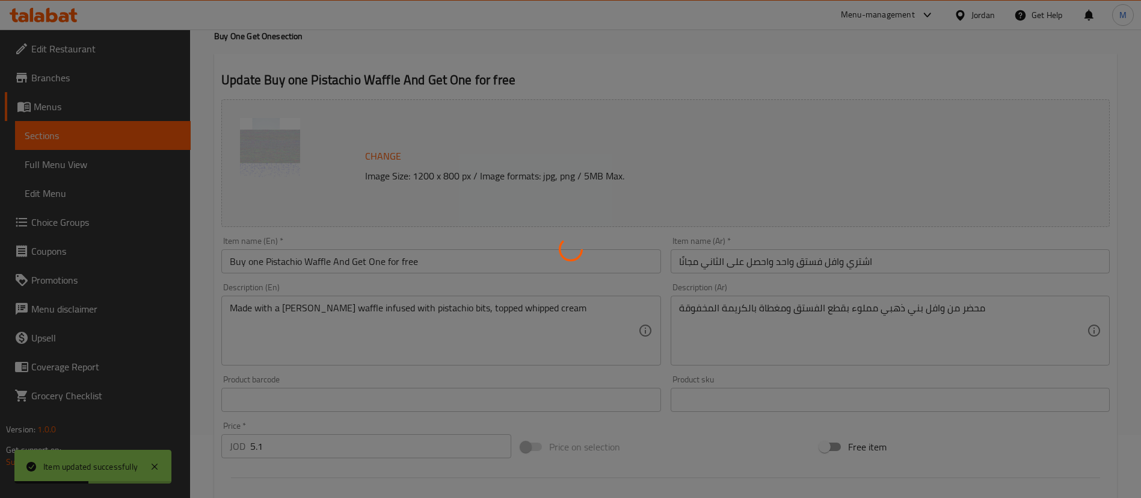
scroll to position [0, 0]
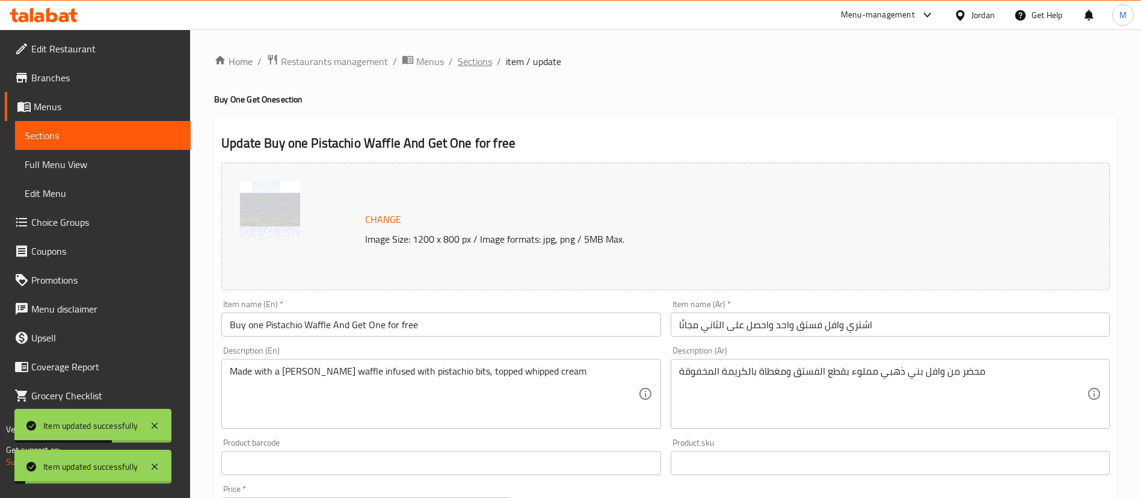
click at [479, 62] on span "Sections" at bounding box center [475, 61] width 34 height 14
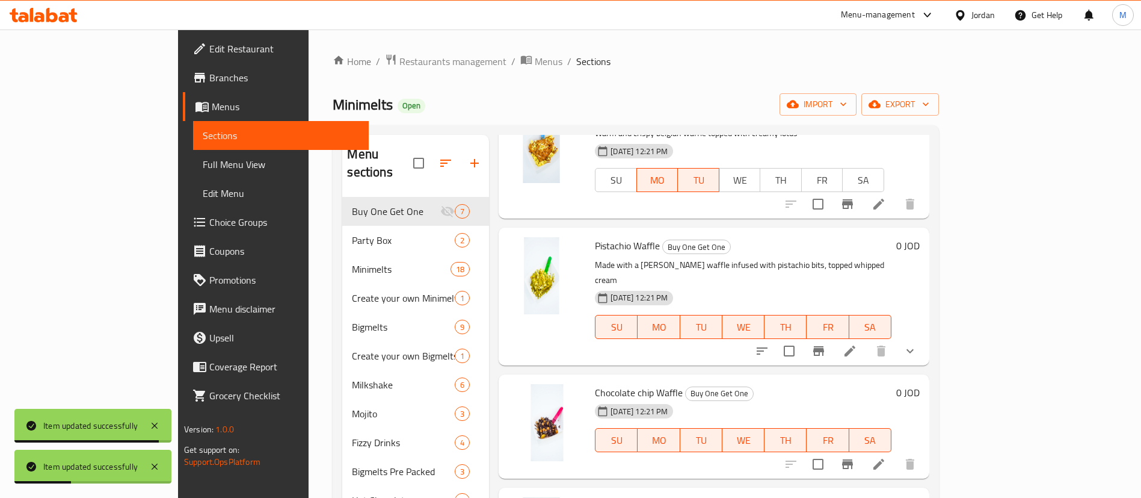
scroll to position [180, 0]
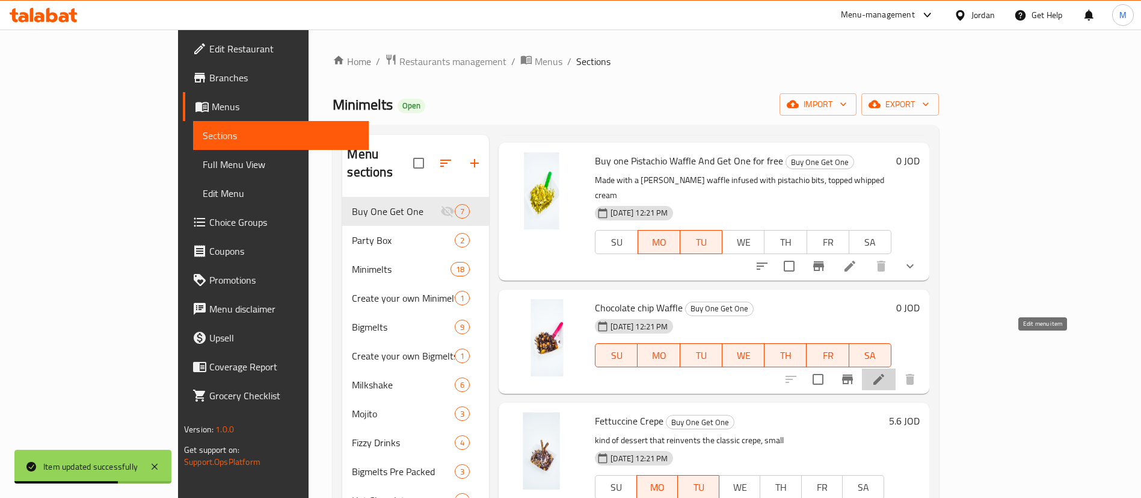
click at [886, 372] on icon at bounding box center [879, 379] width 14 height 14
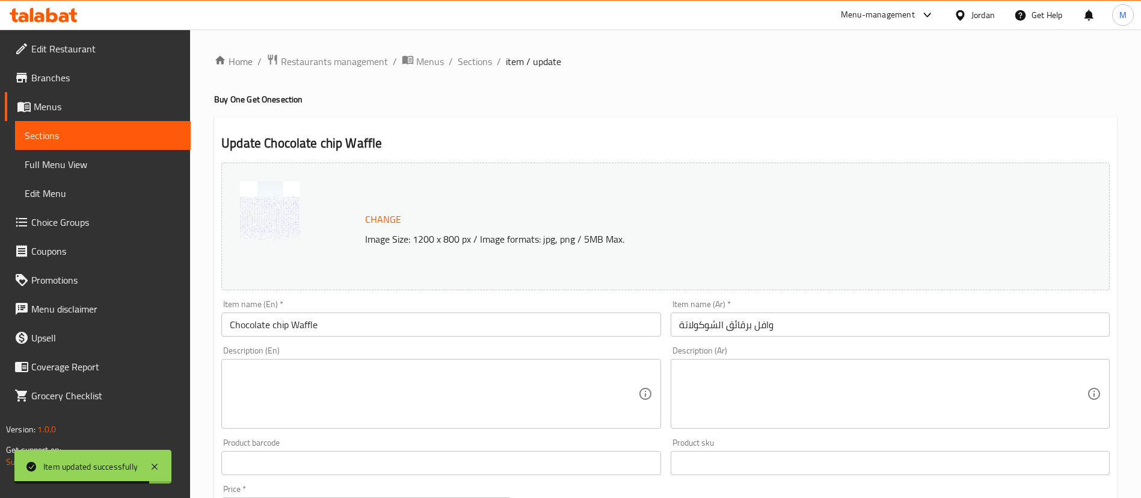
click at [378, 324] on input "Chocolate chip Waffle" at bounding box center [440, 324] width 439 height 24
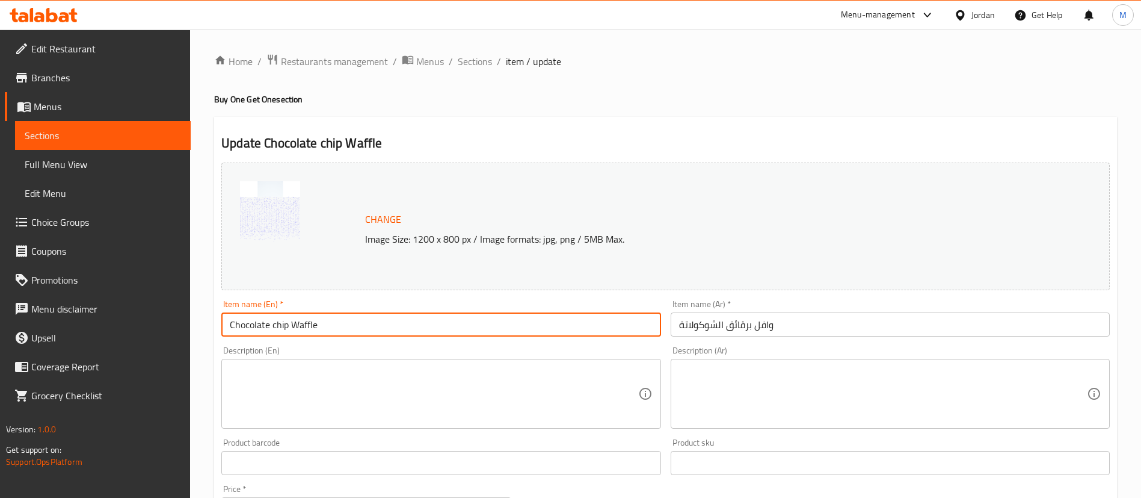
paste input "Buy one Lotus Waffle And Get One for free"
drag, startPoint x: 318, startPoint y: 320, endPoint x: 229, endPoint y: 313, distance: 88.7
click at [229, 313] on input "Chocolate chip Waffle Buy one Lotus Waffle And Get One for free" at bounding box center [440, 324] width 439 height 24
drag, startPoint x: 267, startPoint y: 323, endPoint x: 316, endPoint y: 327, distance: 49.5
click at [316, 327] on input "Buy one Lotus Waffle And Get One for free" at bounding box center [440, 324] width 439 height 24
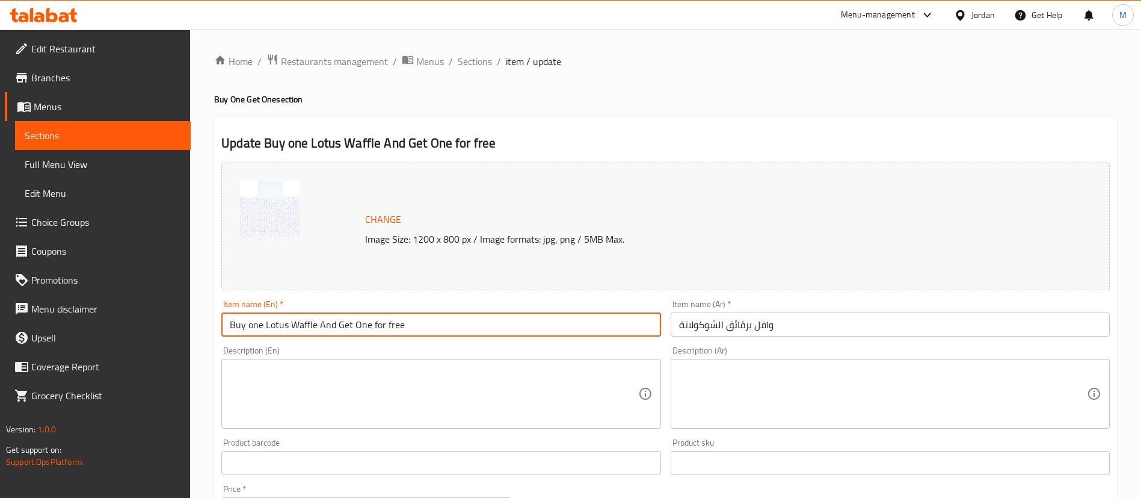
paste input "Chocolate chip"
click at [471, 327] on input "Buy one Chocolate chip Waffle And Get One for free" at bounding box center [440, 324] width 439 height 24
type input "Buy one Chocolate chip Waffle And Get One for free"
click at [819, 322] on input "وافل برقائق الشوكولاتة" at bounding box center [890, 324] width 439 height 24
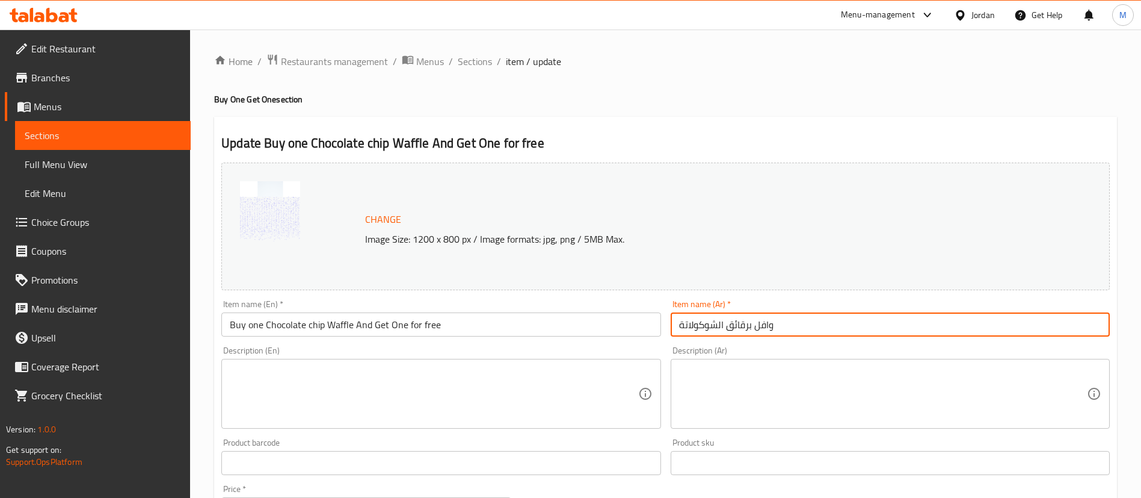
paste input "اشتري وافل لوتس واحد واحصل على الثاني مجانًا"
drag, startPoint x: 970, startPoint y: 328, endPoint x: 870, endPoint y: 319, distance: 100.9
click at [870, 319] on input "وافل برقائق الشوكولاتة اشتري وافل لوتس واحد واحصل على الثاني مجانًا" at bounding box center [890, 324] width 439 height 24
drag, startPoint x: 841, startPoint y: 327, endPoint x: 800, endPoint y: 323, distance: 40.5
click at [800, 323] on input "اشتري وافل لوتس واحد واحصل على الثاني مجانًا" at bounding box center [890, 324] width 439 height 24
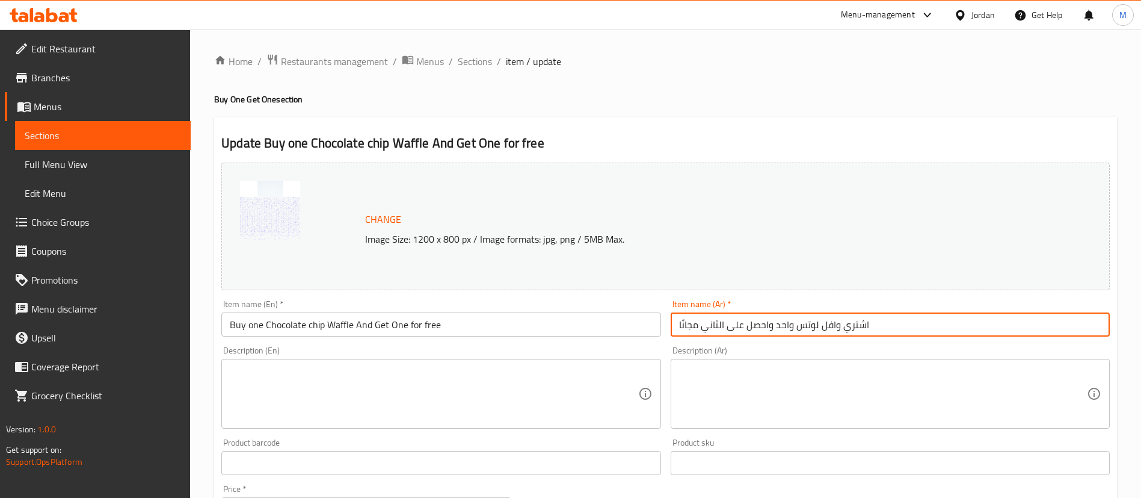
paste input "برقائق الشوكولاتة"
click at [961, 330] on input "اشتري وافل برقائق الشوكولاتة واحد واحصل على الثاني مجانًا" at bounding box center [890, 324] width 439 height 24
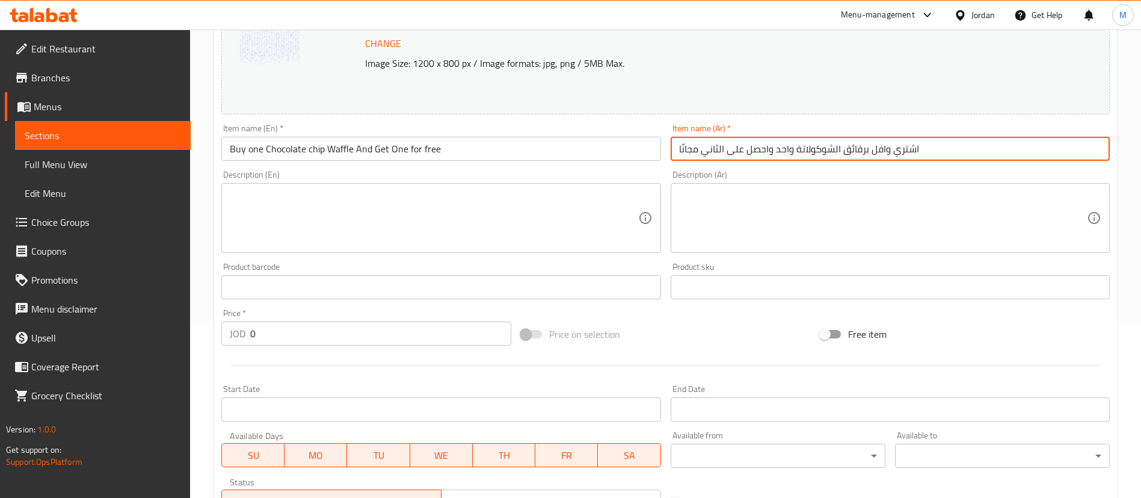
scroll to position [271, 0]
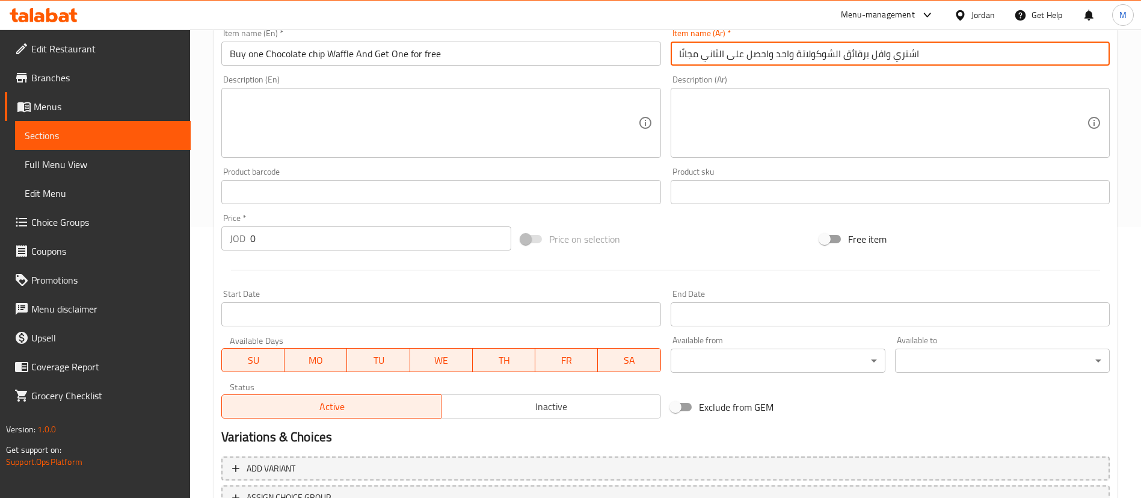
type input "اشتري وافل برقائق الشوكولاتة واحد واحصل على الثاني مجانًا"
click at [396, 238] on input "0" at bounding box center [380, 238] width 261 height 24
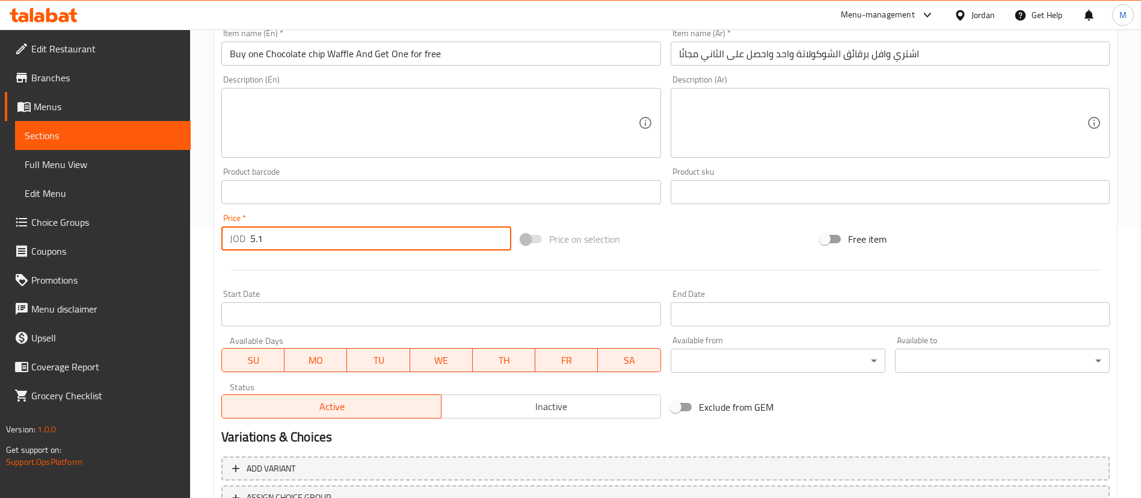
type input "5.1"
click at [399, 279] on div at bounding box center [666, 269] width 898 height 29
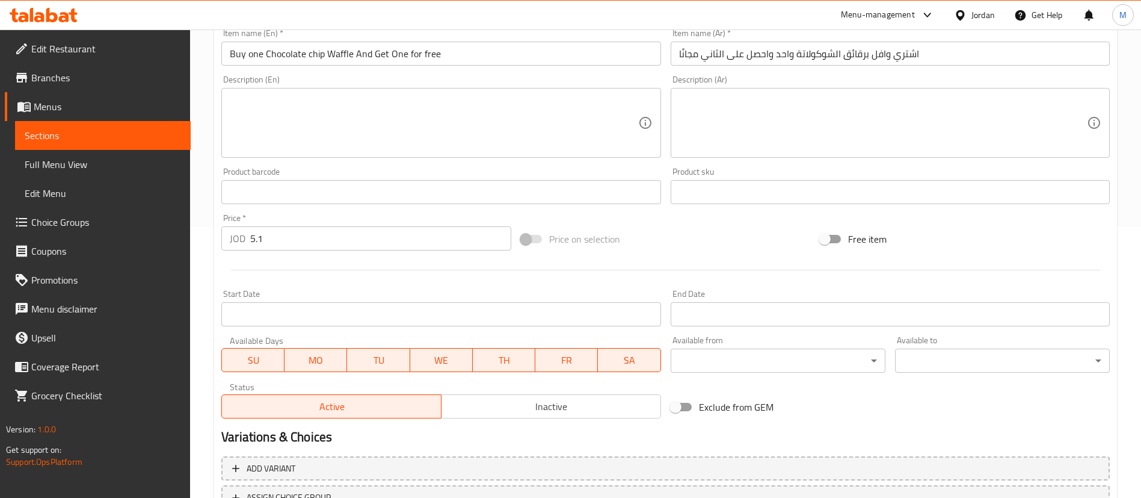
click at [256, 357] on span "SU" at bounding box center [253, 359] width 53 height 17
click at [443, 357] on span "WE" at bounding box center [441, 359] width 53 height 17
click at [510, 356] on span "TH" at bounding box center [504, 359] width 53 height 17
drag, startPoint x: 550, startPoint y: 354, endPoint x: 573, endPoint y: 351, distance: 23.6
click at [571, 352] on span "FR" at bounding box center [566, 359] width 53 height 17
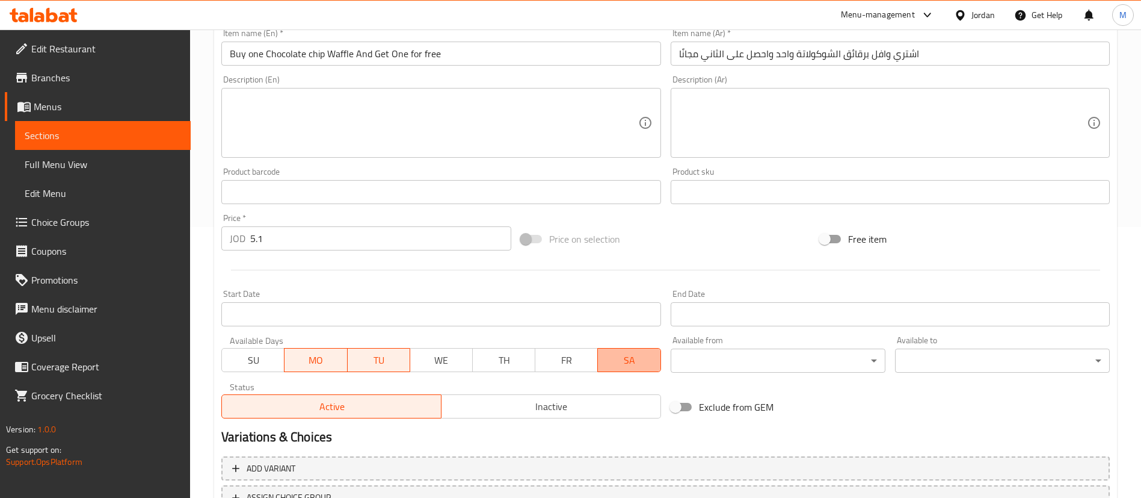
click at [607, 350] on button "SA" at bounding box center [628, 360] width 63 height 24
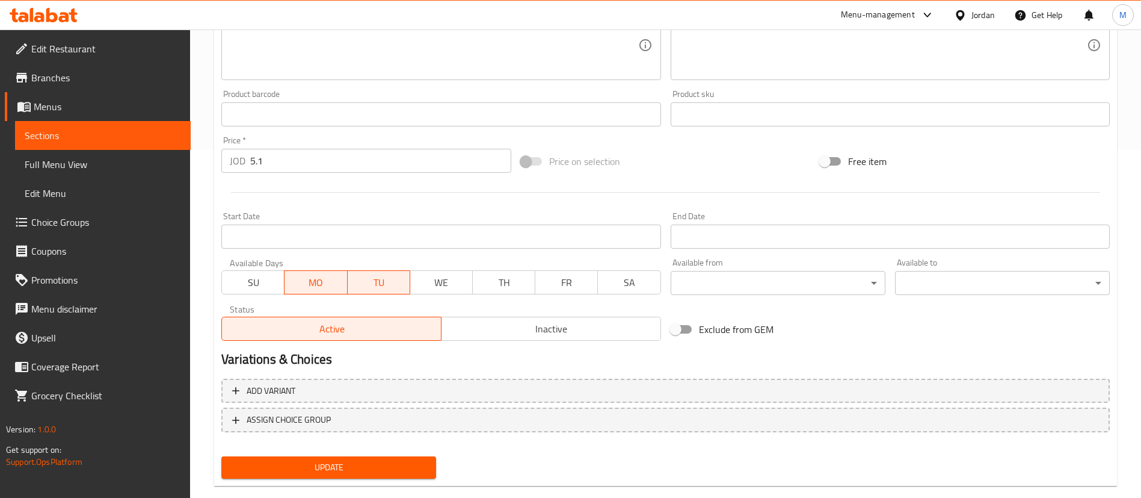
scroll to position [370, 0]
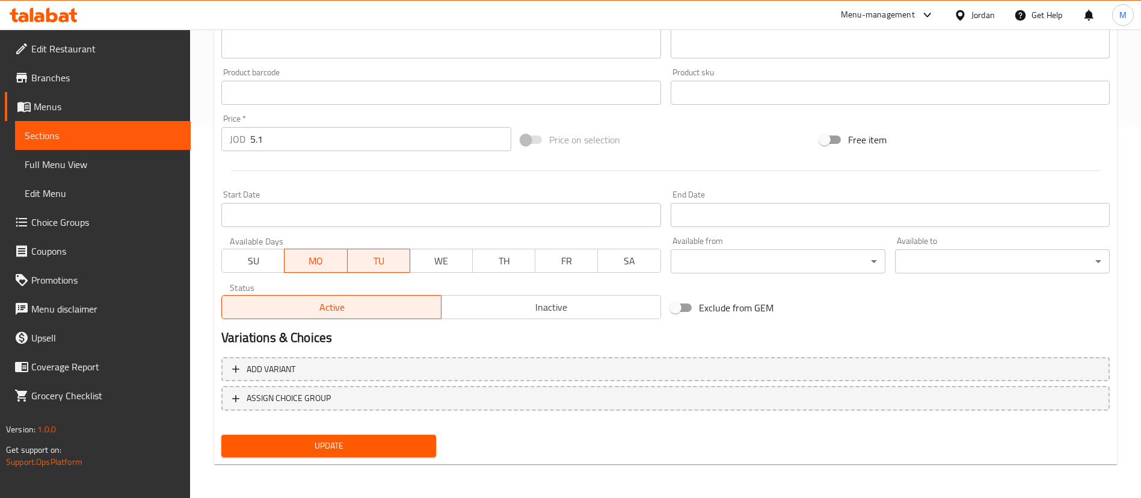
click at [497, 211] on input "Start Date" at bounding box center [440, 215] width 439 height 24
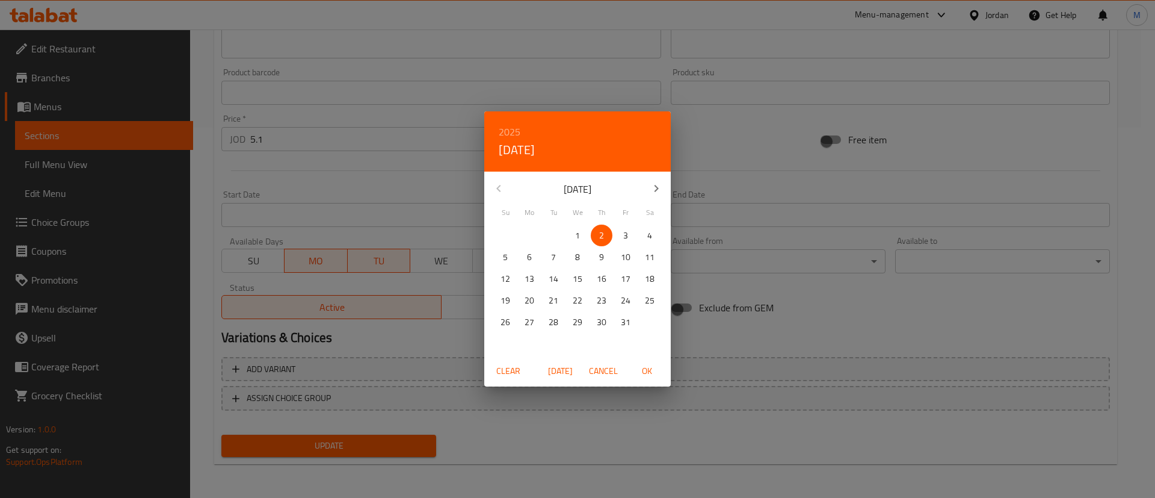
drag, startPoint x: 528, startPoint y: 256, endPoint x: 546, endPoint y: 289, distance: 37.2
click at [528, 256] on p "6" at bounding box center [529, 257] width 5 height 15
click at [647, 366] on span "OK" at bounding box center [646, 370] width 29 height 15
type input "[DATE]"
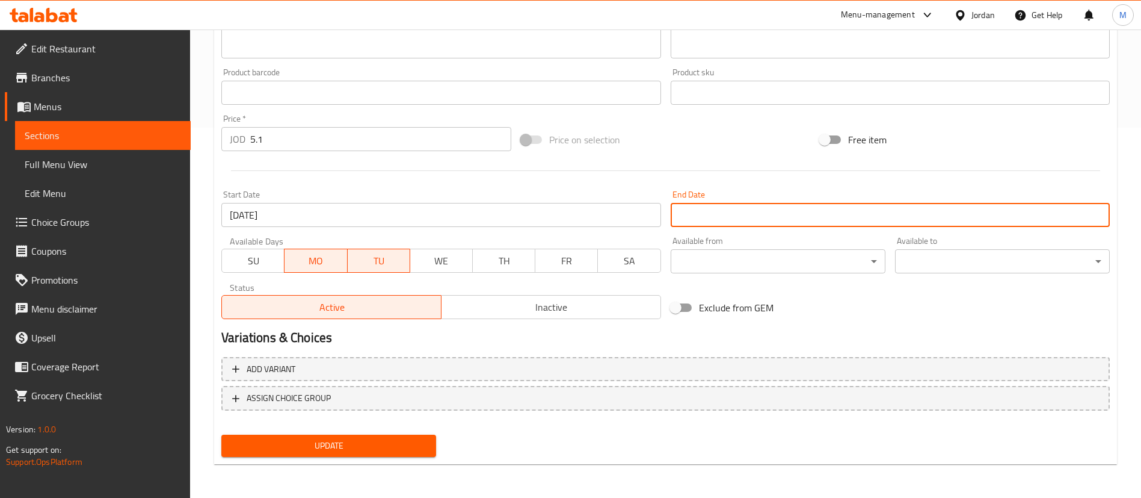
click at [708, 214] on input "Start Date" at bounding box center [890, 215] width 439 height 24
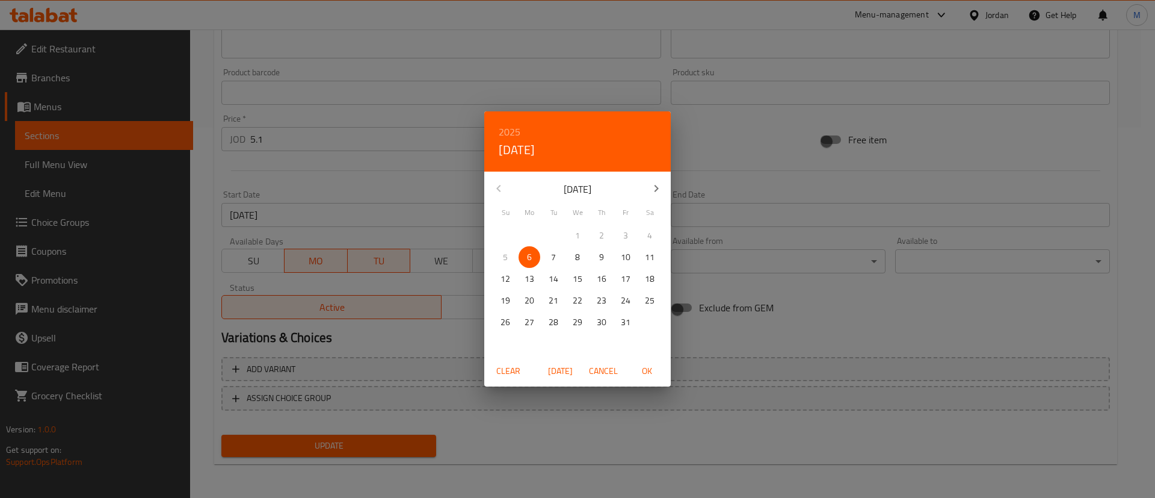
click at [653, 369] on span "OK" at bounding box center [646, 370] width 29 height 15
type input "[DATE]"
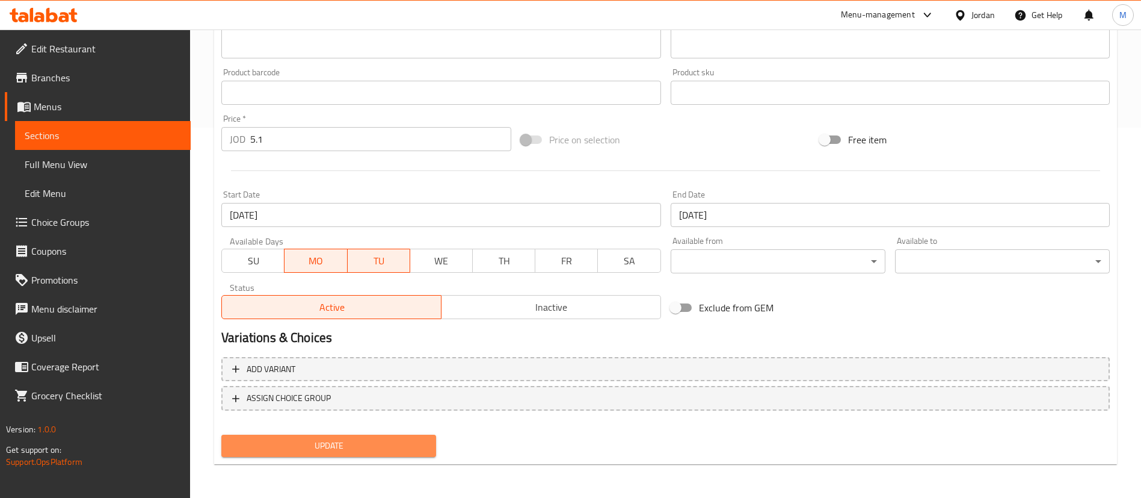
click at [414, 440] on span "Update" at bounding box center [329, 445] width 196 height 15
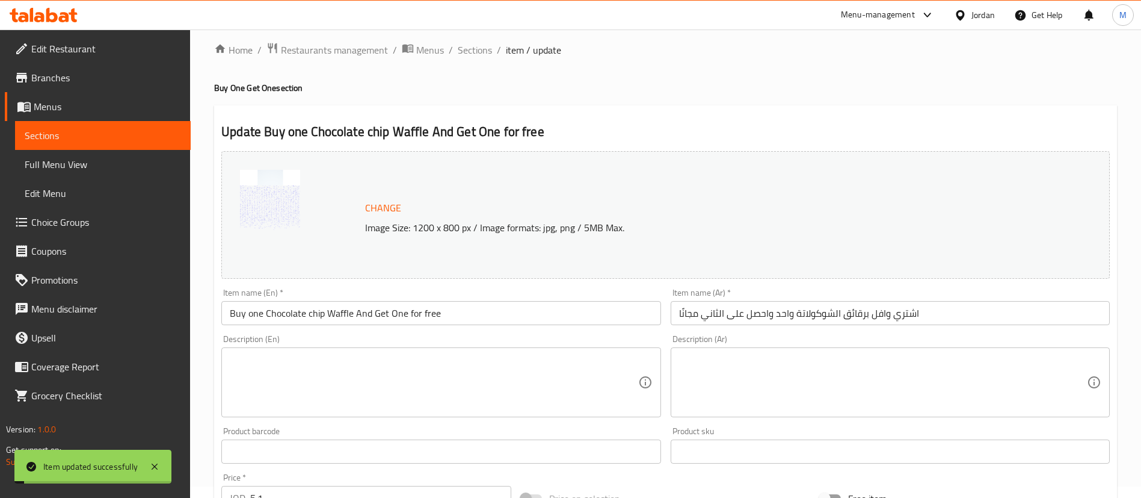
scroll to position [0, 0]
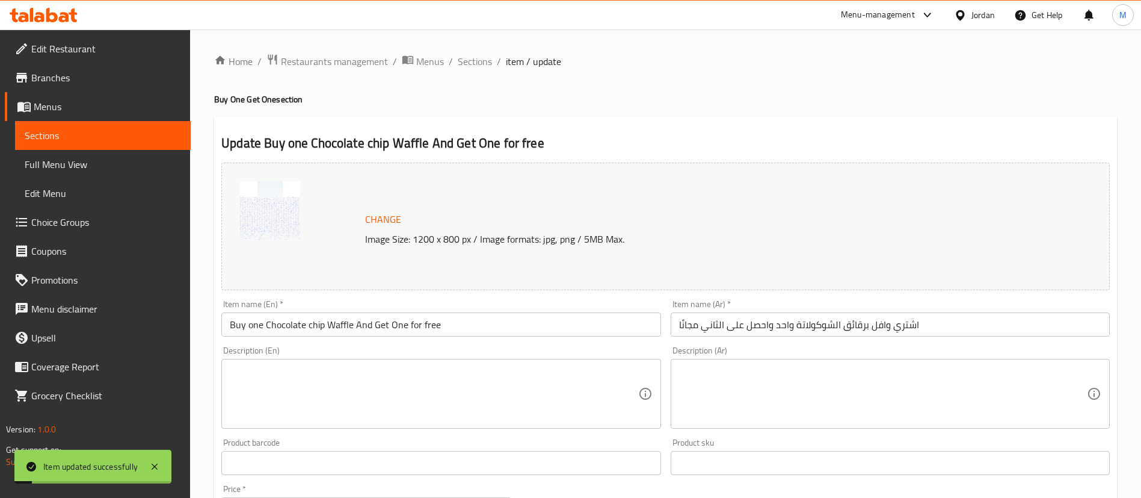
drag, startPoint x: 481, startPoint y: 61, endPoint x: 595, endPoint y: 91, distance: 118.2
click at [480, 61] on span "Sections" at bounding box center [475, 61] width 34 height 14
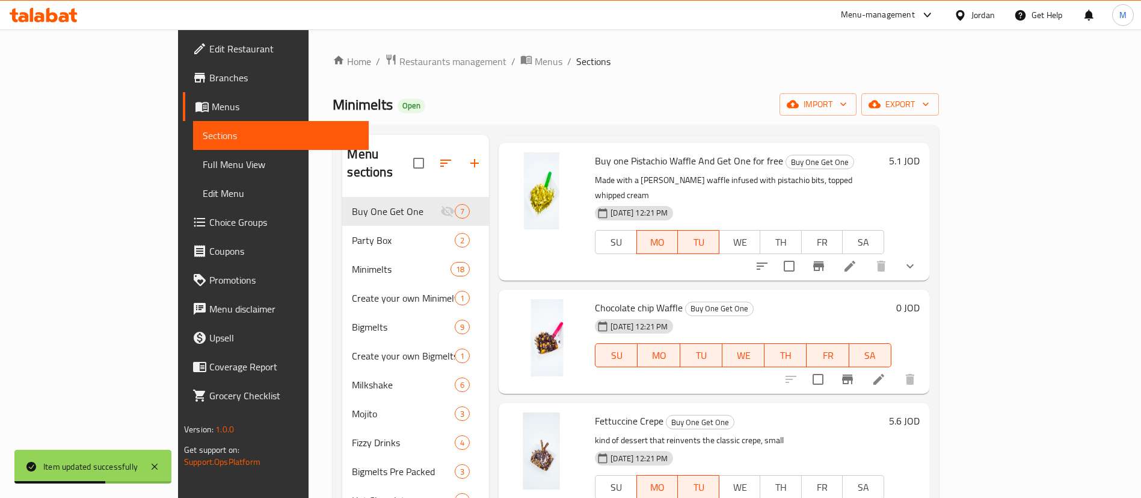
scroll to position [271, 0]
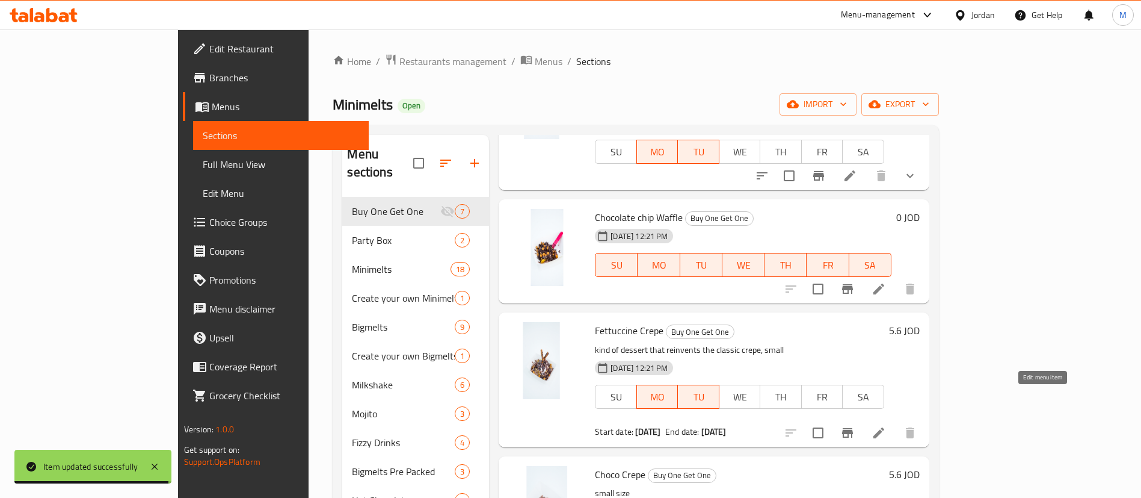
click at [886, 425] on icon at bounding box center [879, 432] width 14 height 14
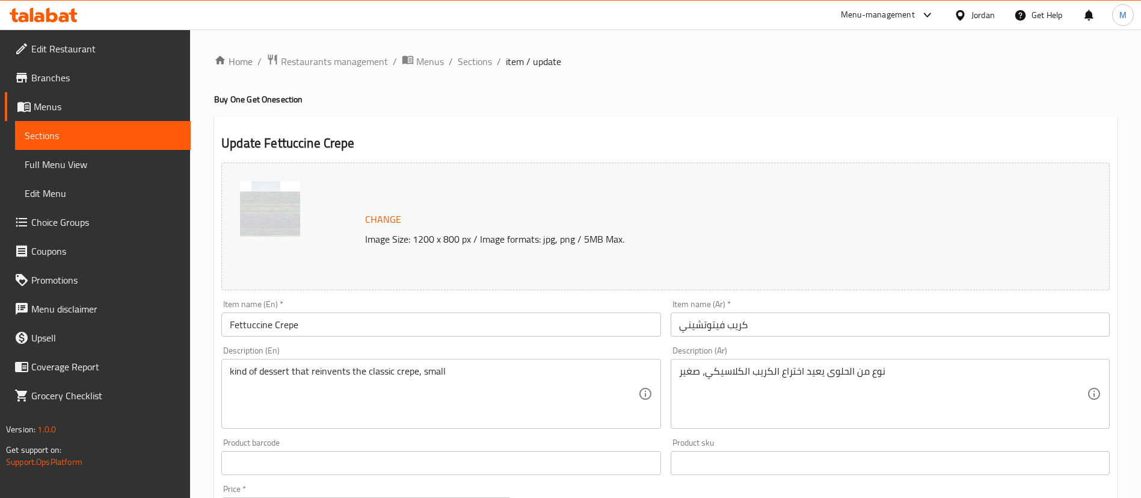
click at [225, 325] on input "Fettuccine Crepe" at bounding box center [440, 324] width 439 height 24
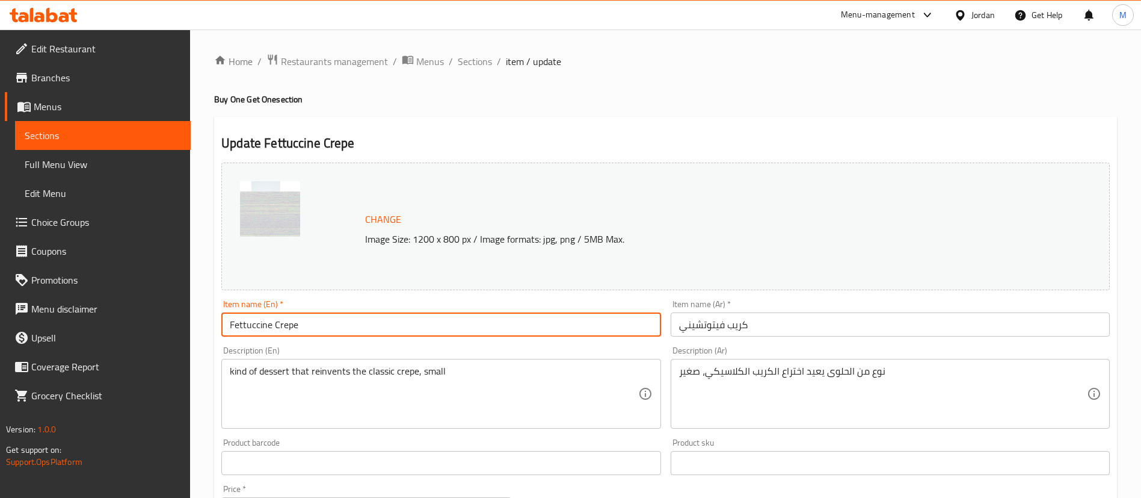
paste input "Buy one Lotus Waffle And Get One for free"
drag, startPoint x: 481, startPoint y: 325, endPoint x: 404, endPoint y: 324, distance: 77.0
click at [404, 324] on input "Buy one Lotus Waffle And Get One for free Fettuccine Crepe" at bounding box center [440, 324] width 439 height 24
drag, startPoint x: 267, startPoint y: 327, endPoint x: 314, endPoint y: 327, distance: 47.5
click at [314, 327] on input "Buy one Lotus Waffle And Get One for free" at bounding box center [440, 324] width 439 height 24
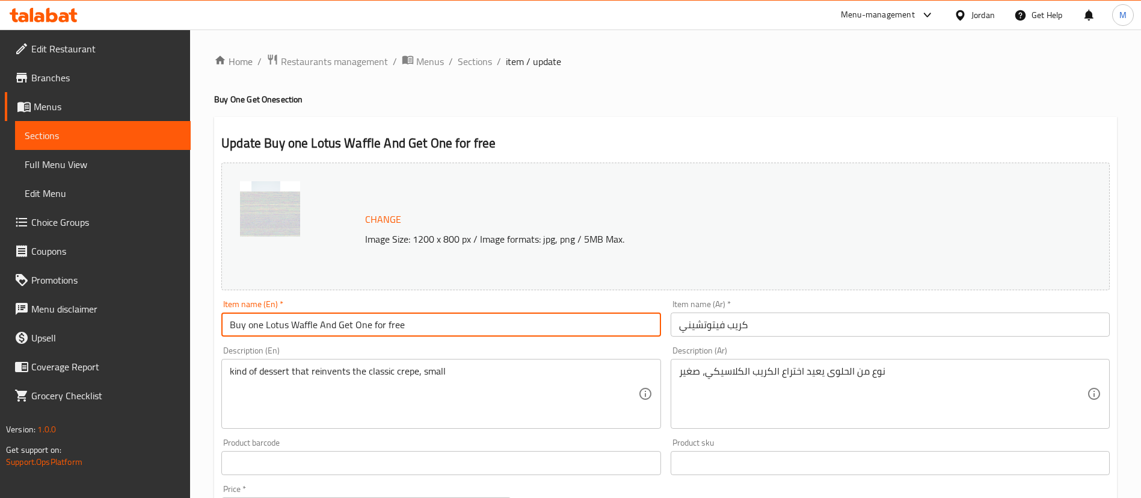
paste input "Fettuccine Crep"
type input "Buy one Fettuccine Crepe And Get One for free"
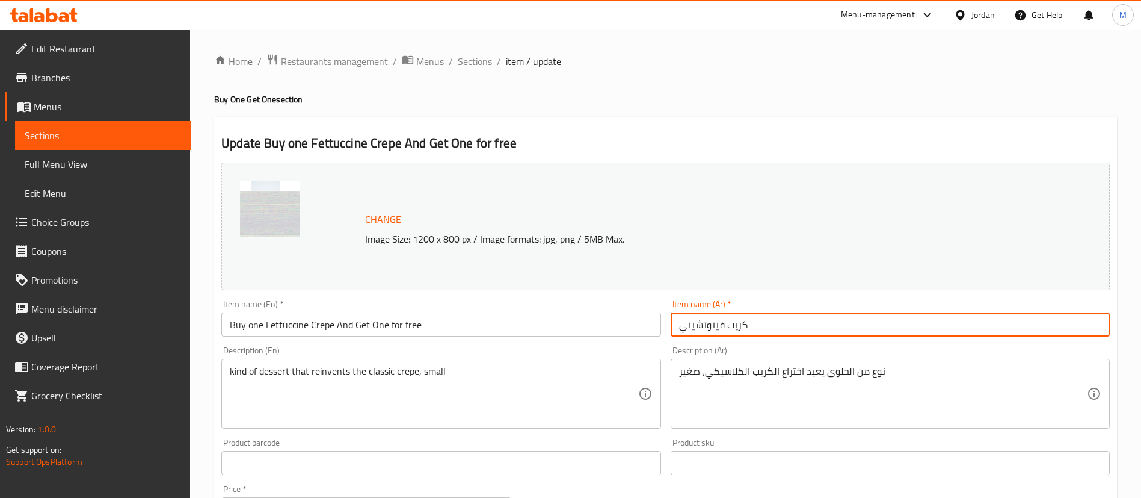
click at [757, 321] on input "كريب فيتوتشيني" at bounding box center [890, 324] width 439 height 24
paste input "اشتري وافل لوتس واحد واحصل على الثاني مجانًا"
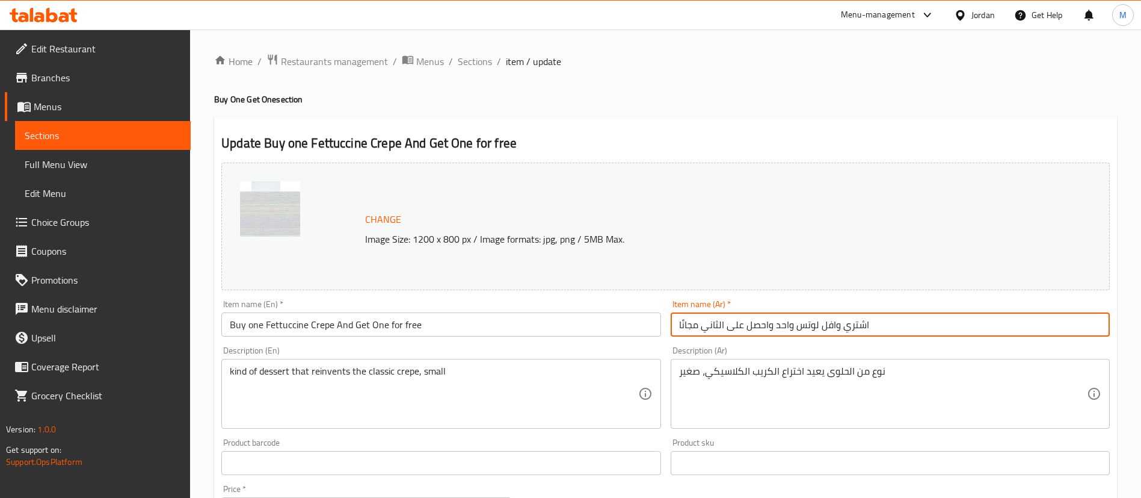
drag, startPoint x: 839, startPoint y: 327, endPoint x: 798, endPoint y: 329, distance: 41.0
click at [798, 329] on input "اشتري وافل لوتس واحد واحصل على الثاني مجانًا" at bounding box center [890, 324] width 439 height 24
paste input "[PERSON_NAME]"
type input "اشتري [PERSON_NAME] واحد واحصل على الثاني مجانًا"
click at [760, 82] on div "Home / Restaurants management / Menus / Sections / item / update Buy One Get On…" at bounding box center [665, 449] width 903 height 790
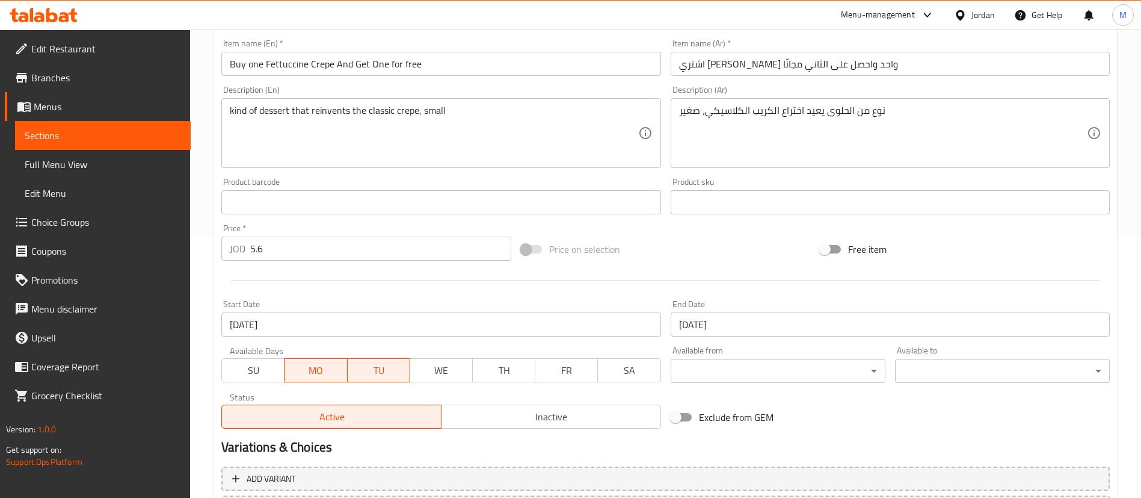
scroll to position [370, 0]
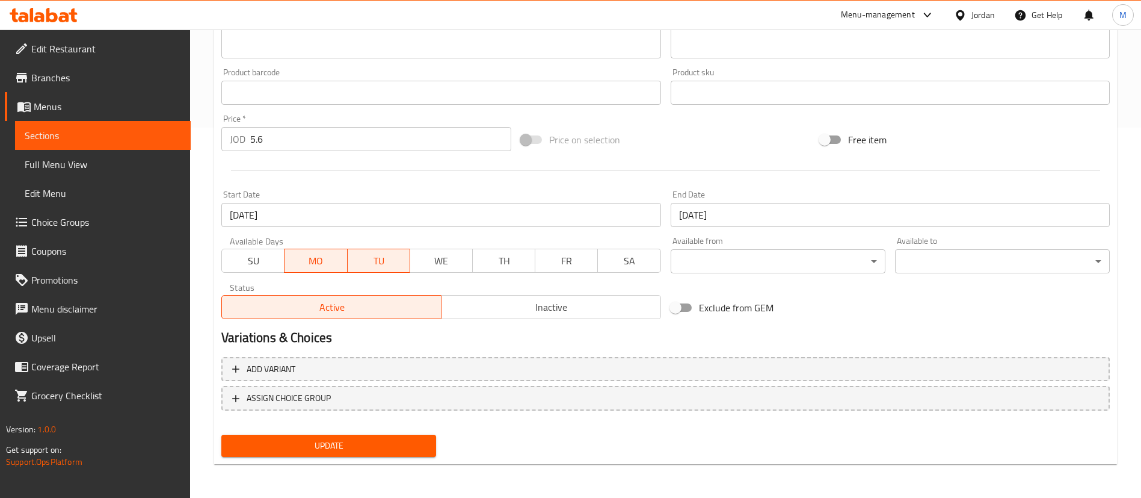
click at [416, 441] on span "Update" at bounding box center [329, 445] width 196 height 15
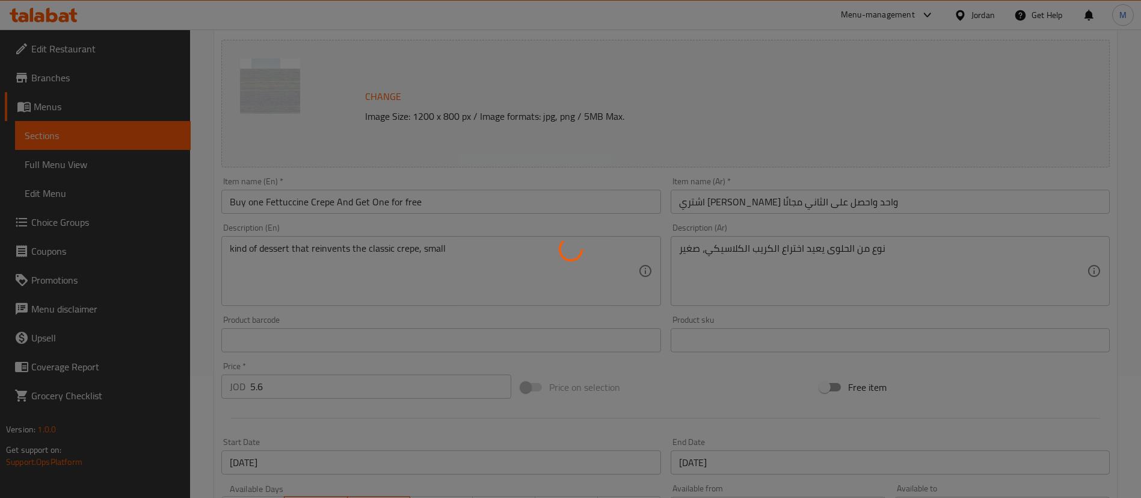
scroll to position [0, 0]
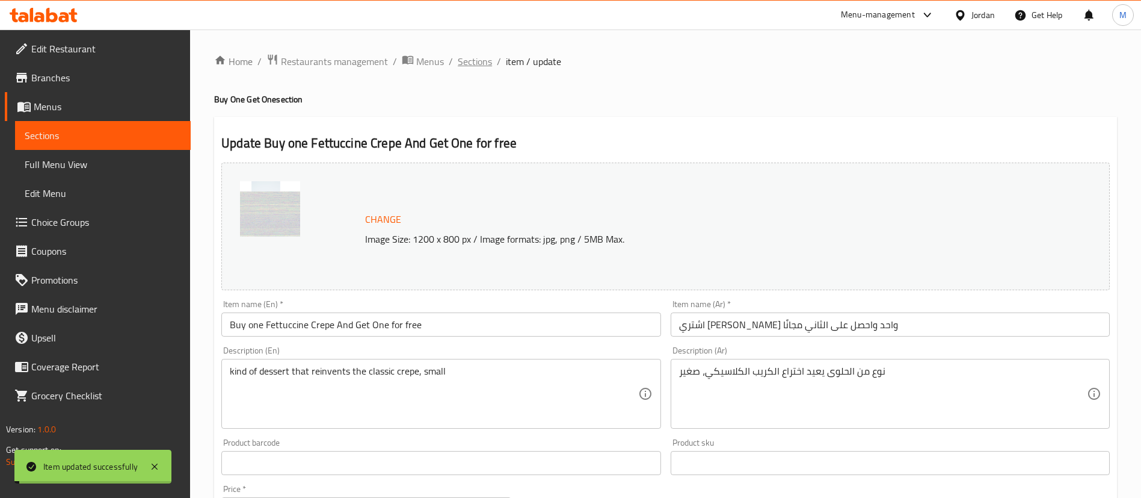
click at [479, 64] on span "Sections" at bounding box center [475, 61] width 34 height 14
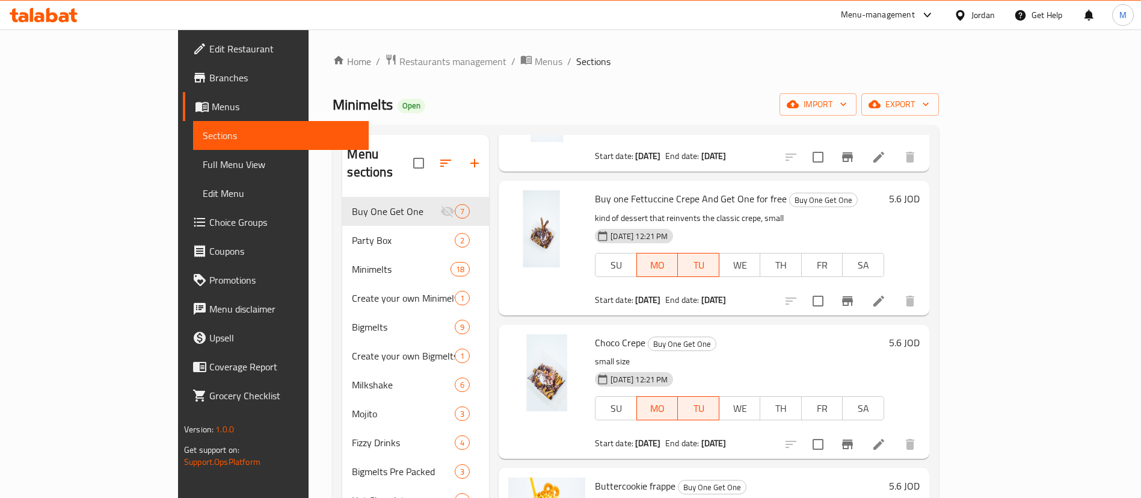
scroll to position [440, 0]
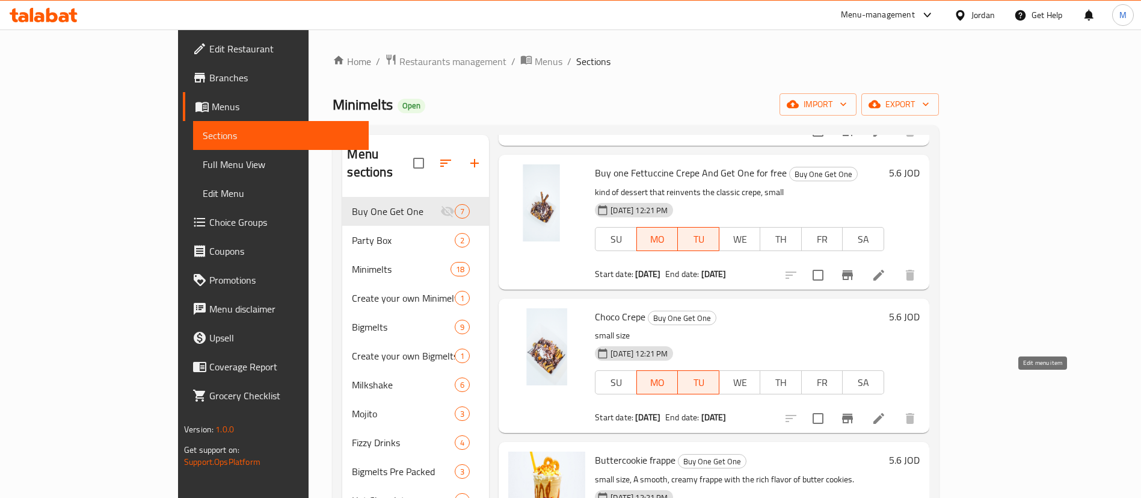
click at [886, 411] on icon at bounding box center [879, 418] width 14 height 14
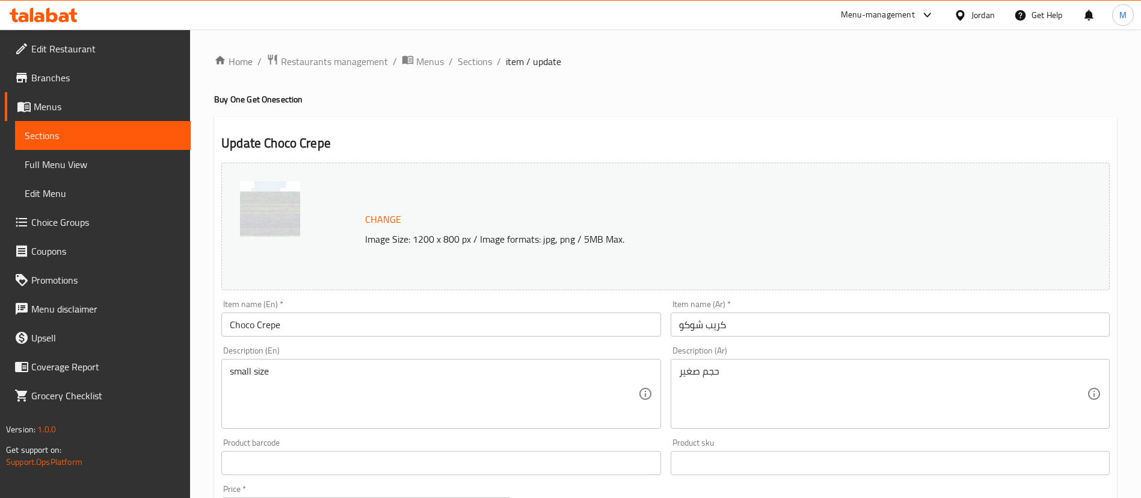
click at [301, 329] on input "Choco Crepe" at bounding box center [440, 324] width 439 height 24
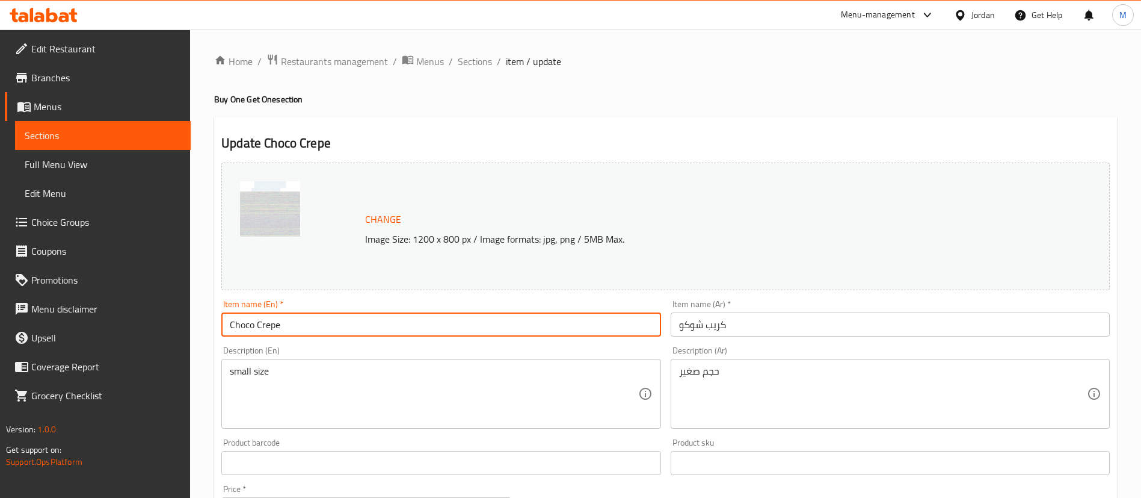
click at [301, 329] on input "Choco Crepe" at bounding box center [440, 324] width 439 height 24
click at [383, 320] on input "Choco Crepe" at bounding box center [440, 324] width 439 height 24
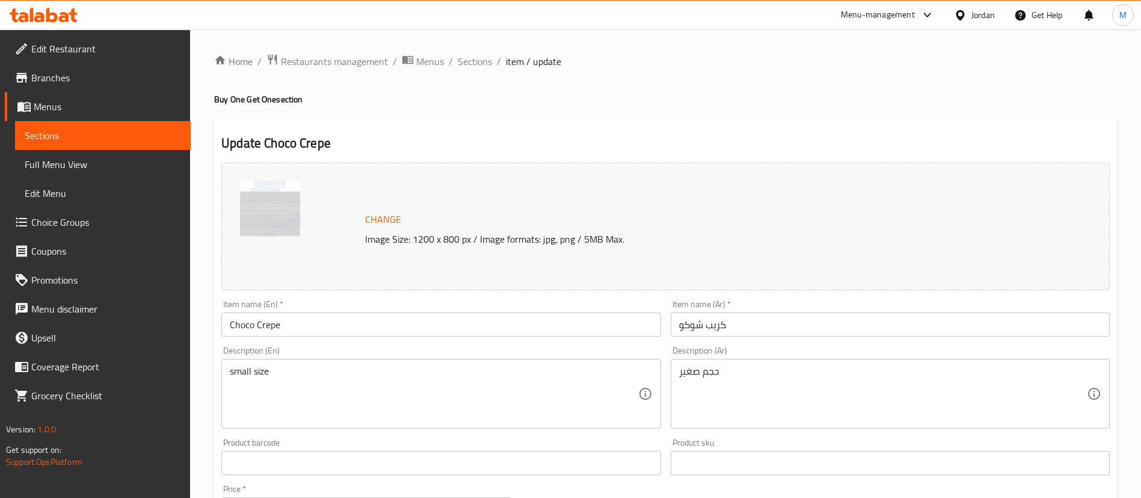
click at [253, 265] on div at bounding box center [300, 226] width 120 height 90
click at [303, 321] on input "Choco Crepe" at bounding box center [440, 324] width 439 height 24
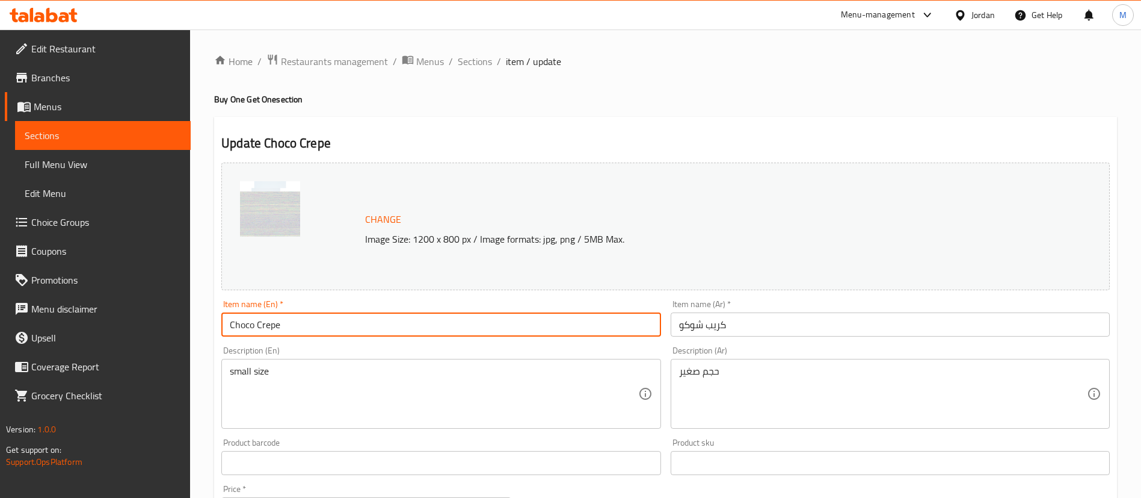
click at [303, 321] on input "Choco Crepe" at bounding box center [440, 324] width 439 height 24
click at [303, 321] on input "text" at bounding box center [440, 324] width 439 height 24
paste input "Buy one Lotus Waffle And Get One for free"
drag, startPoint x: 266, startPoint y: 322, endPoint x: 315, endPoint y: 327, distance: 49.0
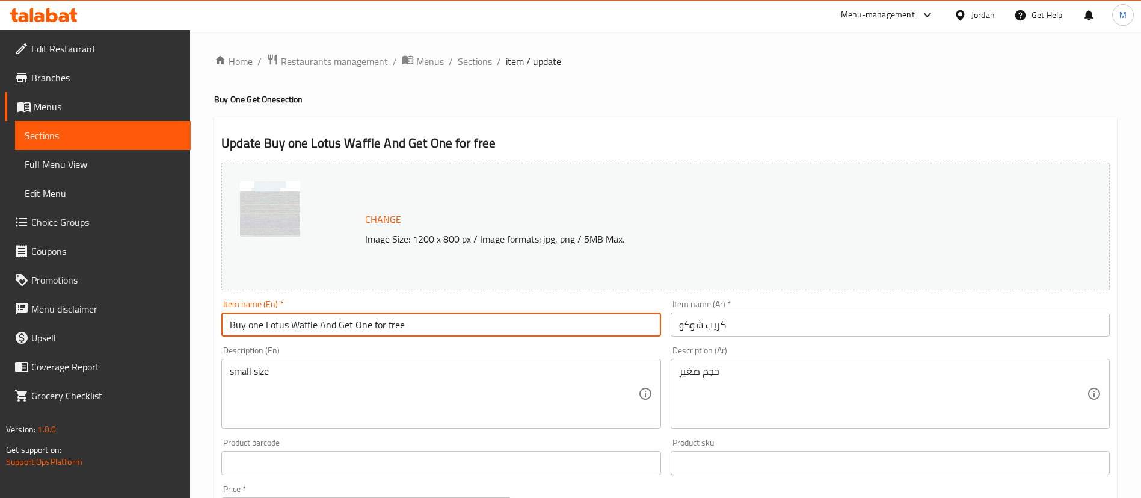
click at [315, 327] on input "Buy one Lotus Waffle And Get One for free" at bounding box center [440, 324] width 439 height 24
paste input "Buy one Lotus Waffle And Get One for free"
paste input "Choco Crep"
type input "Buy one Choco Crepe And Get One for free"
click at [738, 327] on input "كريب شوكو" at bounding box center [890, 324] width 439 height 24
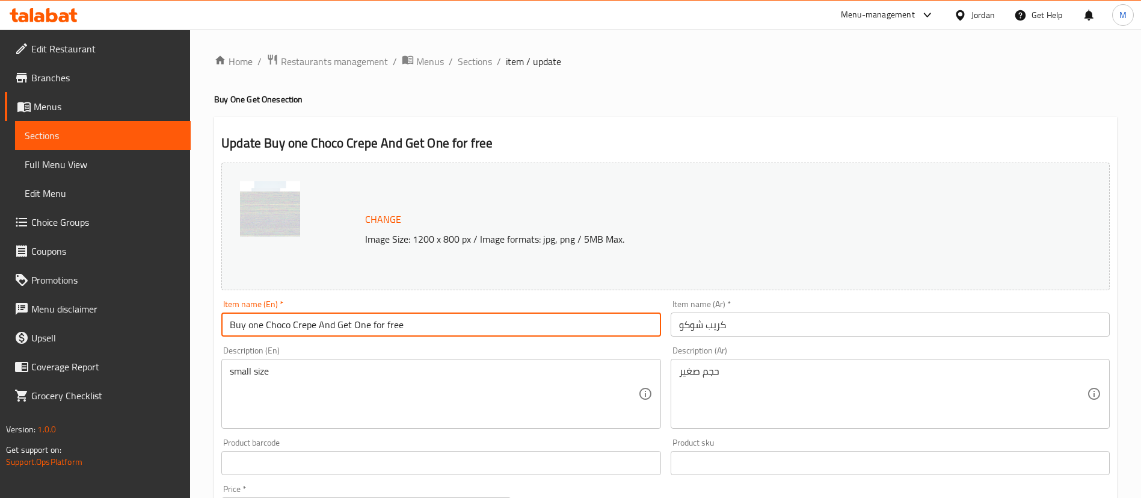
click at [738, 327] on input "كريب شوكو" at bounding box center [890, 324] width 439 height 24
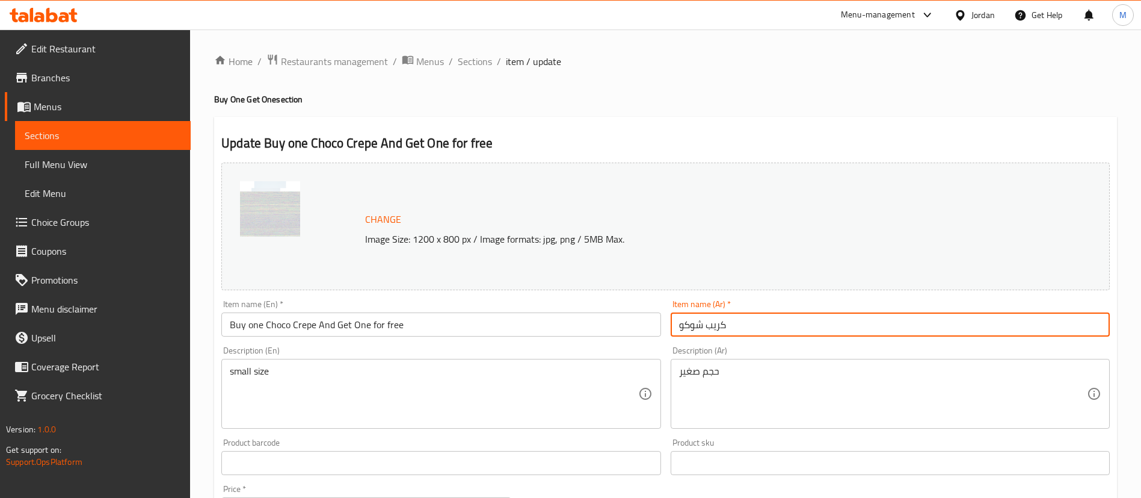
click at [738, 327] on input "كريب شوكو" at bounding box center [890, 324] width 439 height 24
click at [738, 327] on input "text" at bounding box center [890, 324] width 439 height 24
paste input "اشتري وافل لوتس واحد واحصل على الثاني مجانًا"
drag, startPoint x: 839, startPoint y: 327, endPoint x: 800, endPoint y: 325, distance: 39.1
click at [800, 325] on input "اشتري وافل لوتس واحد واحصل على الثاني مجانًا" at bounding box center [890, 324] width 439 height 24
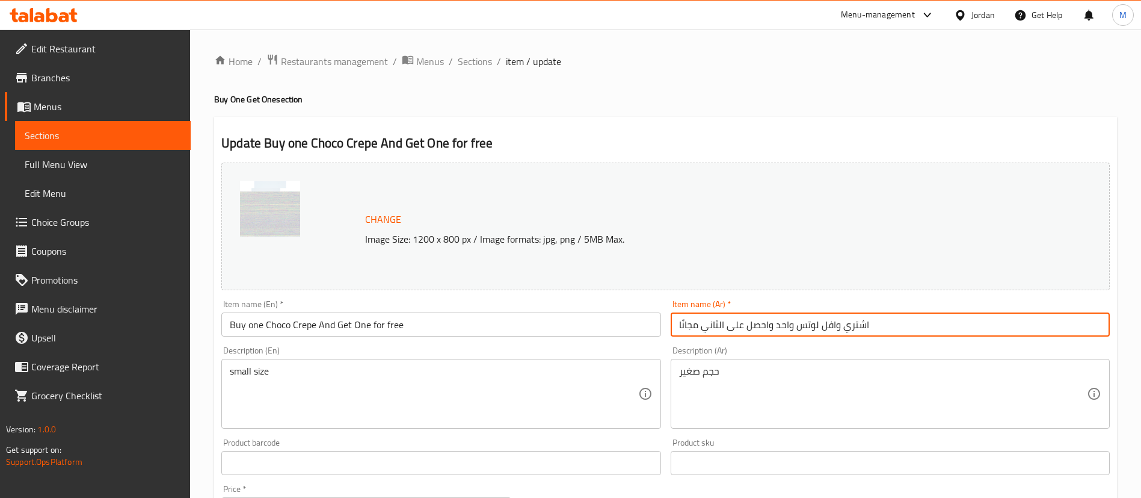
paste input "ريب شوكو"
type input "اشتري كريب شوكو واحد واحصل على الثاني مجانًا"
click at [751, 106] on div "Home / Restaurants management / Menus / Sections / item / update Buy One Get On…" at bounding box center [665, 449] width 903 height 790
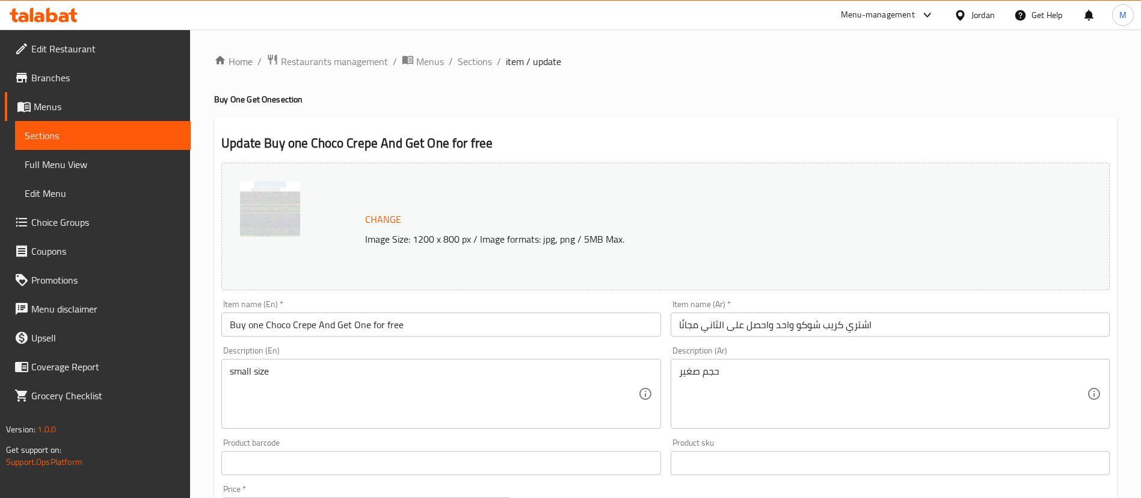
scroll to position [90, 0]
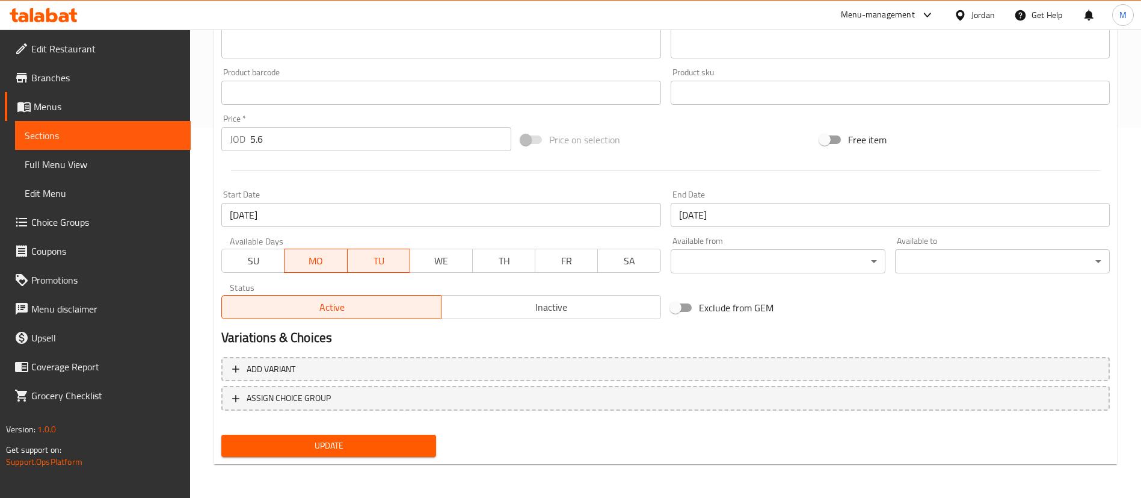
click at [418, 440] on span "Update" at bounding box center [329, 445] width 196 height 15
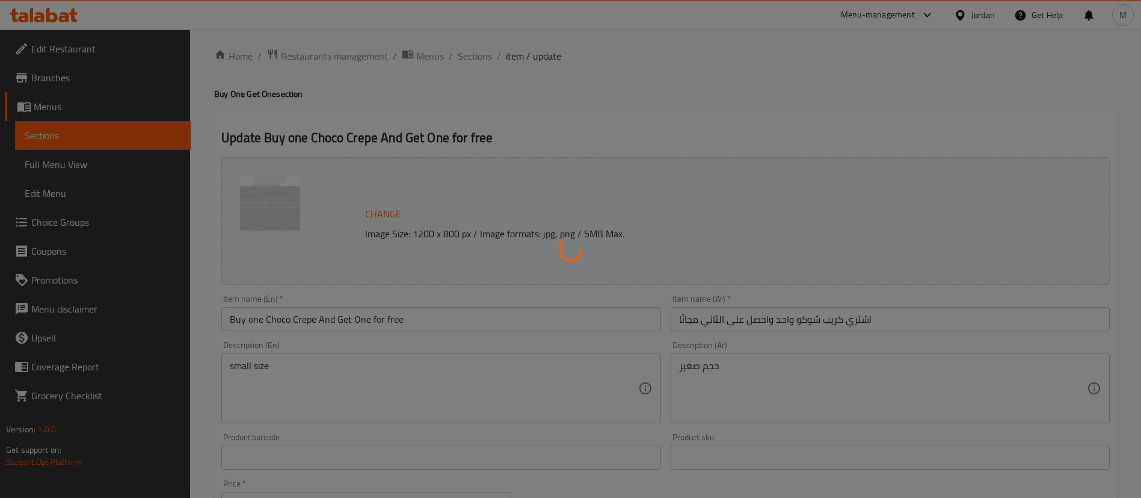
scroll to position [0, 0]
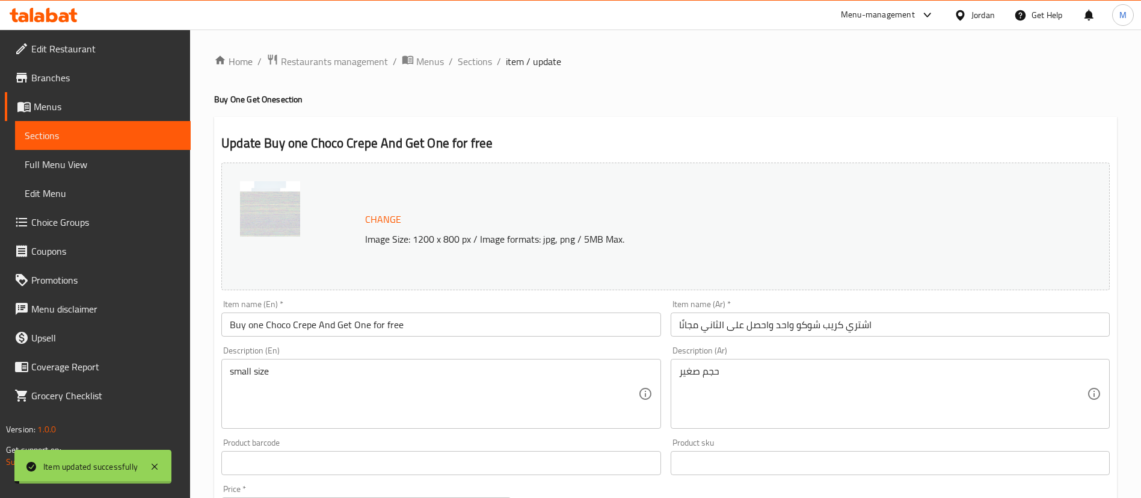
drag, startPoint x: 479, startPoint y: 64, endPoint x: 489, endPoint y: 73, distance: 14.0
click at [479, 64] on span "Sections" at bounding box center [475, 61] width 34 height 14
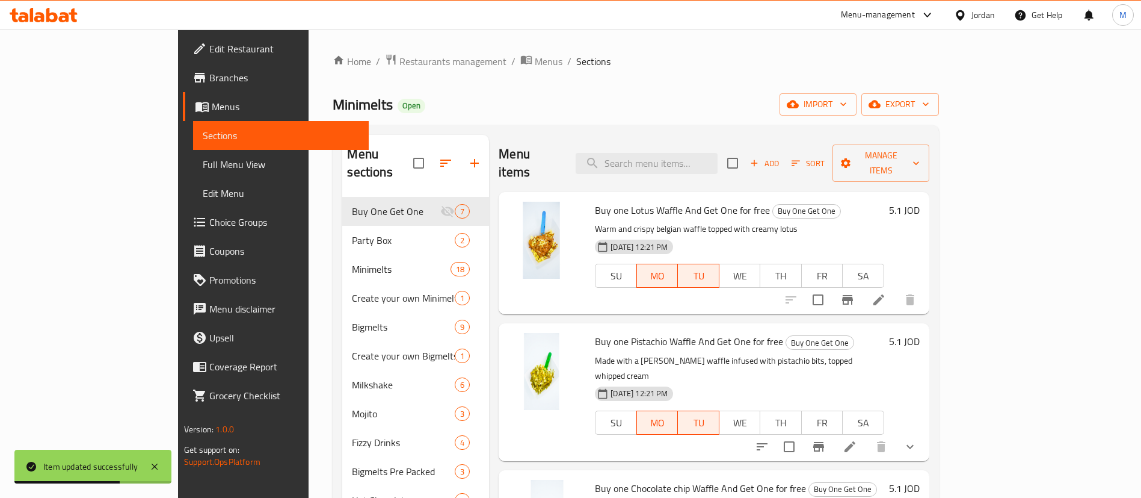
click at [209, 220] on span "Choice Groups" at bounding box center [284, 222] width 150 height 14
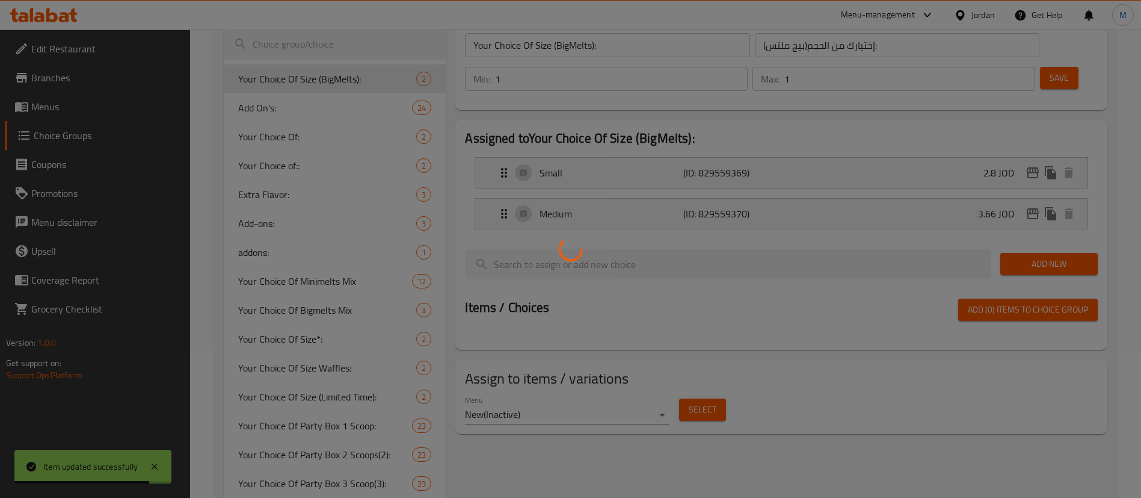
scroll to position [180, 0]
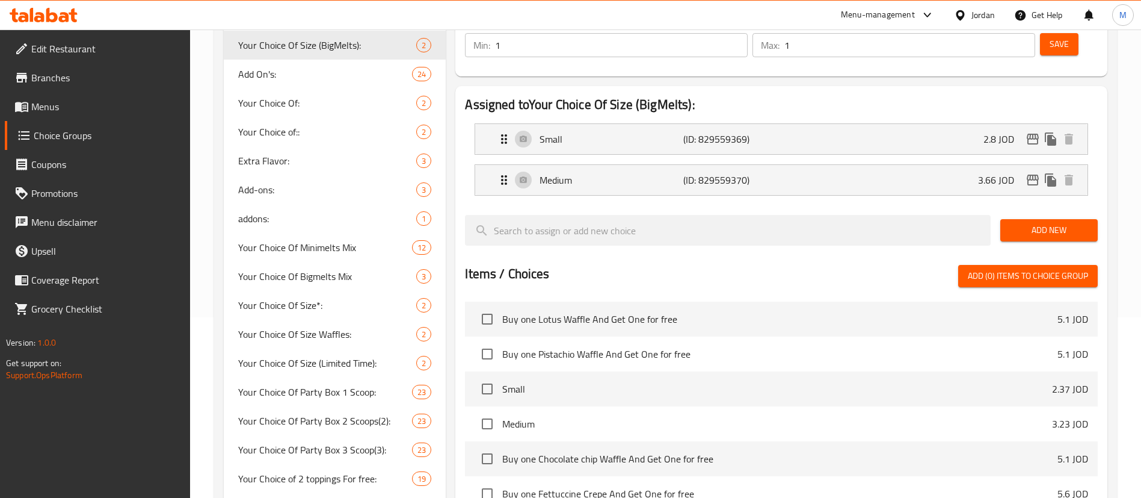
click at [354, 335] on div at bounding box center [570, 249] width 1141 height 498
click at [359, 338] on span "Your Choice Of Size Waffles:" at bounding box center [309, 334] width 142 height 14
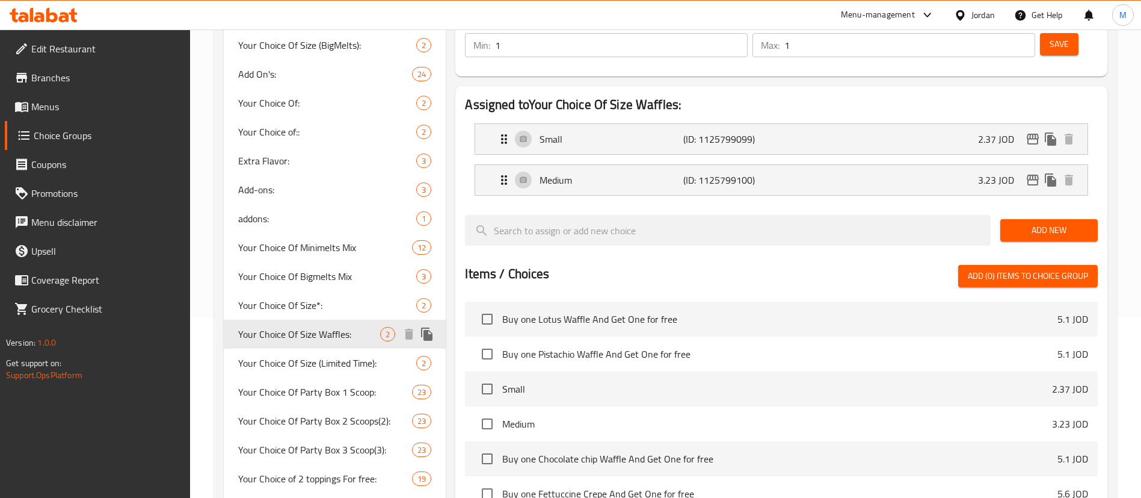
type input "Your Choice Of Size Waffles:"
type input "إختيارك من الحجم الوافل :"
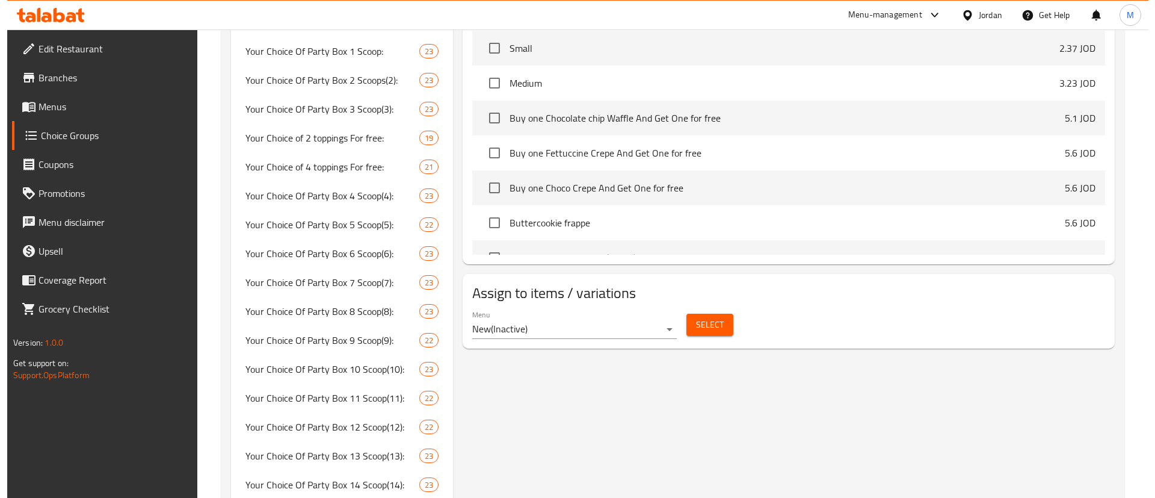
scroll to position [541, 0]
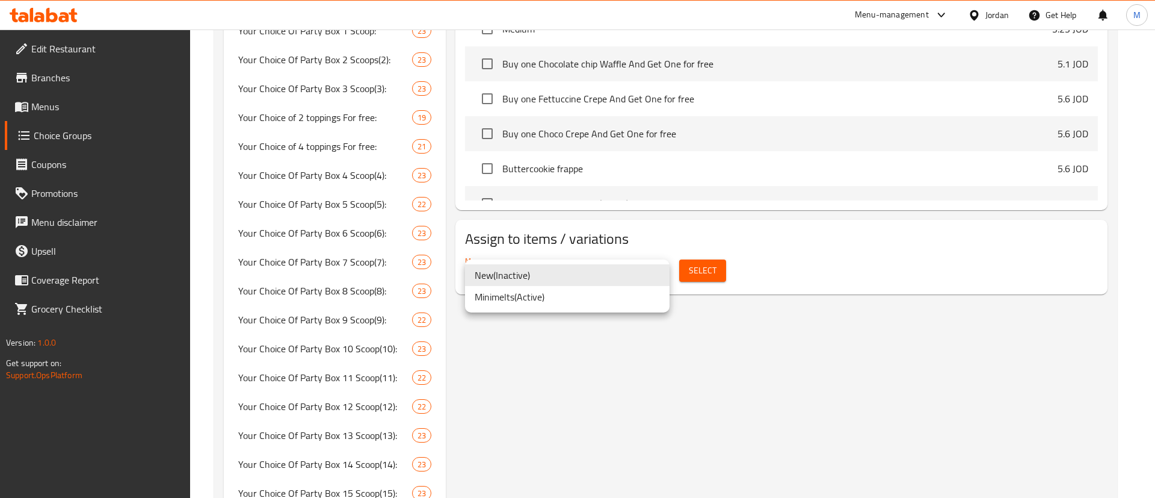
drag, startPoint x: 600, startPoint y: 298, endPoint x: 623, endPoint y: 292, distance: 23.5
click at [600, 298] on li "Minimelts ( Active )" at bounding box center [567, 297] width 205 height 22
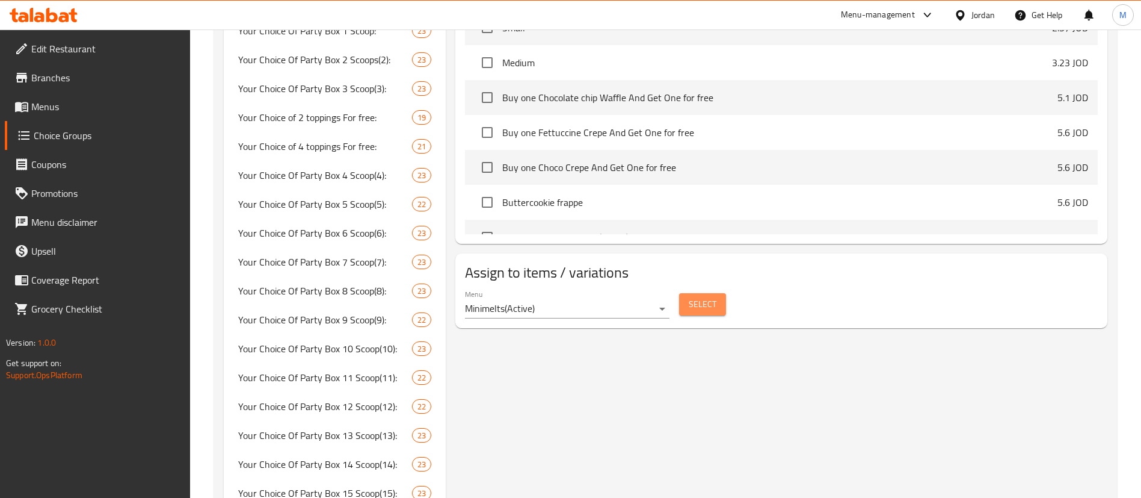
click at [693, 297] on span "Select" at bounding box center [703, 304] width 28 height 15
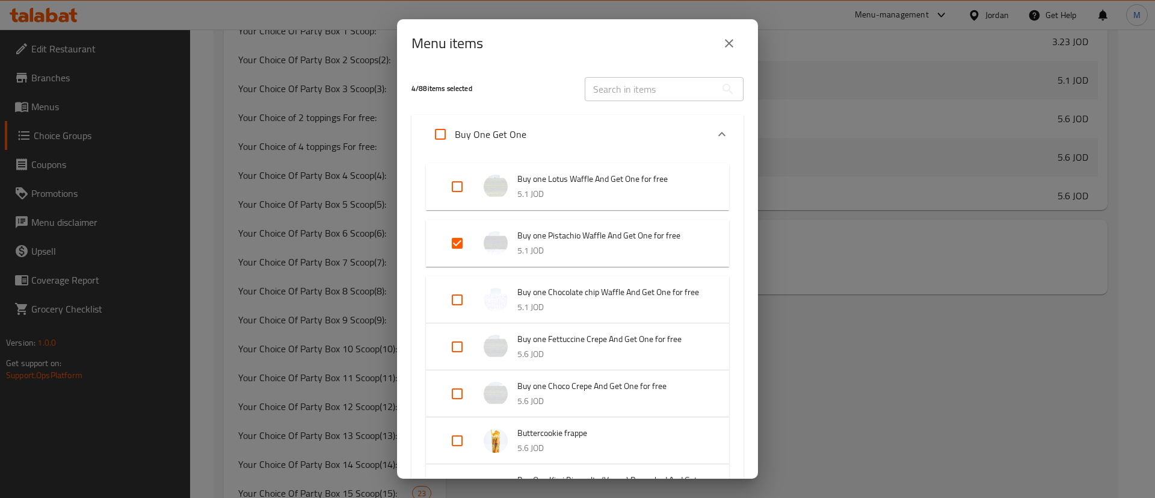
click at [454, 246] on input "Expand" at bounding box center [457, 243] width 29 height 29
checkbox input "false"
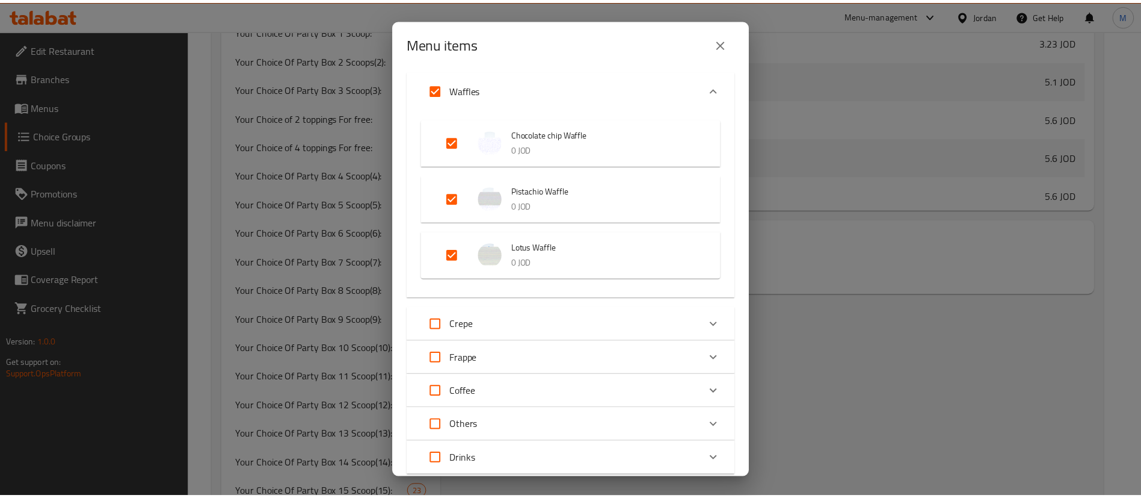
scroll to position [908, 0]
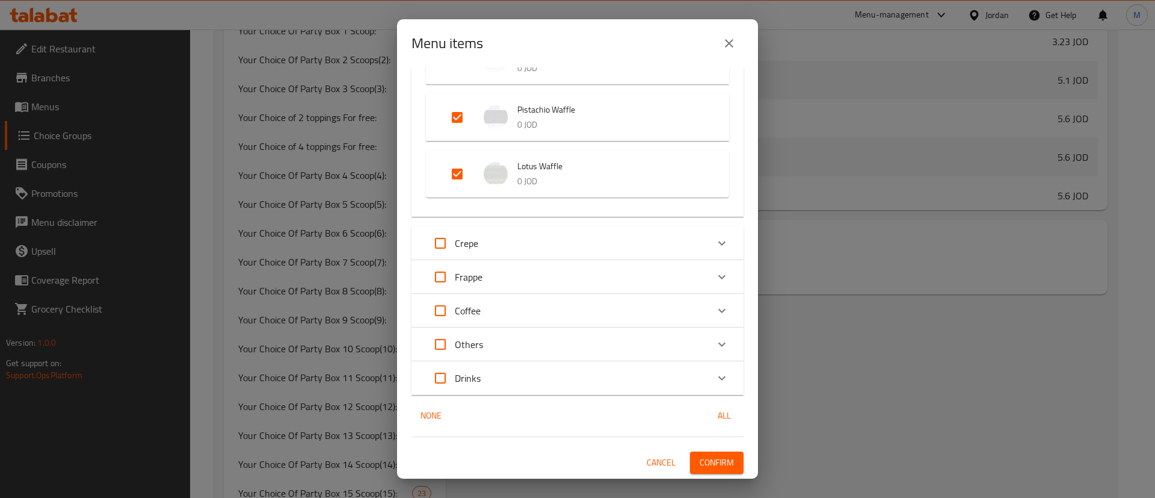
click at [725, 453] on button "Confirm" at bounding box center [717, 462] width 54 height 22
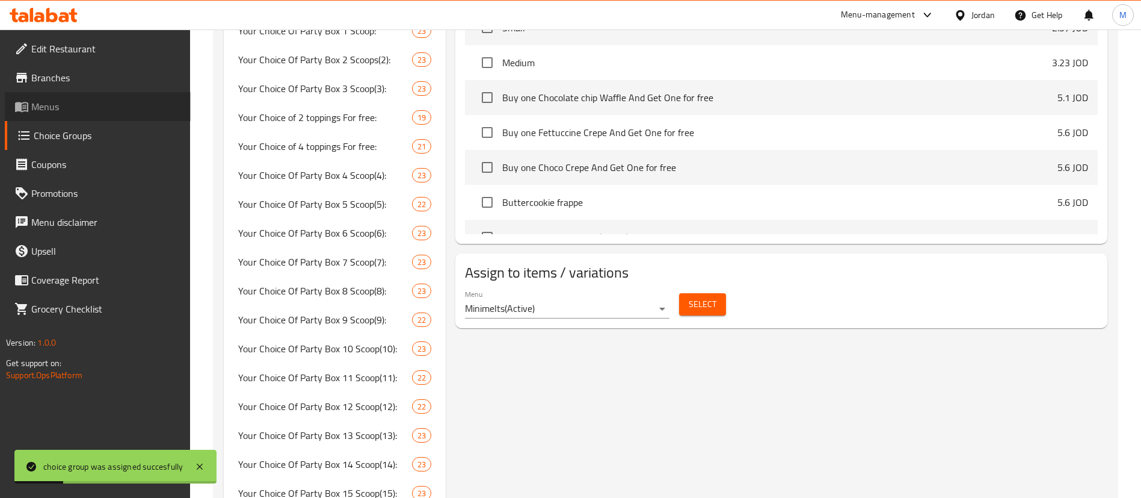
click at [112, 103] on span "Menus" at bounding box center [106, 106] width 150 height 14
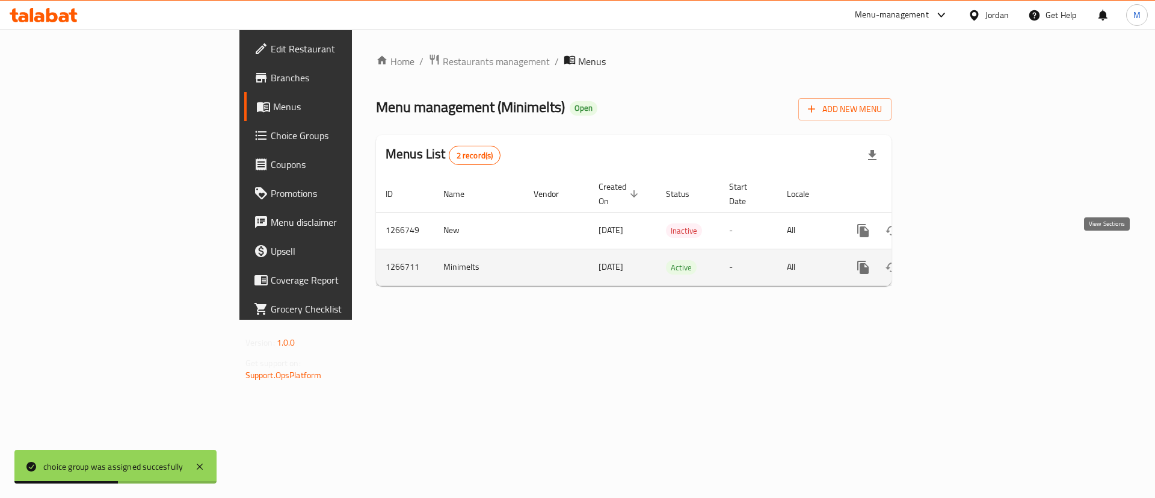
click at [957, 260] on icon "enhanced table" at bounding box center [950, 267] width 14 height 14
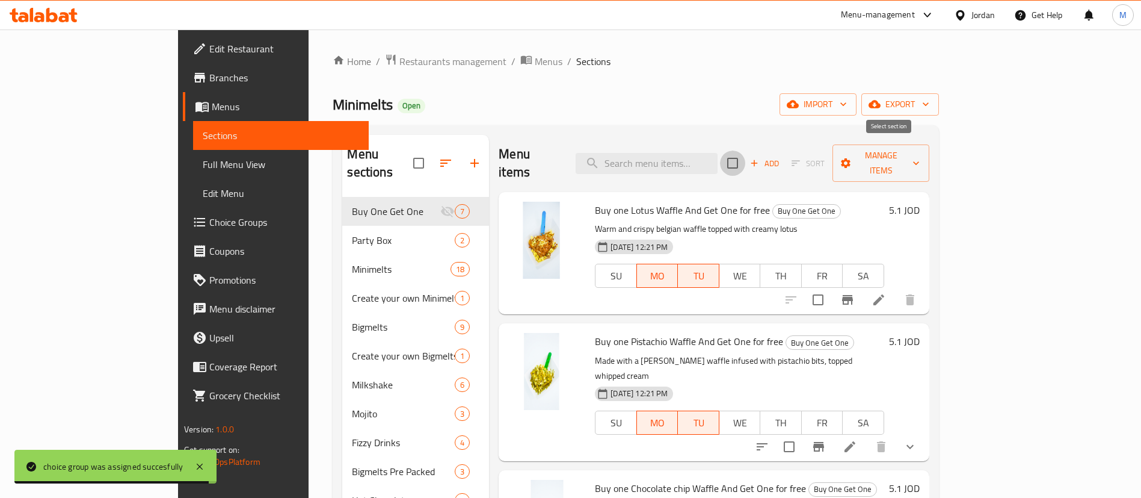
click at [745, 151] on input "checkbox" at bounding box center [732, 162] width 25 height 25
checkbox input "true"
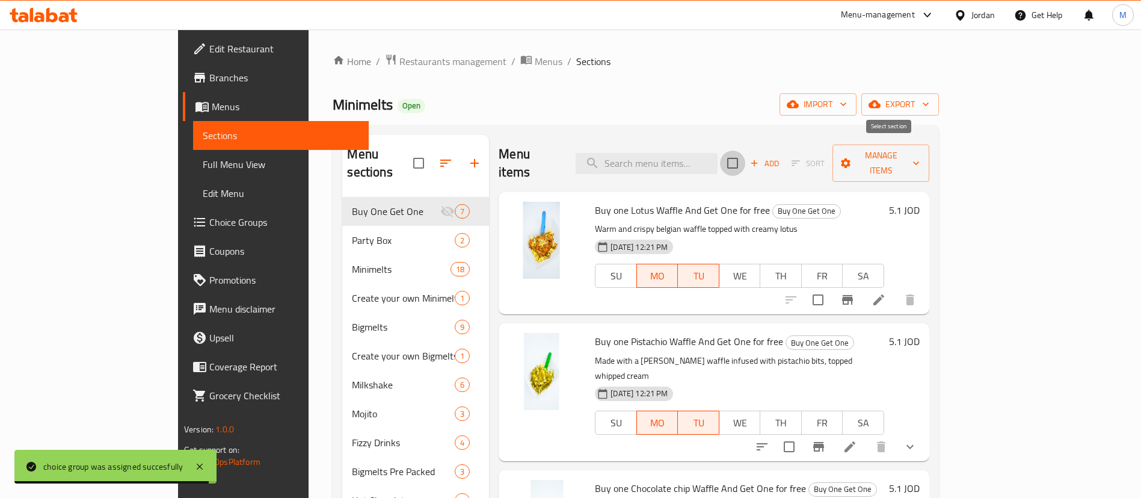
checkbox input "true"
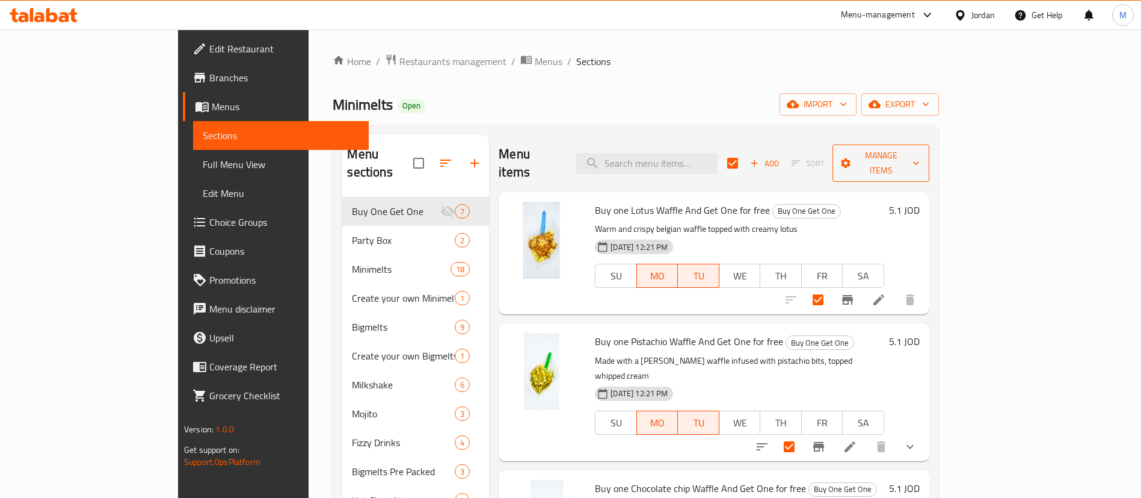
click at [920, 156] on span "Manage items" at bounding box center [881, 163] width 78 height 30
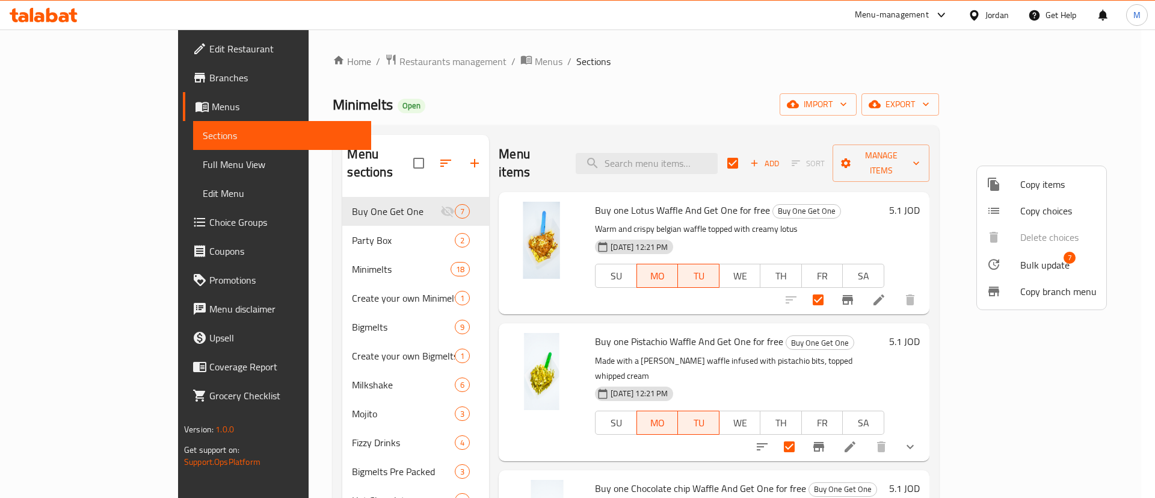
click at [880, 69] on div at bounding box center [577, 249] width 1155 height 498
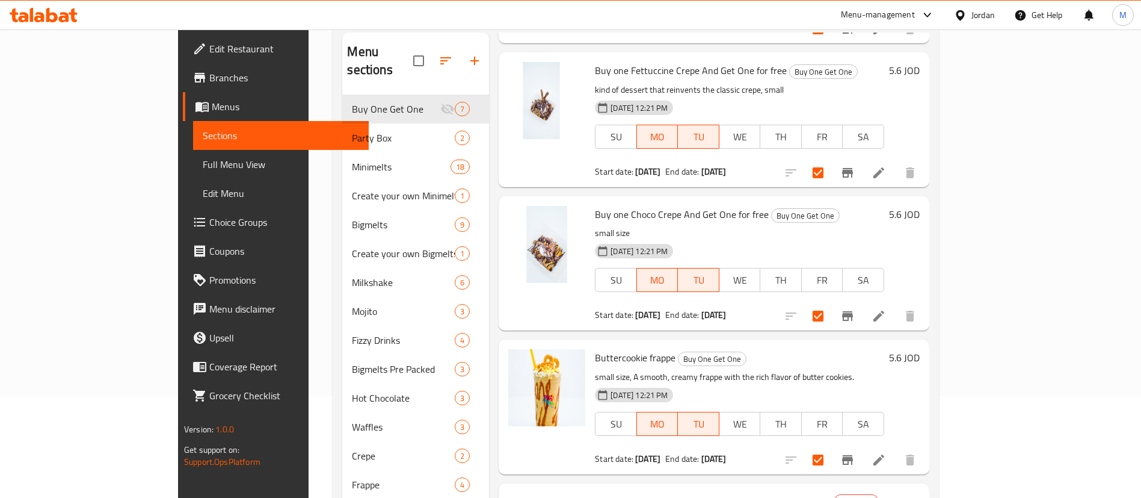
scroll to position [211, 0]
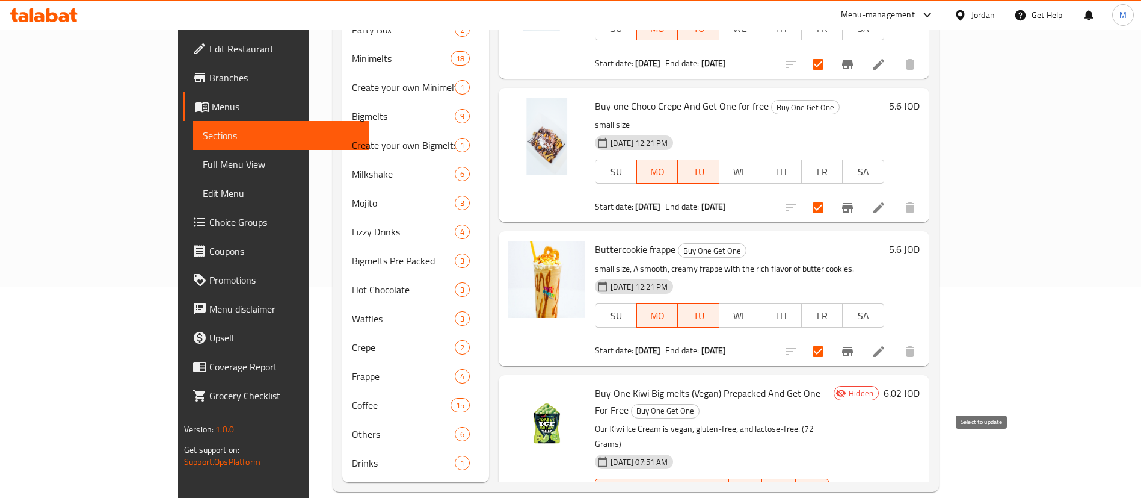
checkbox input "false"
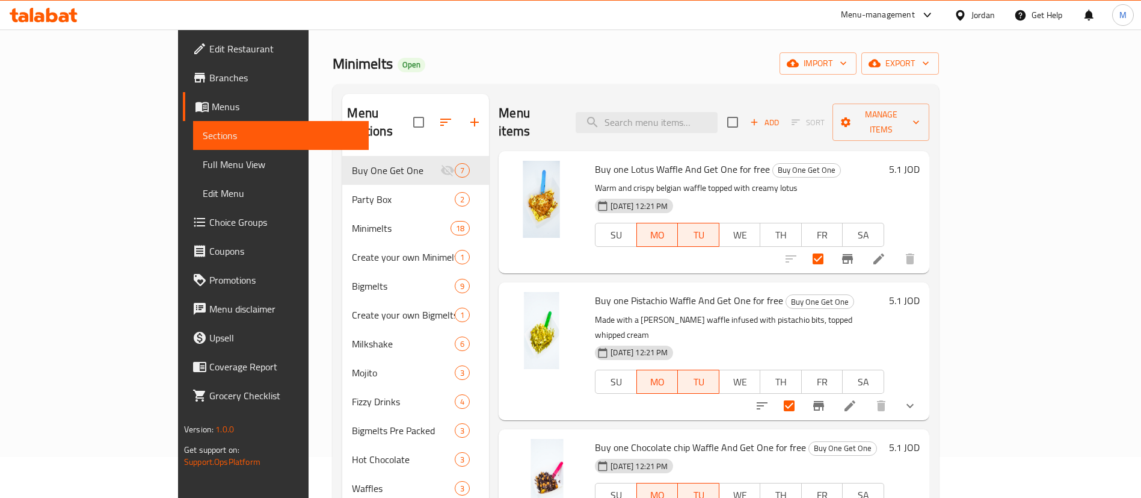
scroll to position [0, 0]
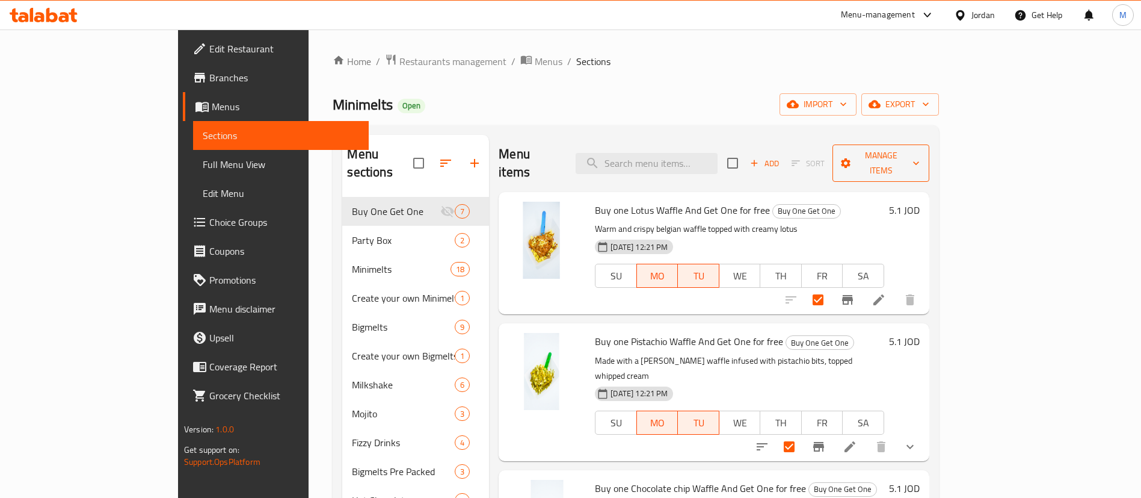
click at [920, 150] on span "Manage items" at bounding box center [881, 163] width 78 height 30
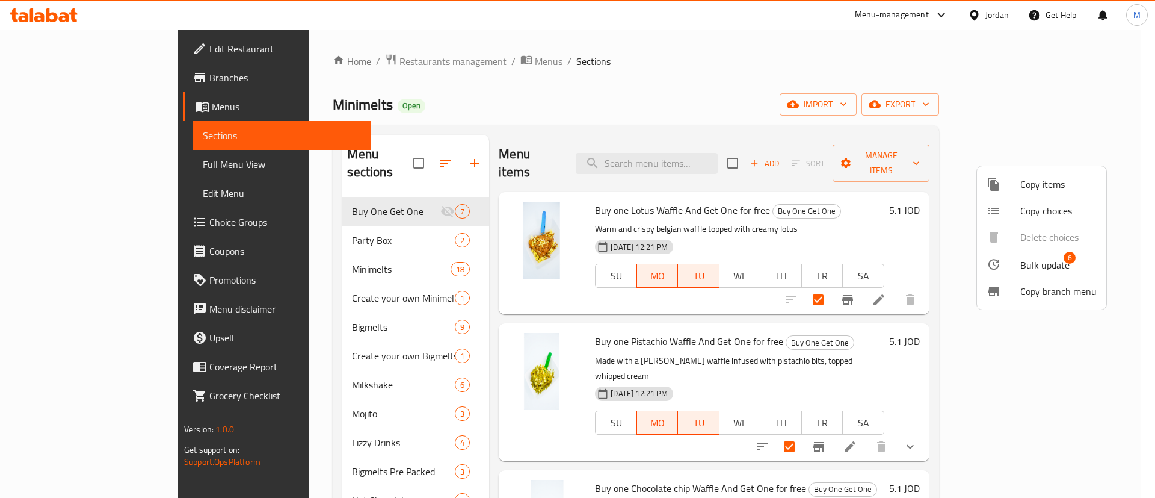
click at [1040, 258] on span "Bulk update" at bounding box center [1044, 265] width 49 height 14
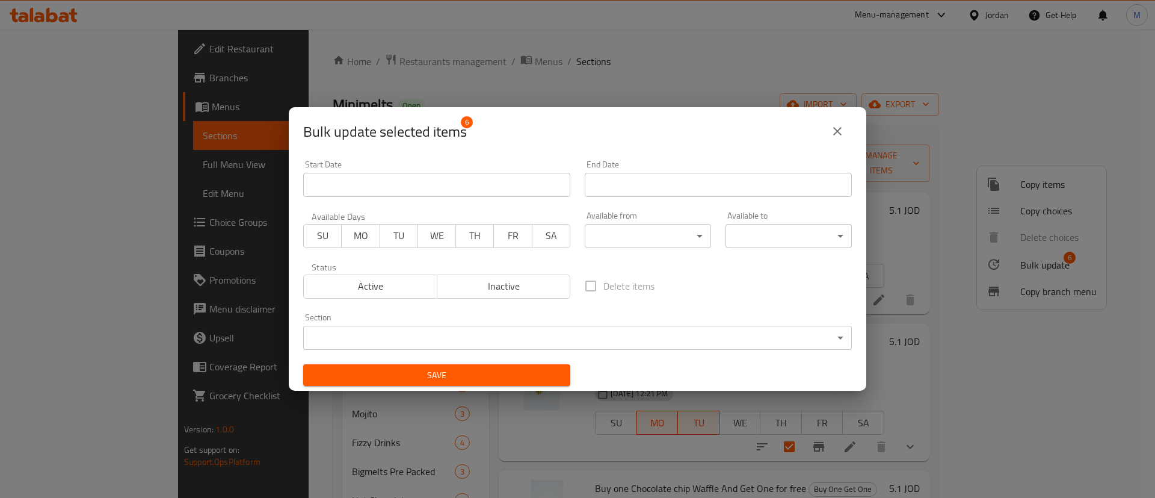
click at [478, 188] on input "Start Date" at bounding box center [436, 185] width 267 height 24
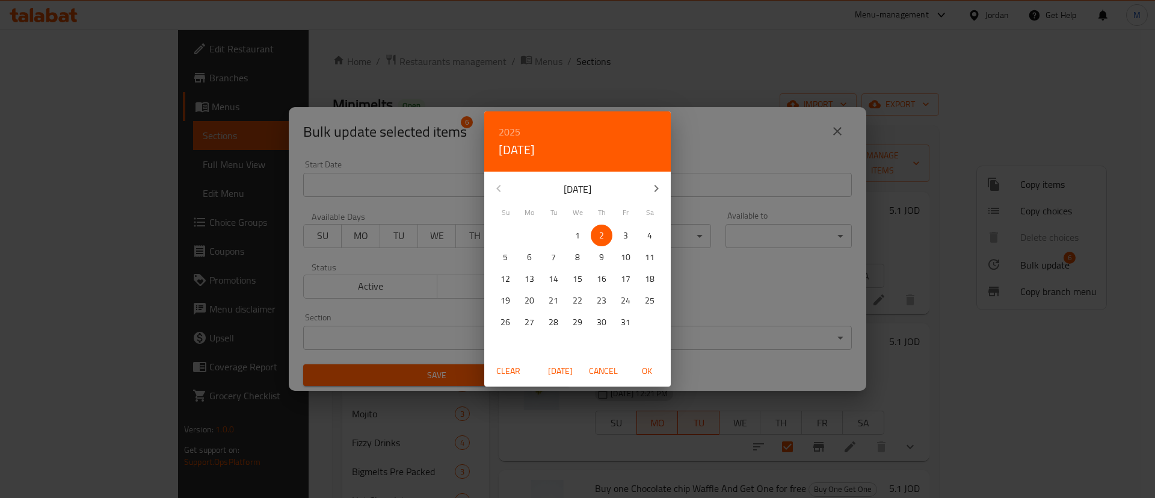
click at [528, 258] on p "6" at bounding box center [529, 257] width 5 height 15
click at [649, 370] on span "OK" at bounding box center [646, 370] width 29 height 15
type input "[DATE]"
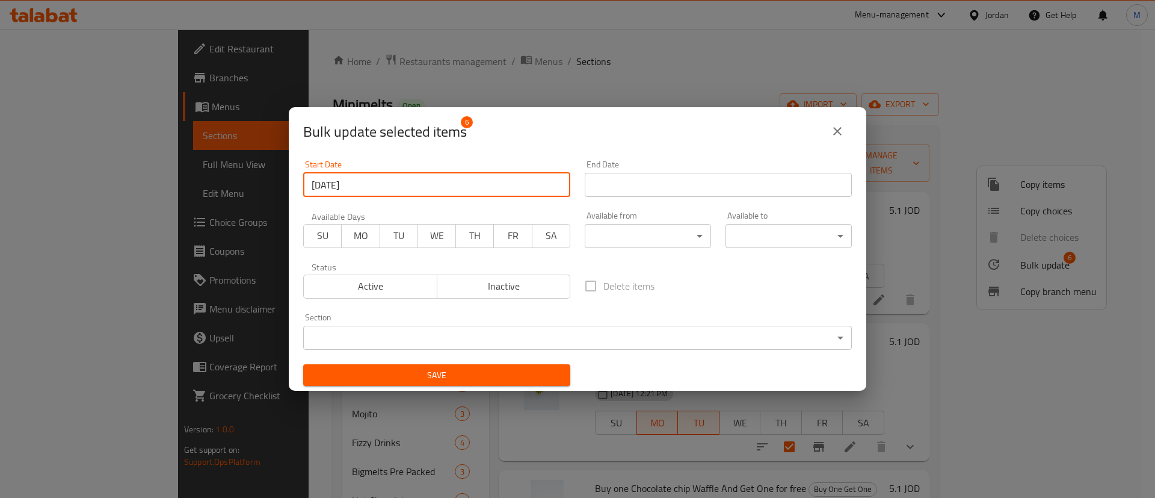
click at [711, 190] on input "Start Date" at bounding box center [718, 185] width 267 height 24
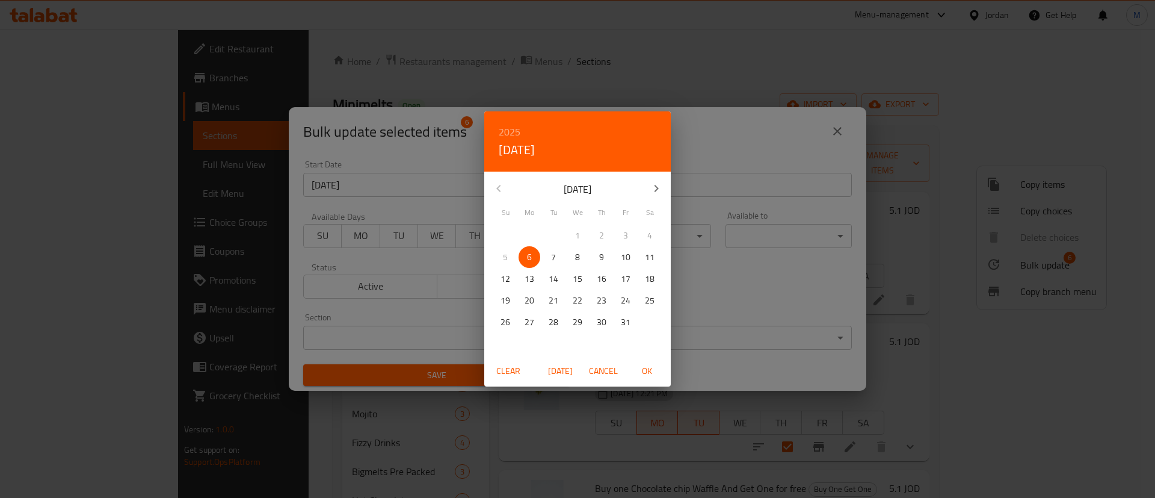
click at [553, 300] on p "21" at bounding box center [554, 300] width 10 height 15
click at [646, 371] on span "OK" at bounding box center [646, 370] width 29 height 15
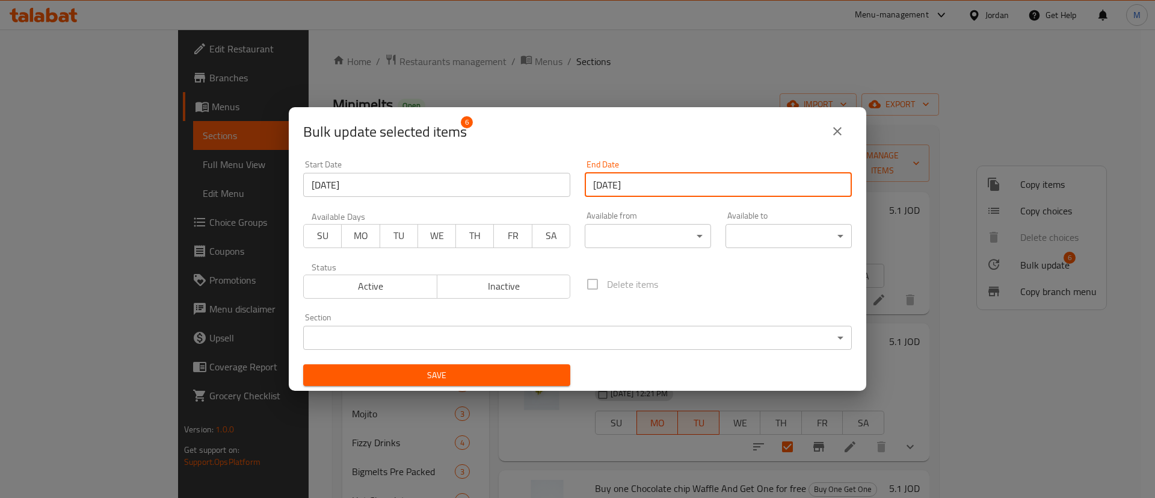
type input "[DATE]"
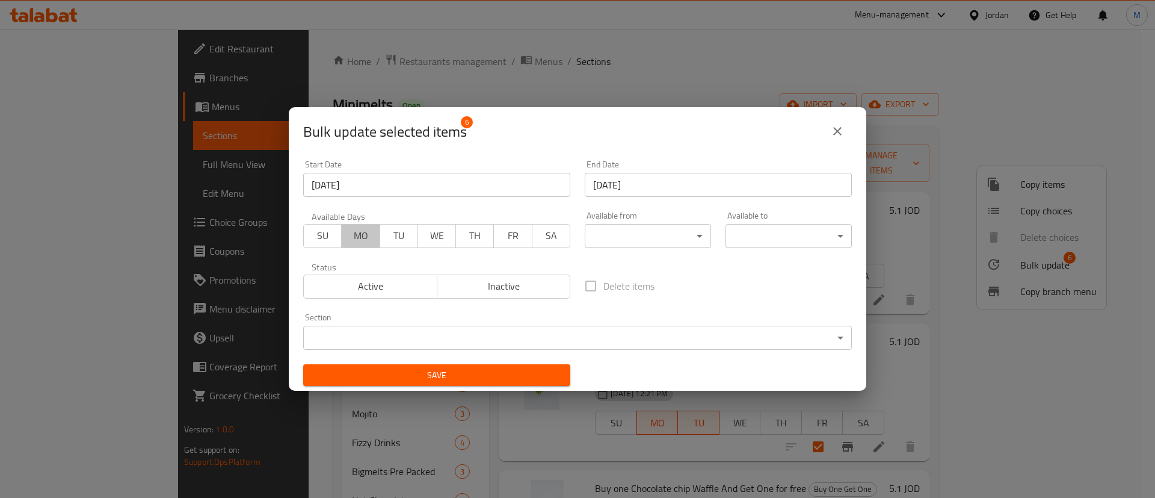
click at [359, 234] on span "MO" at bounding box center [361, 235] width 28 height 17
click at [393, 236] on span "TU" at bounding box center [399, 235] width 28 height 17
click at [404, 282] on span "Active" at bounding box center [371, 285] width 124 height 17
click at [523, 374] on span "Save" at bounding box center [437, 375] width 248 height 15
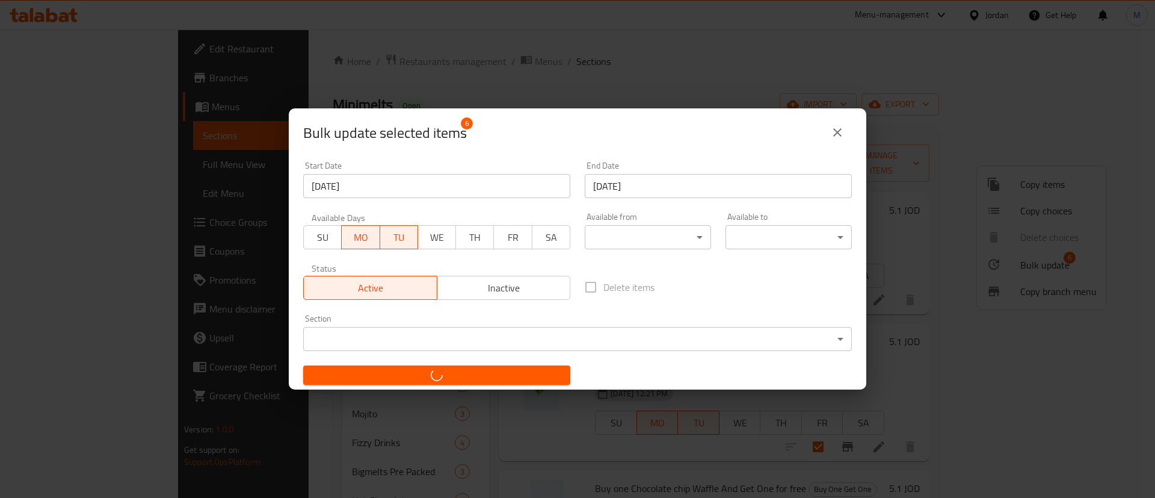
checkbox input "false"
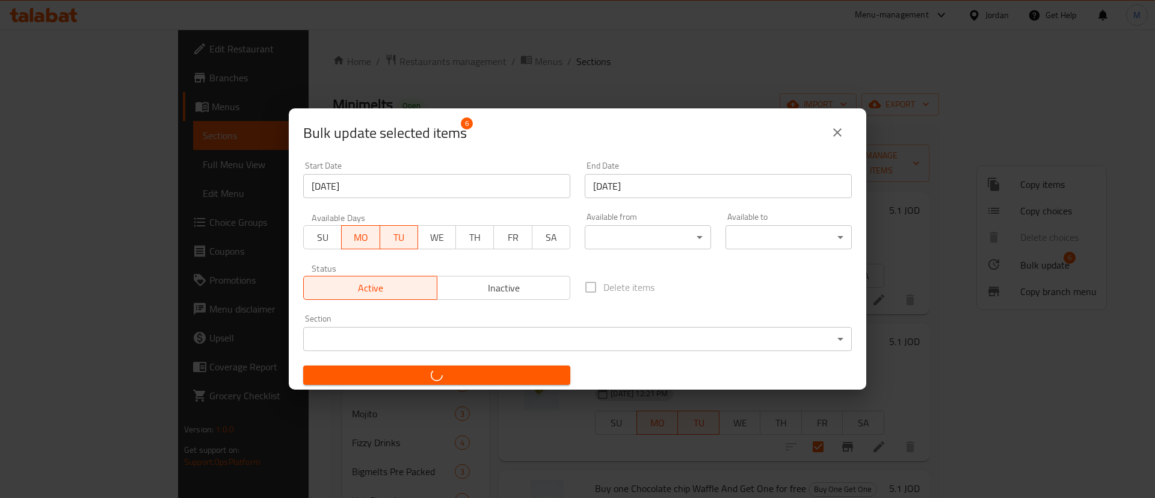
checkbox input "false"
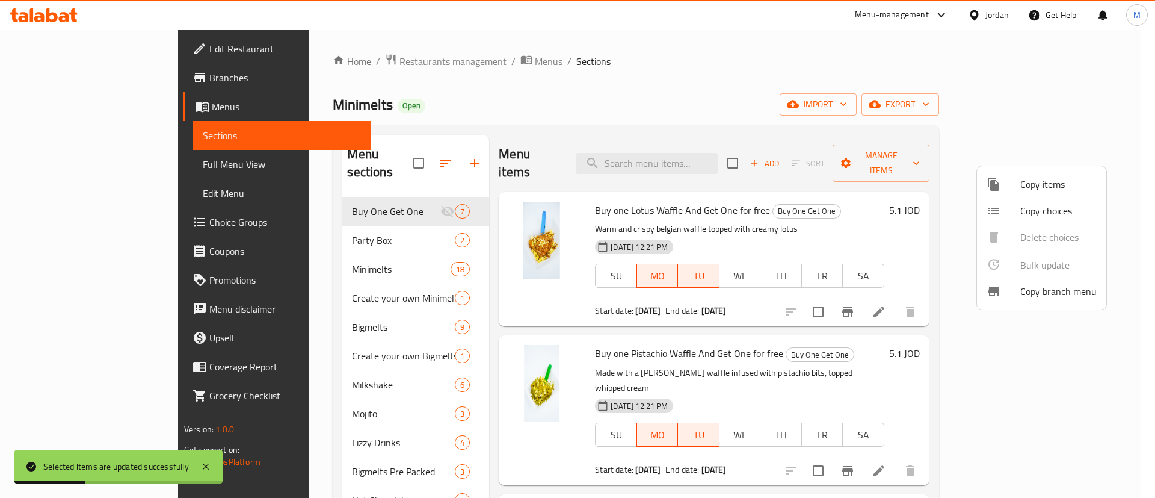
click at [786, 59] on div at bounding box center [577, 249] width 1155 height 498
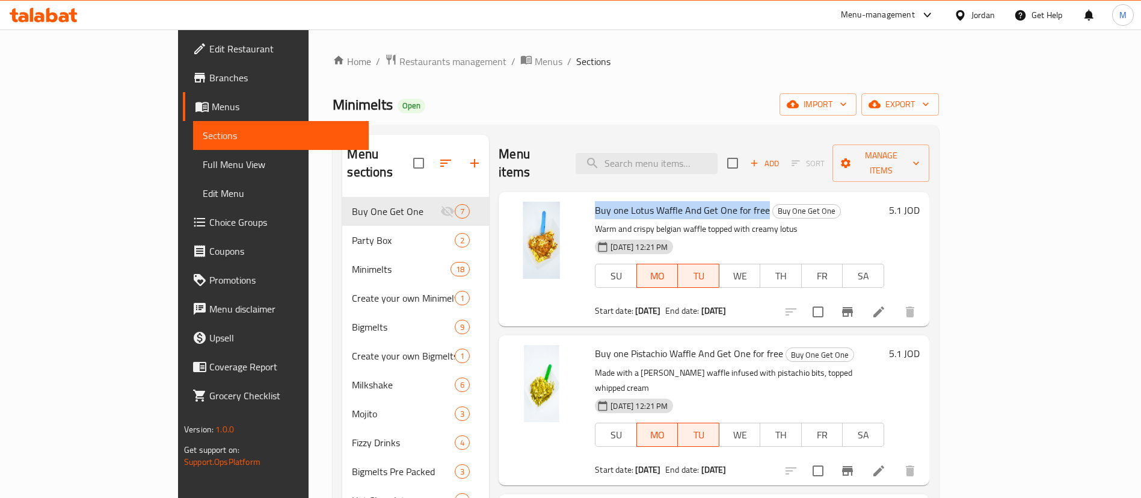
drag, startPoint x: 551, startPoint y: 189, endPoint x: 720, endPoint y: 193, distance: 168.5
click at [720, 201] on span "Buy one Lotus Waffle And Get One for free" at bounding box center [682, 210] width 175 height 18
copy span "Buy one Lotus Waffle And Get One for free"
drag, startPoint x: 1053, startPoint y: 191, endPoint x: 1067, endPoint y: 194, distance: 14.7
click at [920, 202] on div "5.1 JOD" at bounding box center [901, 210] width 35 height 17
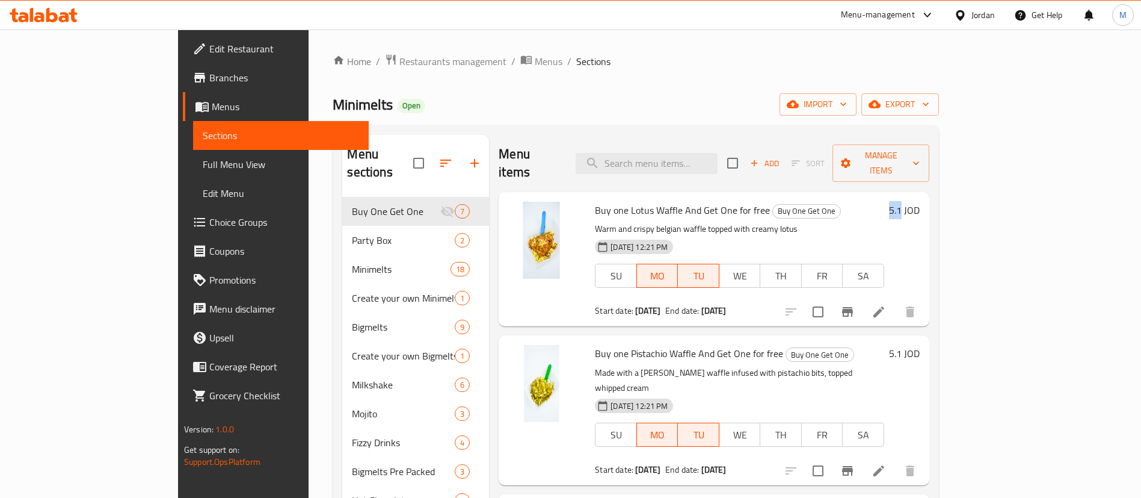
copy h6 "5.1"
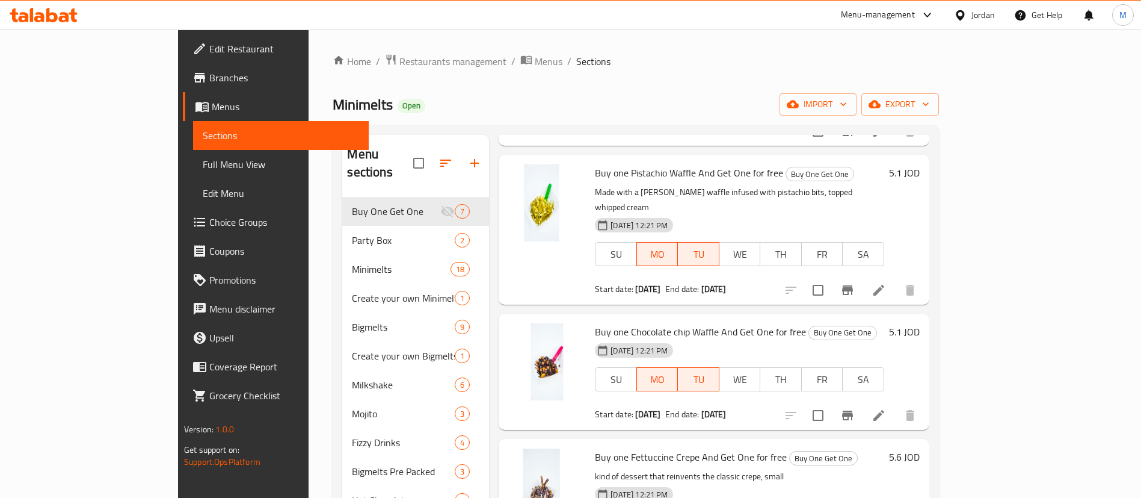
scroll to position [271, 0]
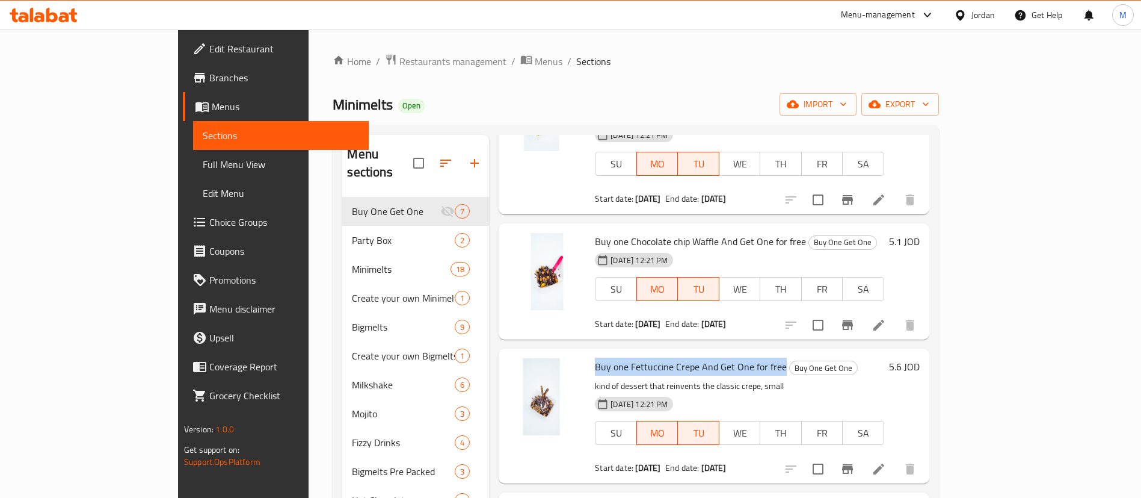
drag, startPoint x: 549, startPoint y: 332, endPoint x: 738, endPoint y: 331, distance: 188.9
click at [738, 353] on div "Buy one Fettuccine Crepe And Get One for free Buy One Get One kind of dessert t…" at bounding box center [739, 415] width 299 height 125
copy span "Buy one Fettuccine Crepe And Get One for free"
drag, startPoint x: 1052, startPoint y: 333, endPoint x: 1066, endPoint y: 334, distance: 14.5
click at [920, 358] on div "5.6 JOD" at bounding box center [901, 366] width 35 height 17
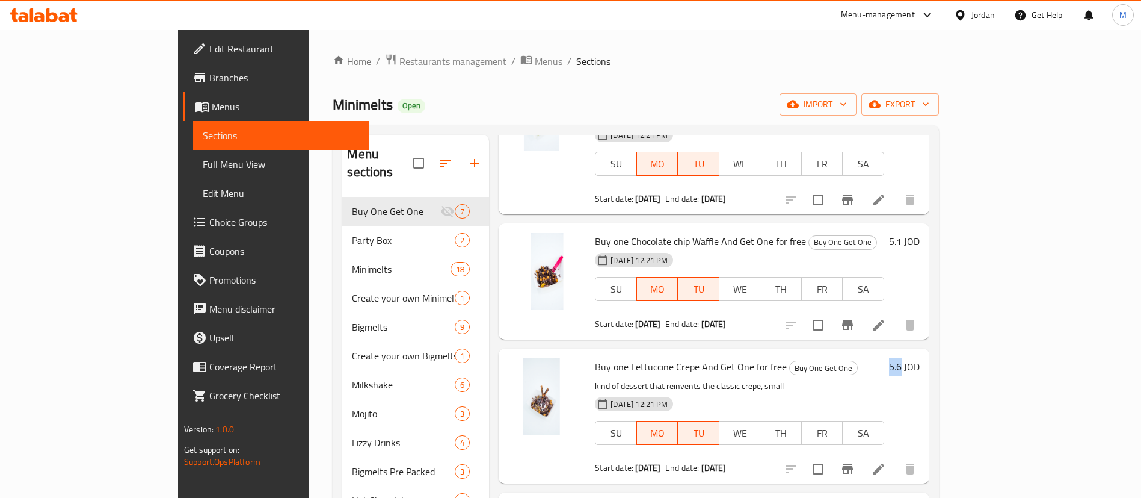
copy h6 "5.6"
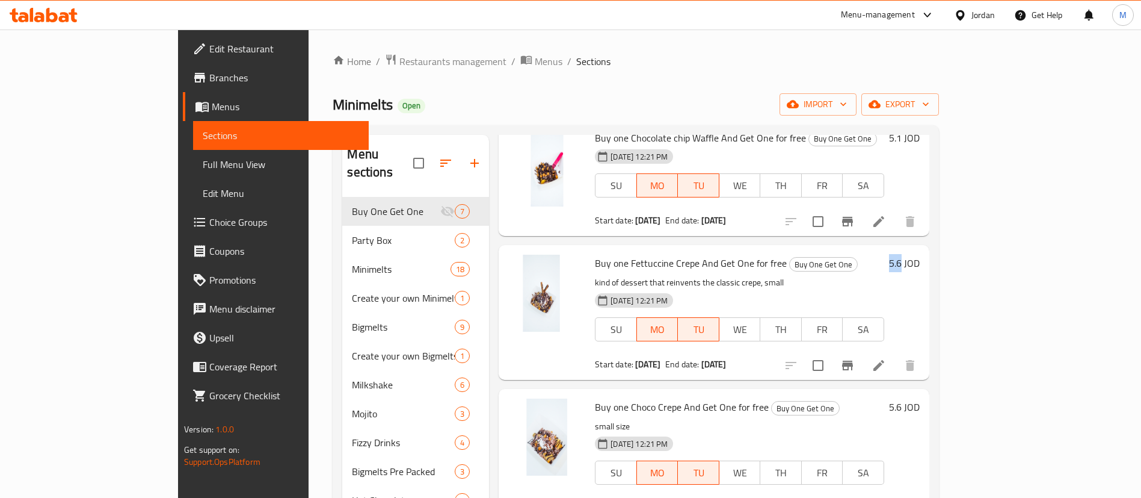
scroll to position [464, 0]
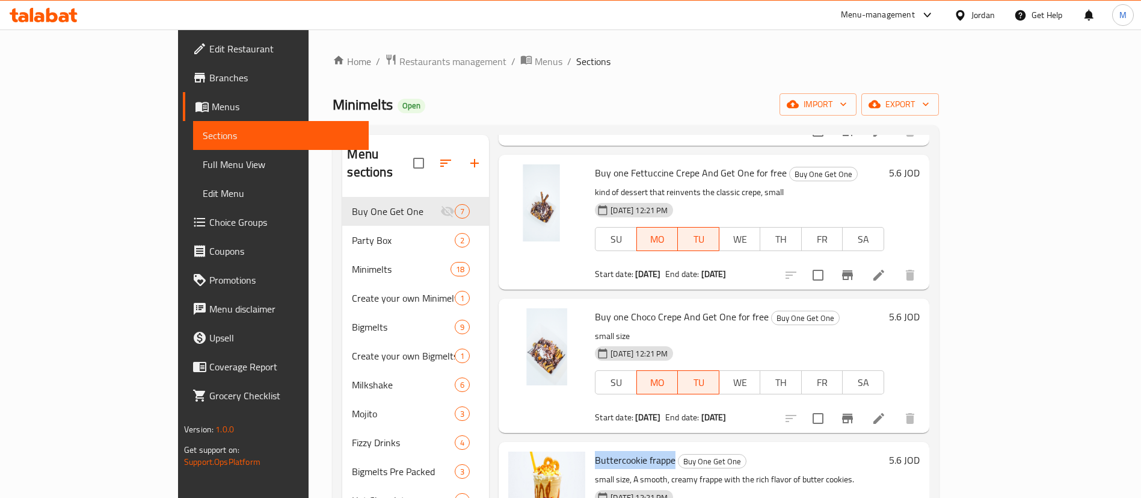
drag, startPoint x: 551, startPoint y: 425, endPoint x: 631, endPoint y: 426, distance: 80.0
click at [631, 451] on span "Buttercookie frappe" at bounding box center [635, 460] width 81 height 18
copy span "Buttercookie frappe"
drag, startPoint x: 1045, startPoint y: 424, endPoint x: 1065, endPoint y: 427, distance: 20.1
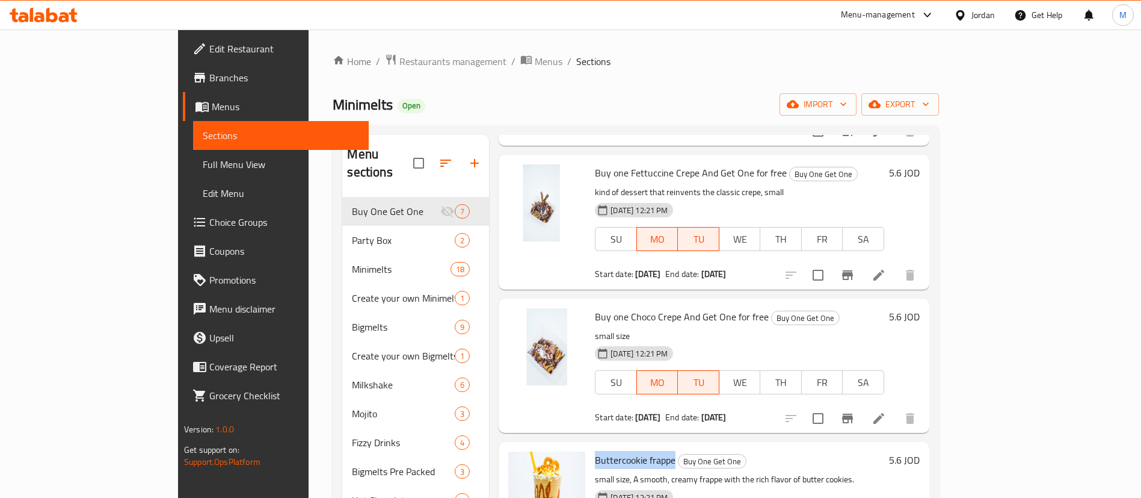
click at [920, 451] on h6 "5.6 JOD" at bounding box center [904, 459] width 31 height 17
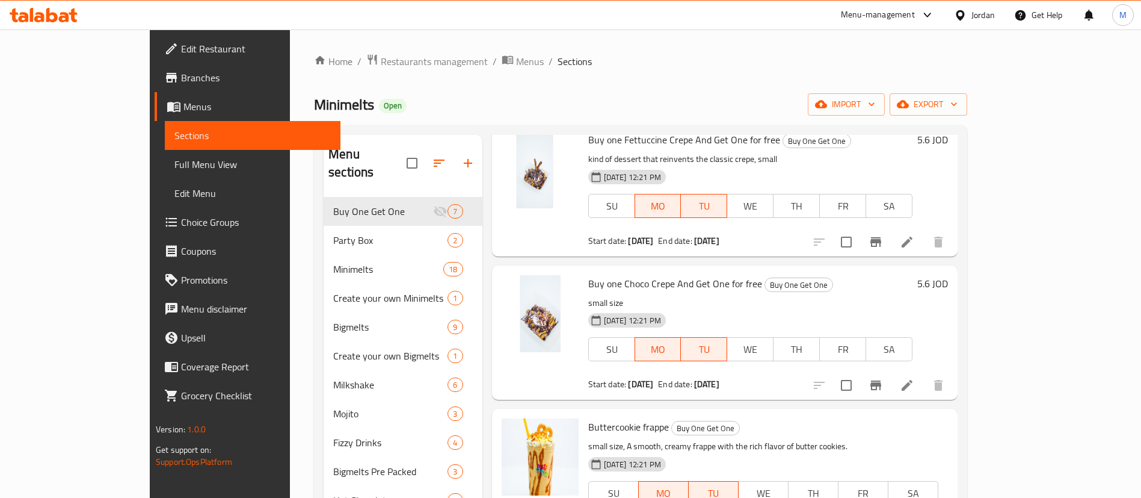
drag, startPoint x: 968, startPoint y: 430, endPoint x: 914, endPoint y: 435, distance: 54.4
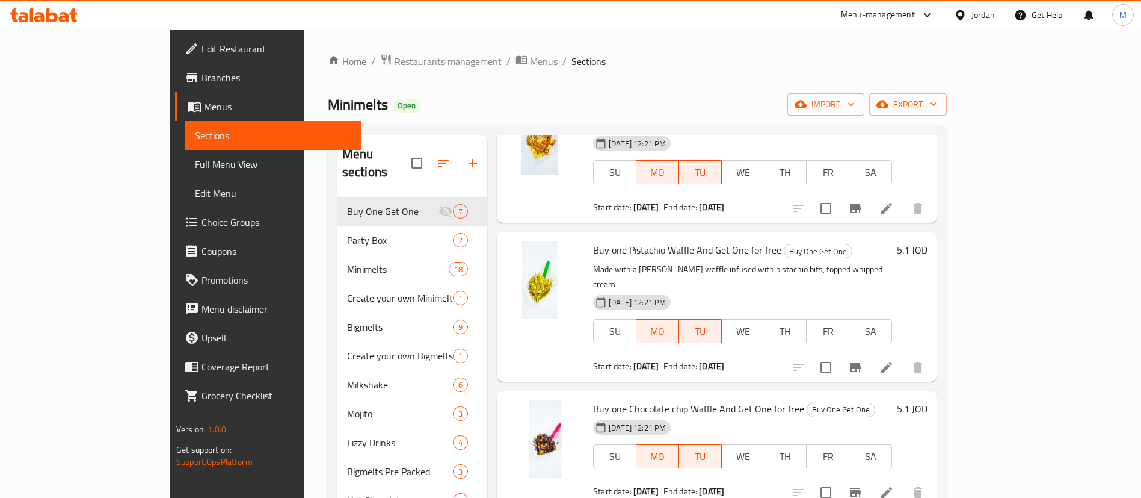
scroll to position [0, 0]
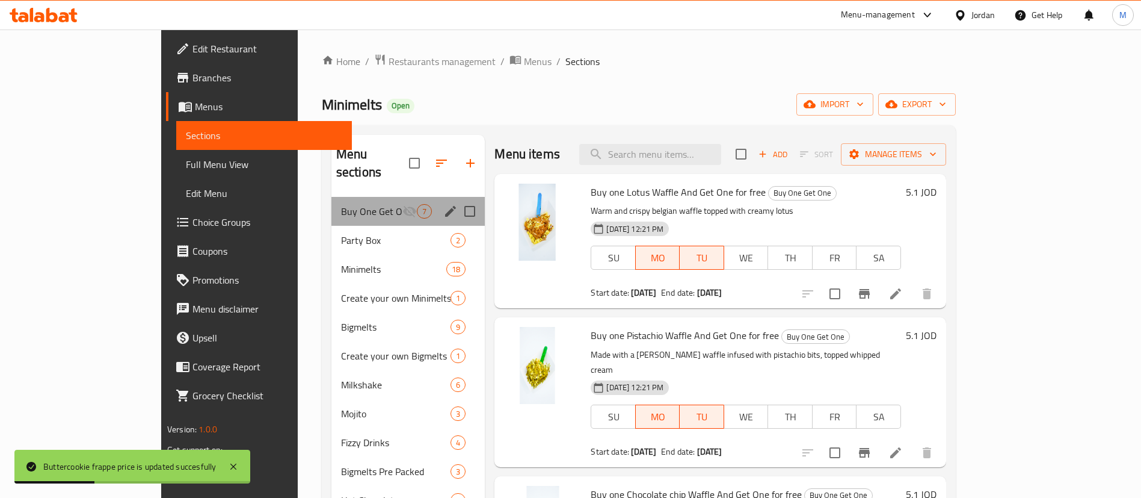
click at [332, 201] on div "Buy One Get One 7" at bounding box center [409, 211] width 154 height 29
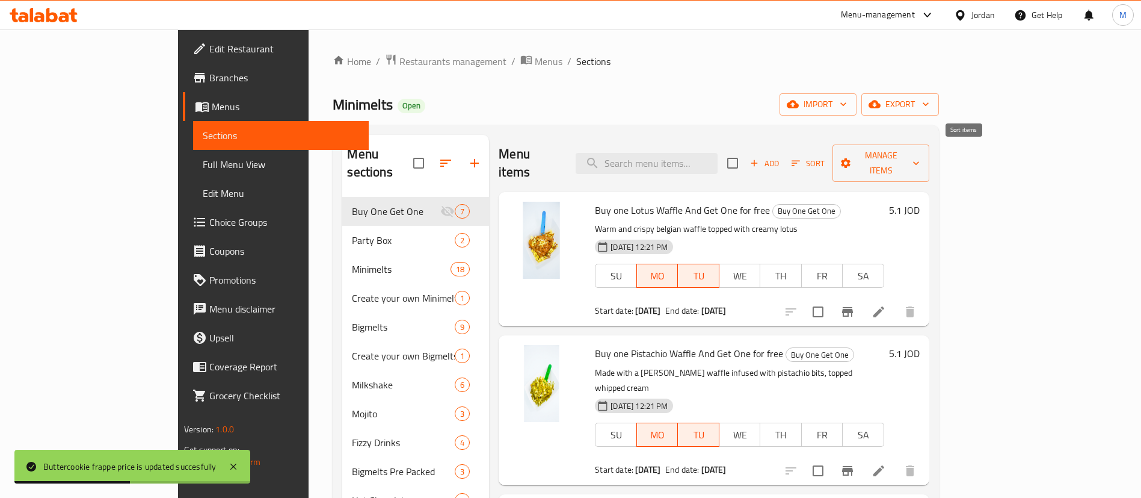
click at [828, 154] on button "Sort" at bounding box center [808, 163] width 39 height 19
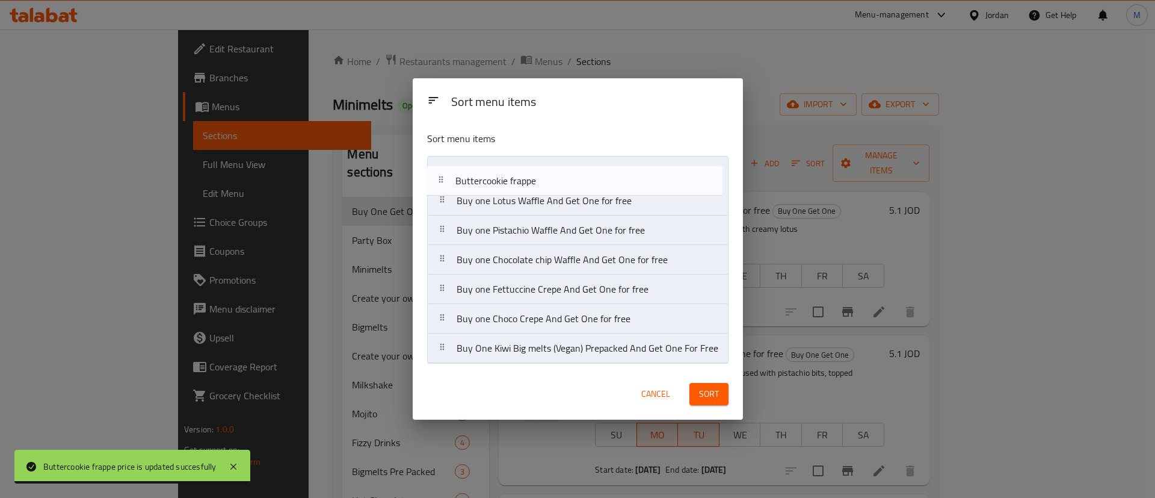
drag, startPoint x: 608, startPoint y: 312, endPoint x: 605, endPoint y: 170, distance: 142.0
click at [605, 170] on nav "Buy one Lotus Waffle And Get One for free Buy one Pistachio Waffle And Get One …" at bounding box center [577, 260] width 301 height 208
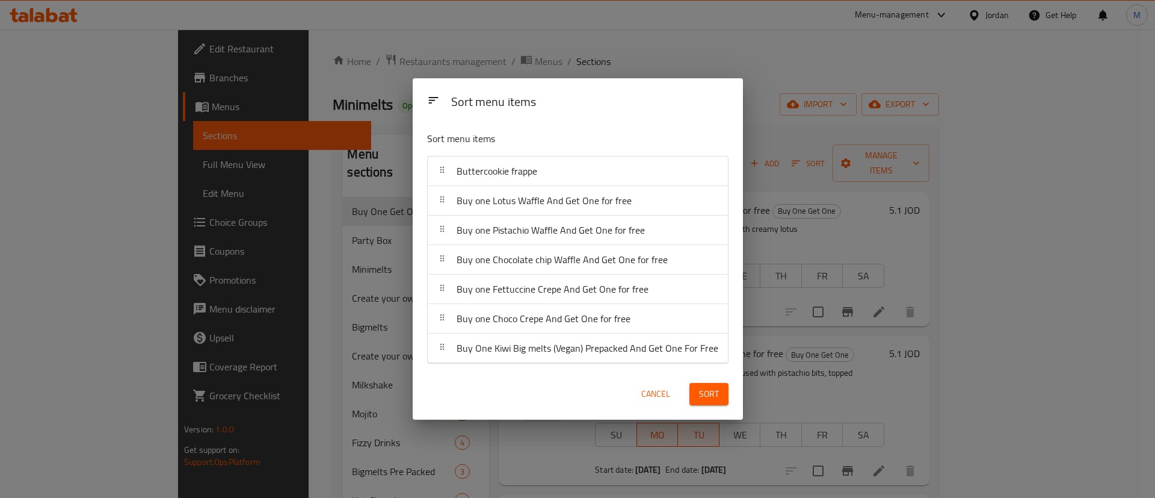
click at [715, 384] on button "Sort" at bounding box center [708, 394] width 39 height 22
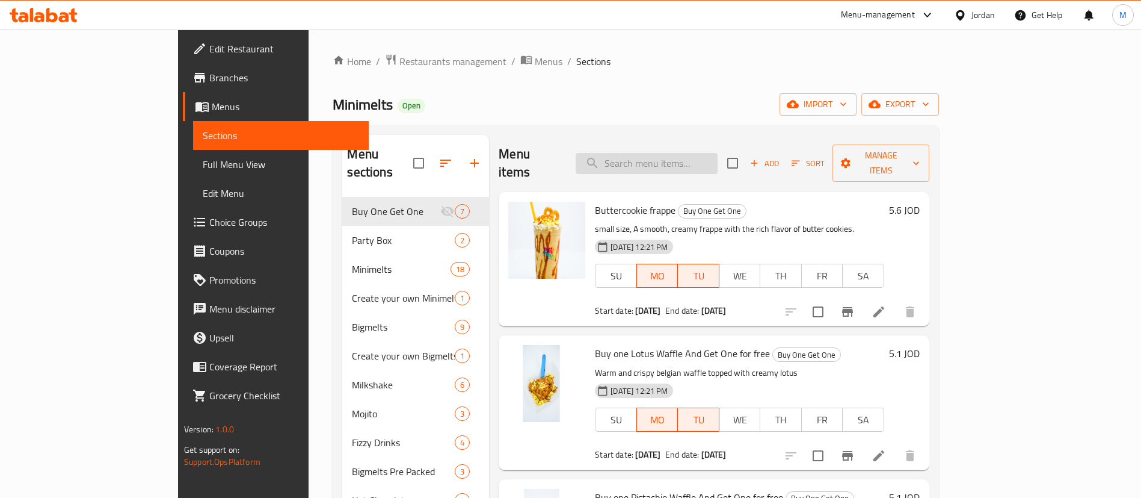
click at [709, 153] on input "search" at bounding box center [647, 163] width 142 height 21
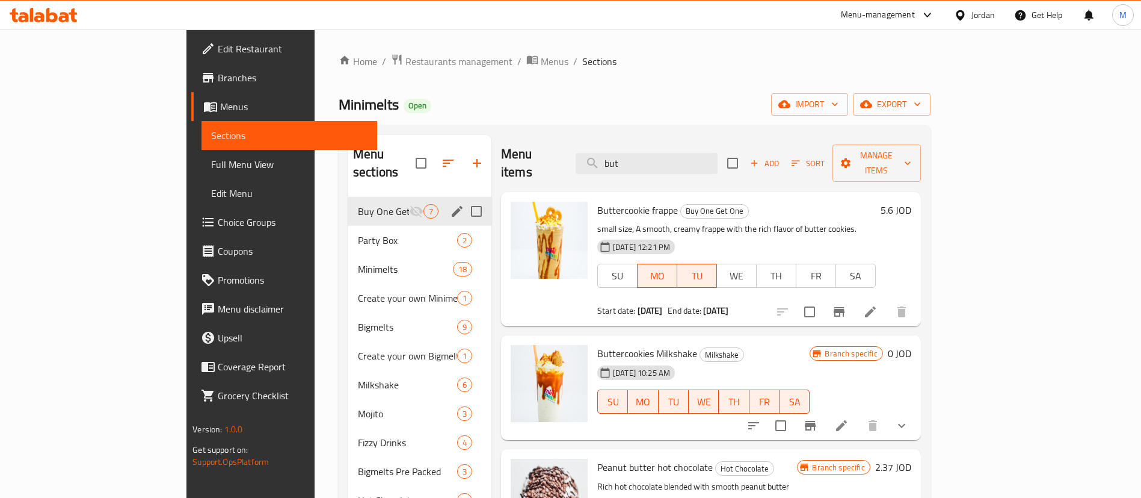
type input "but"
click at [358, 204] on span "Buy One Get One" at bounding box center [383, 211] width 51 height 14
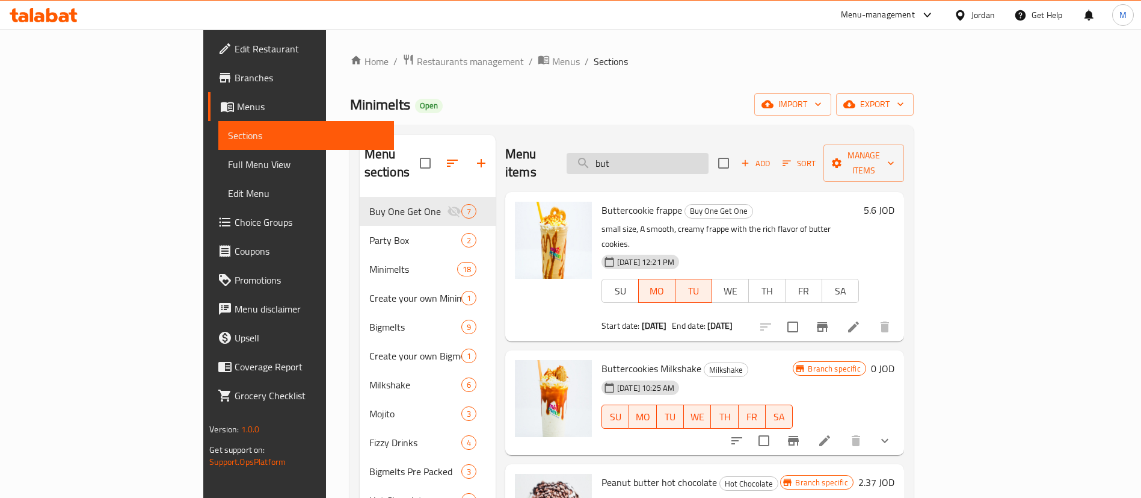
click at [709, 155] on input "but" at bounding box center [638, 163] width 142 height 21
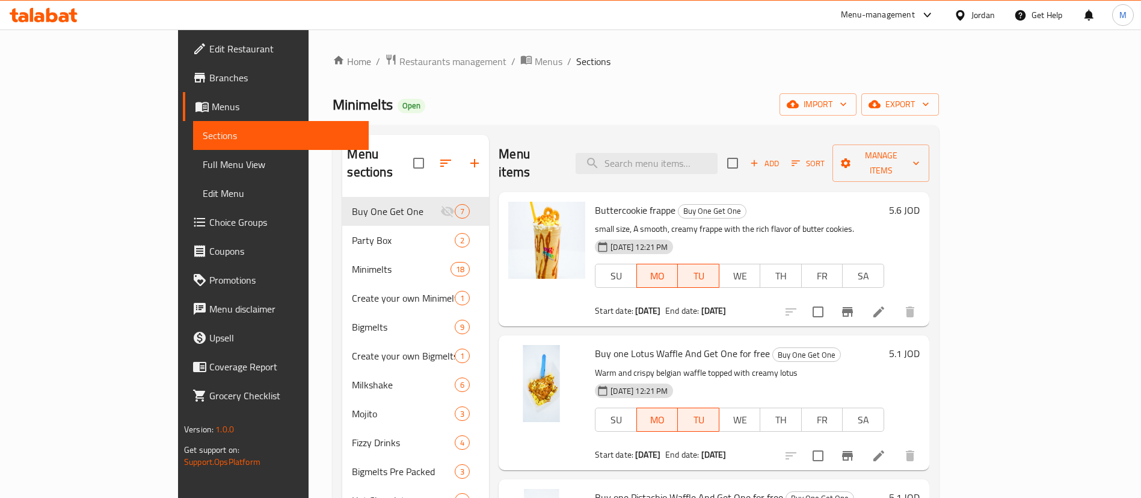
click at [896, 301] on li at bounding box center [879, 312] width 34 height 22
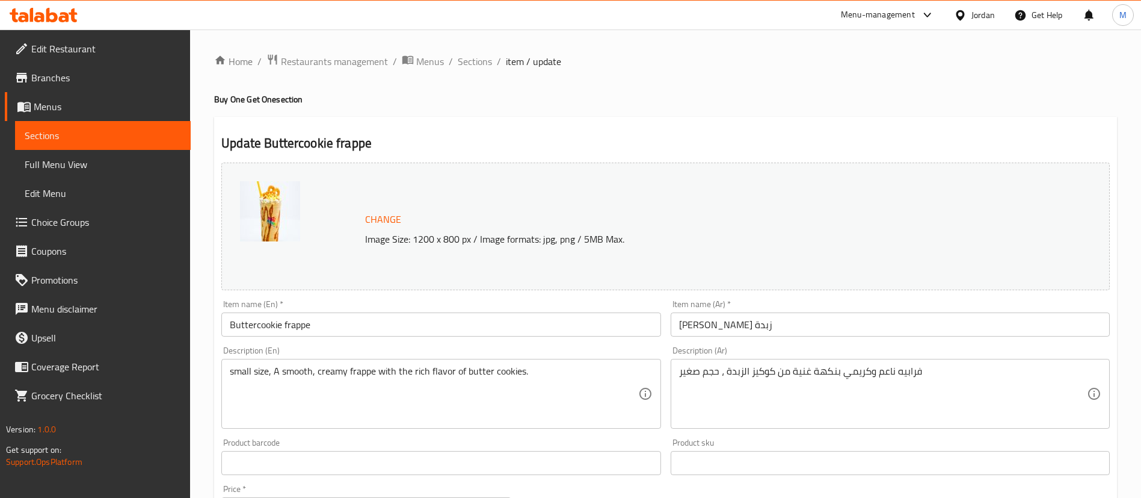
click at [225, 319] on input "Buttercookie frappe" at bounding box center [440, 324] width 439 height 24
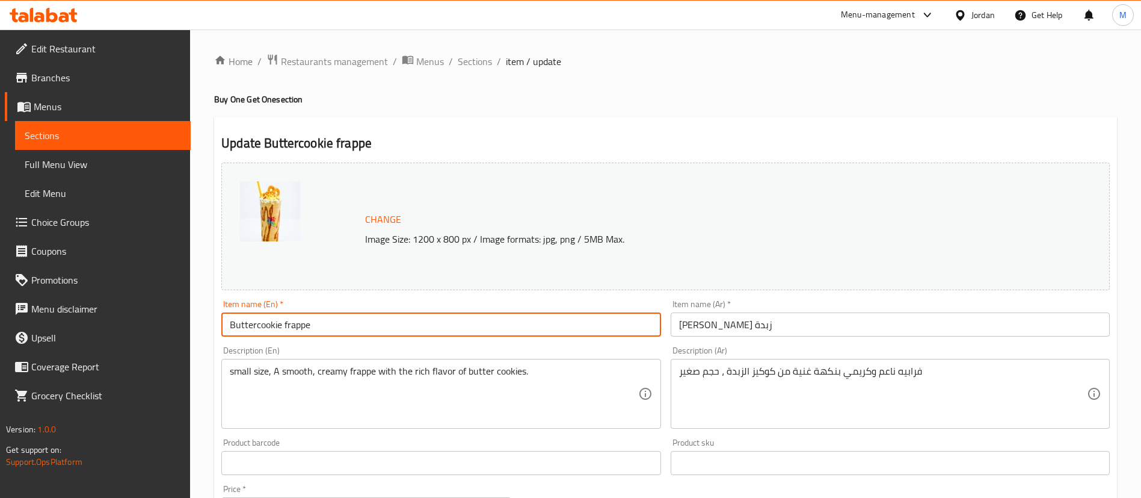
paste input "Buy one Lotus Waffle And Get One for free"
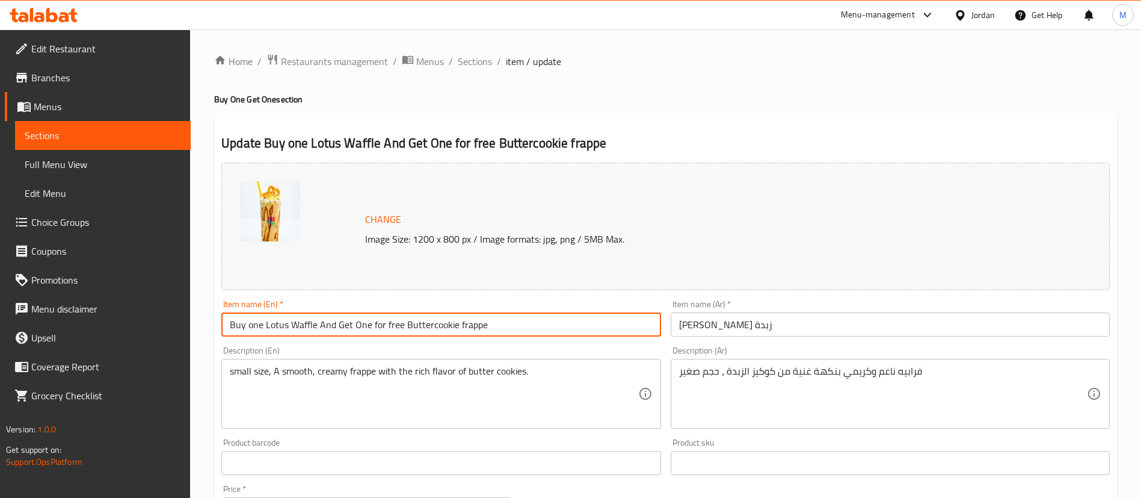
drag, startPoint x: 496, startPoint y: 325, endPoint x: 406, endPoint y: 322, distance: 89.7
click at [406, 322] on input "Buy one Lotus Waffle And Get One for free Buttercookie frappe" at bounding box center [440, 324] width 439 height 24
drag, startPoint x: 264, startPoint y: 321, endPoint x: 317, endPoint y: 324, distance: 53.0
click at [317, 324] on input "Buy one Lotus Waffle And Get One for free" at bounding box center [440, 324] width 439 height 24
paste input "Buttercookie frapp"
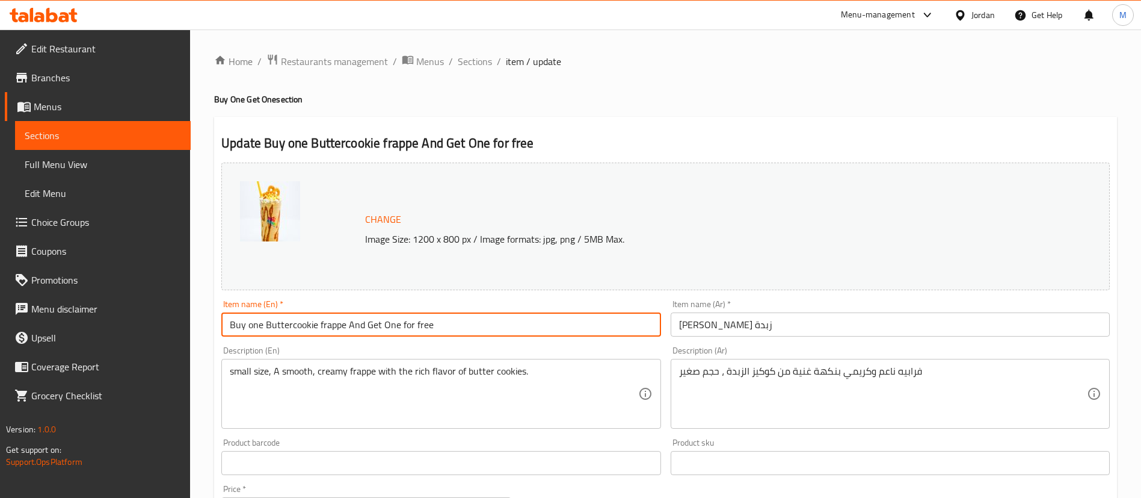
click at [490, 325] on input "Buy one Buttercookie frappe And Get One for free" at bounding box center [440, 324] width 439 height 24
type input "Buy one Buttercookie frappe And Get One for free"
click at [757, 321] on input "[PERSON_NAME] زبدة" at bounding box center [890, 324] width 439 height 24
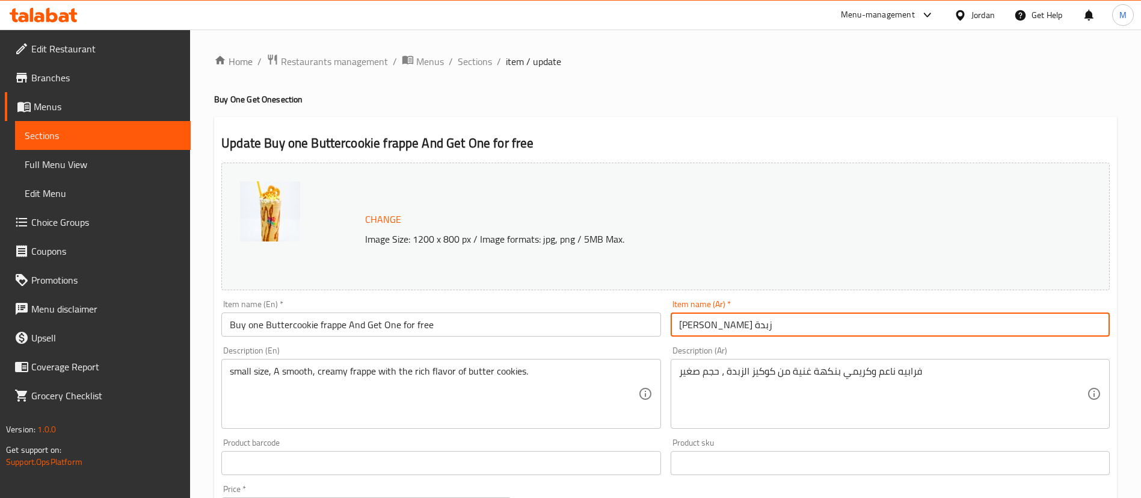
click at [757, 321] on input "[PERSON_NAME] زبدة" at bounding box center [890, 324] width 439 height 24
click at [810, 324] on input "[PERSON_NAME] زبدة" at bounding box center [890, 324] width 439 height 24
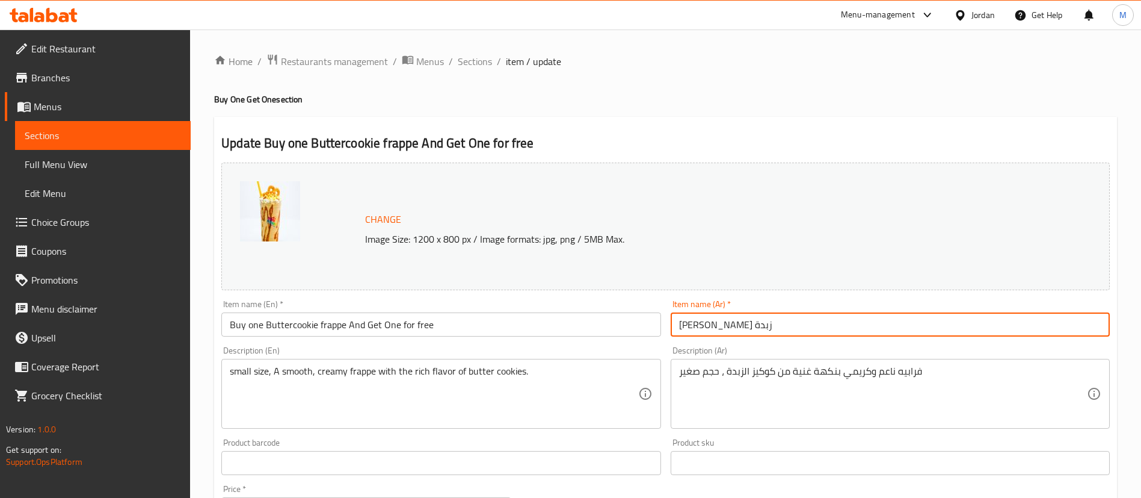
click at [810, 324] on input "[PERSON_NAME] زبدة" at bounding box center [890, 324] width 439 height 24
paste input "اشتري وافل لوتس واحد واحصل على الثاني مجانًا"
drag, startPoint x: 837, startPoint y: 322, endPoint x: 795, endPoint y: 322, distance: 42.1
click at [795, 322] on input "اشتري وافل لوتس واحد واحصل على الثاني مجانًا" at bounding box center [890, 324] width 439 height 24
paste input "رابيه كوكيز زبدة"
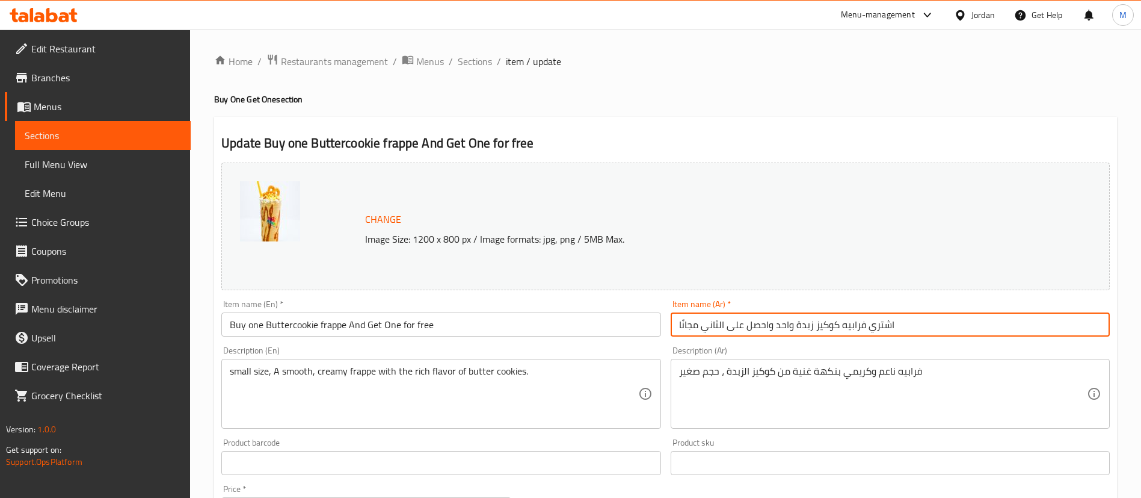
type input "اشتري فرابيه كوكيز زبدة واحد واحصل على الثاني مجانًا"
click at [735, 71] on div "Home / Restaurants management / Menus / Sections / item / update Buy One Get On…" at bounding box center [665, 449] width 903 height 790
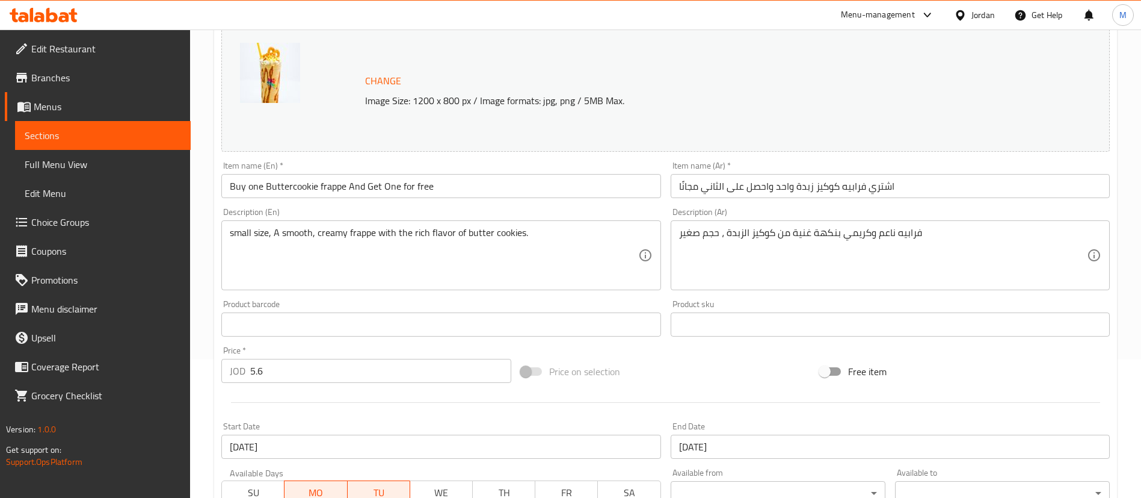
scroll to position [361, 0]
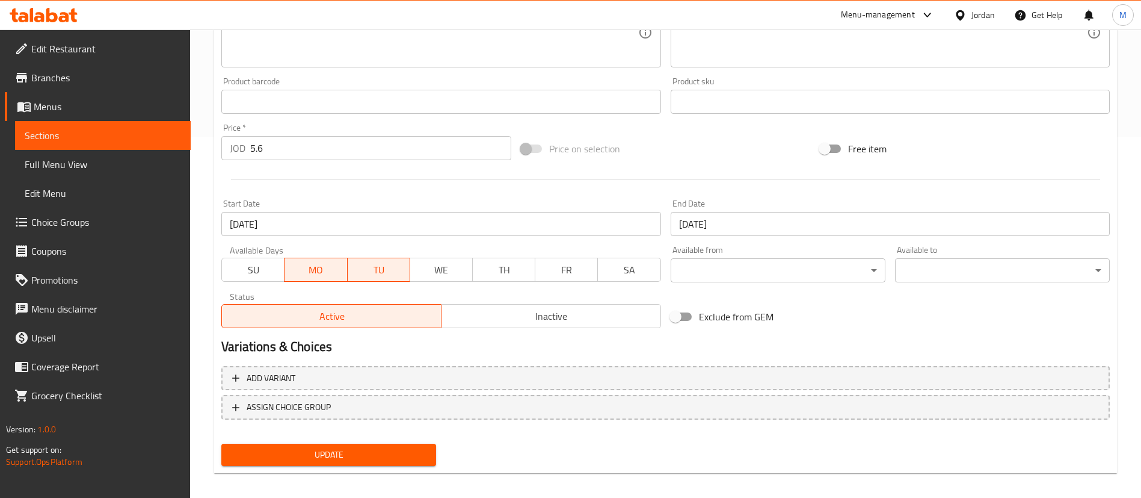
click at [427, 464] on button "Update" at bounding box center [328, 454] width 215 height 22
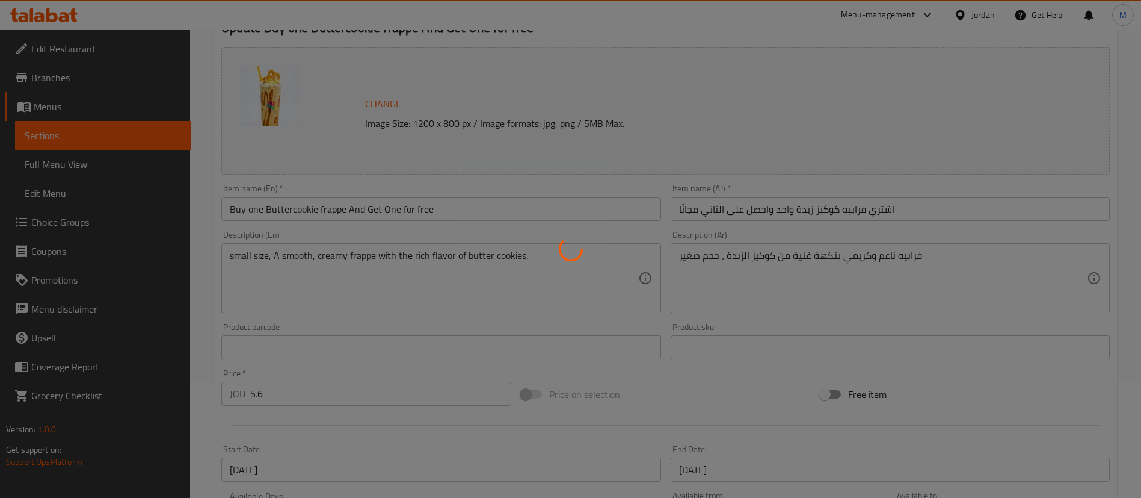
scroll to position [0, 0]
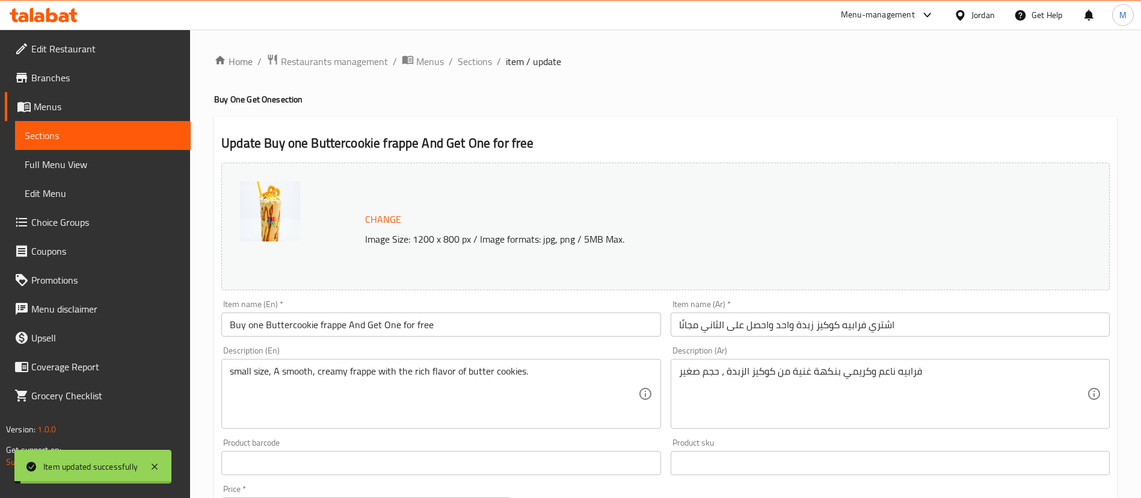
drag, startPoint x: 478, startPoint y: 61, endPoint x: 512, endPoint y: 78, distance: 37.7
click at [478, 61] on span "Sections" at bounding box center [475, 61] width 34 height 14
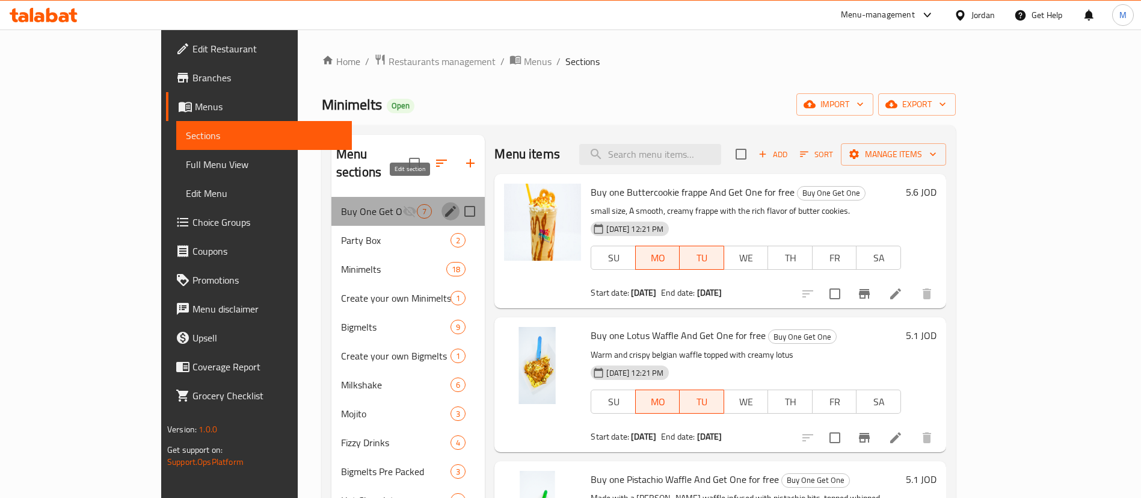
click at [445, 206] on icon "edit" at bounding box center [450, 211] width 11 height 11
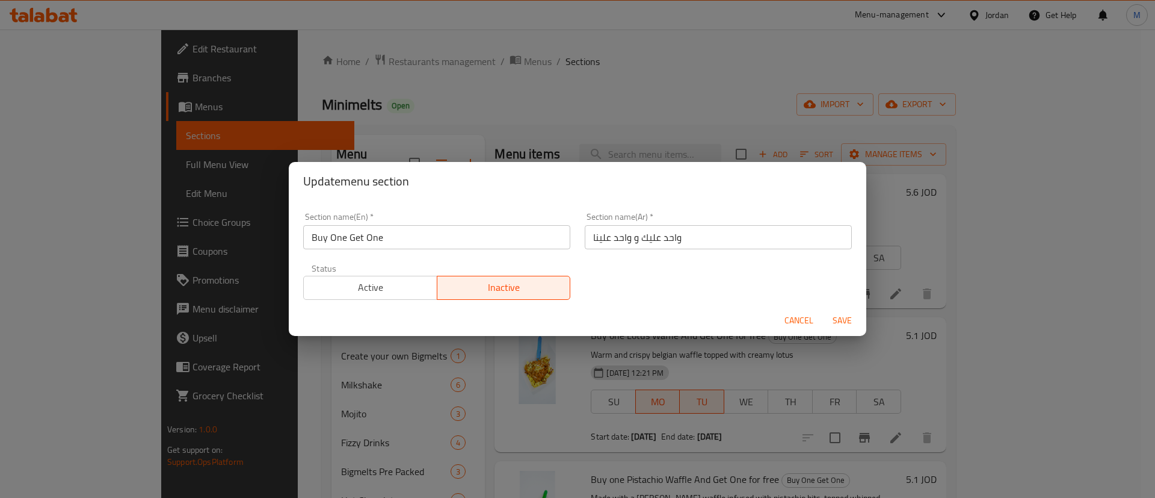
click at [401, 283] on span "Active" at bounding box center [371, 287] width 124 height 17
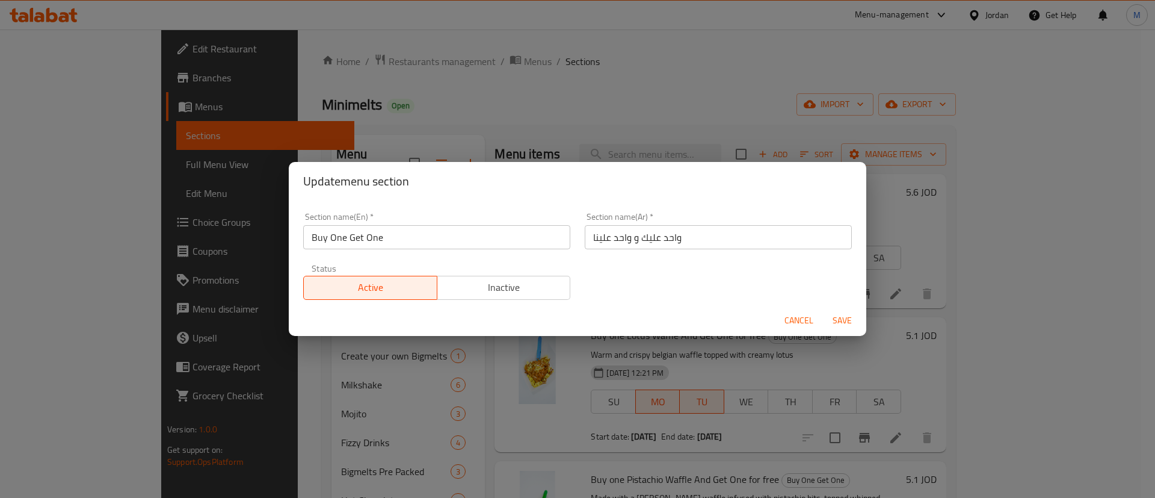
click at [833, 324] on span "Save" at bounding box center [842, 320] width 29 height 15
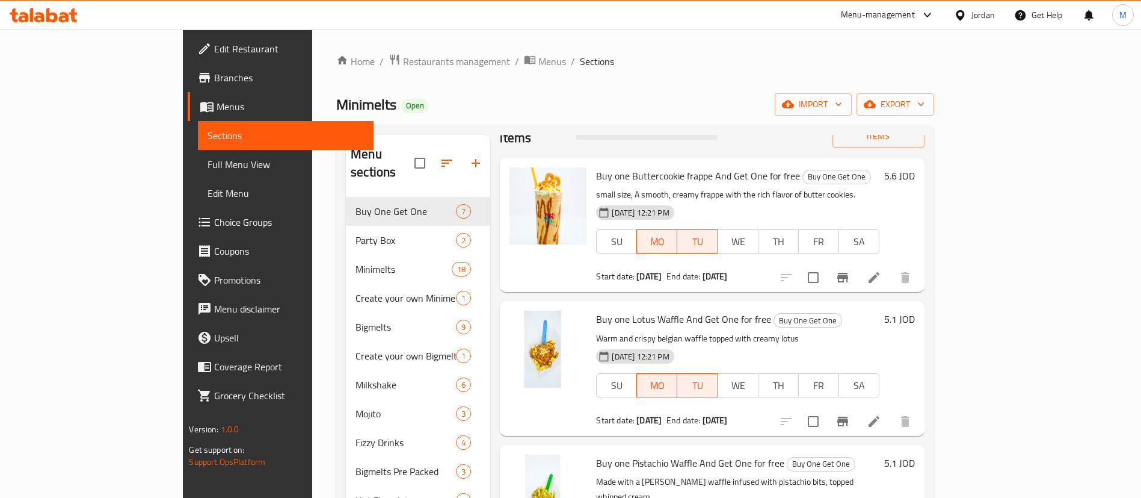
scroll to position [90, 0]
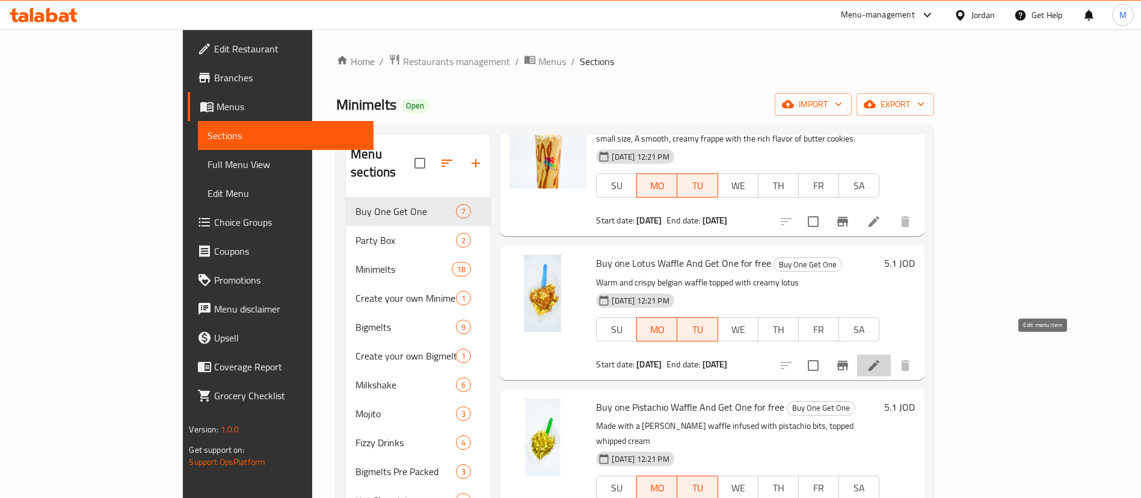
click at [881, 358] on icon at bounding box center [874, 365] width 14 height 14
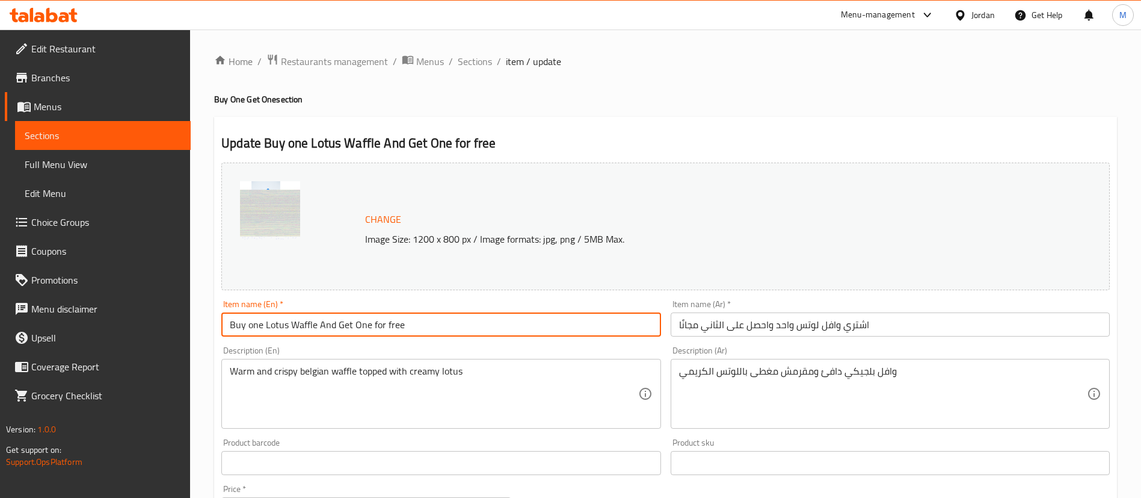
click at [263, 327] on input "Buy one Lotus Waffle And Get One for free" at bounding box center [440, 324] width 439 height 24
click at [277, 329] on input "Buy one Small Lotus Waffle And Get One for free" at bounding box center [440, 324] width 439 height 24
type input "Buy one Small Lotus Waffle And Get One for free"
click at [830, 329] on input "اشتري وافل لوتس واحد واحصل على الثاني مجانًا" at bounding box center [890, 324] width 439 height 24
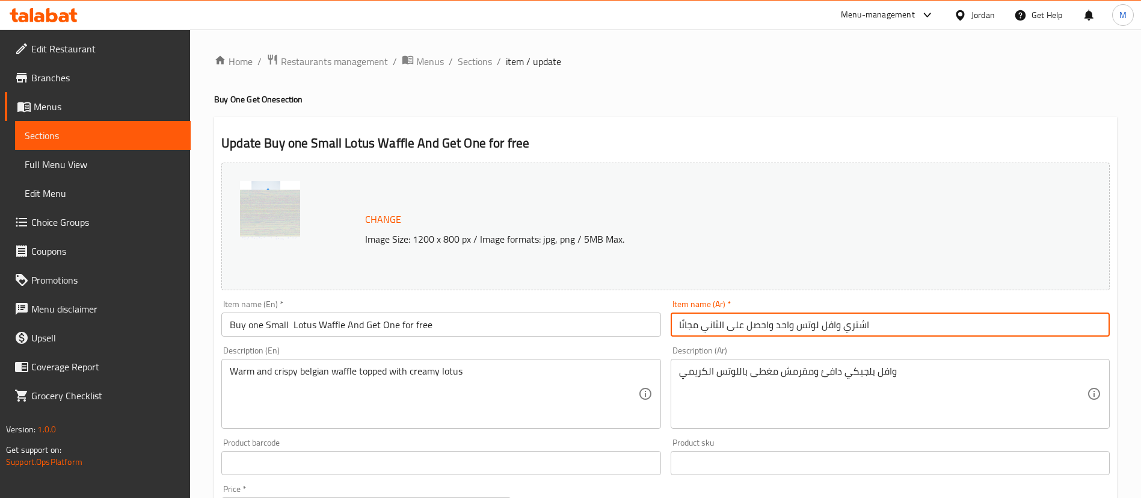
click at [795, 327] on input "اشتري وافل لوتس واحد واحصل على الثاني مجانًا" at bounding box center [890, 324] width 439 height 24
paste input "صغير"
type input "اشتري وافل لوتس صغير واحد واحصل على الثاني مجانًا"
click at [737, 93] on h4 "Buy One Get One section" at bounding box center [665, 99] width 903 height 12
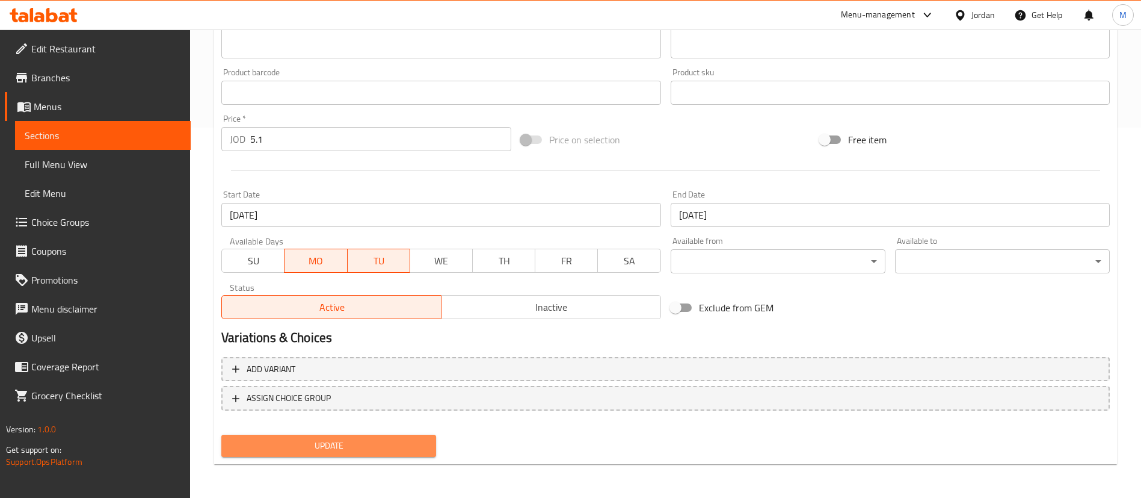
click at [416, 443] on span "Update" at bounding box center [329, 445] width 196 height 15
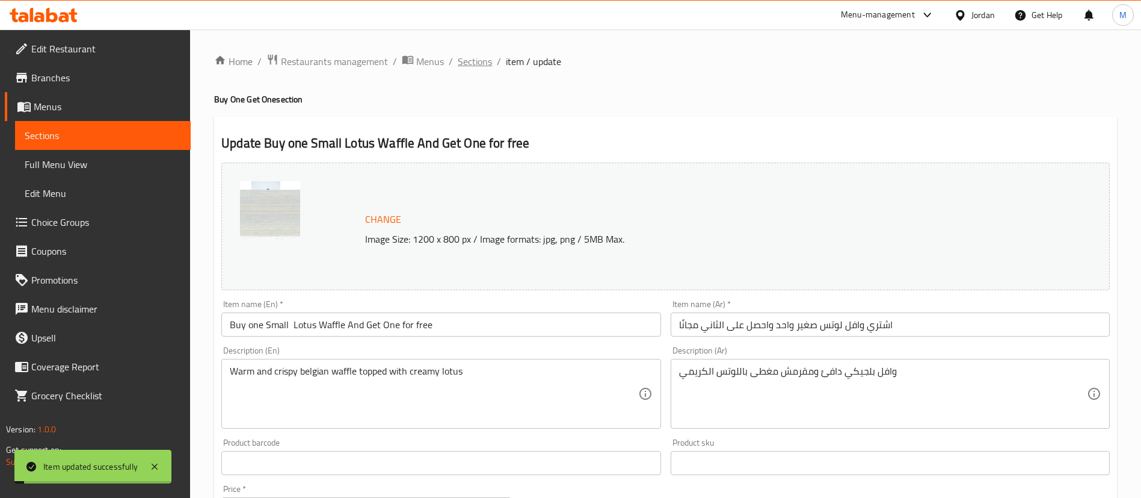
click at [478, 61] on span "Sections" at bounding box center [475, 61] width 34 height 14
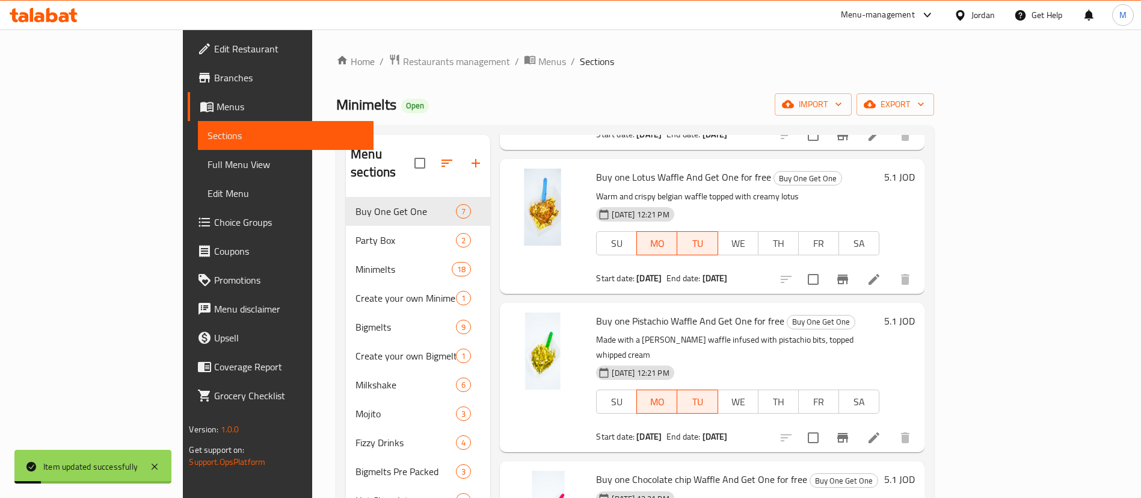
scroll to position [180, 0]
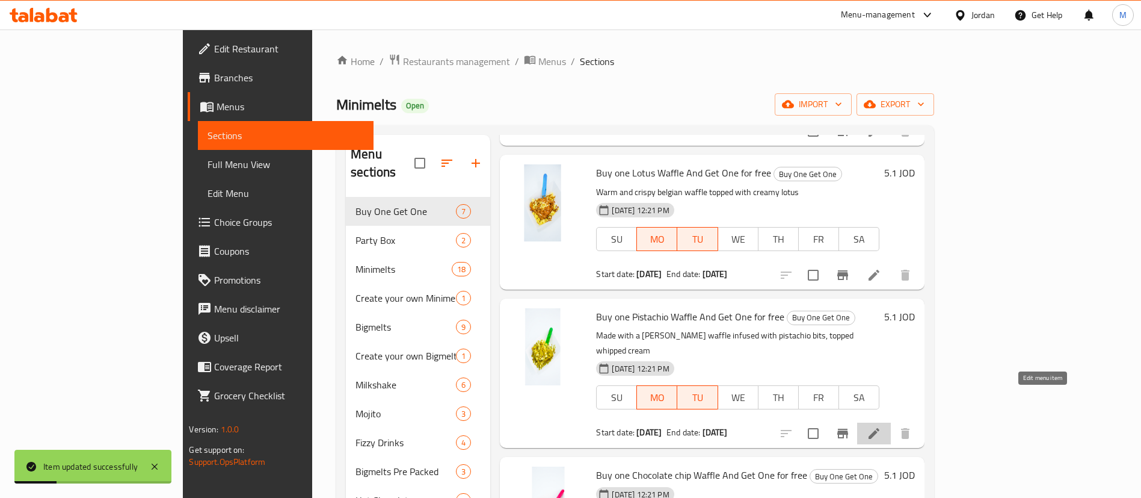
click at [880, 428] on icon at bounding box center [874, 433] width 11 height 11
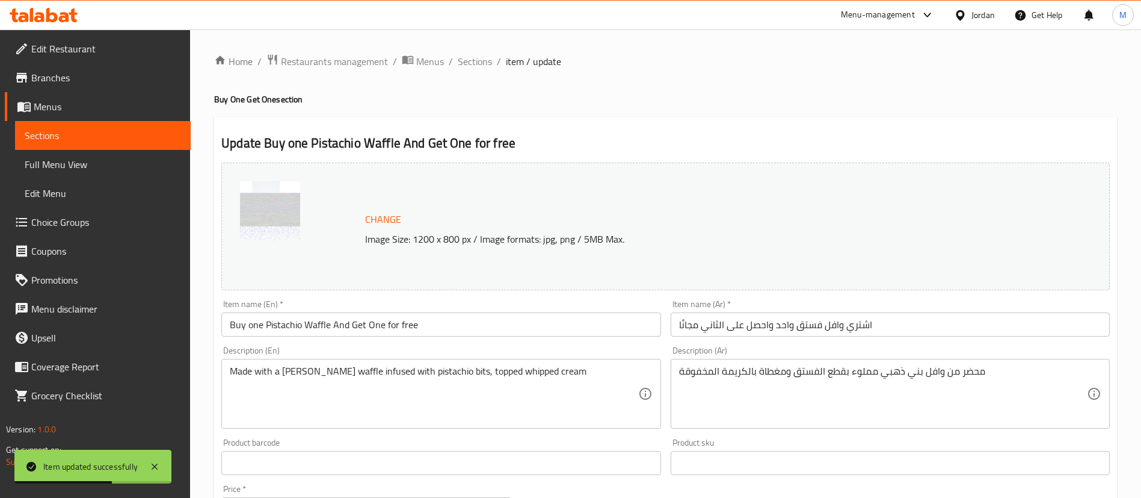
click at [270, 323] on input "Buy one Pistachio Waffle And Get One for free" at bounding box center [440, 324] width 439 height 24
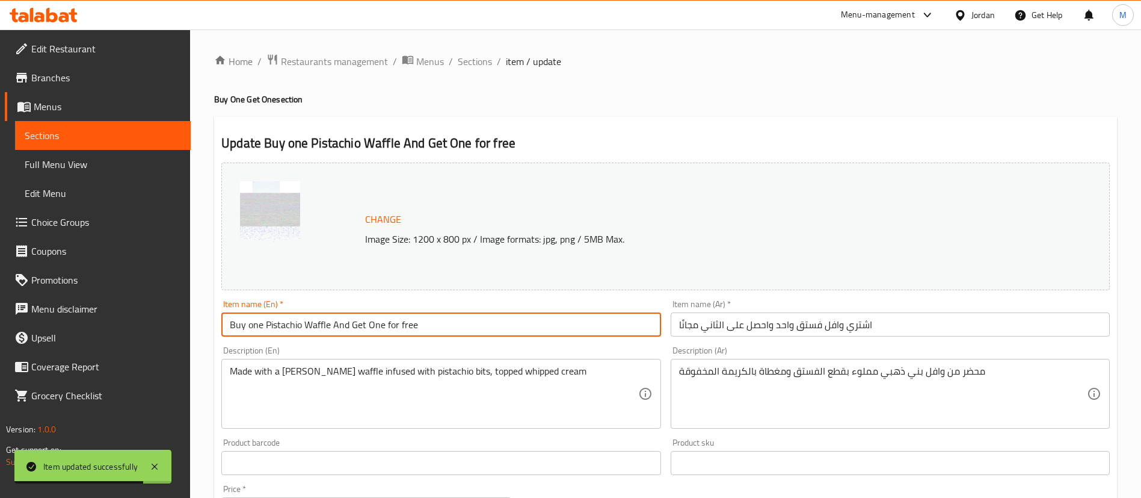
paste input "Small"
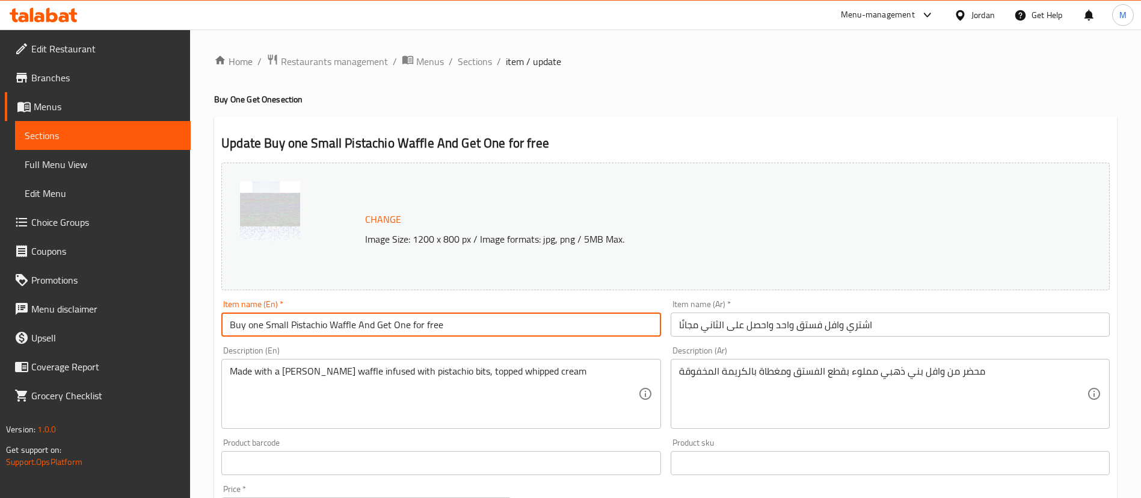
type input "Buy one Small Pistachio Waffle And Get One for free"
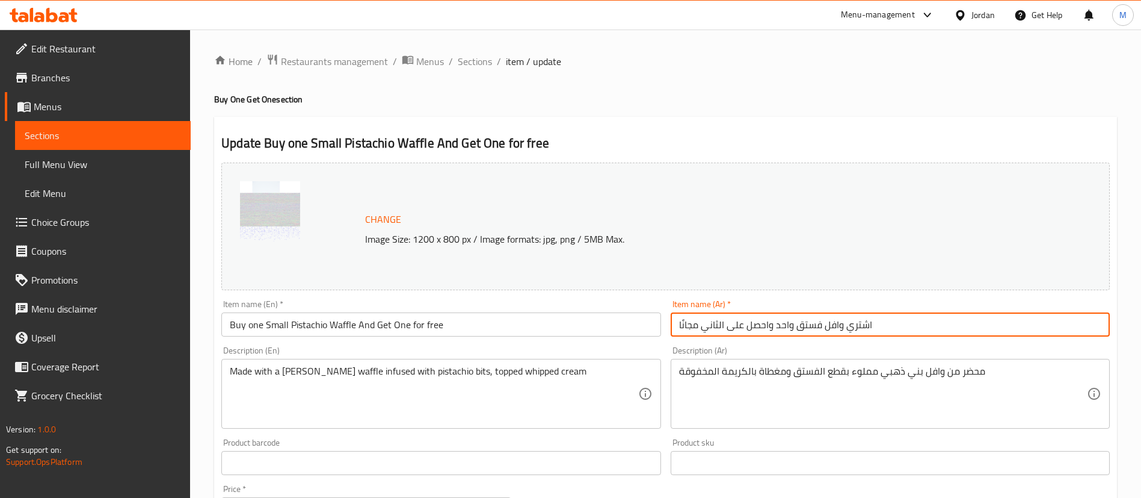
click at [798, 327] on input "اشتري وافل فستق واحد واحصل على الثاني مجانًا" at bounding box center [890, 324] width 439 height 24
paste input "صغير"
type input "اشتري وافل فستق صغير واحد واحصل على الثاني مجانًا"
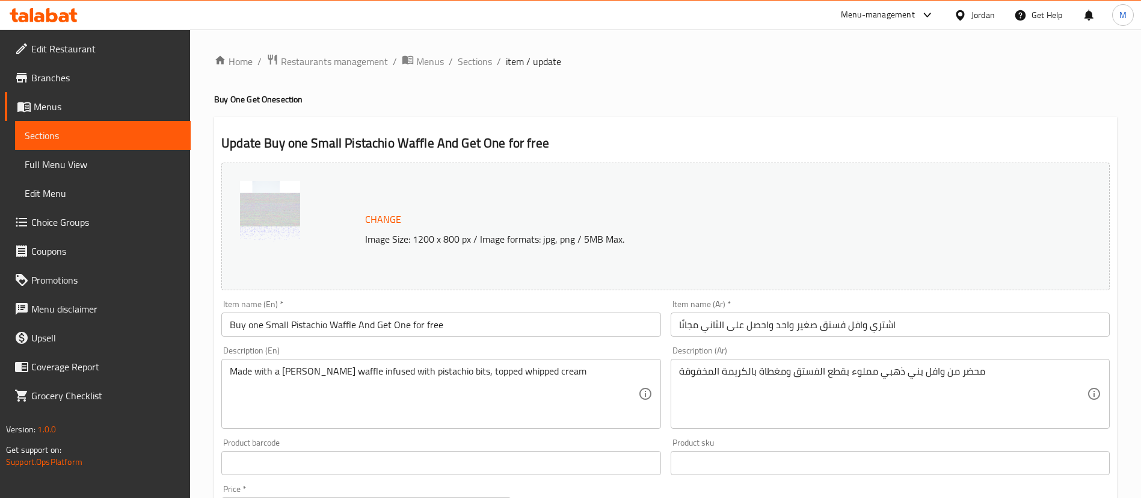
click at [706, 125] on div "Update Buy one Small Pistachio Waffle And Get One for free Change Image Size: 1…" at bounding box center [665, 476] width 903 height 718
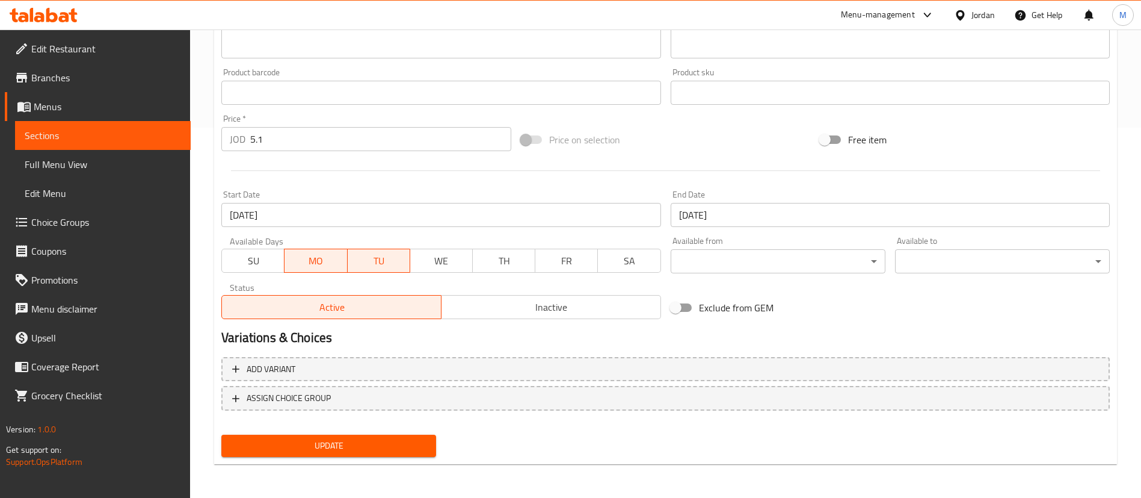
click at [401, 449] on span "Update" at bounding box center [329, 445] width 196 height 15
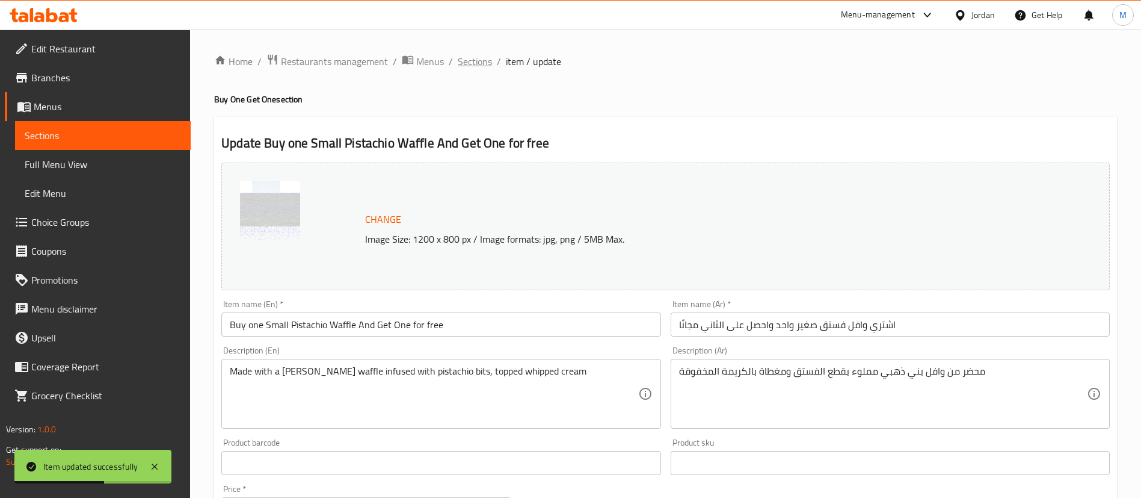
click at [472, 63] on span "Sections" at bounding box center [475, 61] width 34 height 14
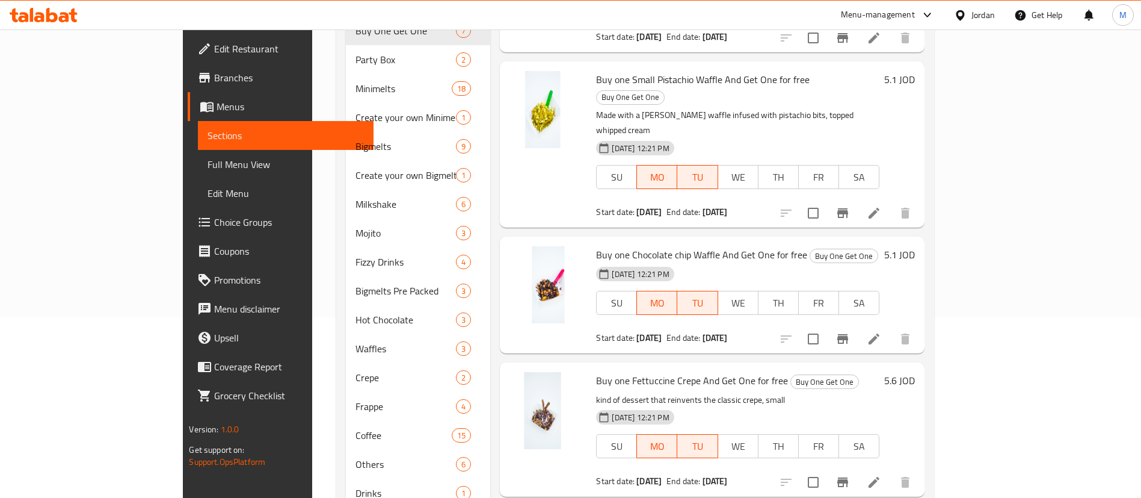
scroll to position [271, 0]
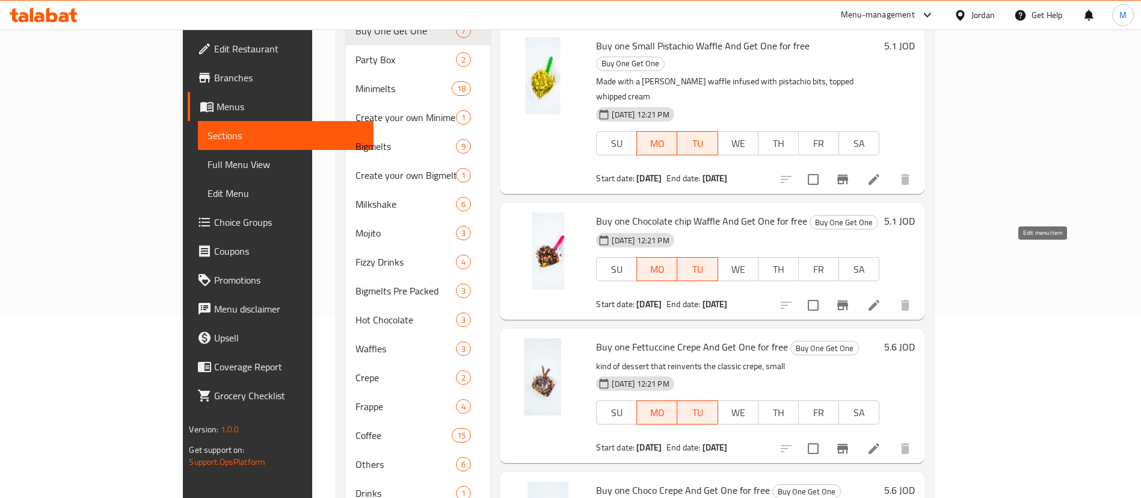
click at [881, 298] on icon at bounding box center [874, 305] width 14 height 14
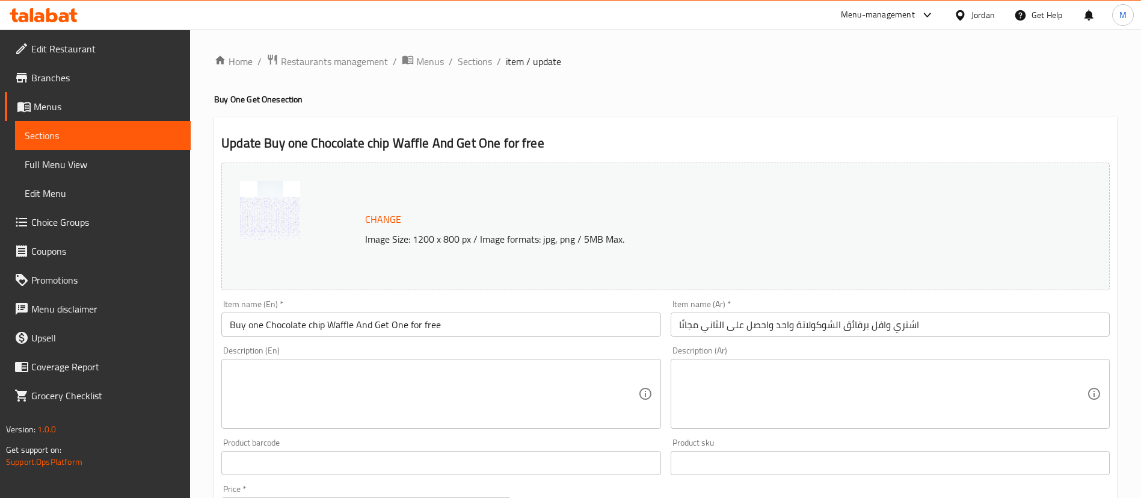
click at [267, 321] on input "Buy one Chocolate chip Waffle And Get One for free" at bounding box center [440, 324] width 439 height 24
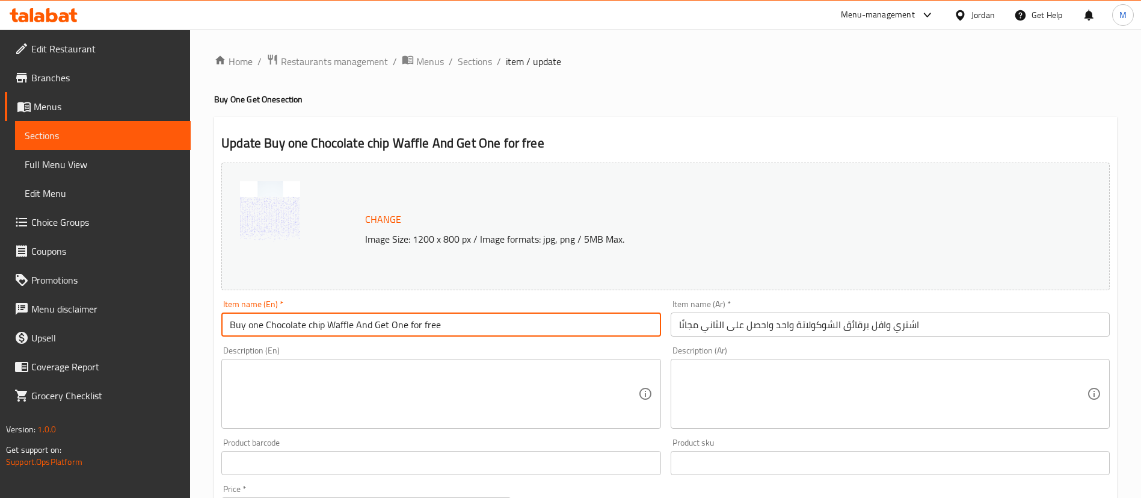
paste input "Small"
type input "Buy one Small Chocolate chip Waffle And Get One for free"
click at [798, 324] on input "اشتري وافل برقائق الشوكولاتة واحد واحصل على الثاني مجانًا" at bounding box center [890, 324] width 439 height 24
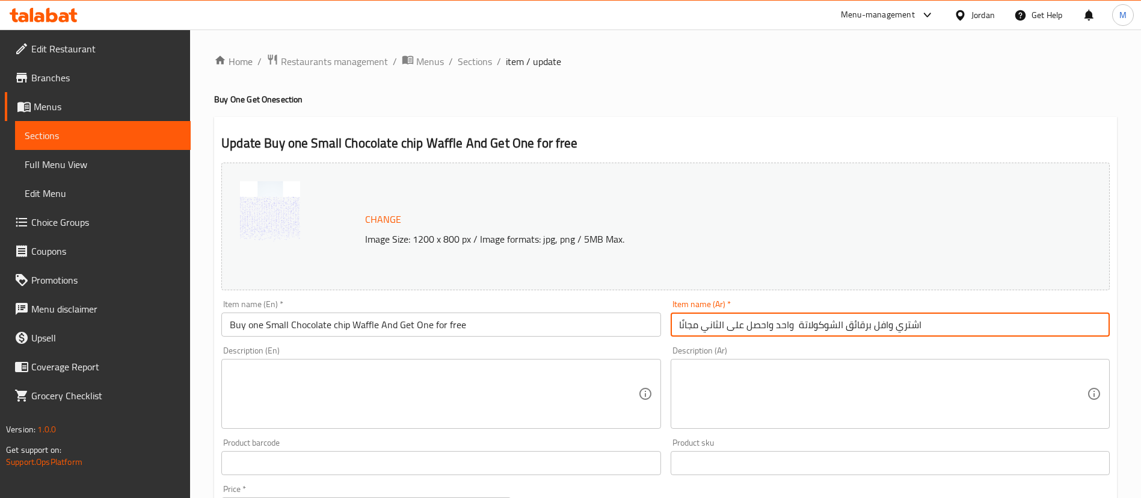
paste input "صغير"
type input "اشتري وافل برقائق الشوكولاتة صغير واحد واحصل على الثاني مجانًا"
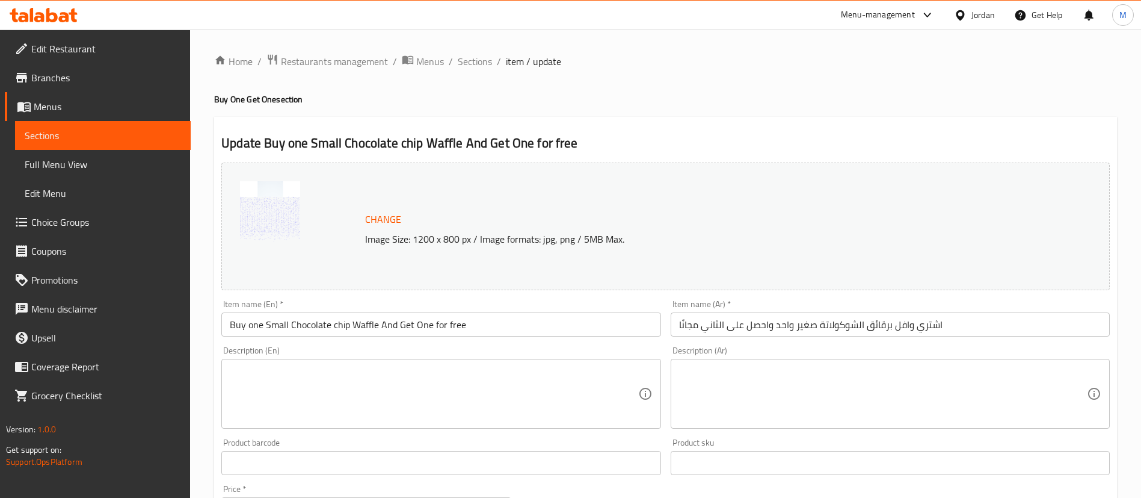
click at [753, 97] on h4 "Buy One Get One section" at bounding box center [665, 99] width 903 height 12
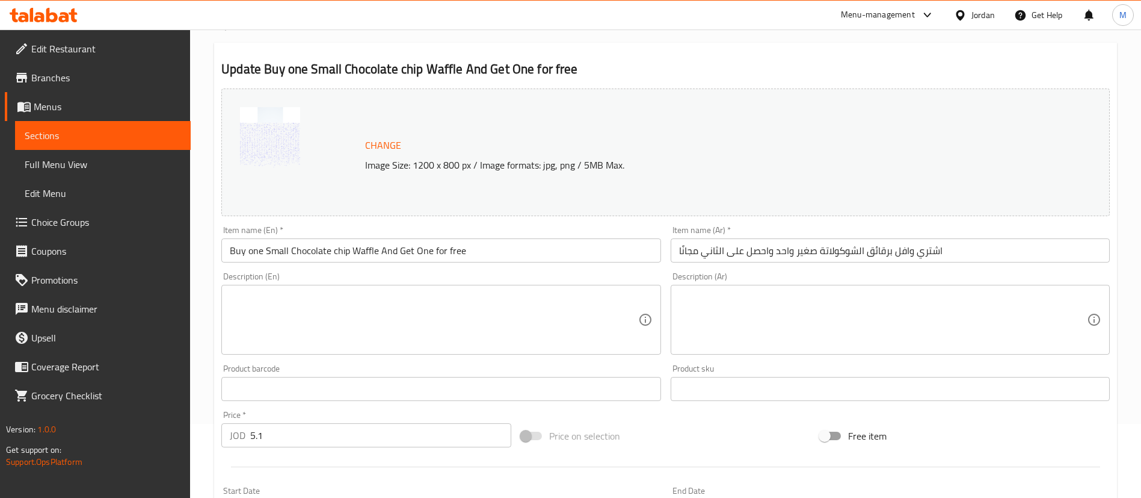
scroll to position [361, 0]
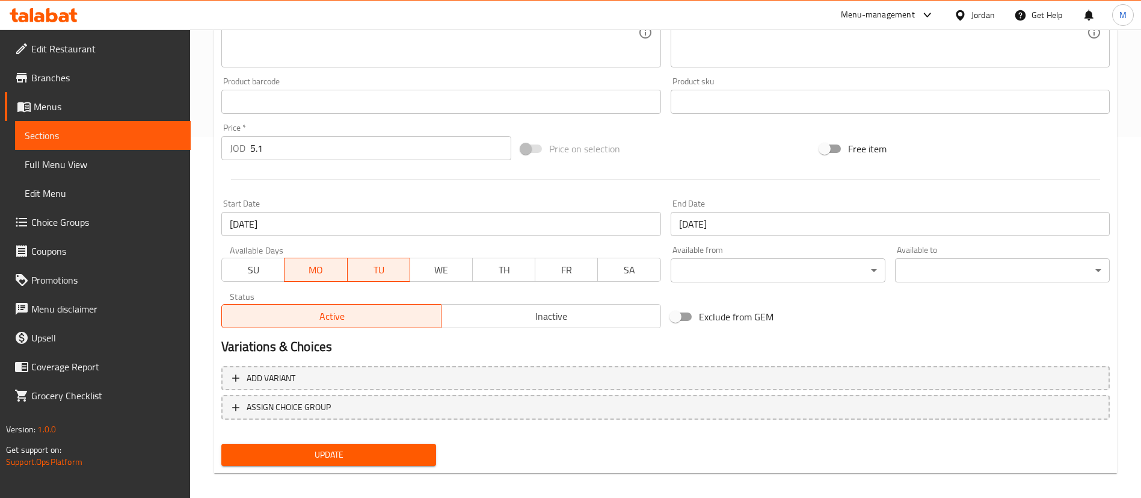
click at [425, 452] on span "Update" at bounding box center [329, 454] width 196 height 15
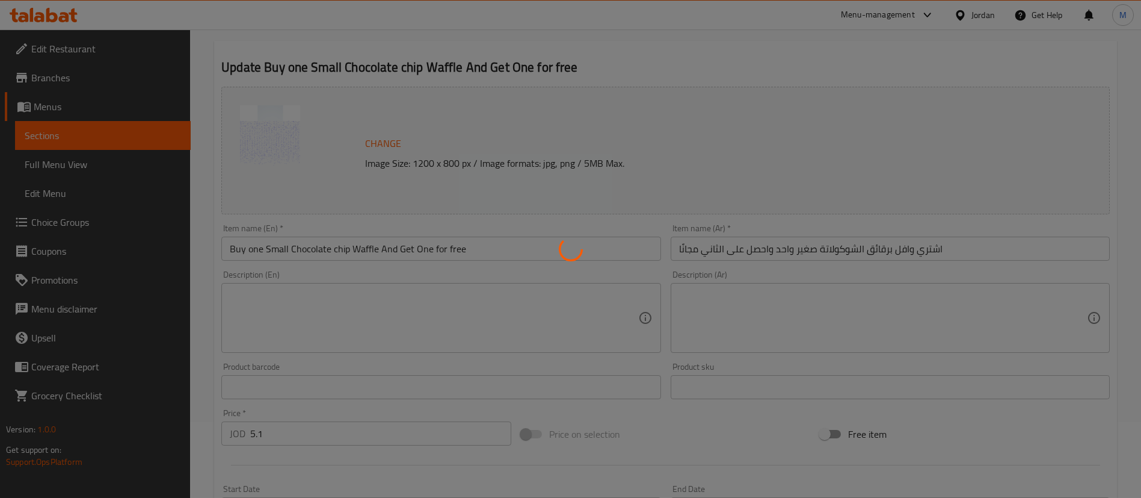
scroll to position [0, 0]
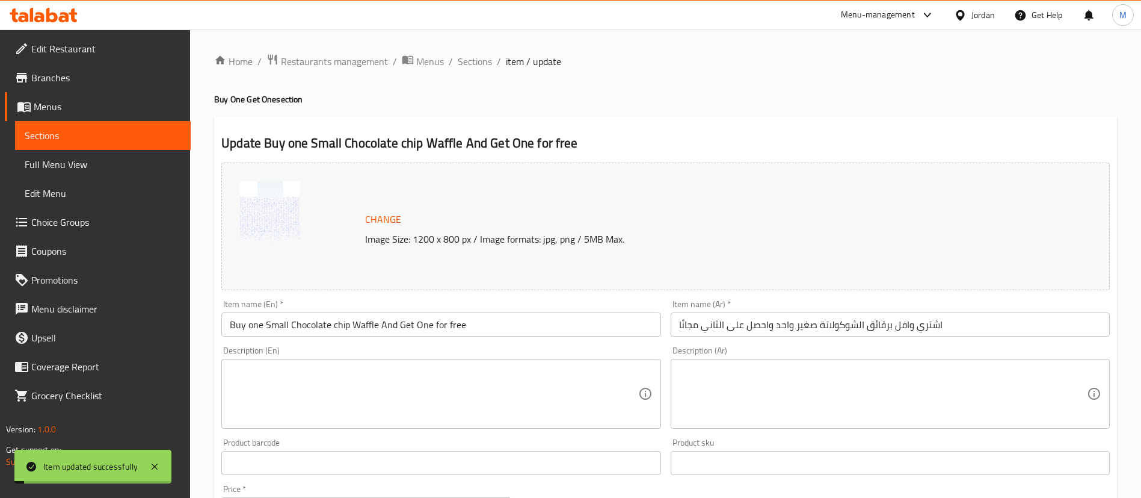
drag, startPoint x: 486, startPoint y: 62, endPoint x: 518, endPoint y: 85, distance: 39.2
click at [486, 62] on span "Sections" at bounding box center [475, 61] width 34 height 14
